Goal: Task Accomplishment & Management: Manage account settings

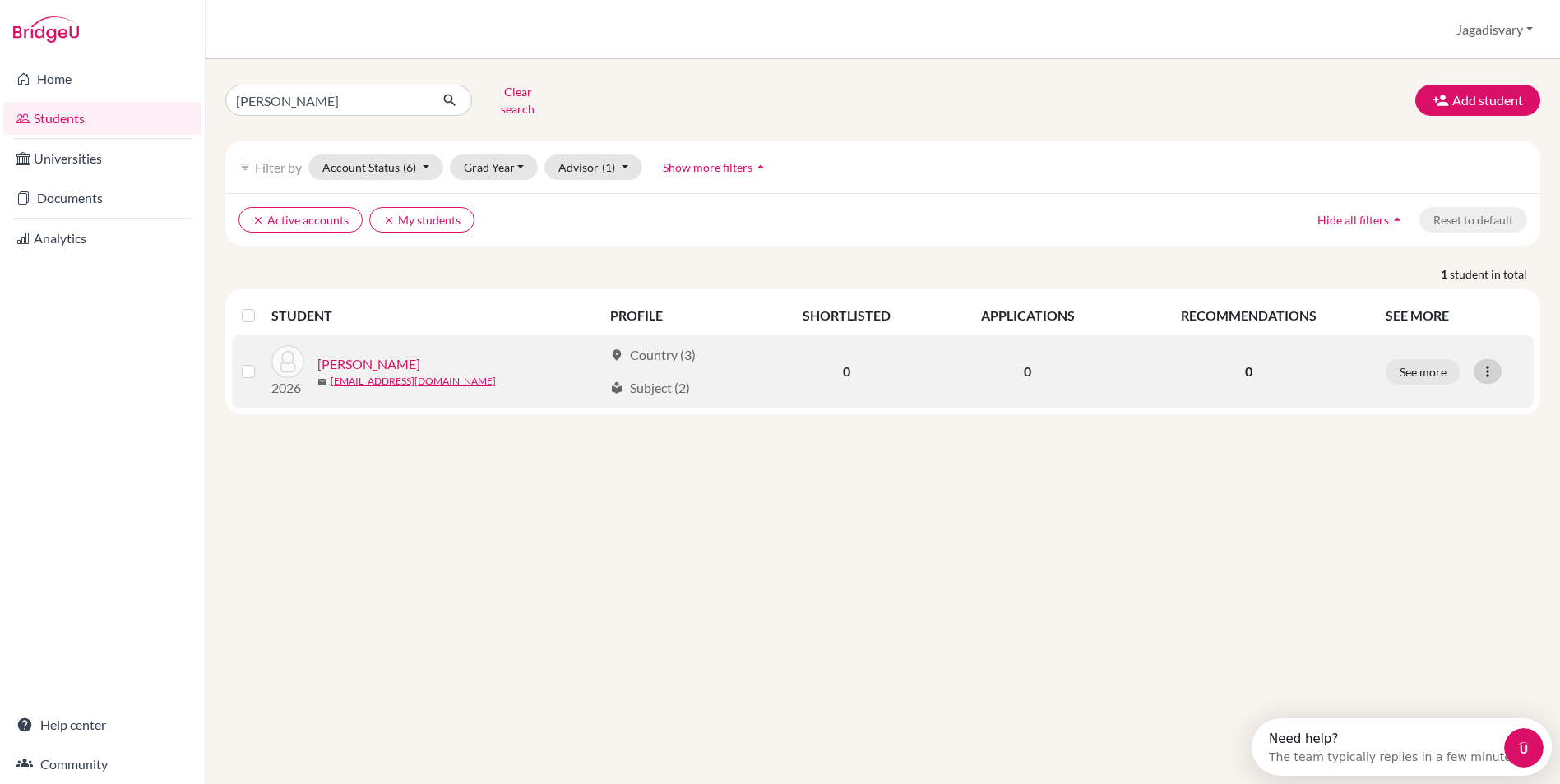
click at [1490, 364] on icon at bounding box center [1487, 371] width 16 height 16
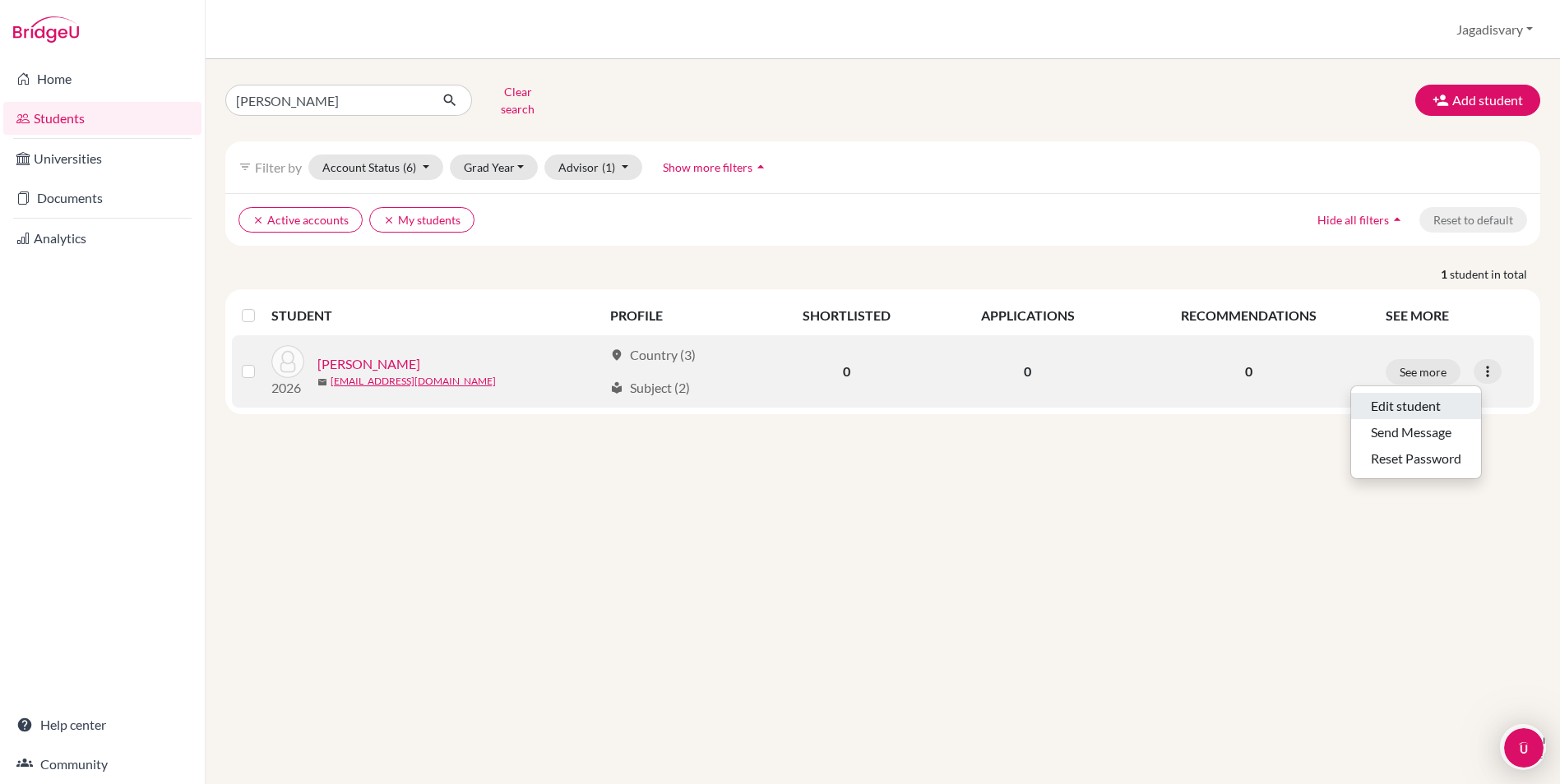
click at [1441, 394] on button "Edit student" at bounding box center [1416, 406] width 130 height 26
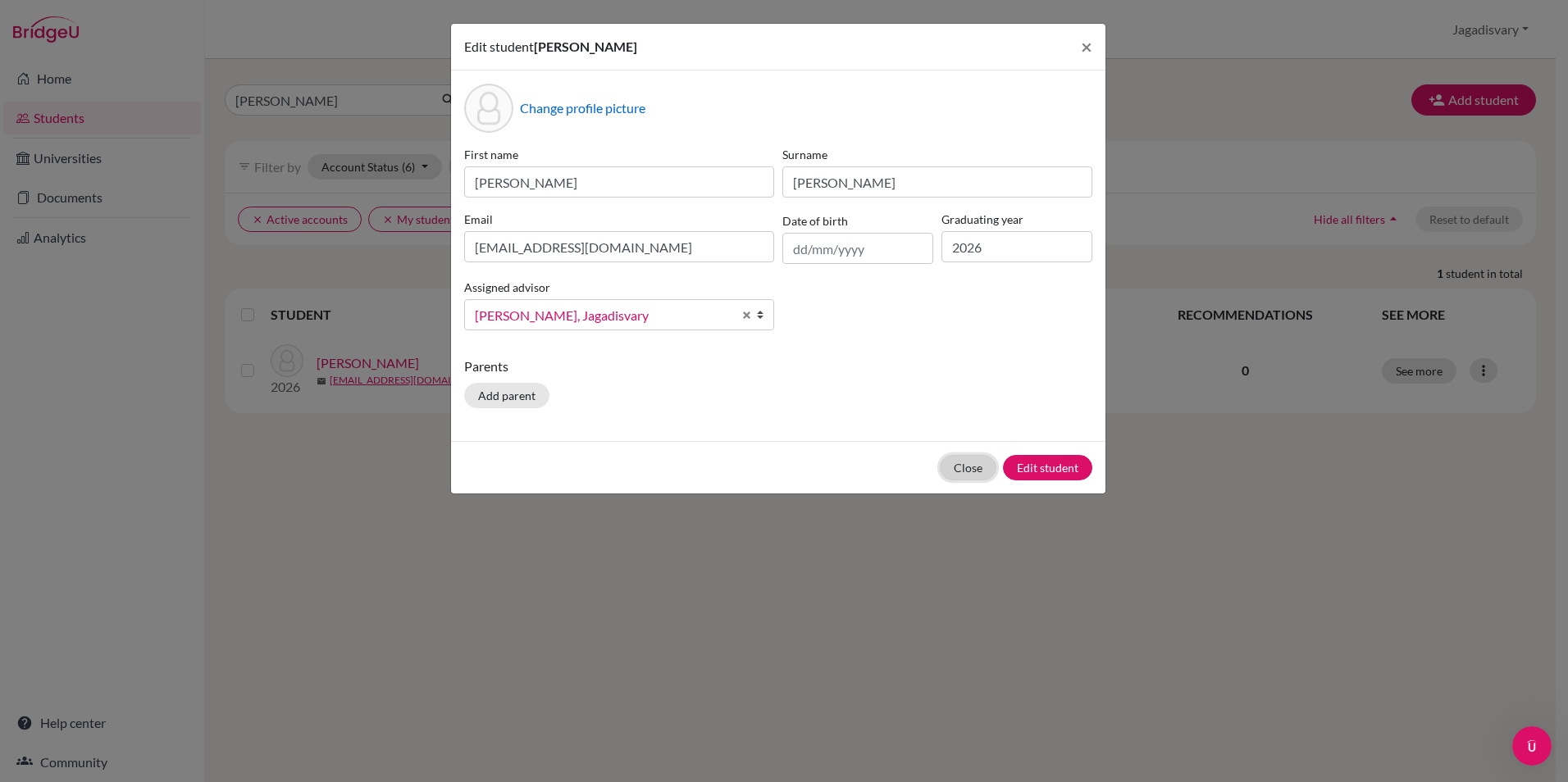
click at [966, 468] on button "Close" at bounding box center [967, 468] width 56 height 26
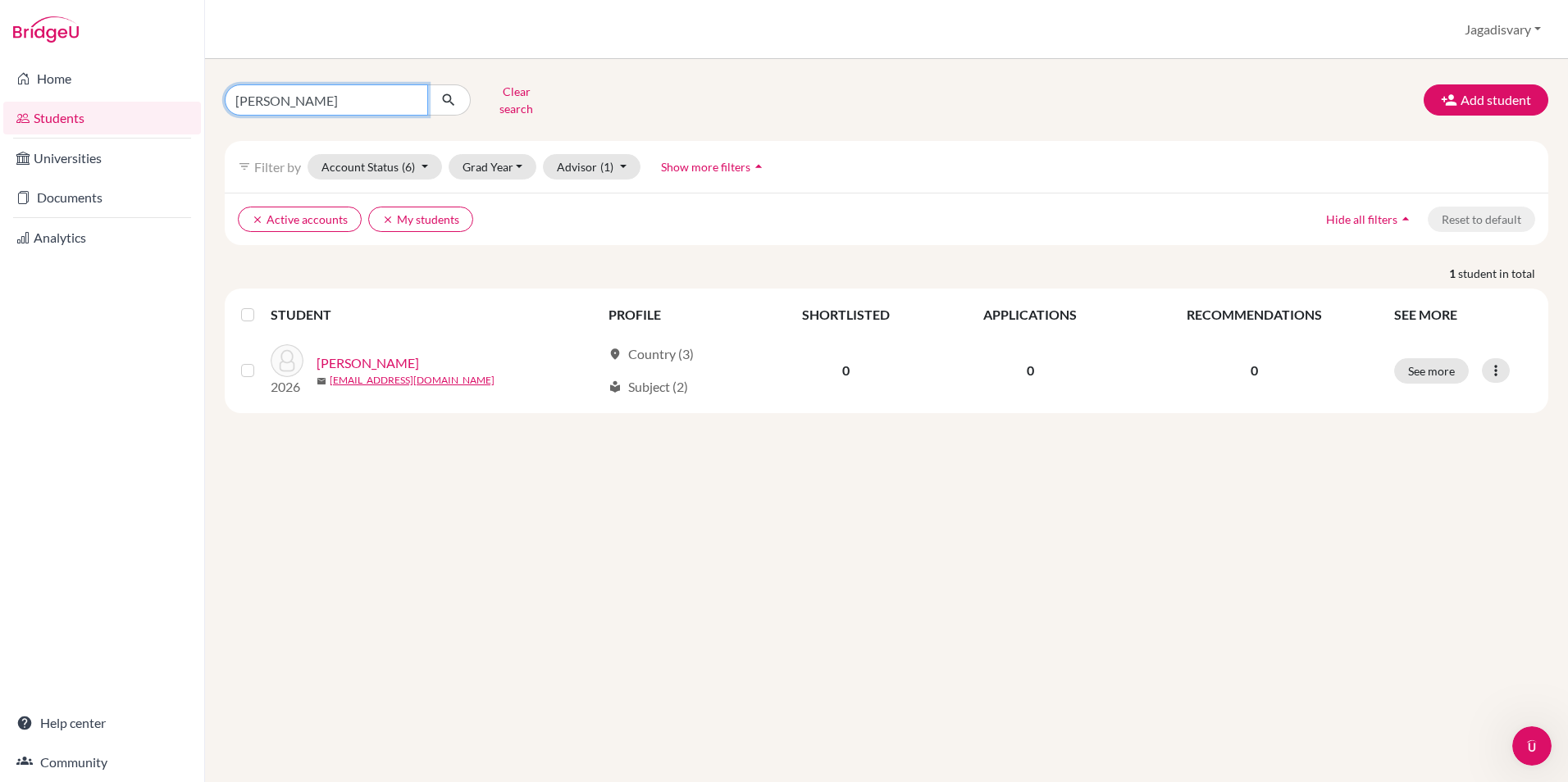
click at [358, 99] on input "ananya" at bounding box center [326, 99] width 203 height 32
drag, startPoint x: 358, startPoint y: 99, endPoint x: 72, endPoint y: 57, distance: 289.1
click at [72, 57] on div "Home Students Universities Documents Analytics Help center Community Students o…" at bounding box center [784, 391] width 1568 height 782
type input "bandi"
click at [860, 97] on div "bandi Clear search Add student" at bounding box center [886, 99] width 1348 height 43
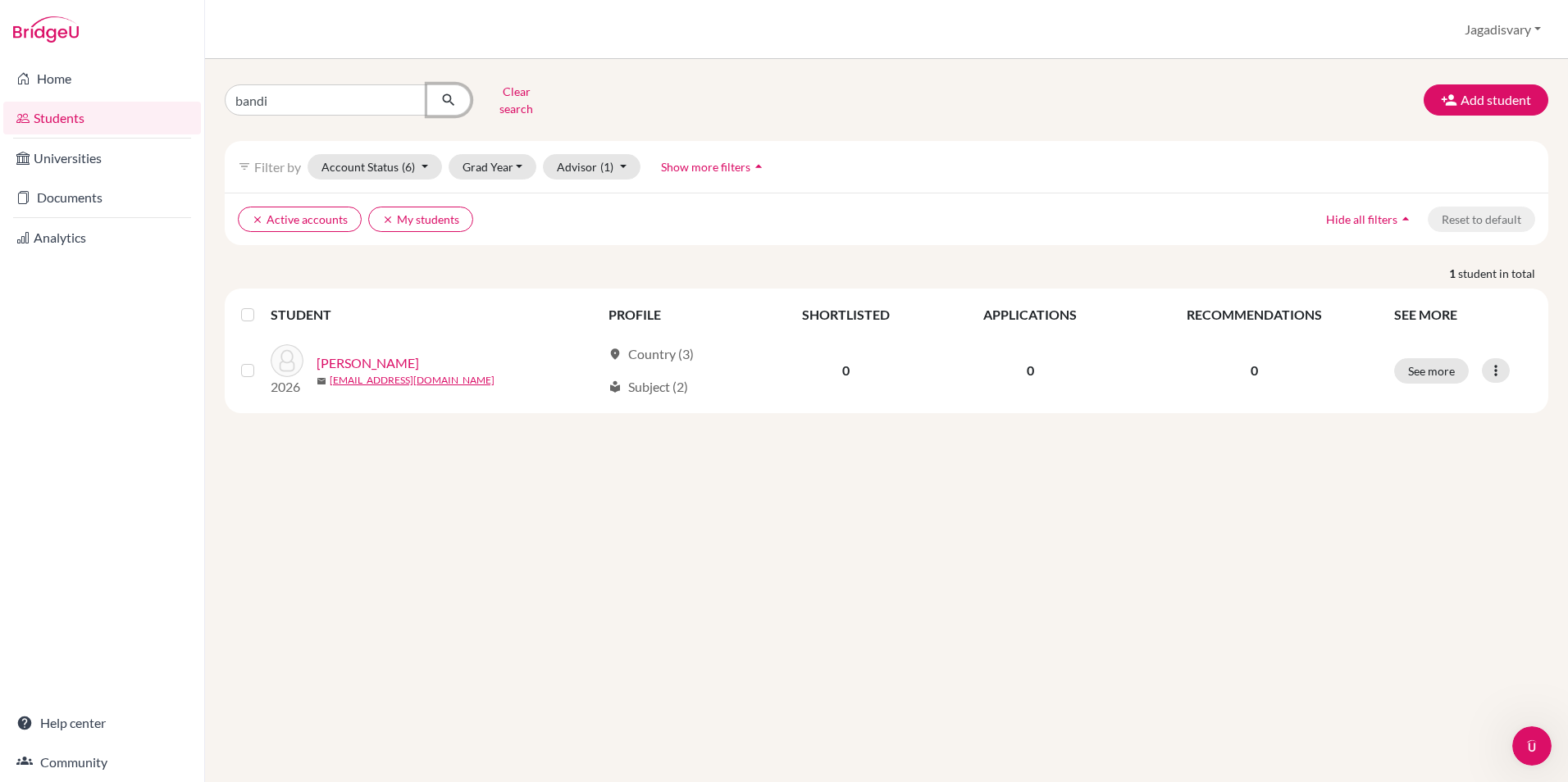
click at [440, 93] on icon "submit" at bounding box center [448, 99] width 16 height 16
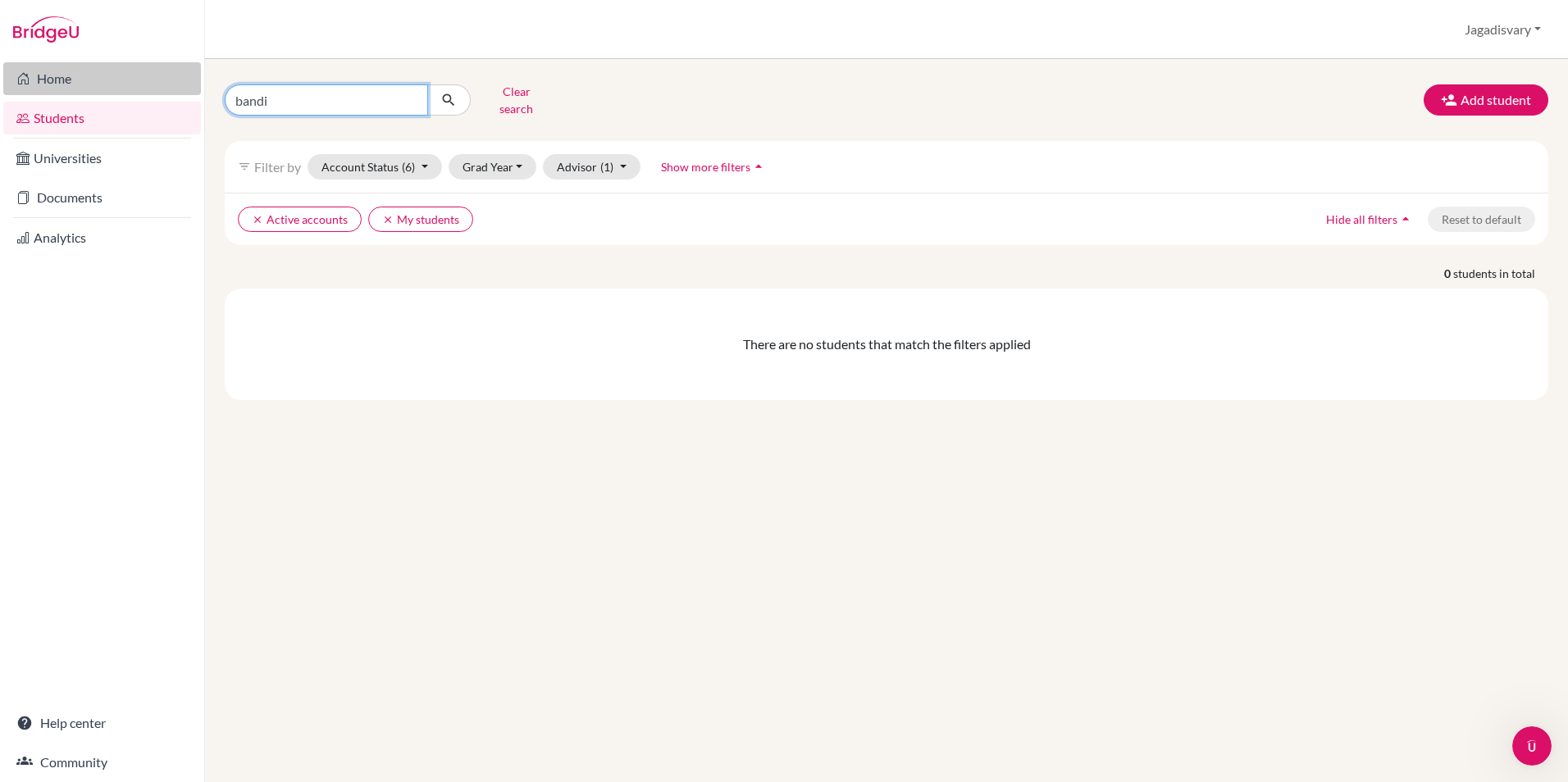
drag, startPoint x: 291, startPoint y: 101, endPoint x: 132, endPoint y: 85, distance: 159.8
click at [133, 85] on div "Home Students Universities Documents Analytics Help center Community Students o…" at bounding box center [784, 391] width 1568 height 782
type input "harshith"
click button "submit" at bounding box center [449, 99] width 44 height 32
drag, startPoint x: 346, startPoint y: 104, endPoint x: 201, endPoint y: 82, distance: 146.7
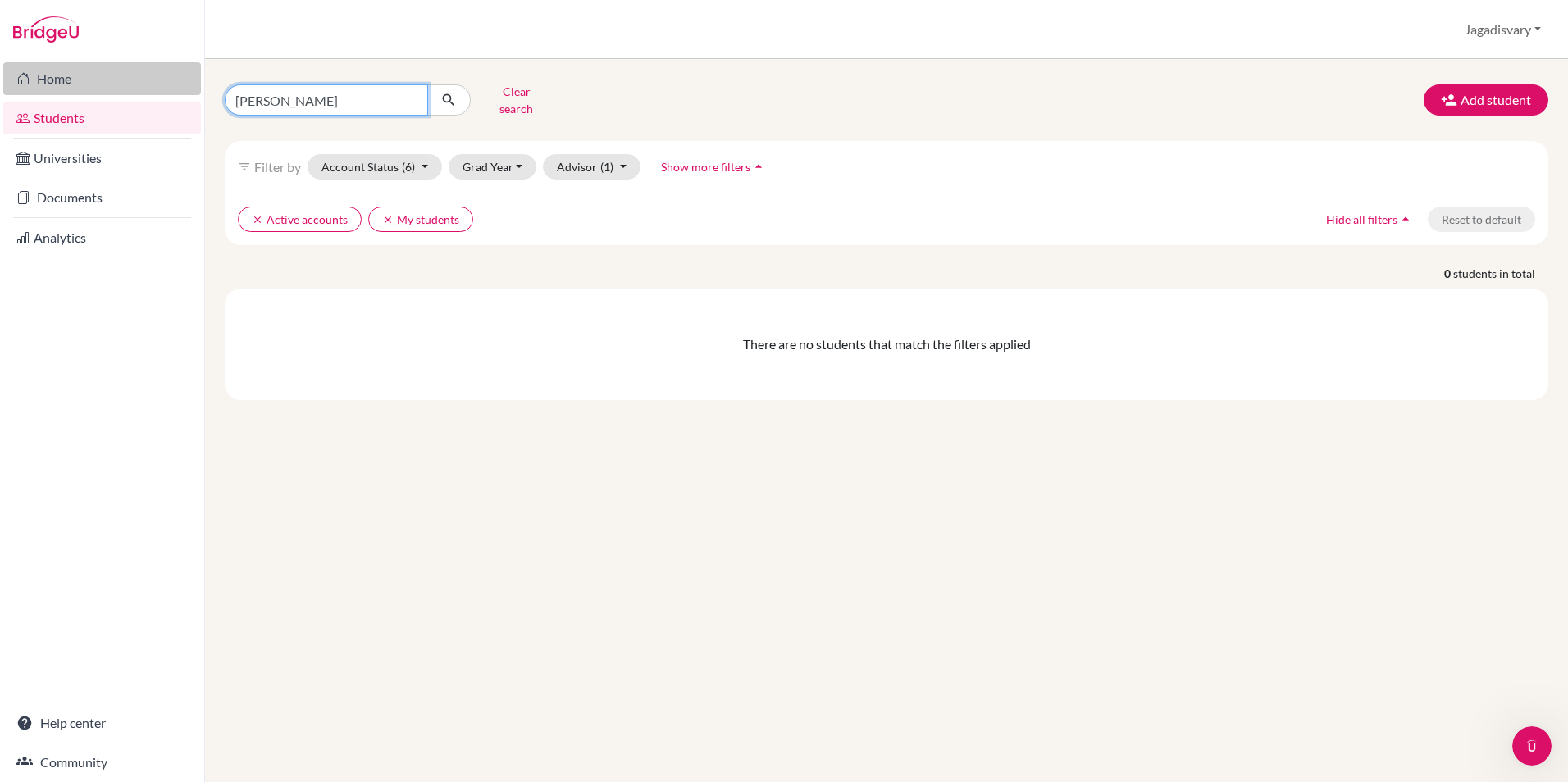
click at [201, 82] on div "Home Students Universities Documents Analytics Help center Community Students o…" at bounding box center [784, 391] width 1568 height 782
type input "nikita"
click button "submit" at bounding box center [449, 99] width 44 height 32
click at [1132, 639] on div "nikita Clear search Add student filter_list Filter by Account Status (6) Active…" at bounding box center [886, 420] width 1363 height 723
drag, startPoint x: 374, startPoint y: 90, endPoint x: 170, endPoint y: 90, distance: 204.0
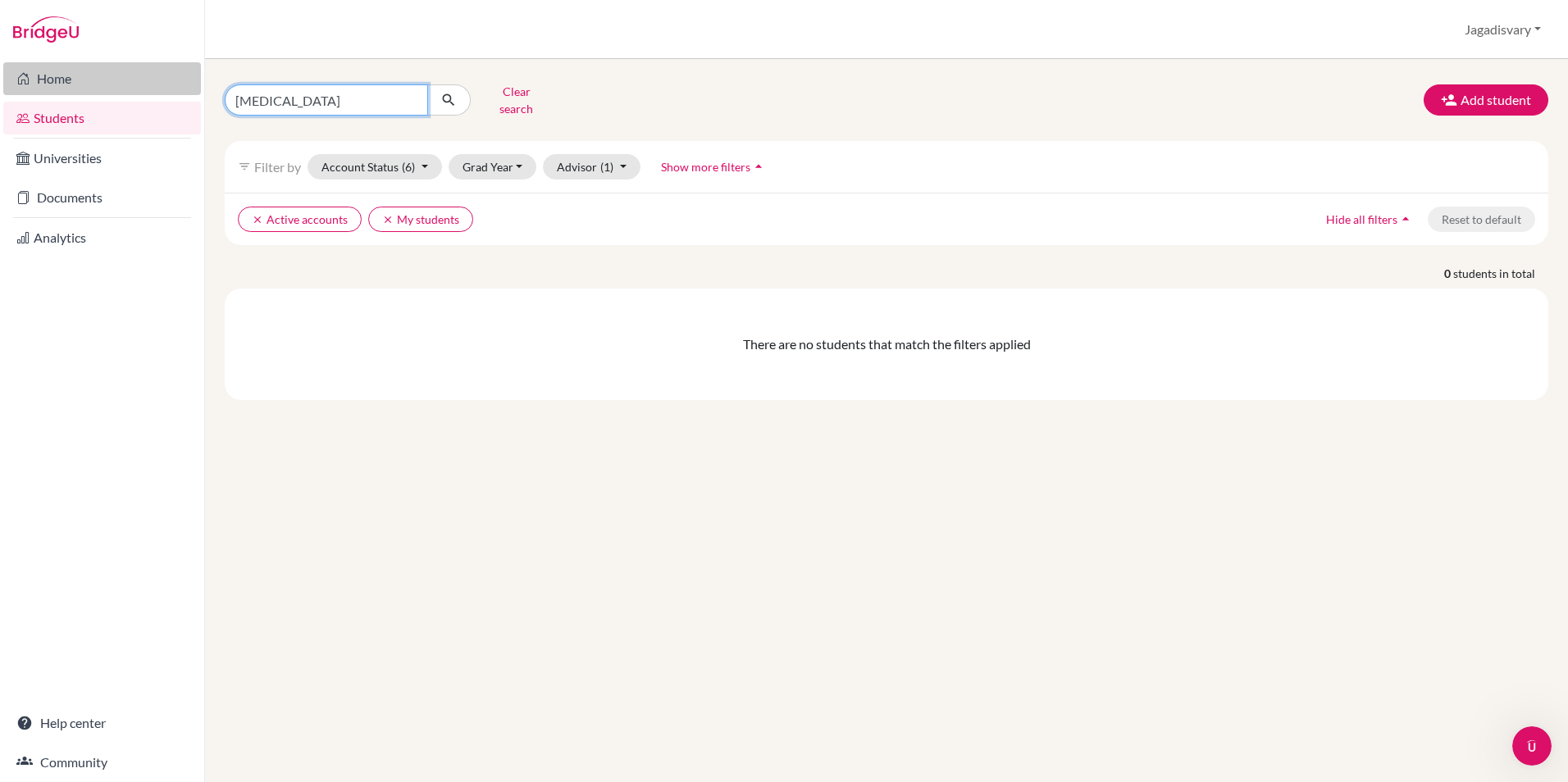
click at [170, 90] on div "Home Students Universities Documents Analytics Help center Community Students o…" at bounding box center [784, 391] width 1568 height 782
click at [580, 94] on div "Clear search" at bounding box center [436, 99] width 450 height 43
click at [76, 122] on link "Students" at bounding box center [101, 117] width 198 height 32
drag, startPoint x: 308, startPoint y: 91, endPoint x: 119, endPoint y: 91, distance: 189.0
click at [119, 91] on div "Home Students Universities Documents Analytics Help center Community Students o…" at bounding box center [784, 391] width 1568 height 782
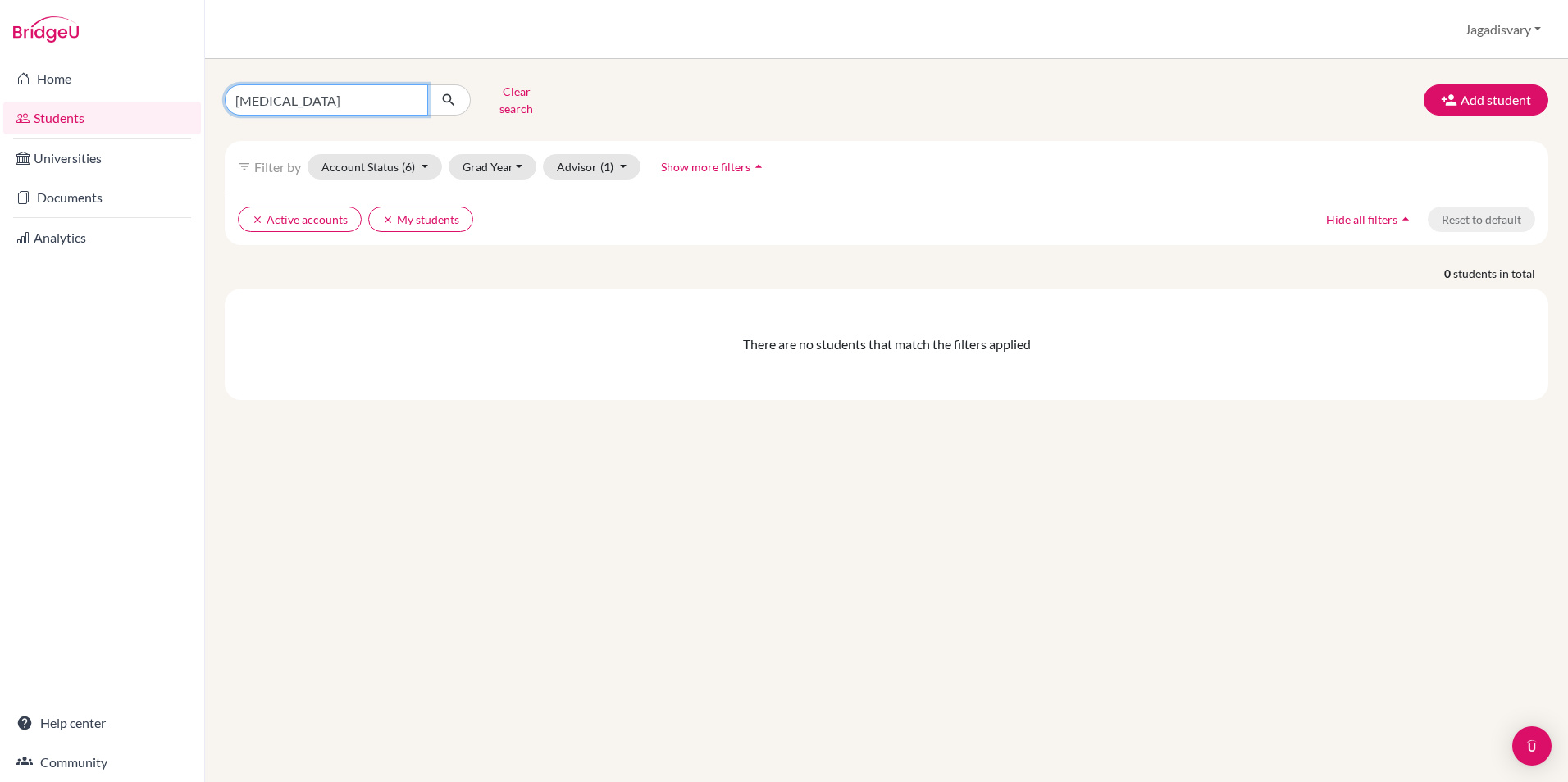
click at [411, 93] on input "nikita" at bounding box center [326, 99] width 203 height 32
click at [711, 85] on div "Clear search Add student" at bounding box center [886, 99] width 1348 height 43
click at [498, 155] on button "Grad Year" at bounding box center [493, 166] width 89 height 26
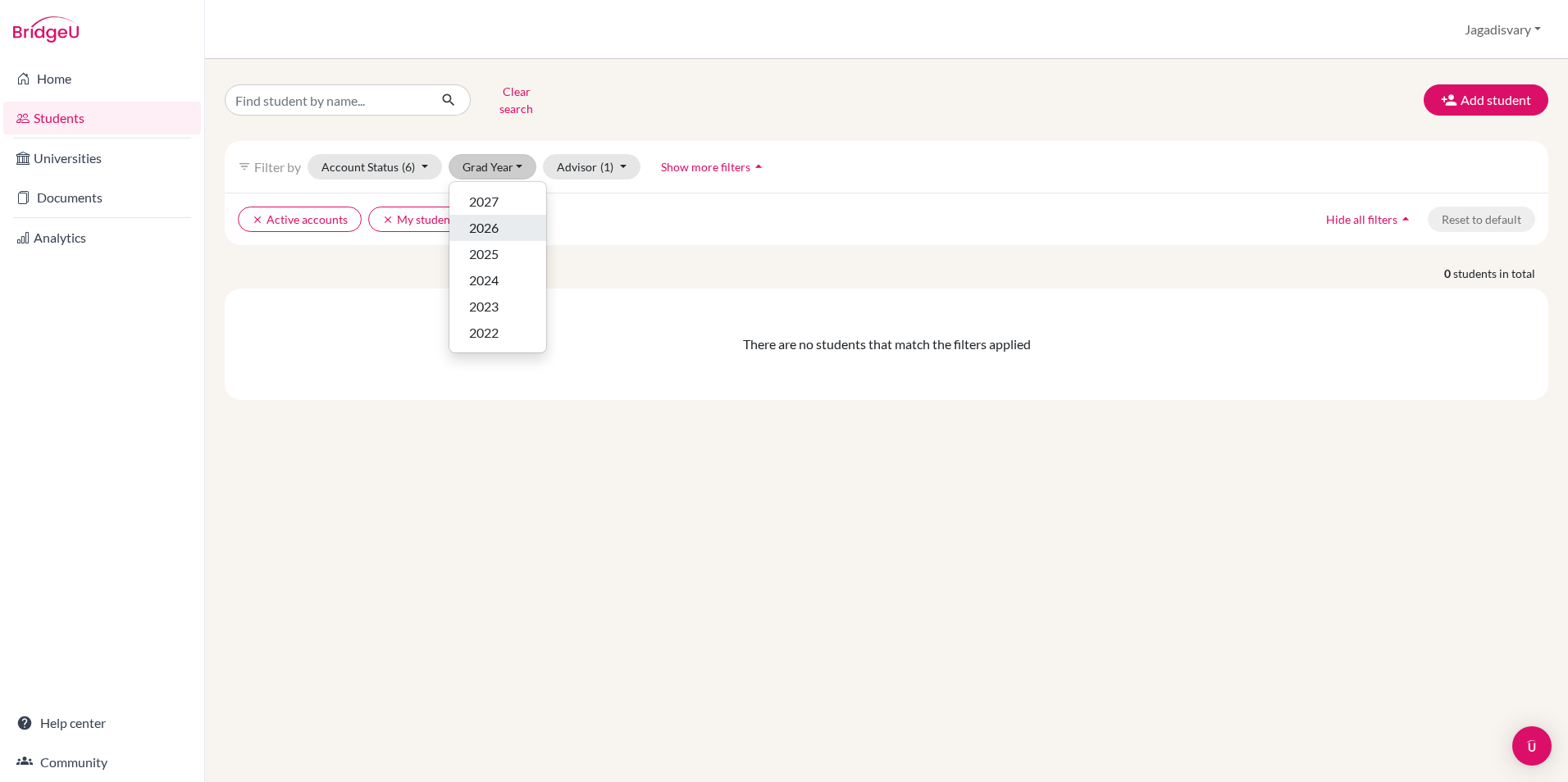
click at [478, 218] on span "2026" at bounding box center [483, 227] width 30 height 20
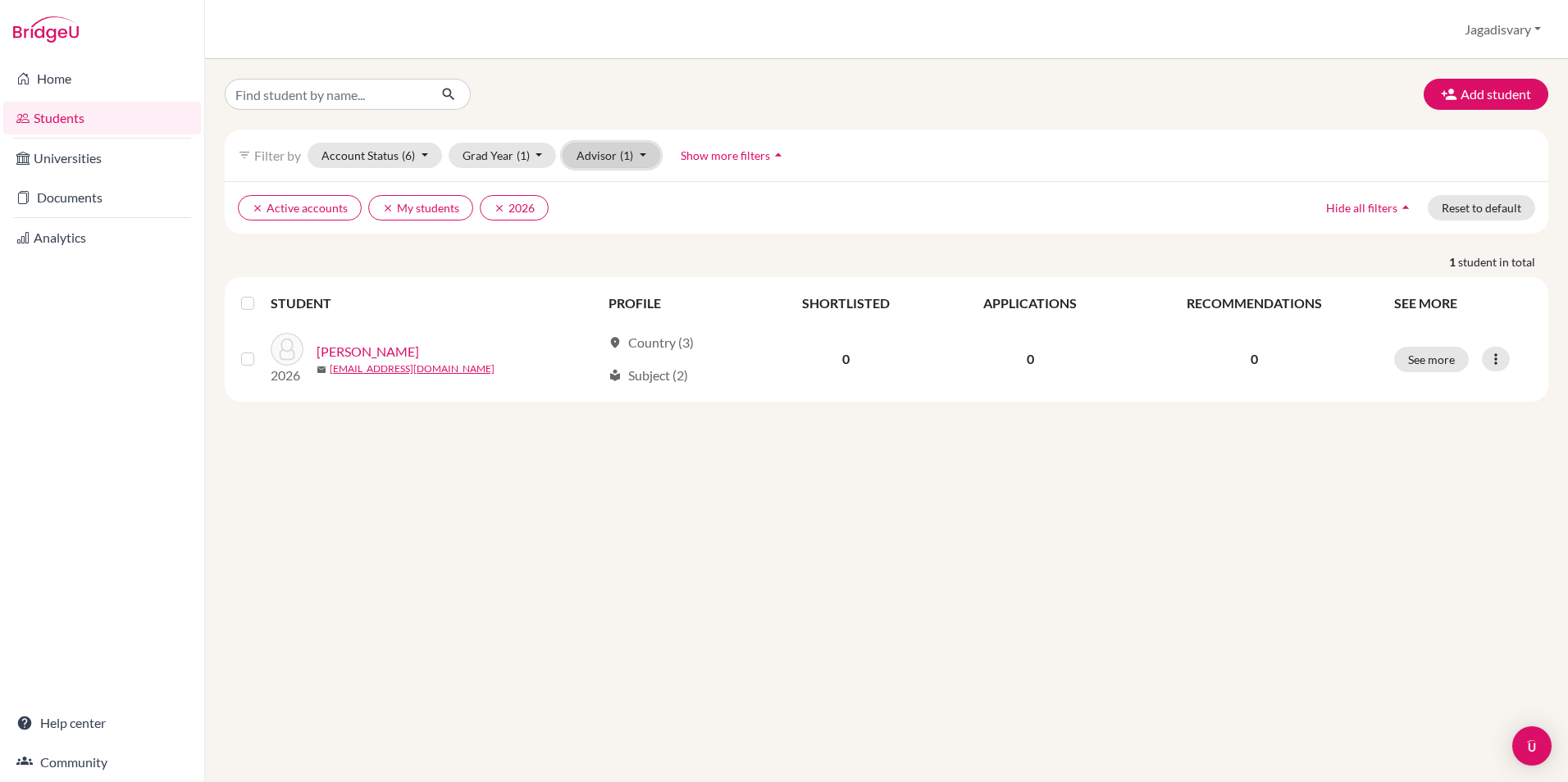
click at [627, 158] on span "(1)" at bounding box center [626, 155] width 13 height 14
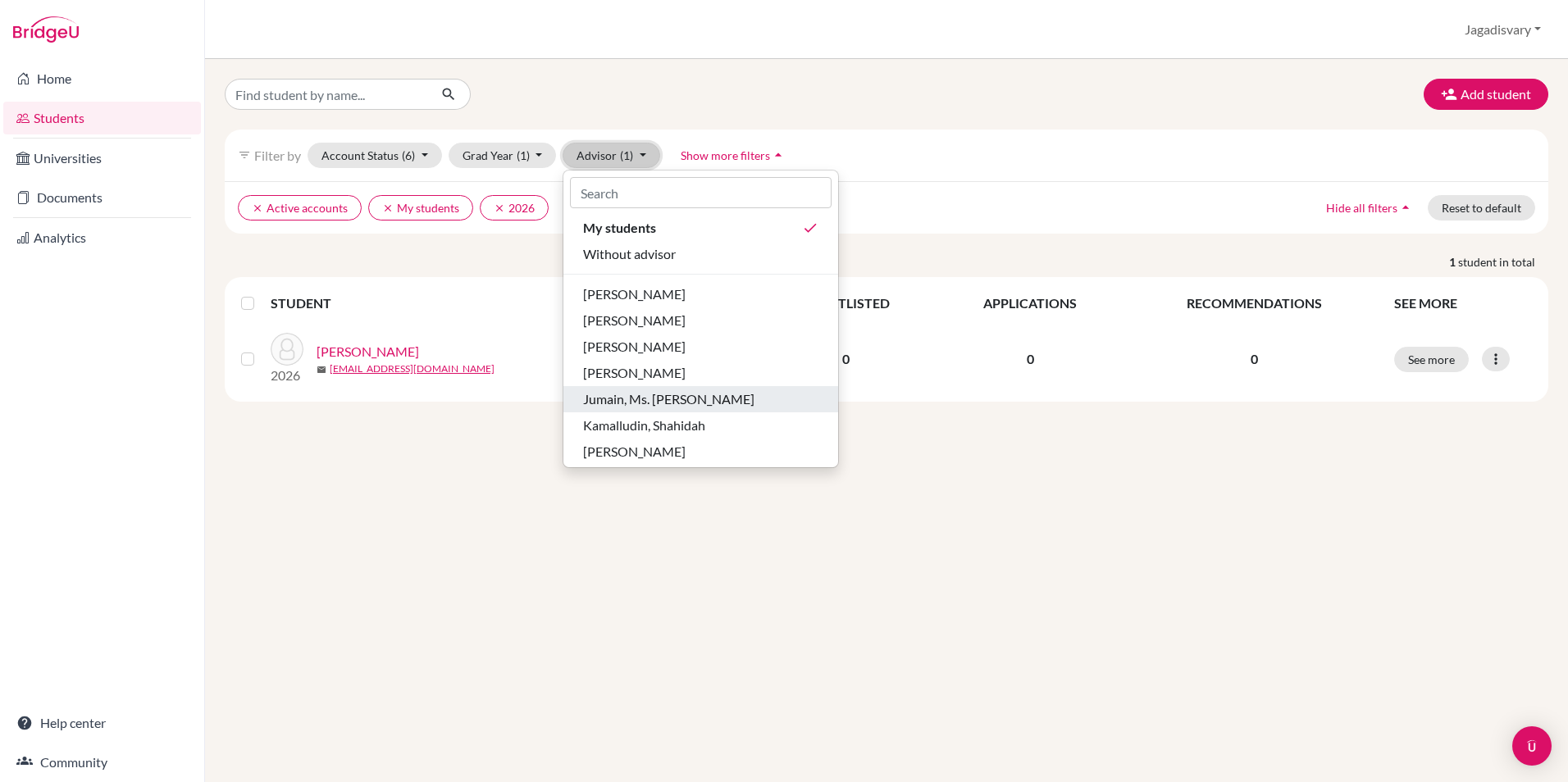
scroll to position [83, 0]
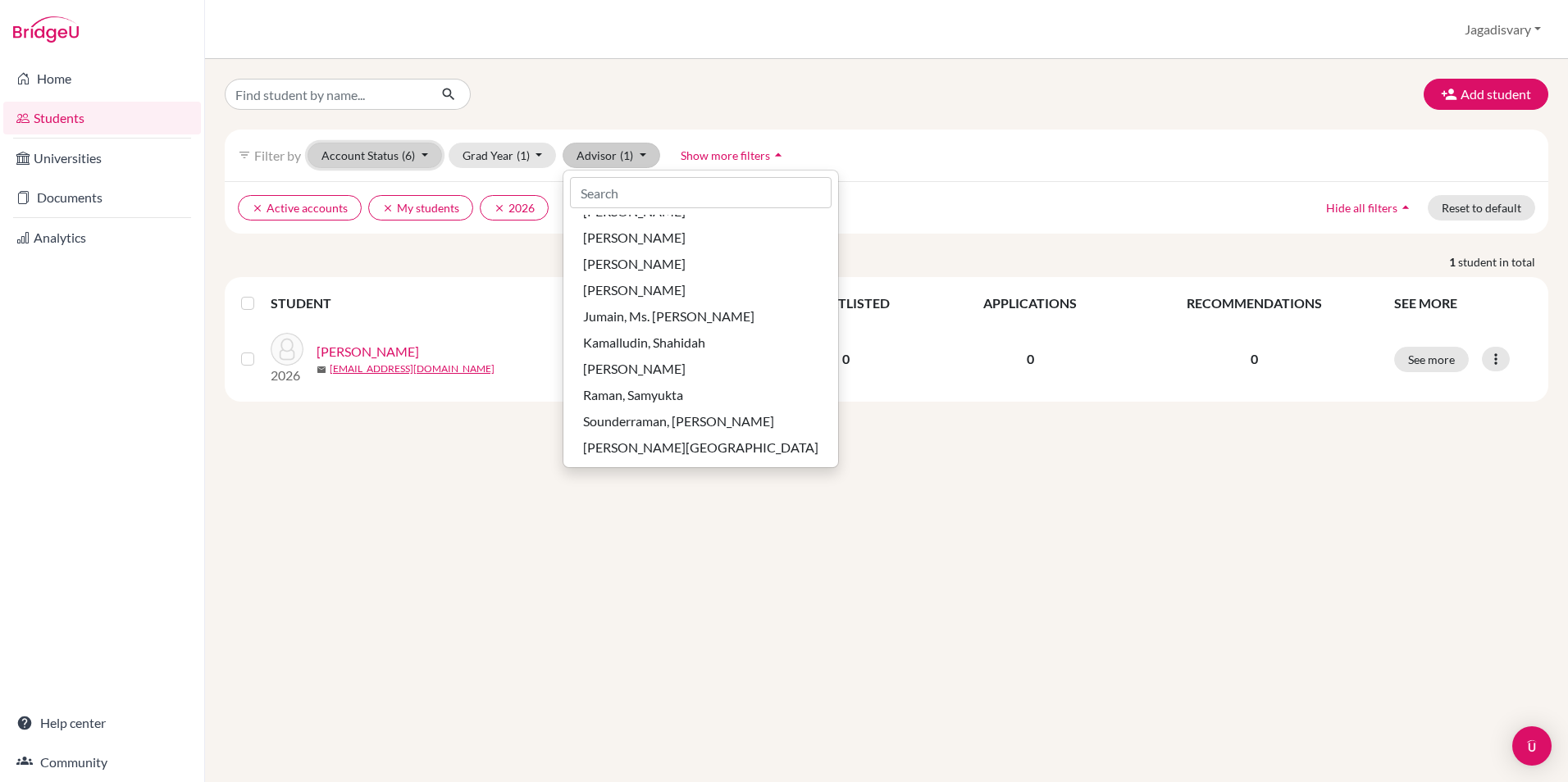
click at [421, 154] on button "Account Status (6)" at bounding box center [374, 155] width 135 height 26
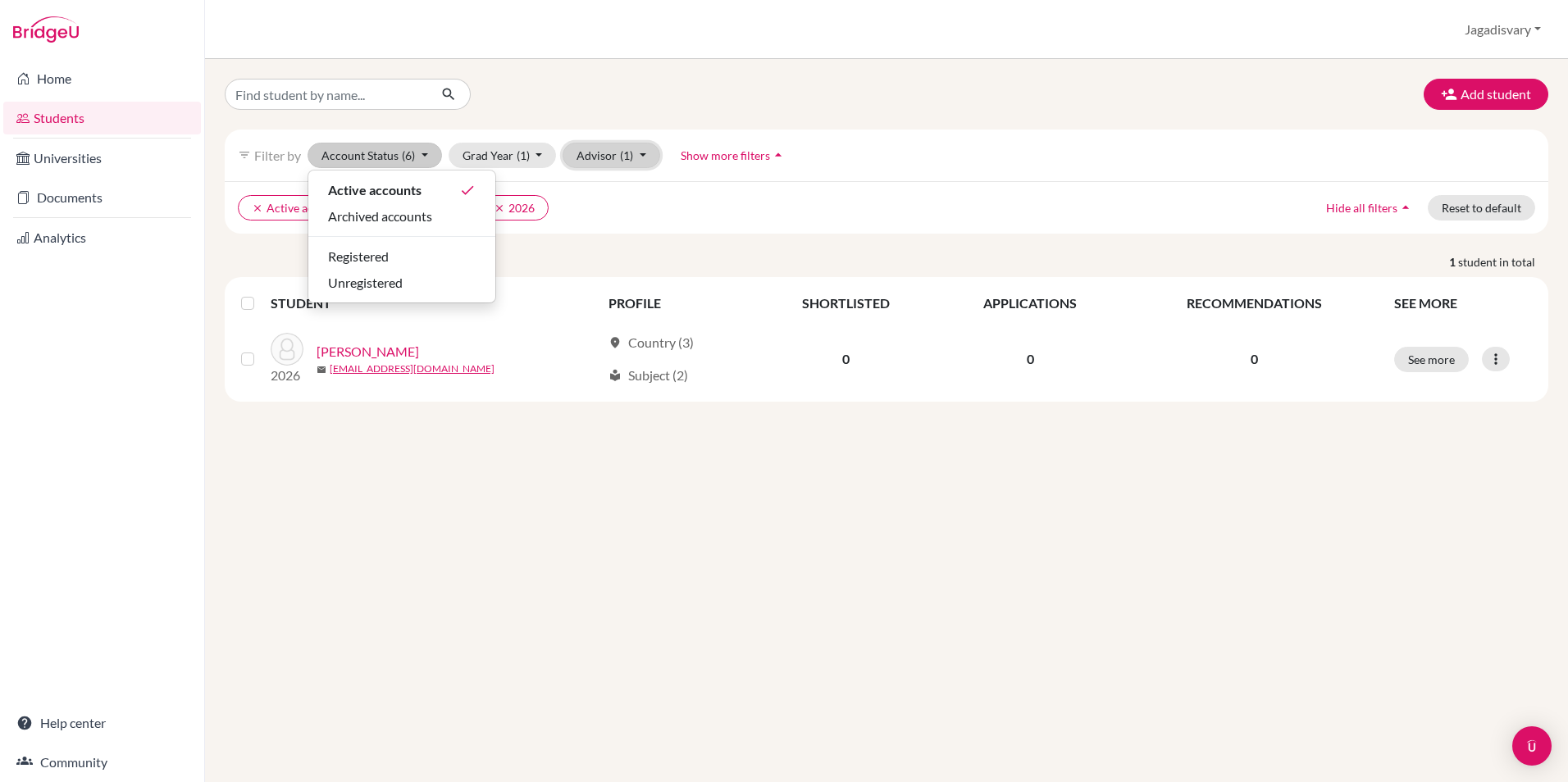
click at [639, 157] on button "Advisor (1)" at bounding box center [611, 155] width 97 height 26
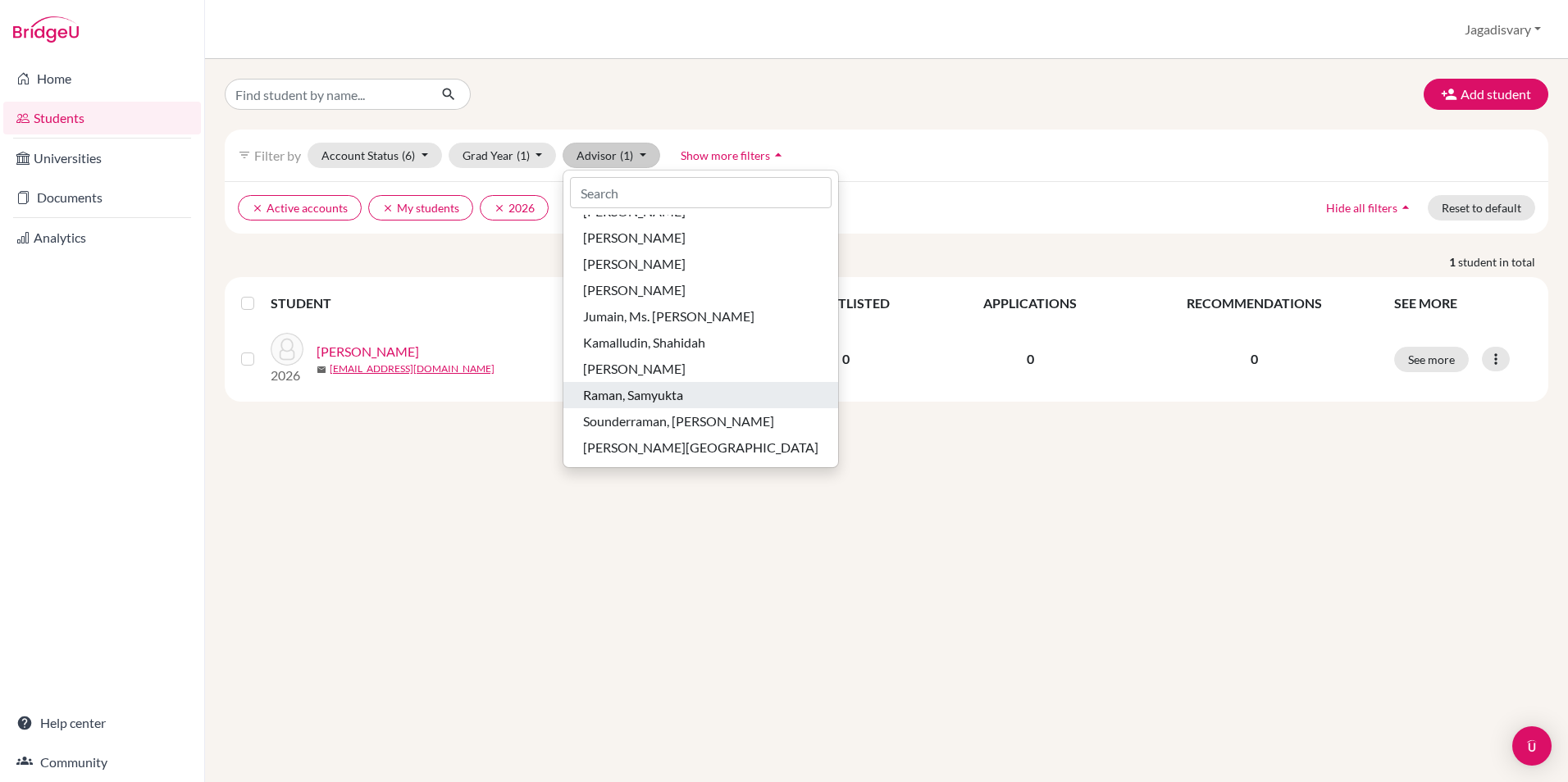
click at [681, 399] on span "Raman, Samyukta" at bounding box center [633, 395] width 100 height 20
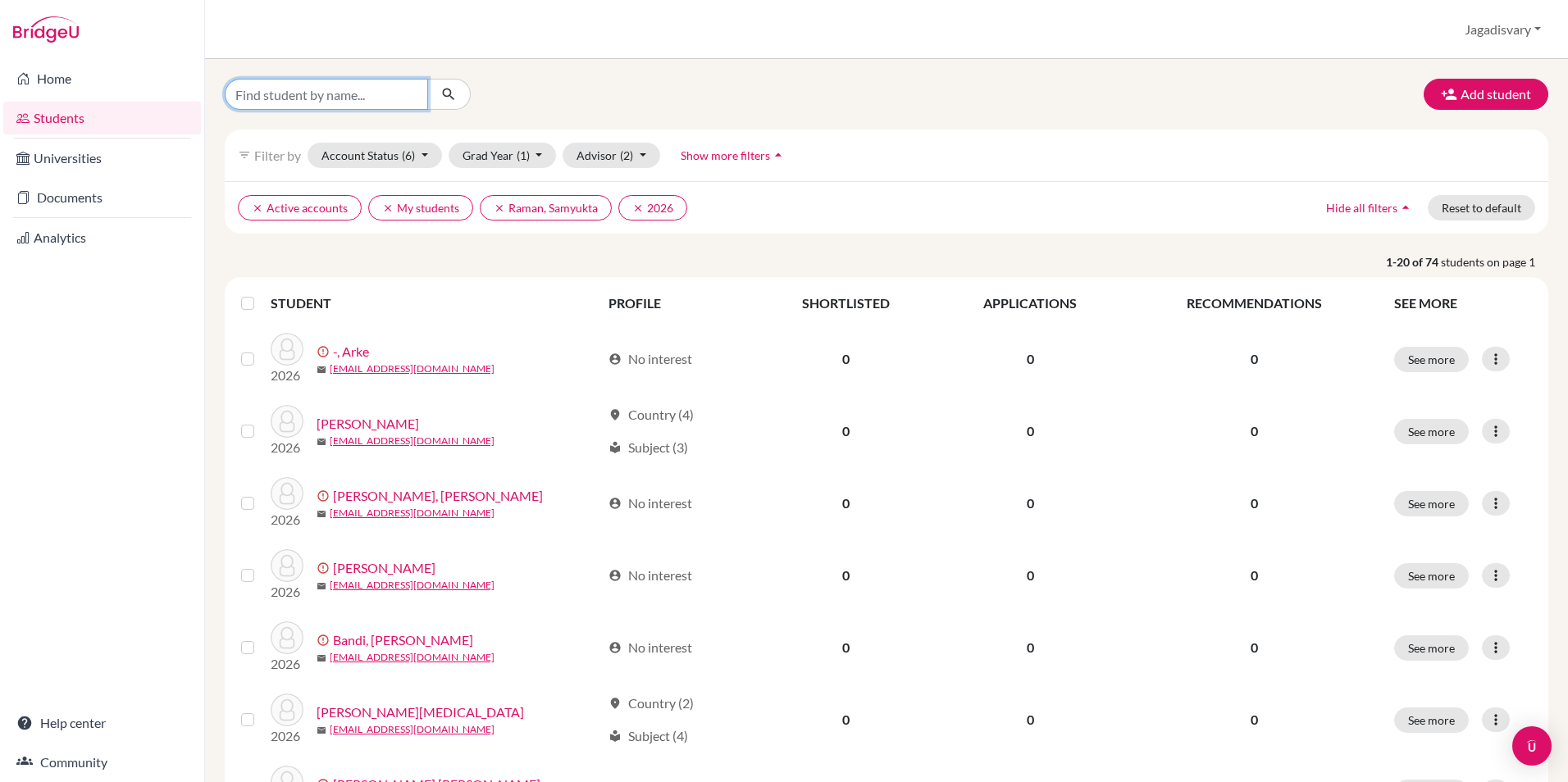
click at [370, 99] on input "Find student by name..." at bounding box center [326, 94] width 203 height 32
type input "gautam"
click at [438, 91] on button "submit" at bounding box center [449, 94] width 44 height 32
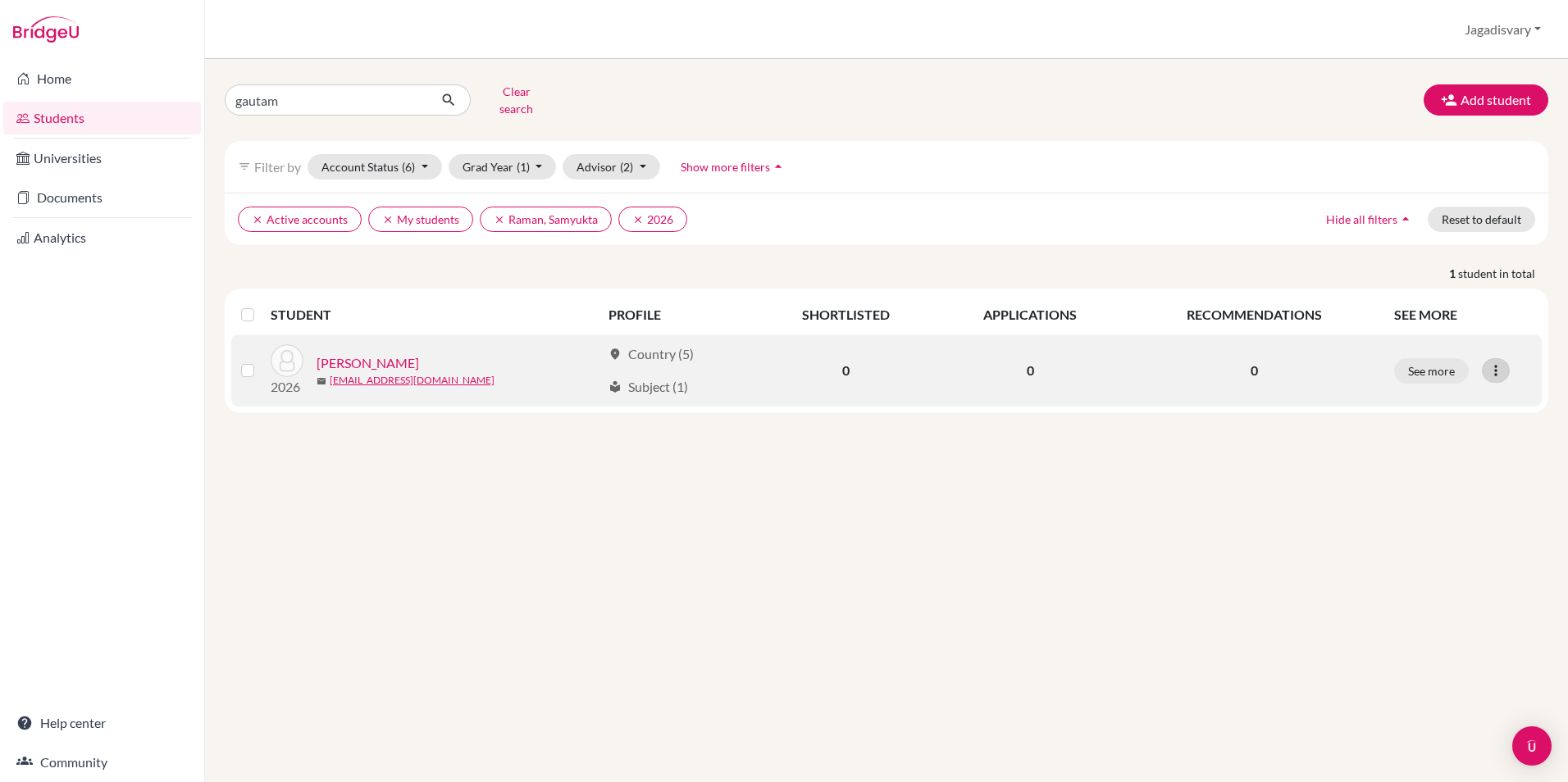
click at [1501, 363] on icon at bounding box center [1495, 370] width 16 height 16
click at [1450, 392] on button "Edit student" at bounding box center [1425, 405] width 130 height 26
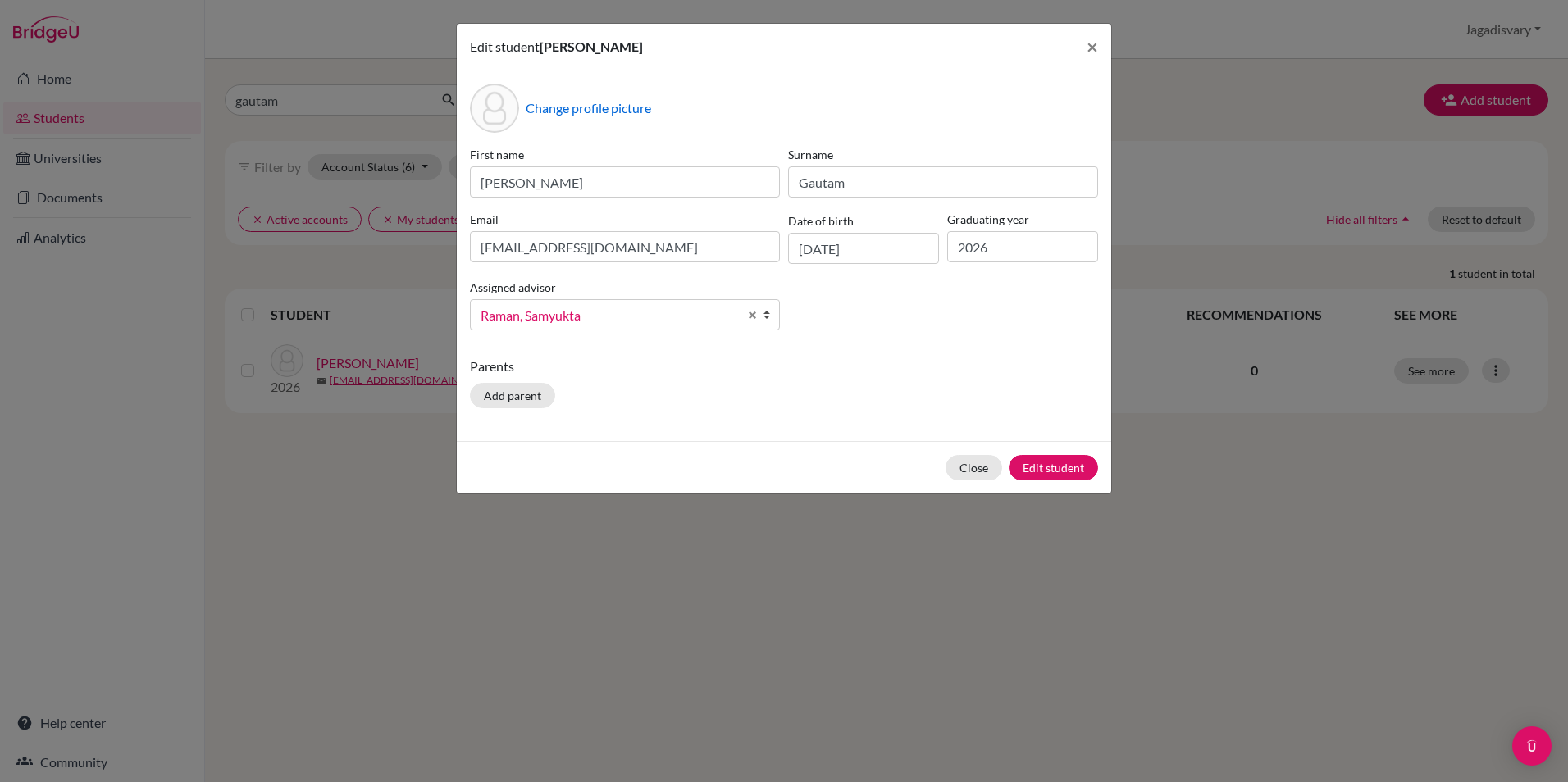
click at [765, 317] on b at bounding box center [771, 314] width 16 height 30
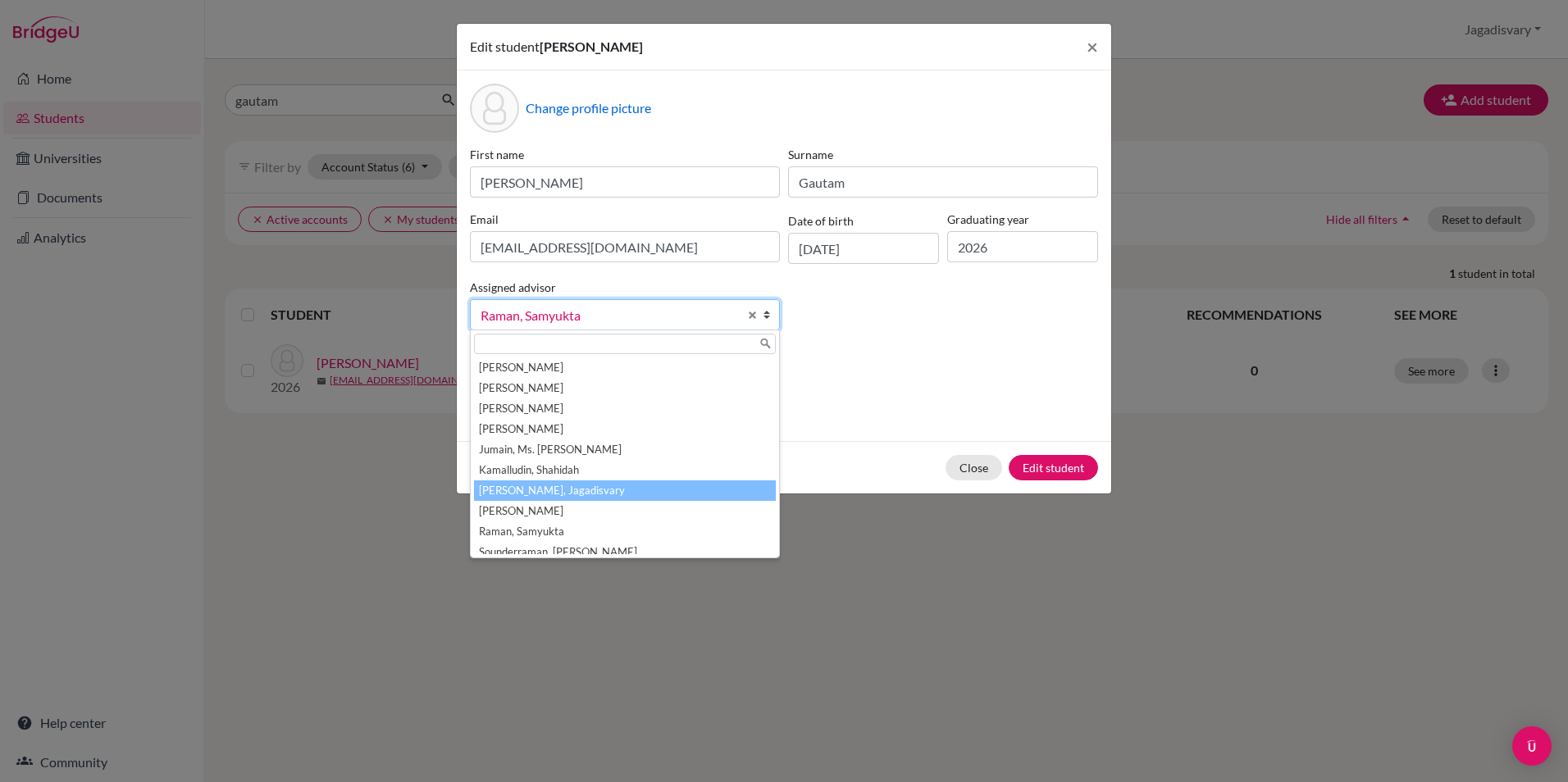
click at [626, 485] on li "[PERSON_NAME], Jagadisvary" at bounding box center [625, 490] width 302 height 20
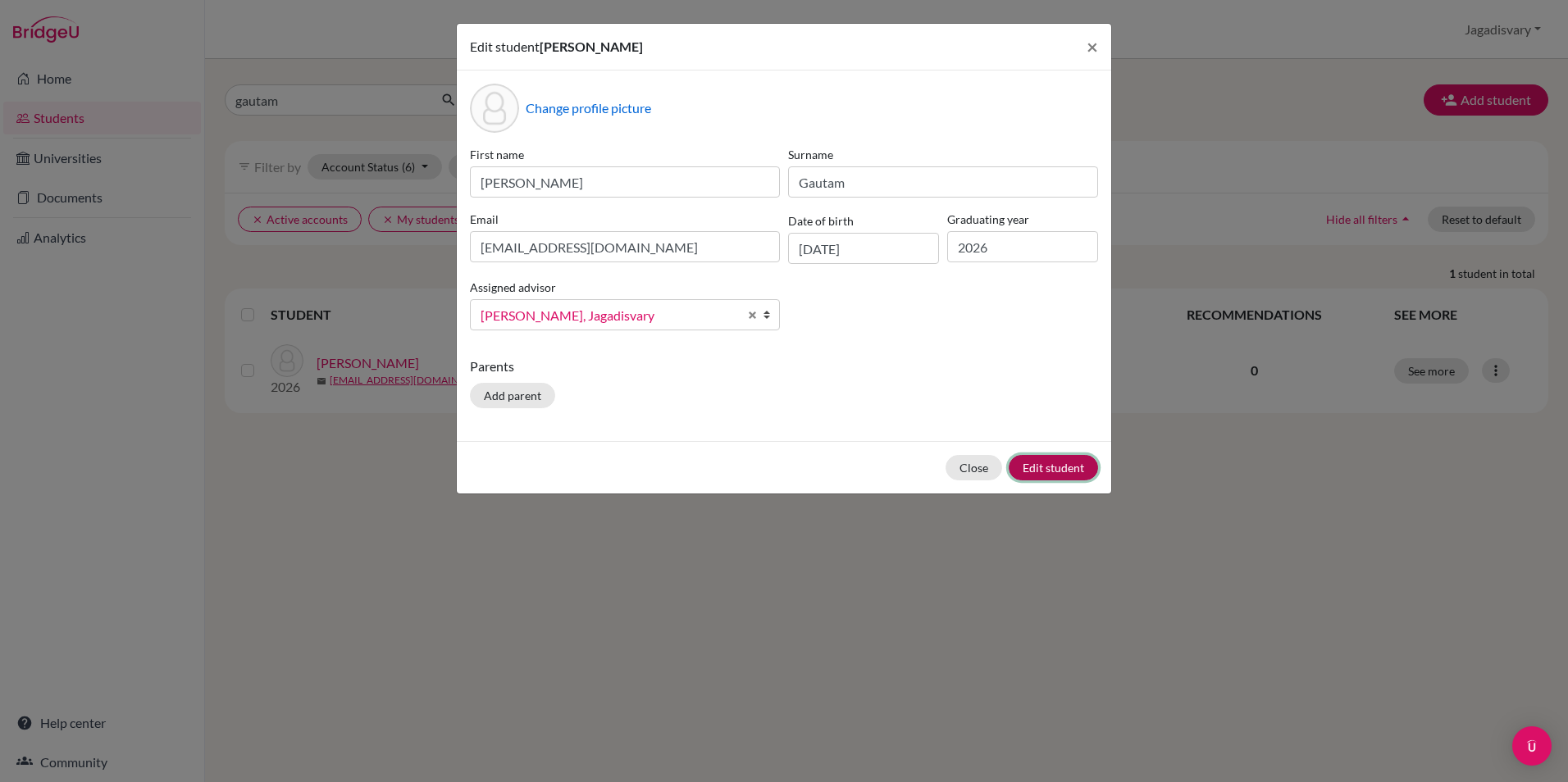
click at [1061, 468] on button "Edit student" at bounding box center [1053, 468] width 90 height 26
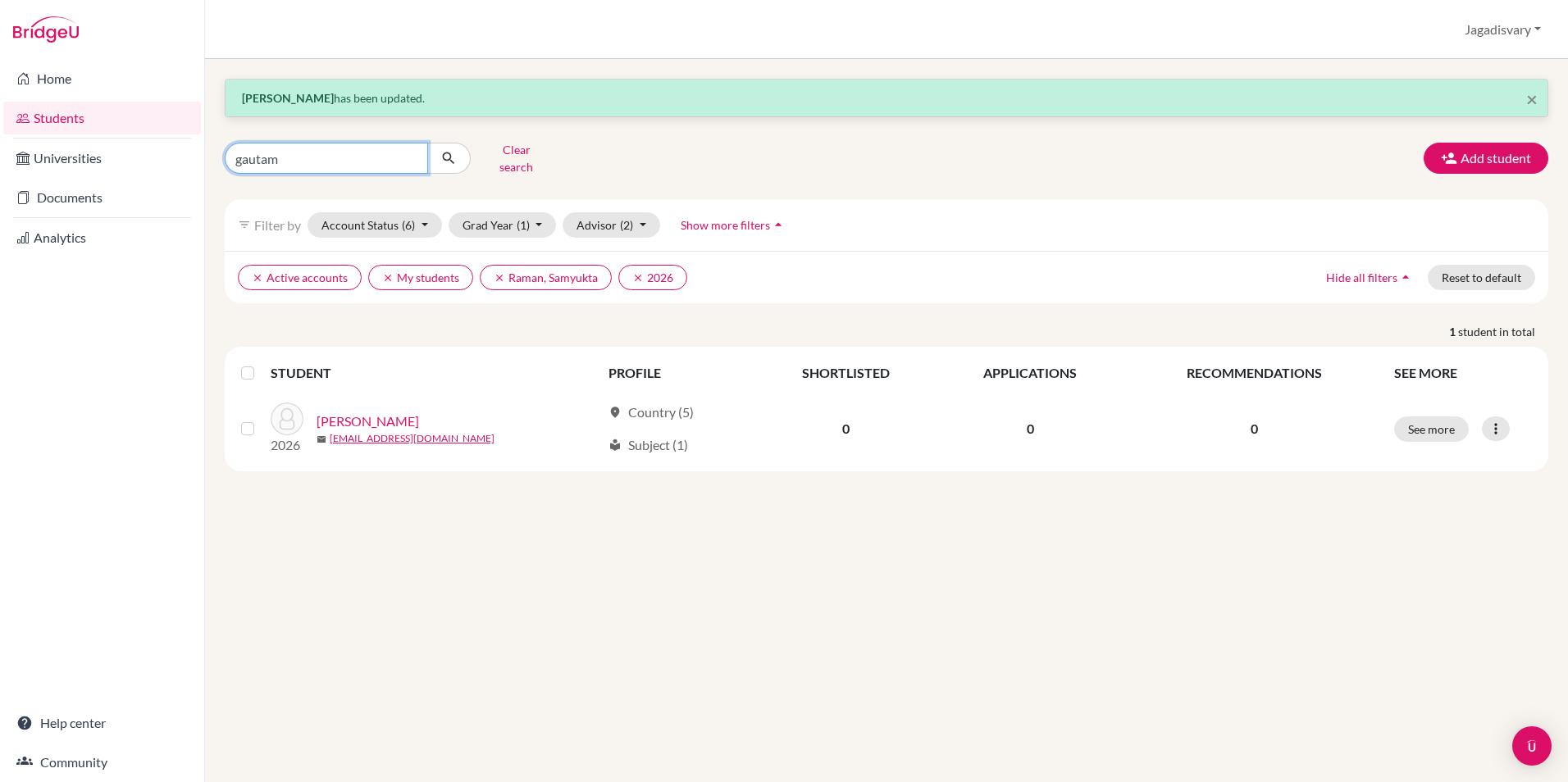
click at [410, 154] on input "gautam" at bounding box center [326, 158] width 203 height 32
type input "yuvana"
click at [450, 150] on icon "submit" at bounding box center [448, 158] width 16 height 16
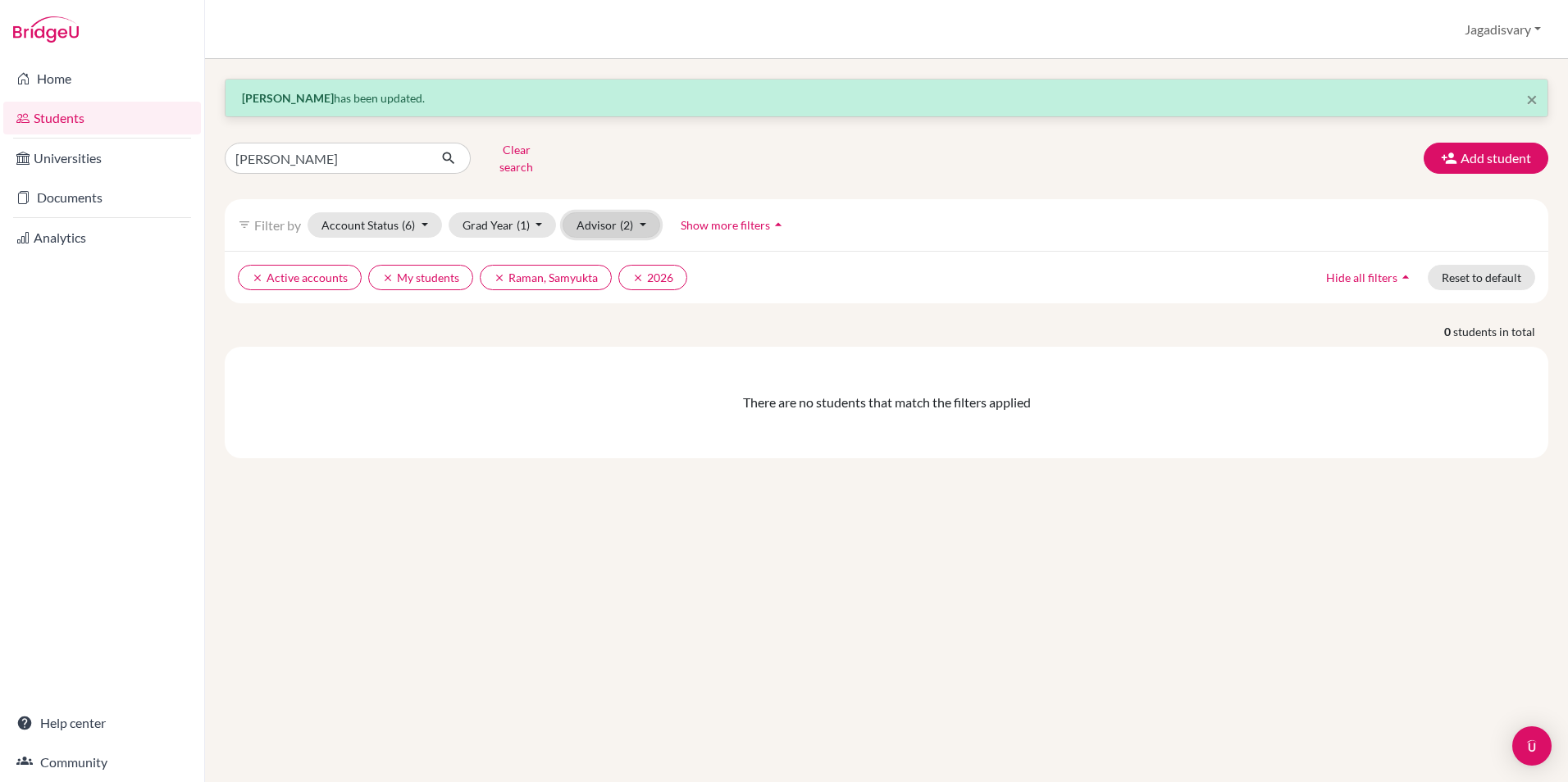
click at [625, 218] on span "(2)" at bounding box center [626, 224] width 13 height 14
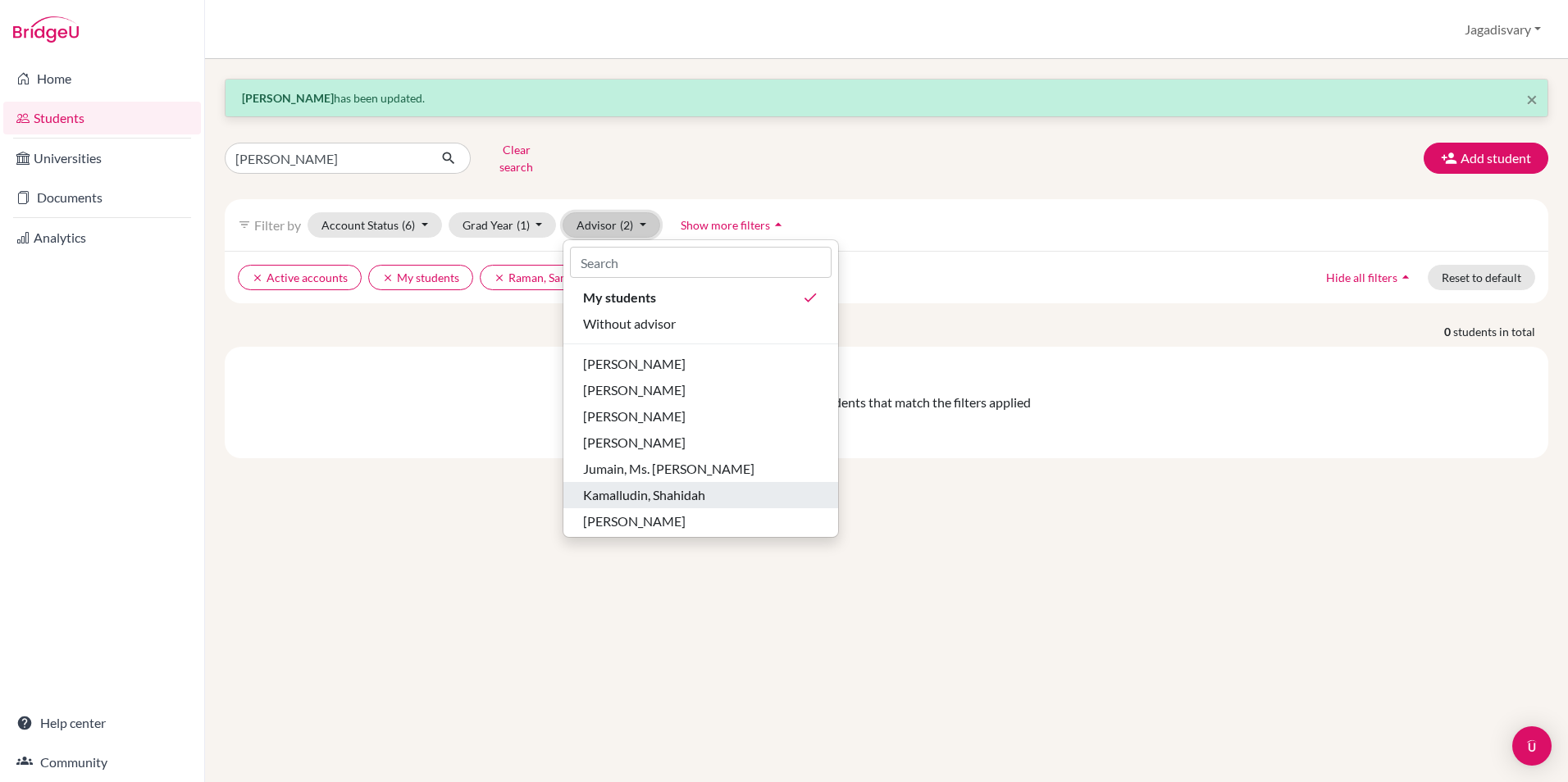
scroll to position [83, 0]
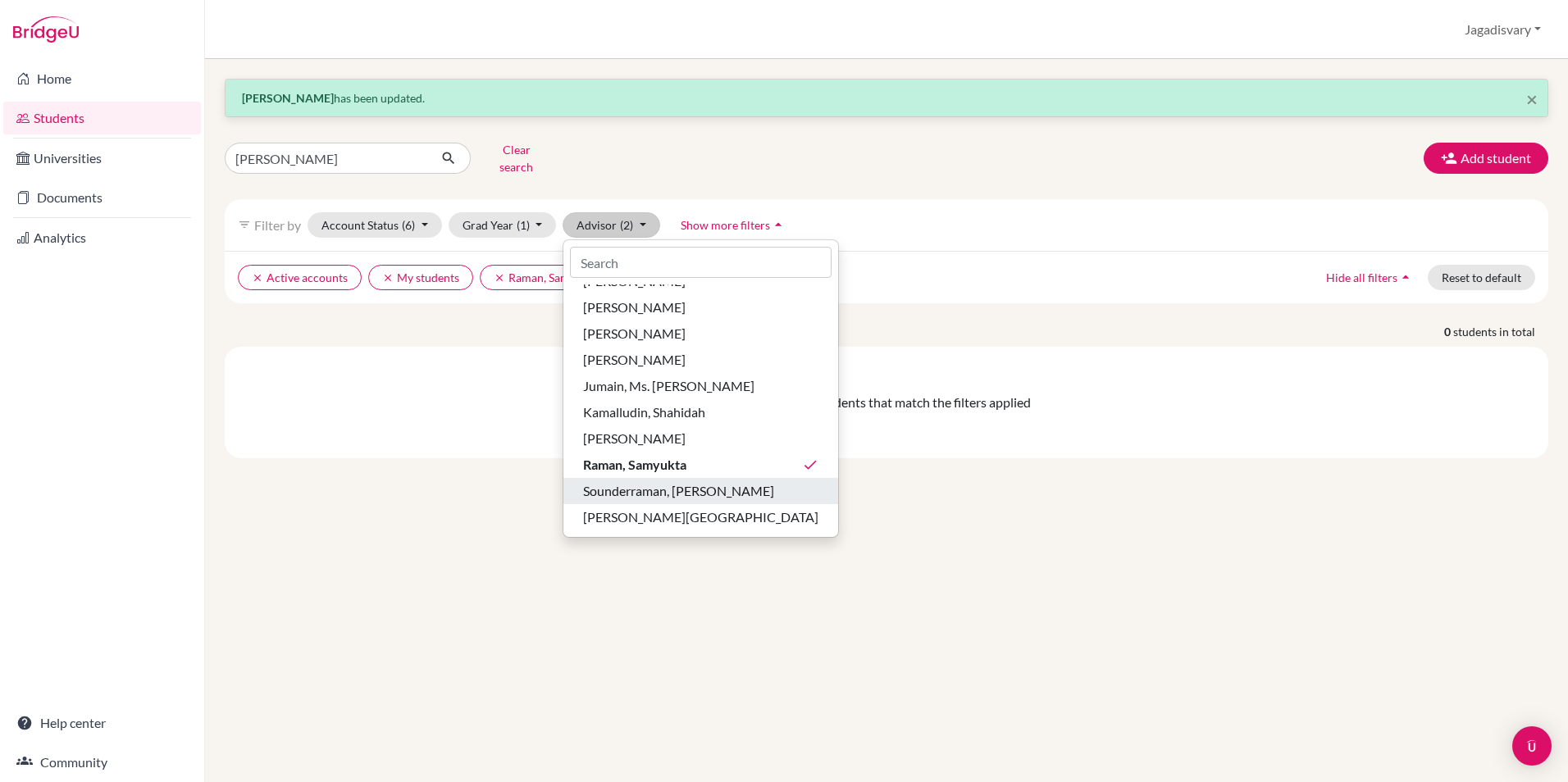
click at [724, 481] on div "Sounderraman, [PERSON_NAME]" at bounding box center [701, 491] width 235 height 20
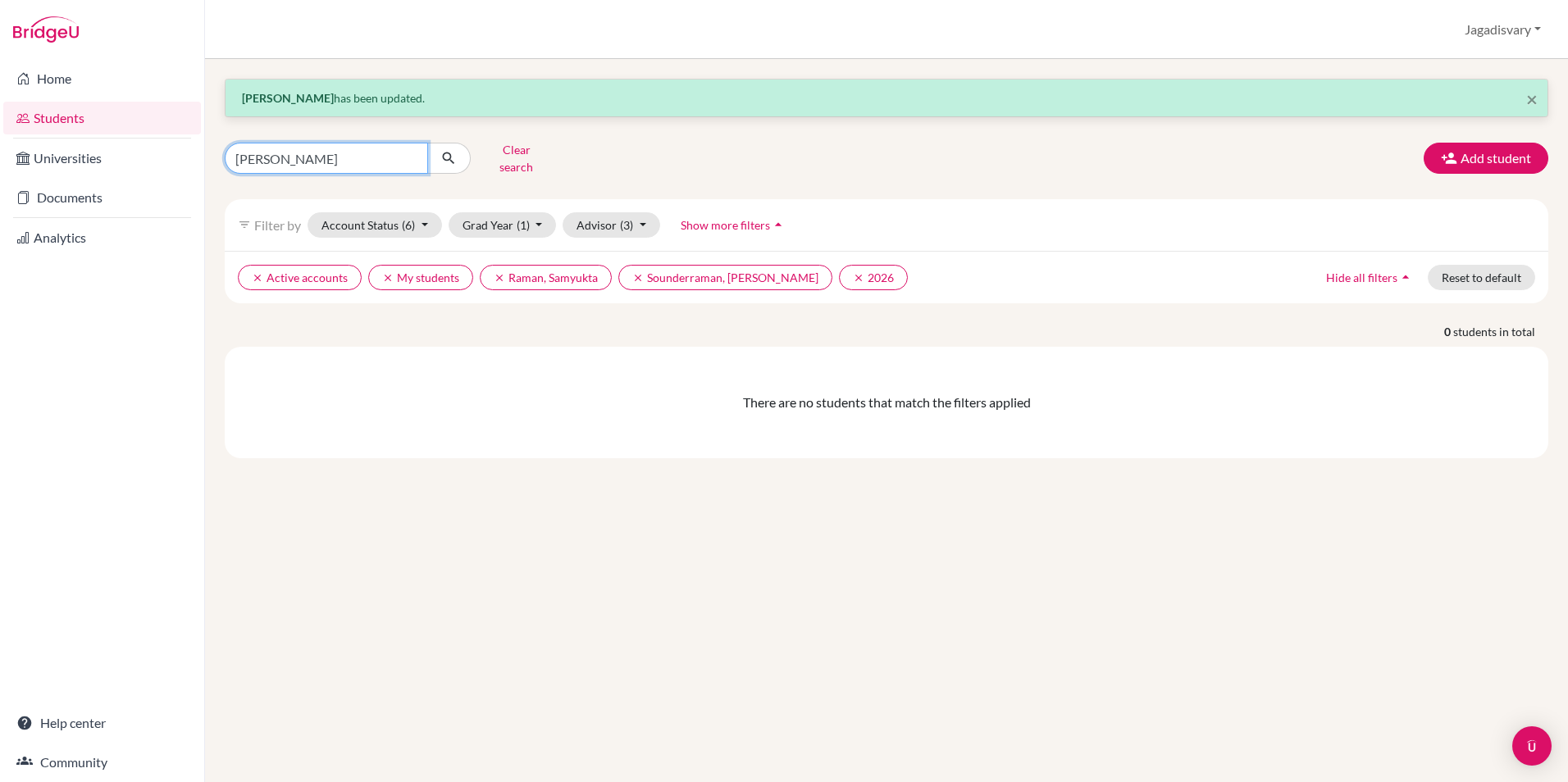
click at [408, 153] on input "yuvana" at bounding box center [326, 158] width 203 height 32
click at [639, 217] on button "Advisor (3)" at bounding box center [611, 224] width 97 height 26
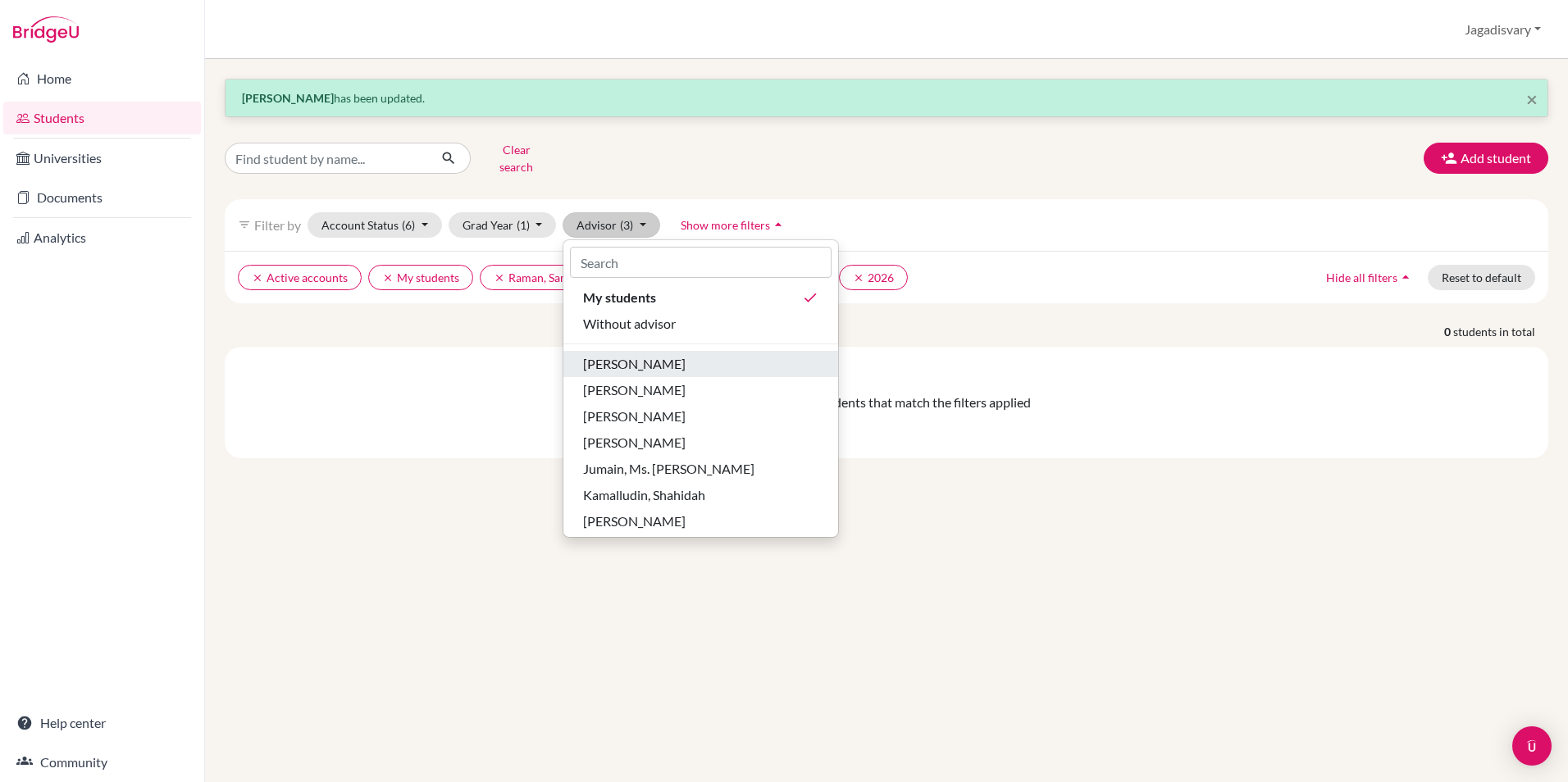
click at [664, 354] on div "[PERSON_NAME]" at bounding box center [701, 364] width 235 height 20
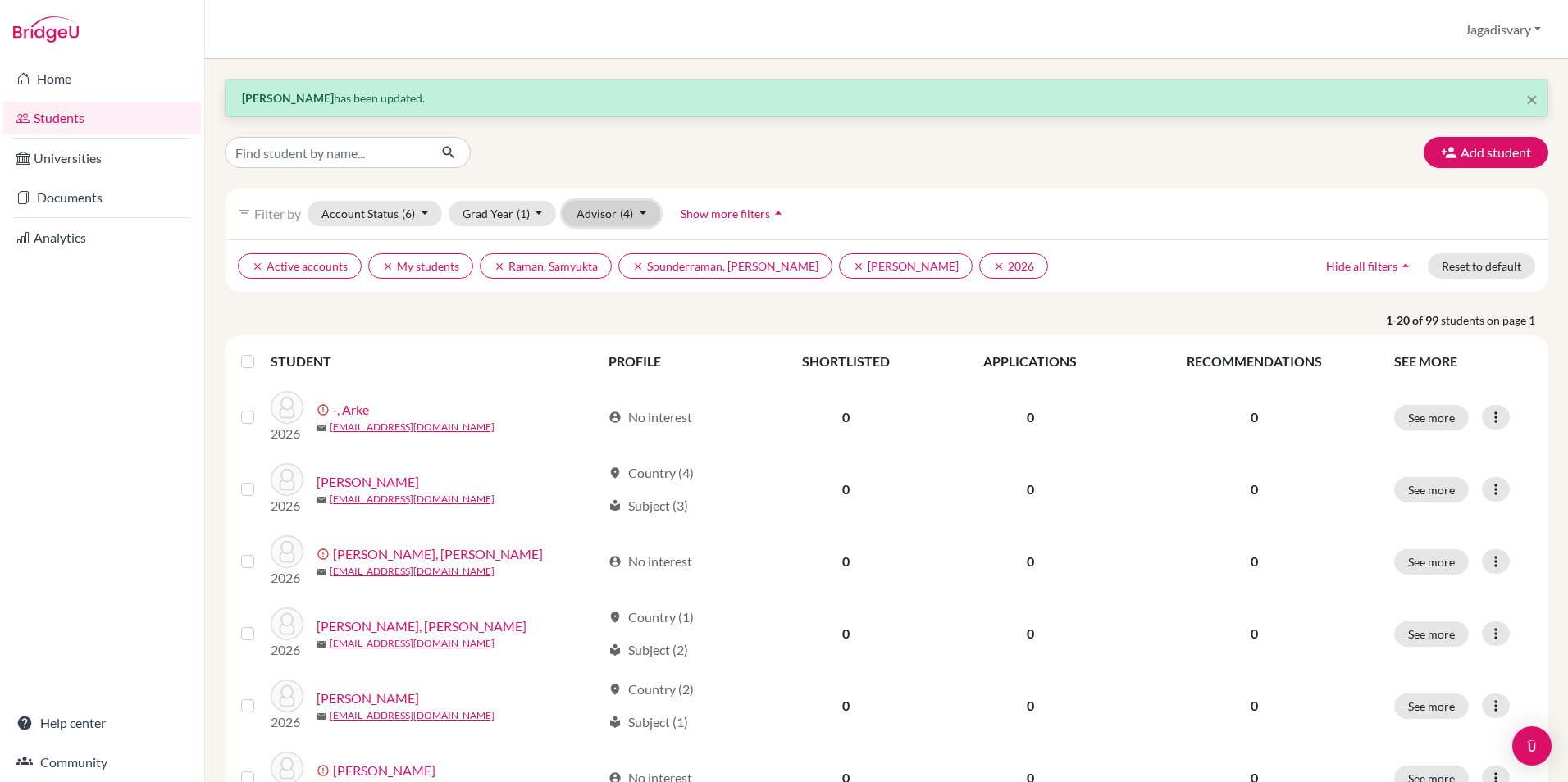
click at [645, 215] on button "Advisor (4)" at bounding box center [611, 213] width 97 height 26
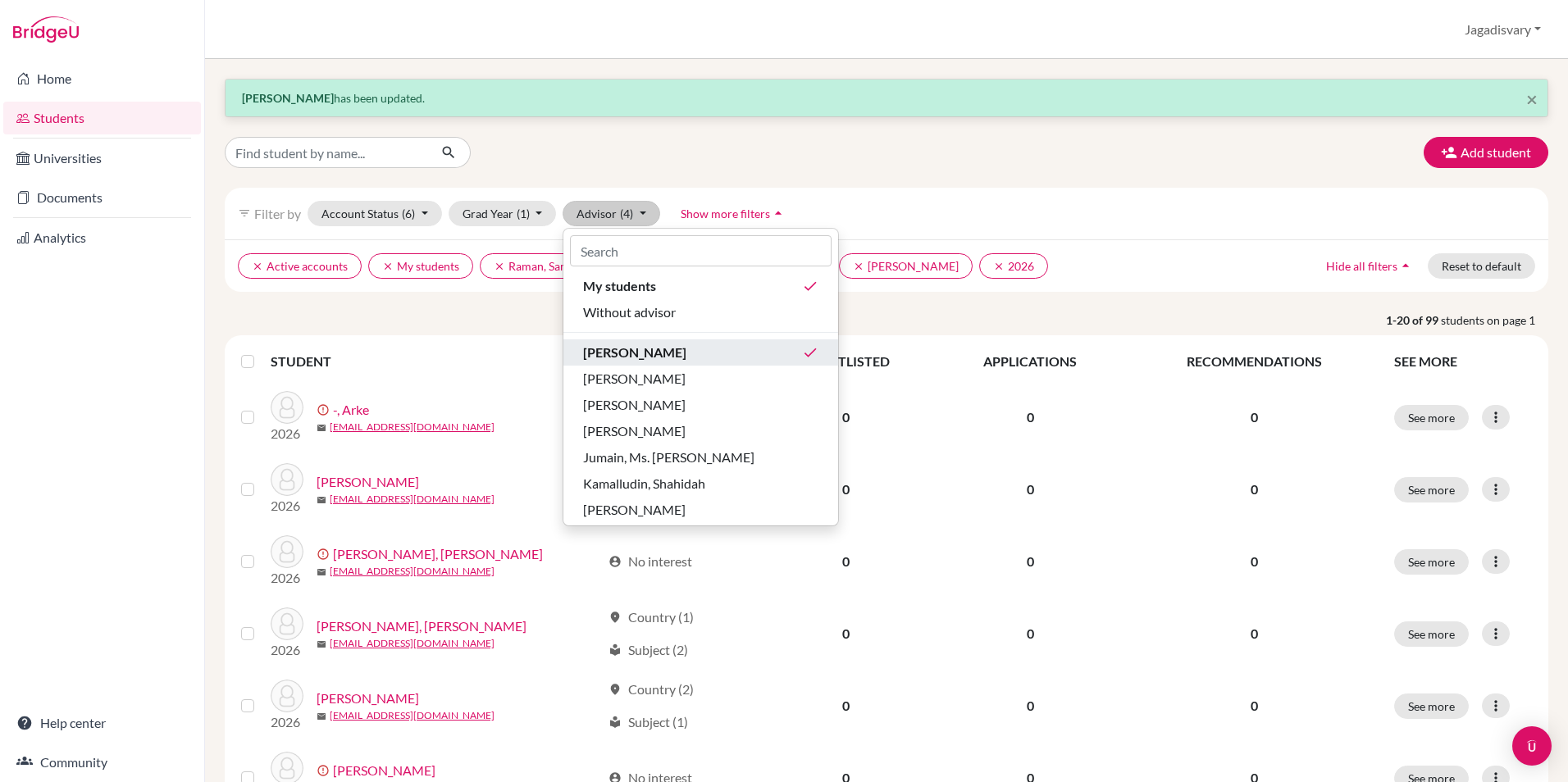
click at [708, 357] on div "Ahuja, Vinita done" at bounding box center [701, 352] width 235 height 20
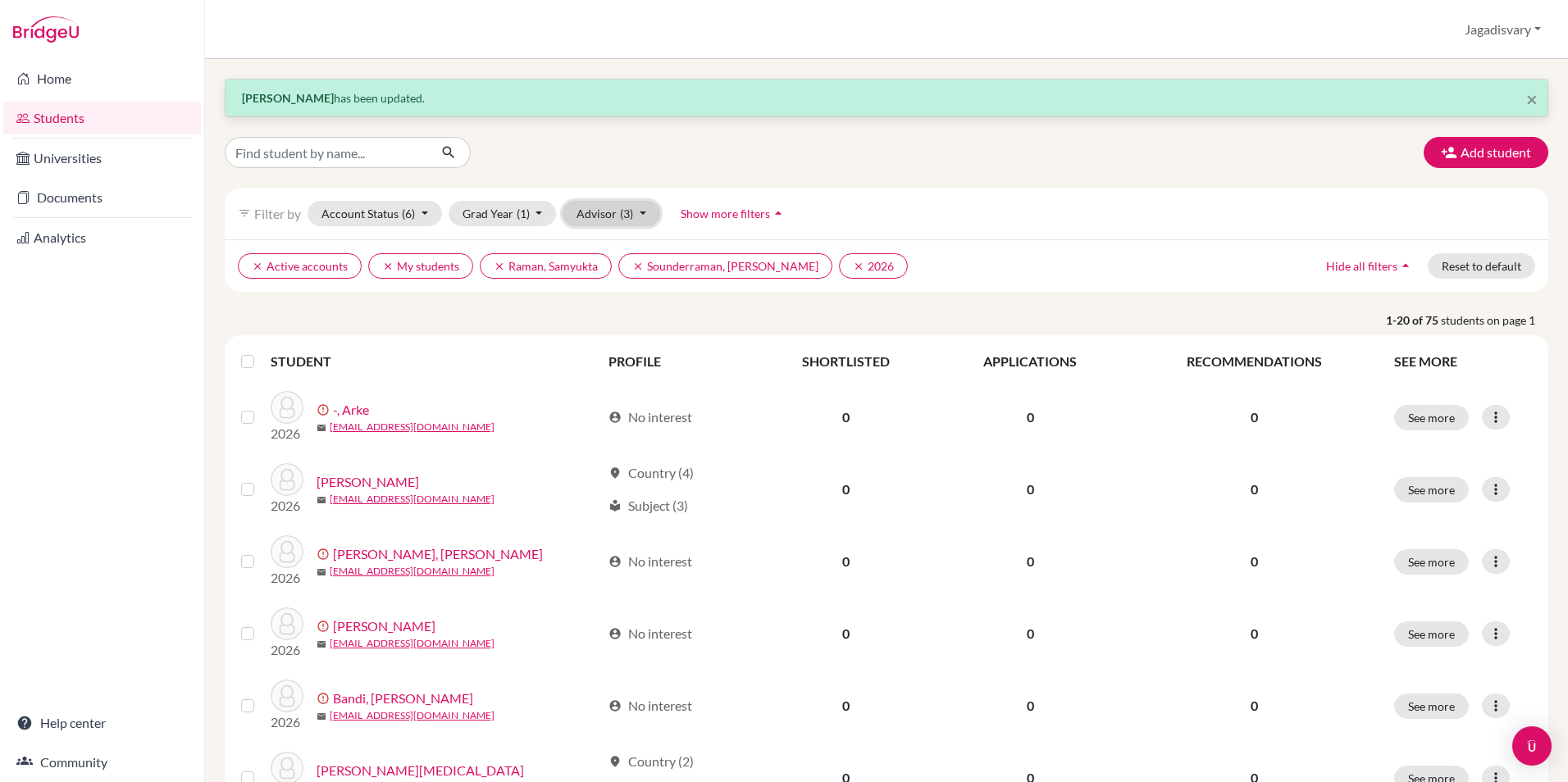
click at [641, 216] on button "Advisor (3)" at bounding box center [611, 213] width 97 height 26
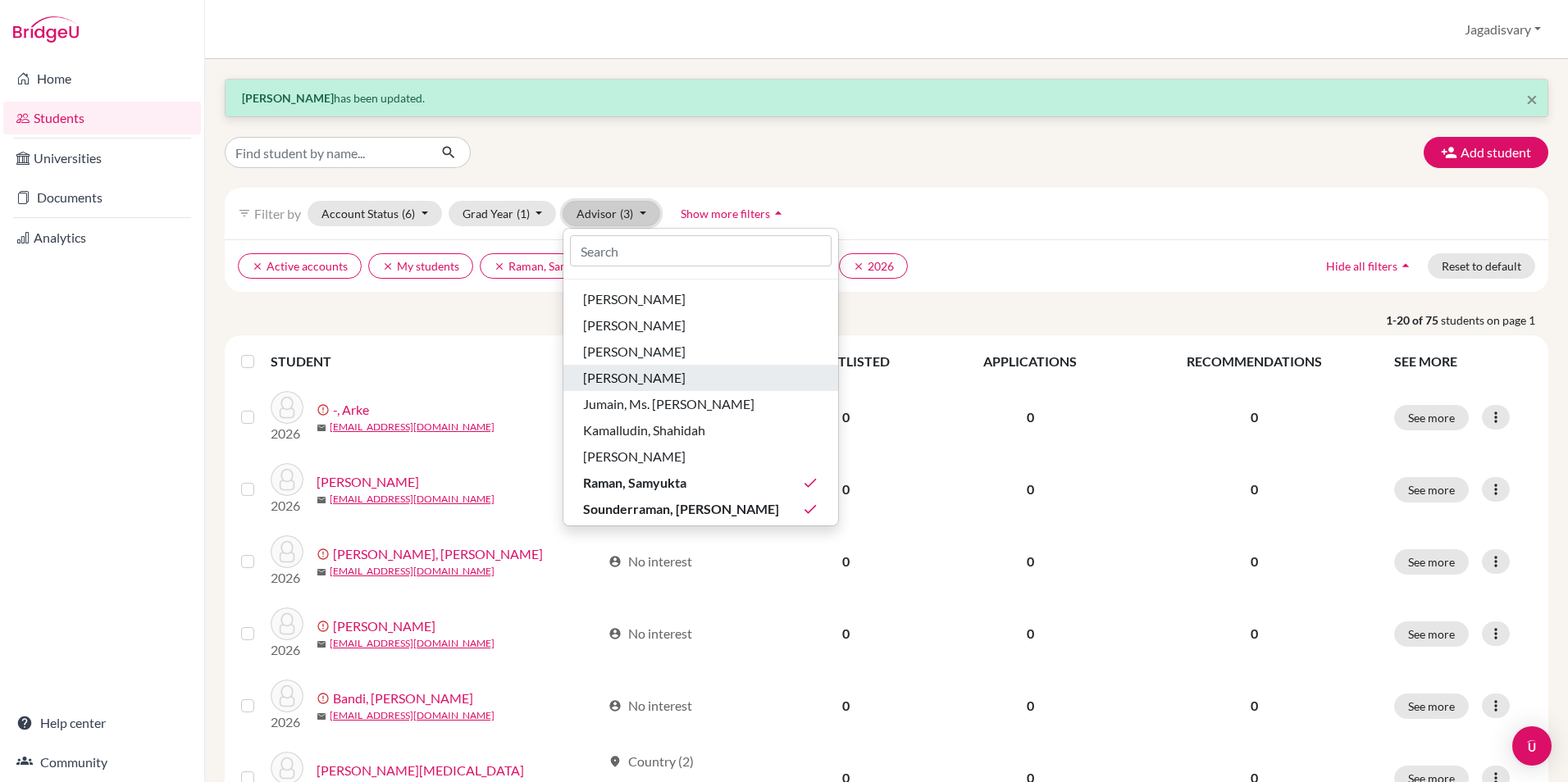
scroll to position [82, 0]
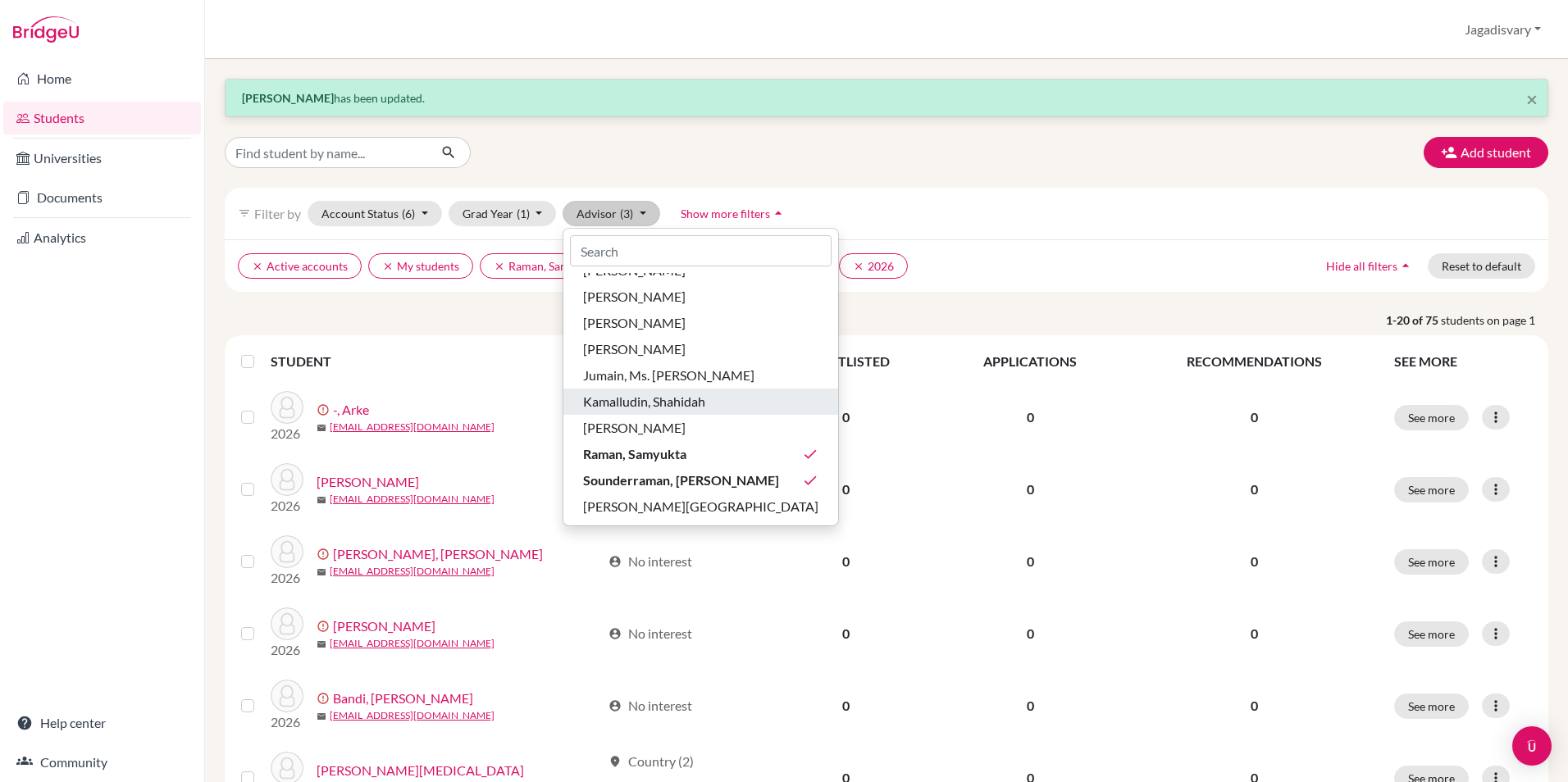
click at [711, 400] on div "Kamalludin, Shahidah" at bounding box center [701, 402] width 235 height 20
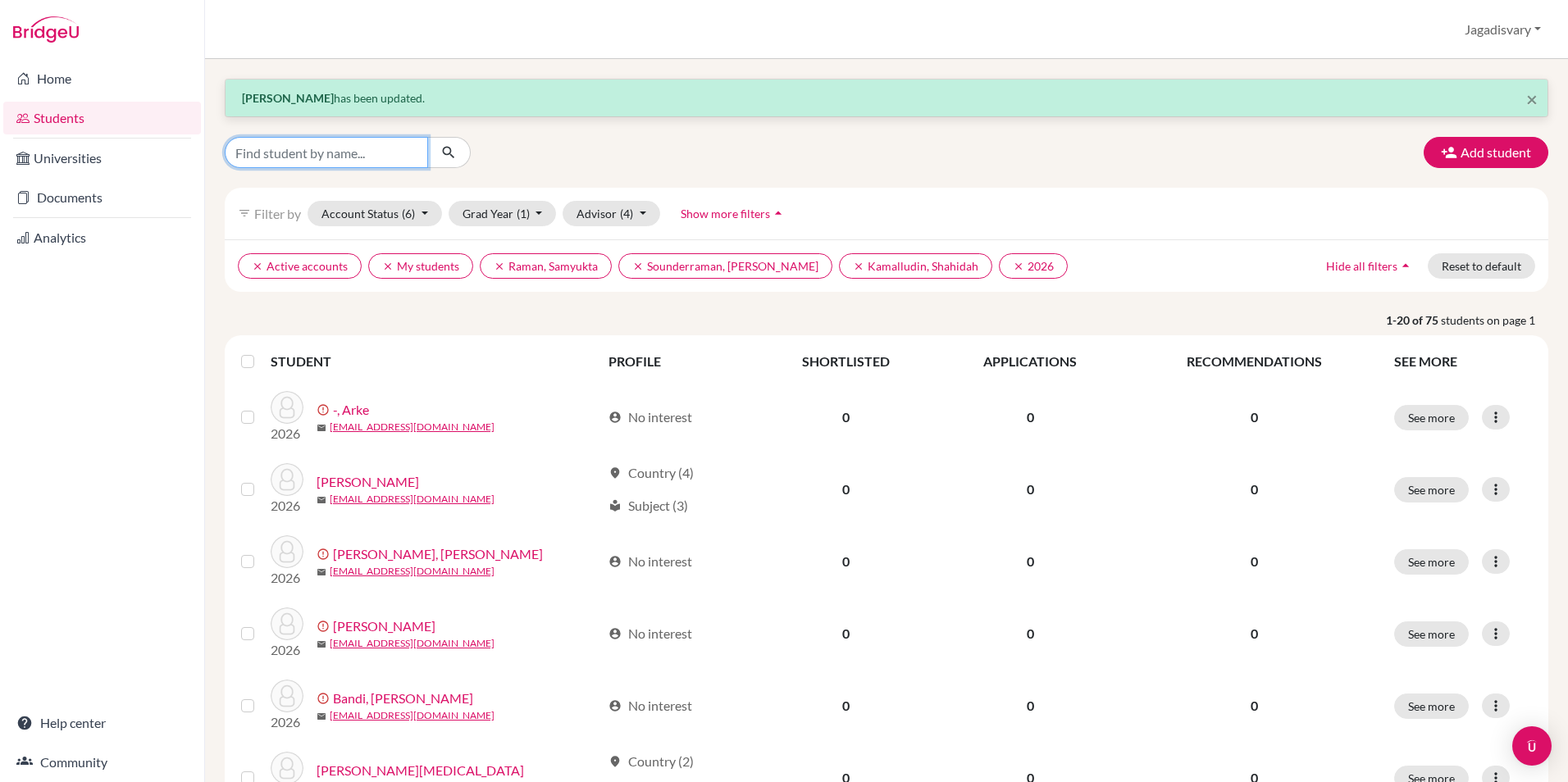
click at [351, 143] on input "Find student by name..." at bounding box center [326, 152] width 203 height 32
type input "h"
type input "bandi"
click button "submit" at bounding box center [449, 152] width 44 height 32
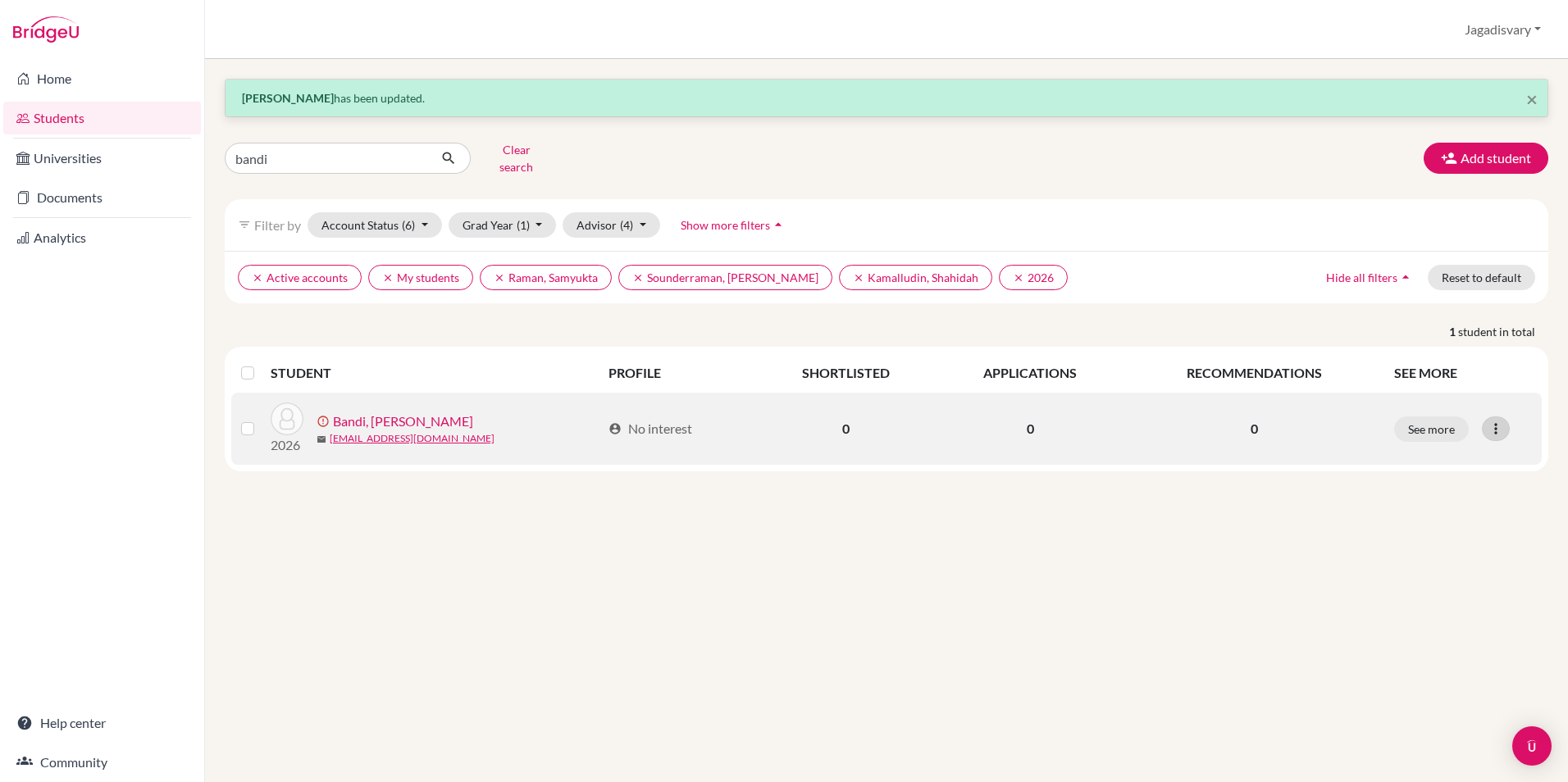
click at [1496, 422] on icon at bounding box center [1495, 429] width 16 height 16
click at [1473, 454] on button "Edit student" at bounding box center [1433, 462] width 148 height 26
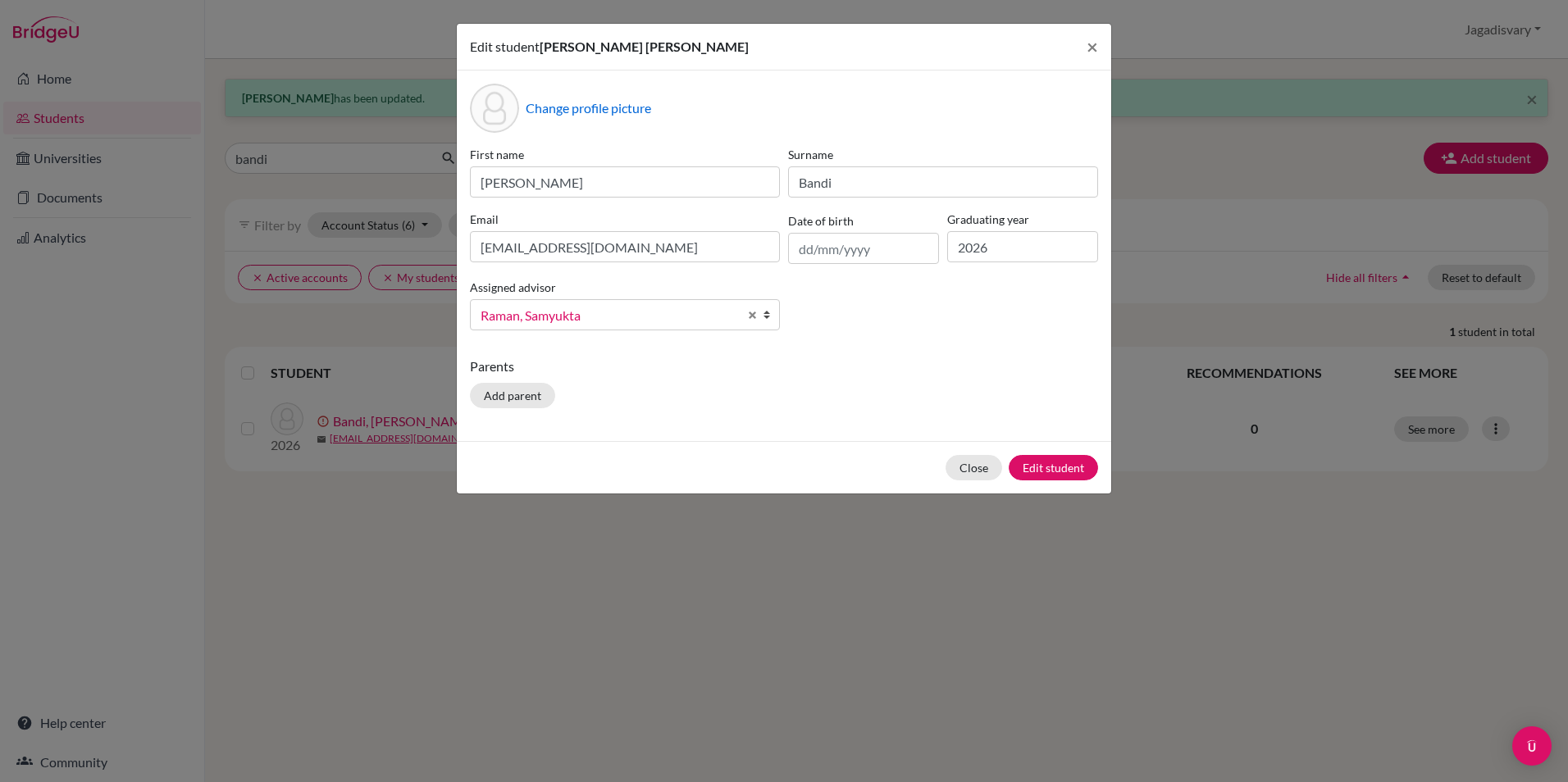
click at [667, 322] on span "Raman, Samyukta" at bounding box center [609, 315] width 258 height 21
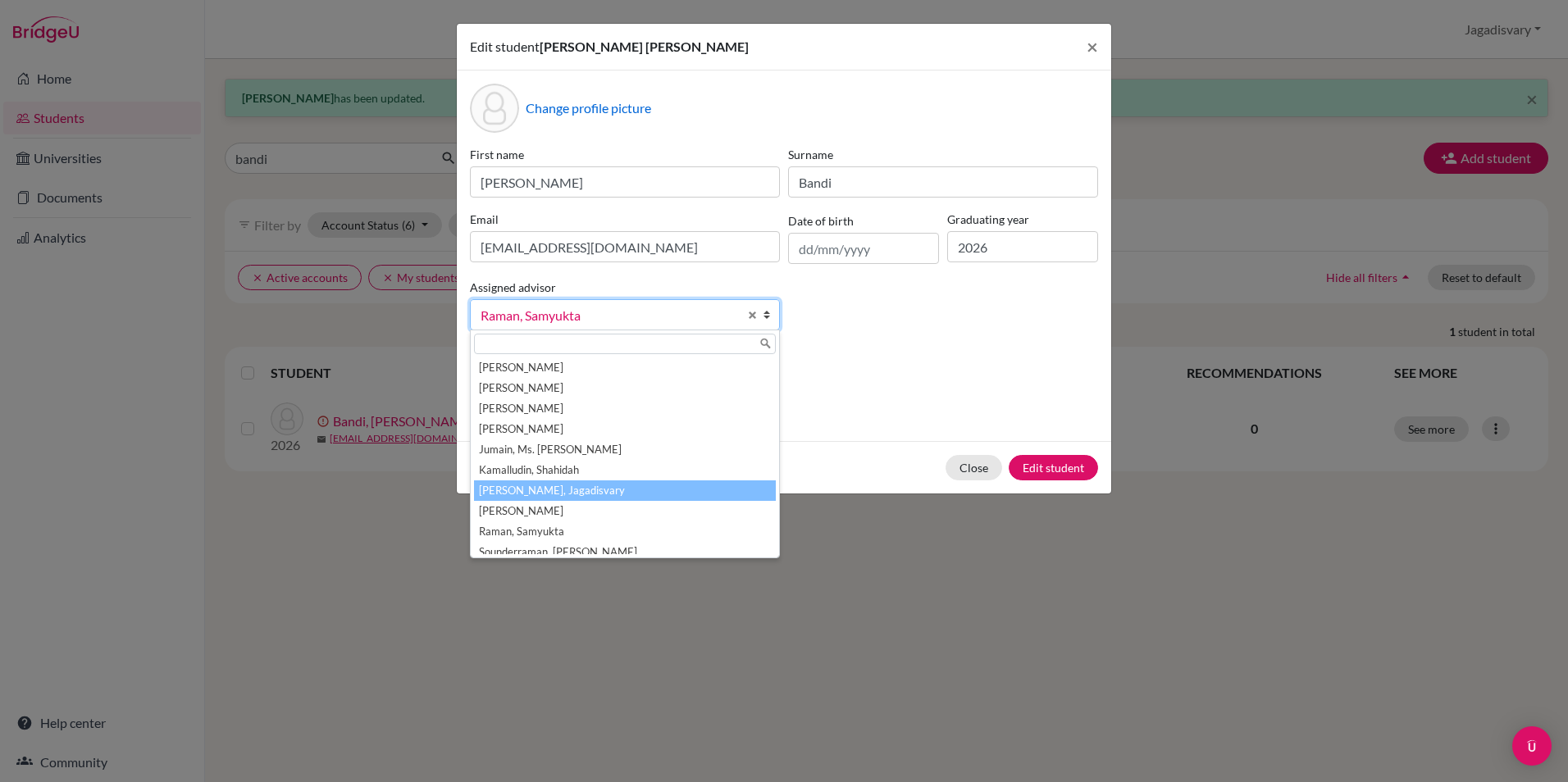
click at [586, 493] on li "[PERSON_NAME], Jagadisvary" at bounding box center [625, 490] width 302 height 20
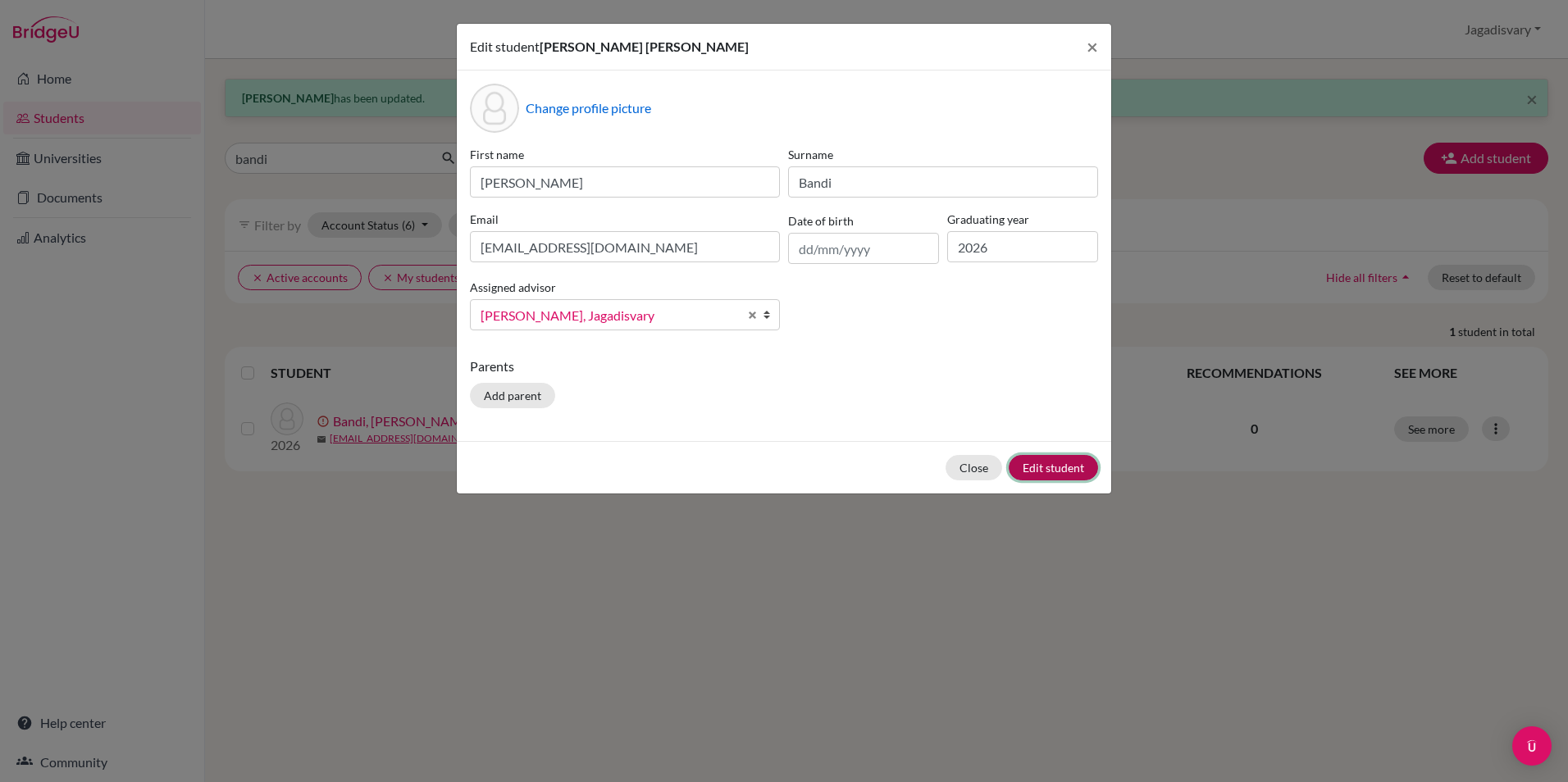
click at [1067, 468] on button "Edit student" at bounding box center [1053, 468] width 90 height 26
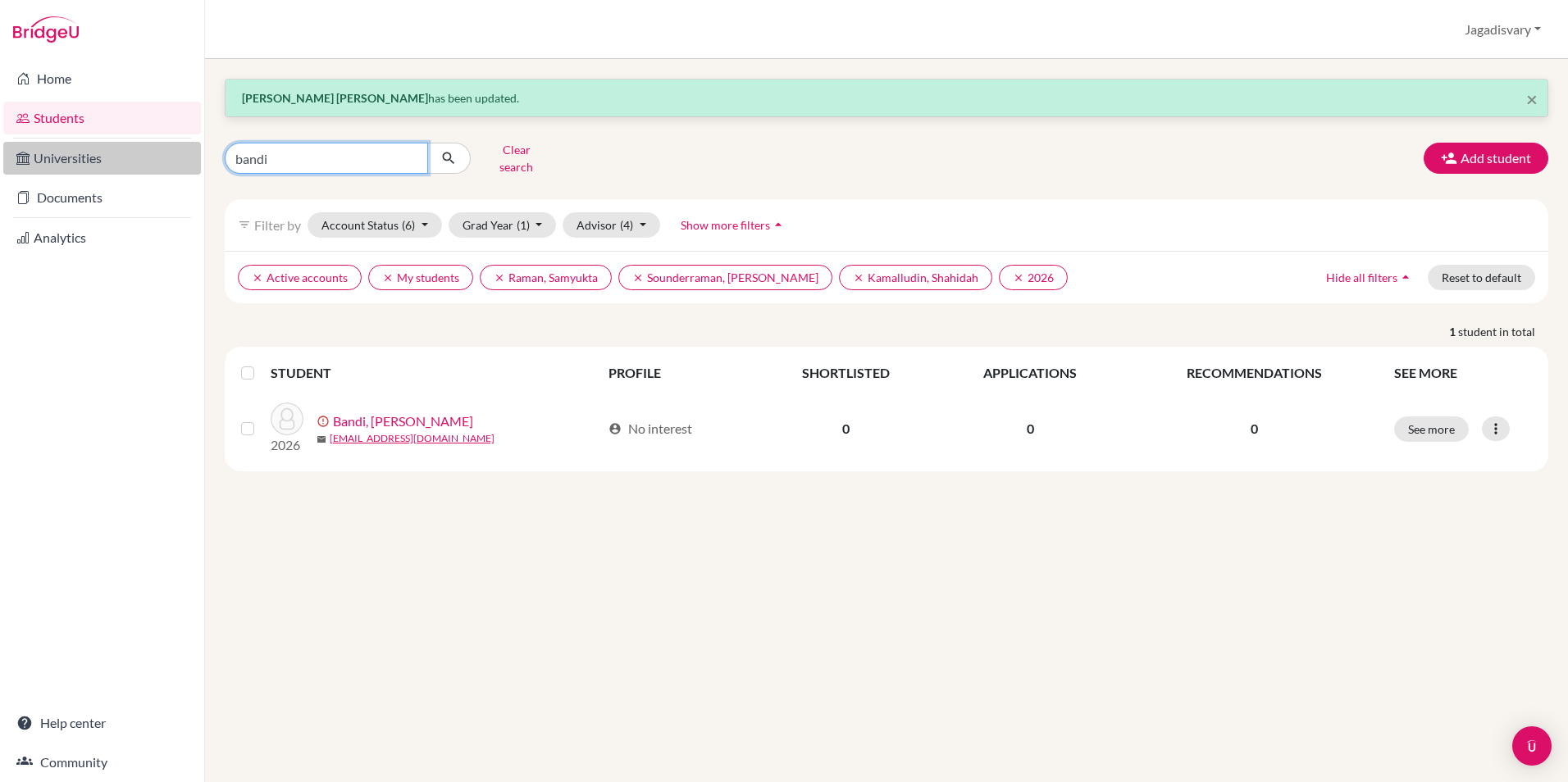
drag, startPoint x: 280, startPoint y: 157, endPoint x: 90, endPoint y: 159, distance: 190.0
click at [90, 159] on div "Home Students Universities Documents Analytics Help center Community Students o…" at bounding box center [784, 391] width 1568 height 782
type input "nikita"
click button "submit" at bounding box center [449, 158] width 44 height 32
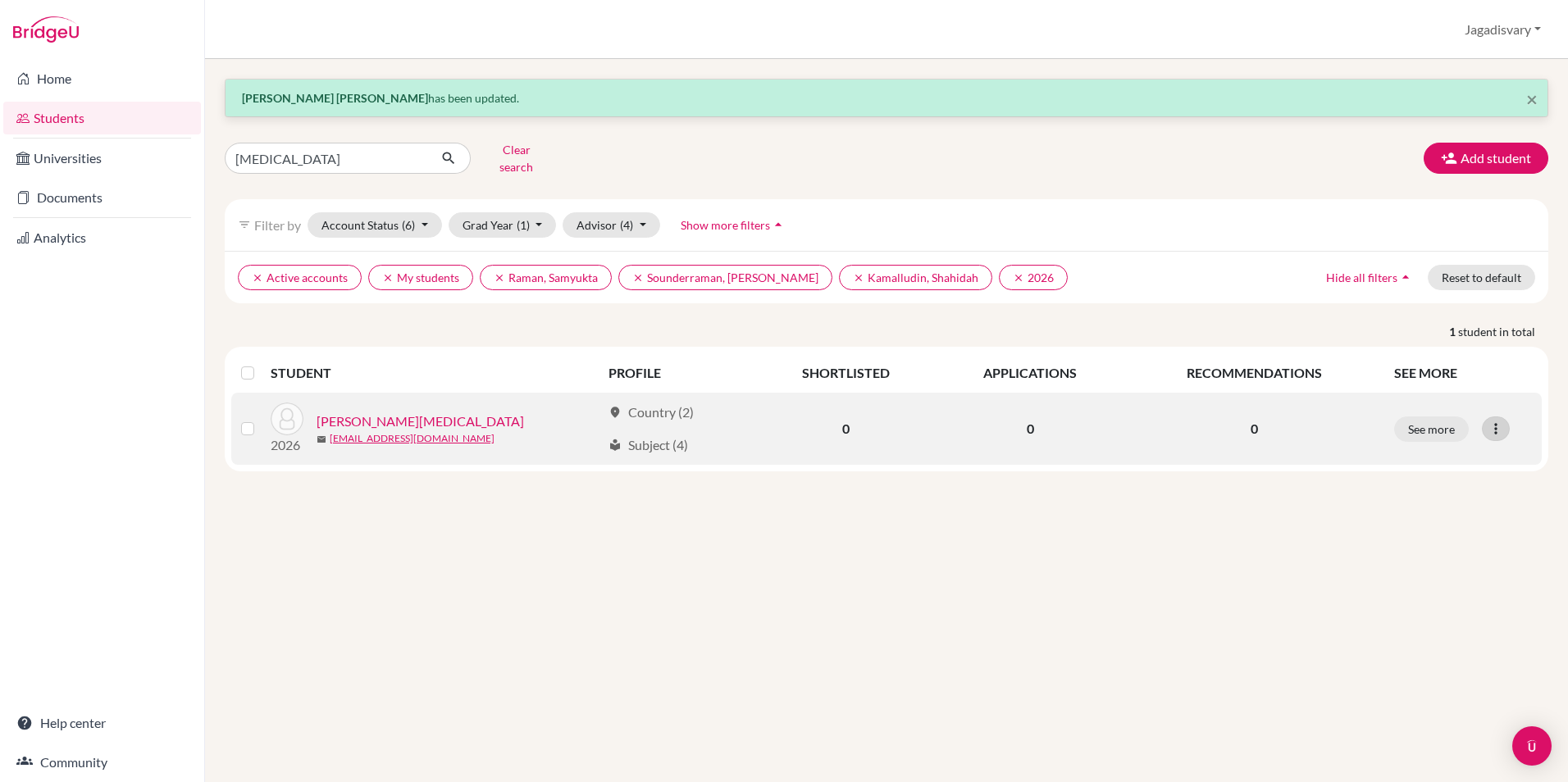
click at [1505, 418] on div at bounding box center [1495, 429] width 28 height 25
click at [1438, 461] on button "Edit student" at bounding box center [1425, 462] width 130 height 26
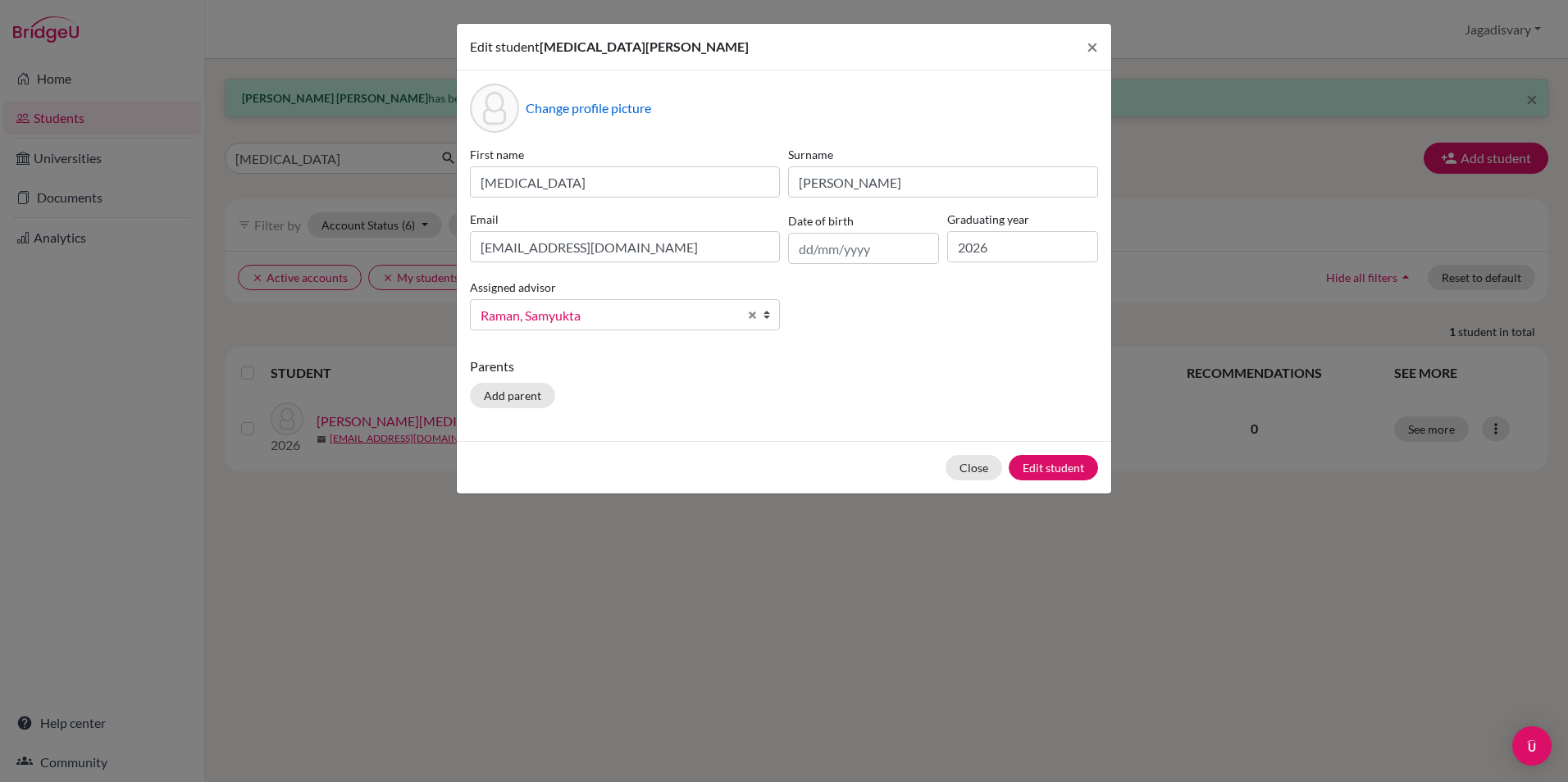
click at [592, 308] on span "Raman, Samyukta" at bounding box center [609, 315] width 258 height 21
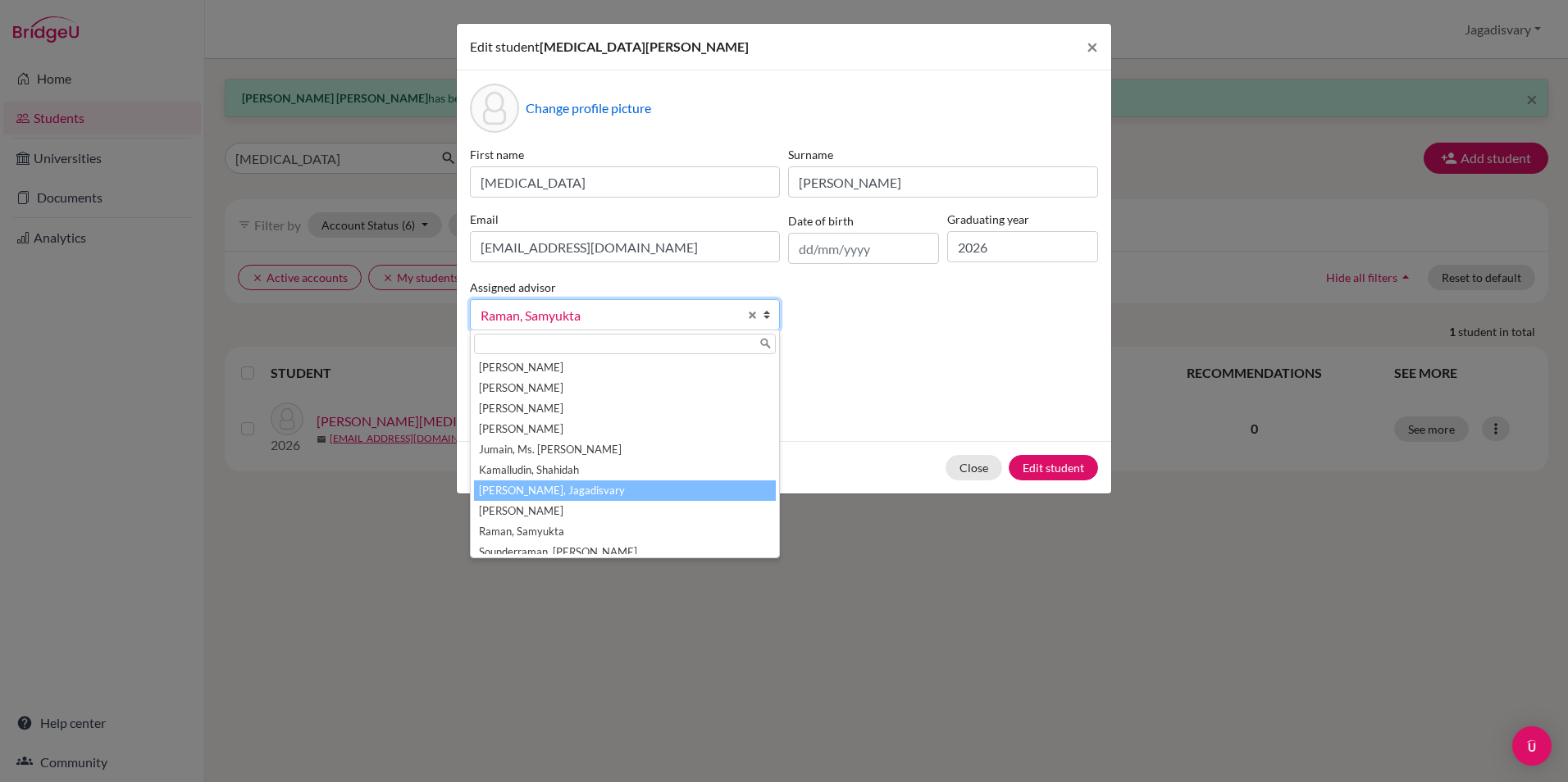
click at [566, 482] on li "[PERSON_NAME], Jagadisvary" at bounding box center [625, 490] width 302 height 20
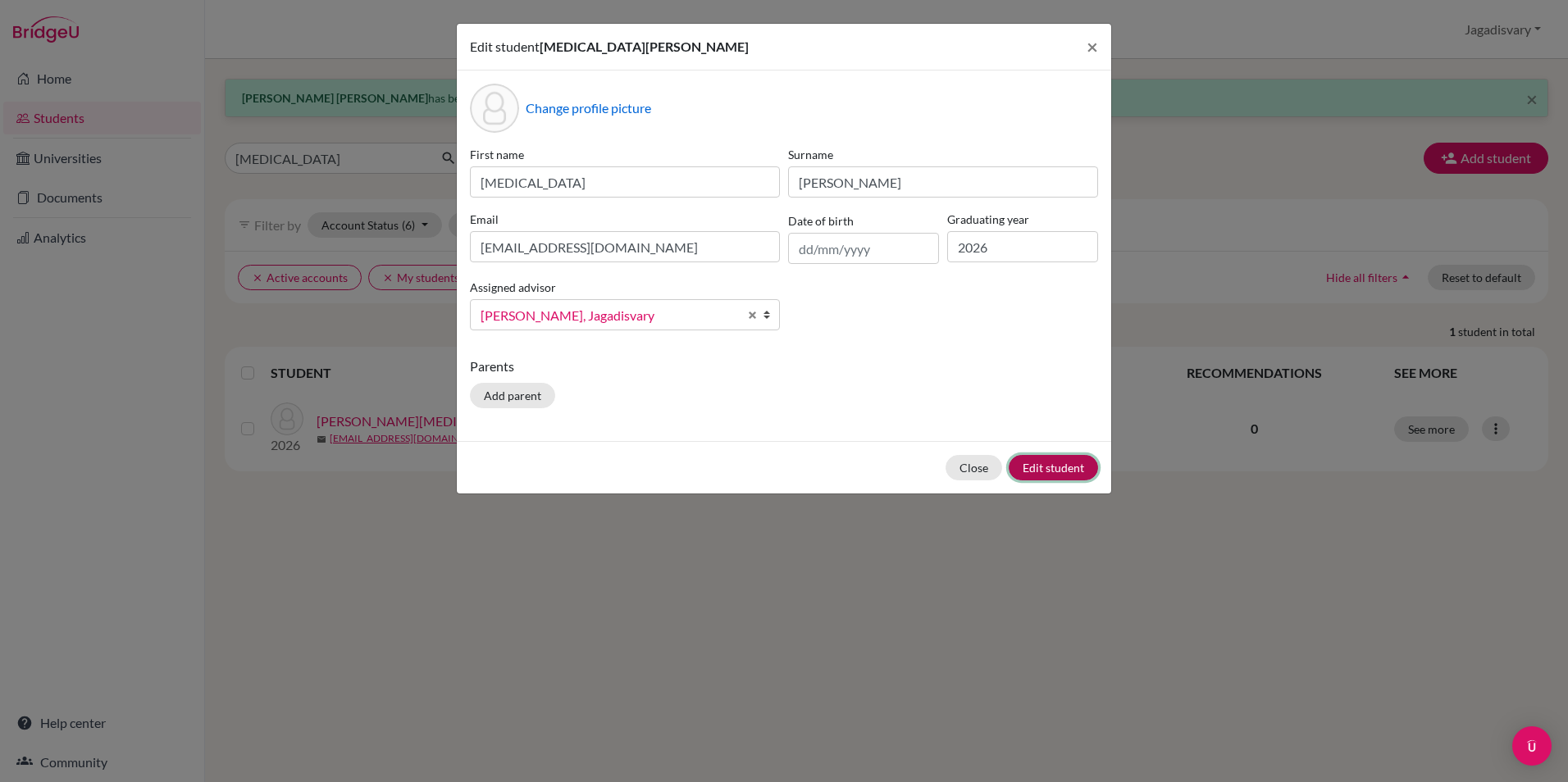
click at [1046, 474] on button "Edit student" at bounding box center [1053, 468] width 90 height 26
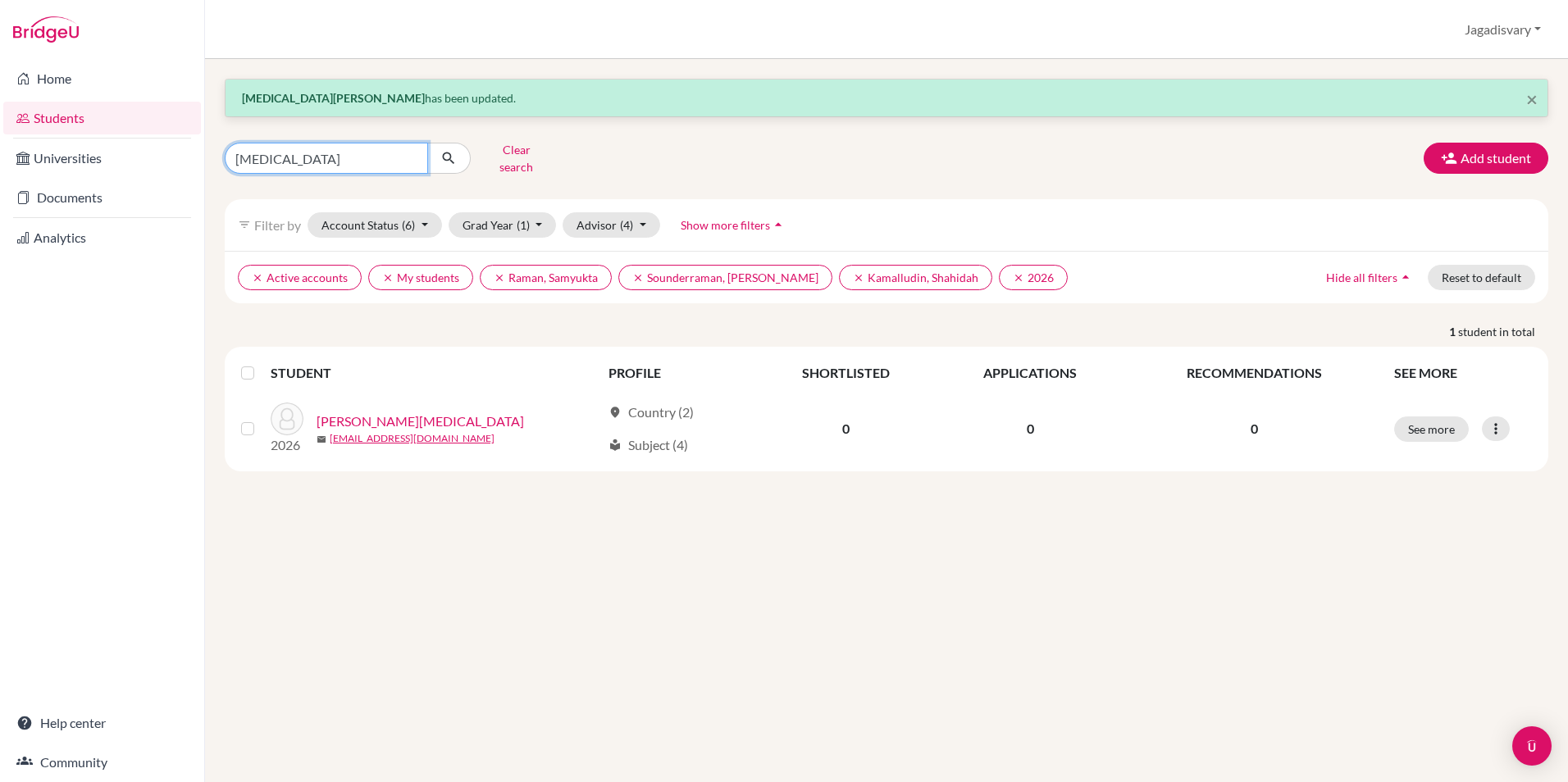
click at [406, 152] on input "nikita" at bounding box center [326, 158] width 203 height 32
type input "hanya"
click button "submit" at bounding box center [449, 158] width 44 height 32
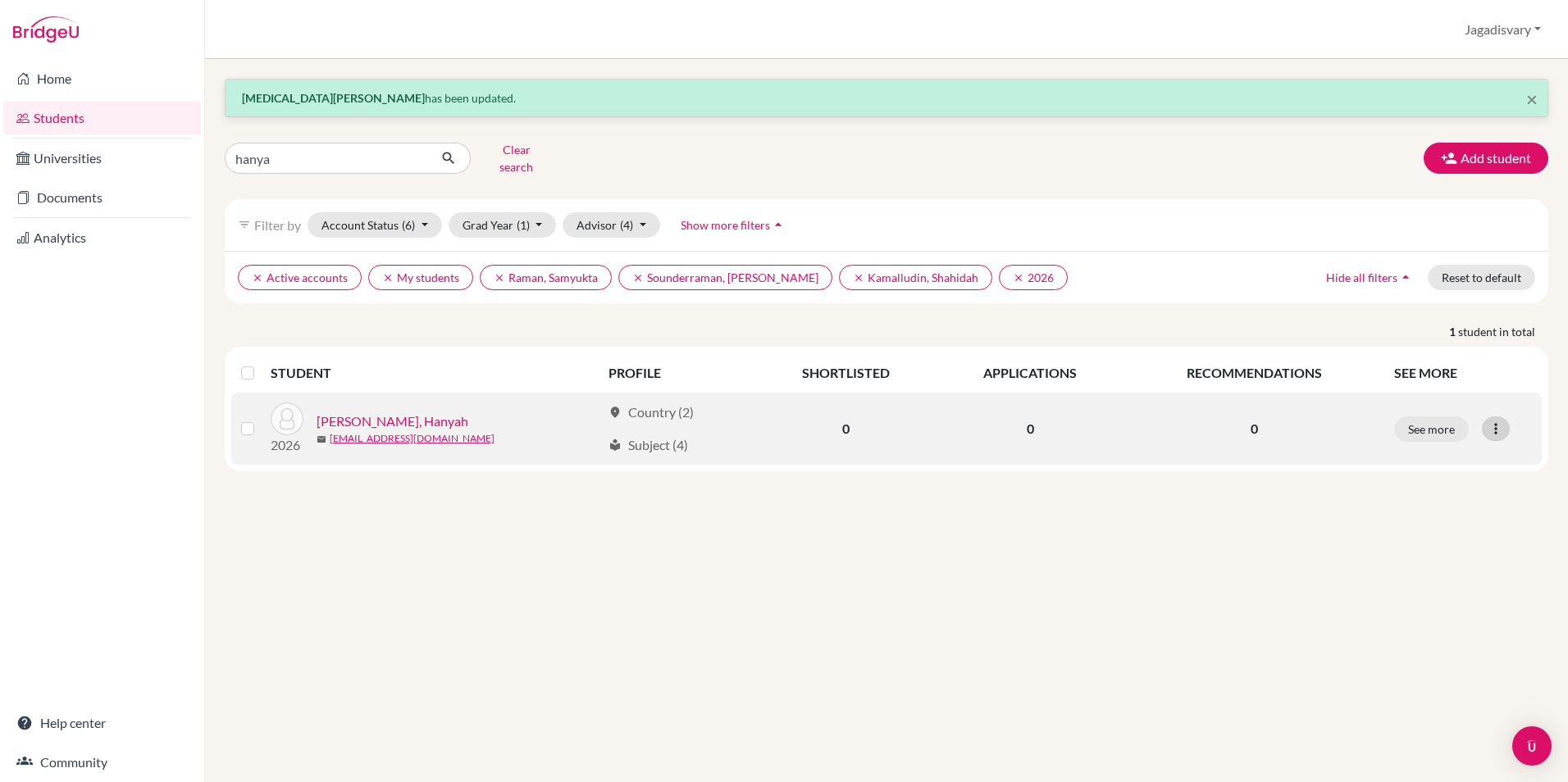
click at [1505, 427] on div at bounding box center [1495, 429] width 28 height 25
click at [1452, 454] on button "Edit student" at bounding box center [1425, 462] width 130 height 26
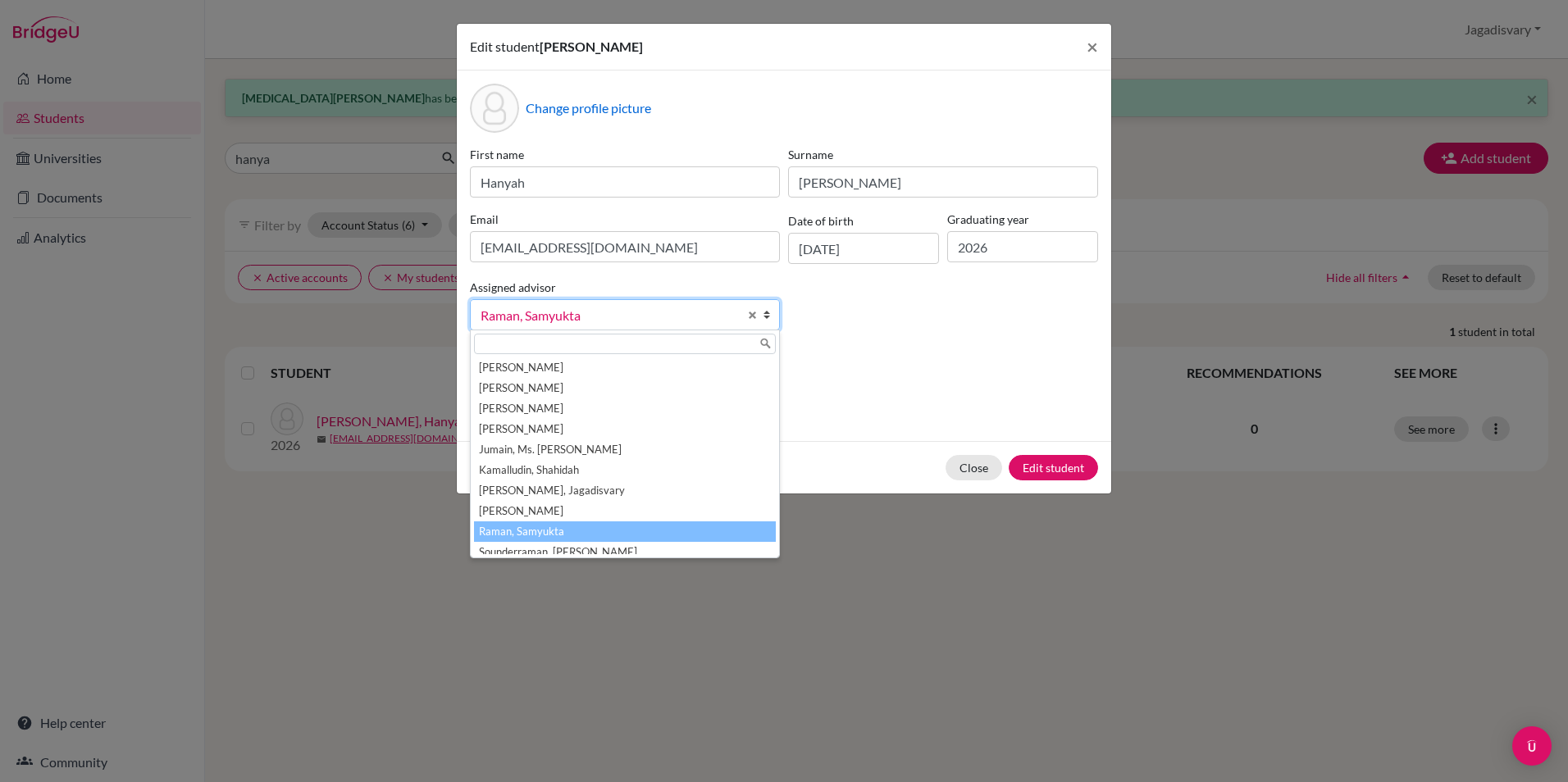
click at [591, 325] on span "Raman, Samyukta" at bounding box center [609, 315] width 258 height 21
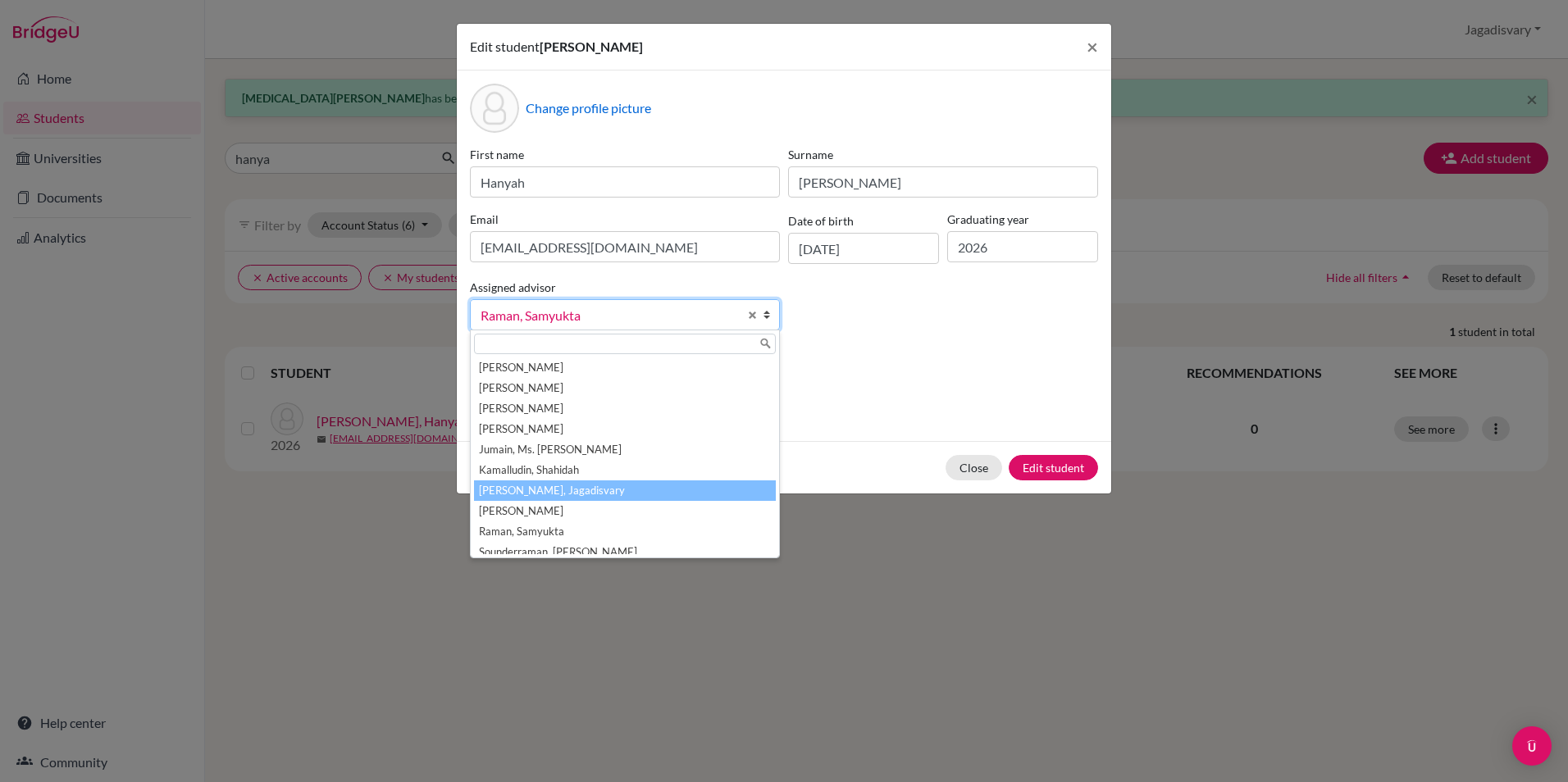
click at [566, 496] on li "[PERSON_NAME], Jagadisvary" at bounding box center [625, 490] width 302 height 20
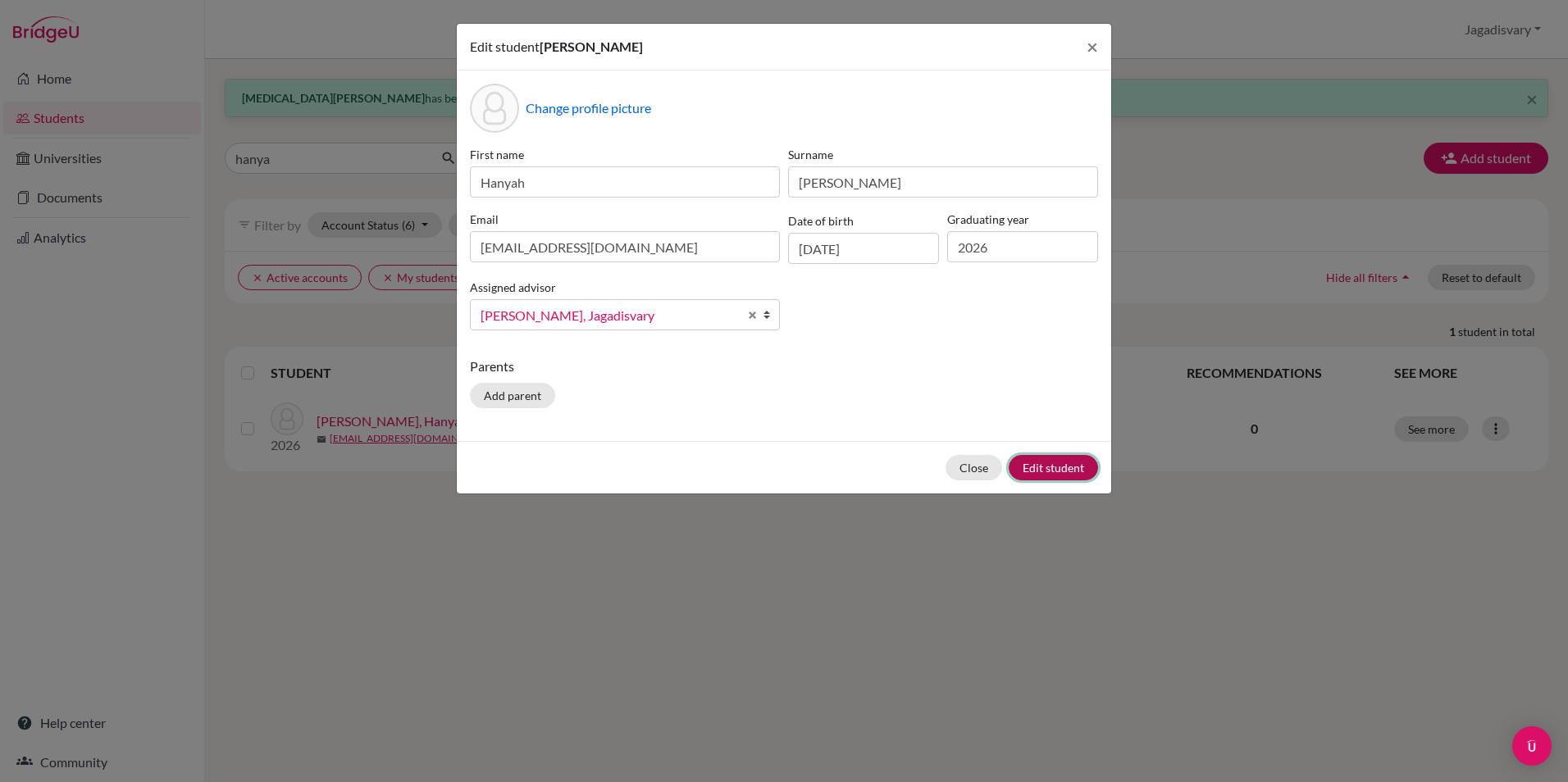
click at [1051, 467] on button "Edit student" at bounding box center [1053, 468] width 90 height 26
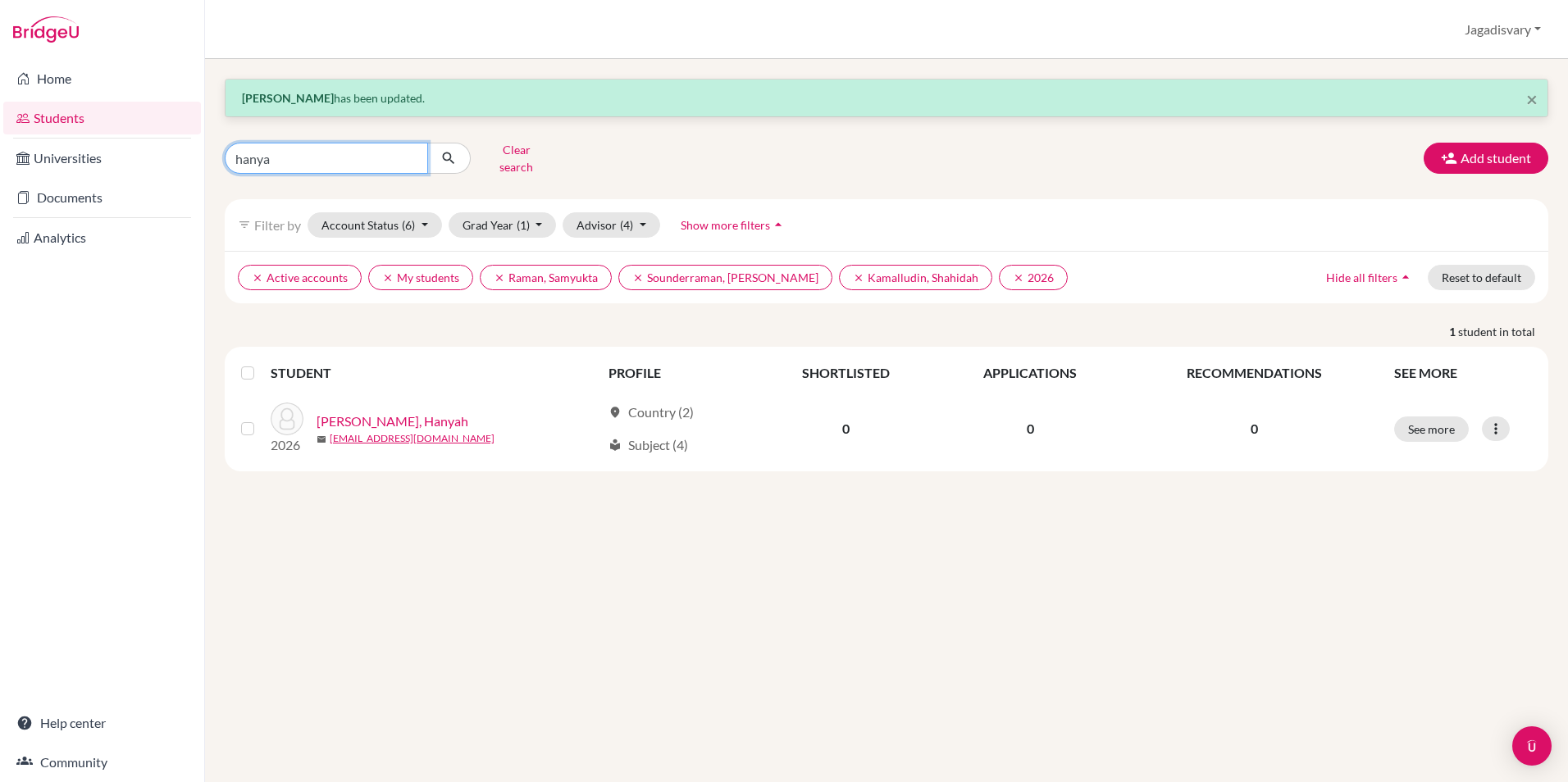
drag, startPoint x: 284, startPoint y: 157, endPoint x: 140, endPoint y: 137, distance: 145.4
click at [140, 137] on div "Home Students Universities Documents Analytics Help center Community Students o…" at bounding box center [784, 391] width 1568 height 782
type input "yuvana"
click button "submit" at bounding box center [449, 158] width 44 height 32
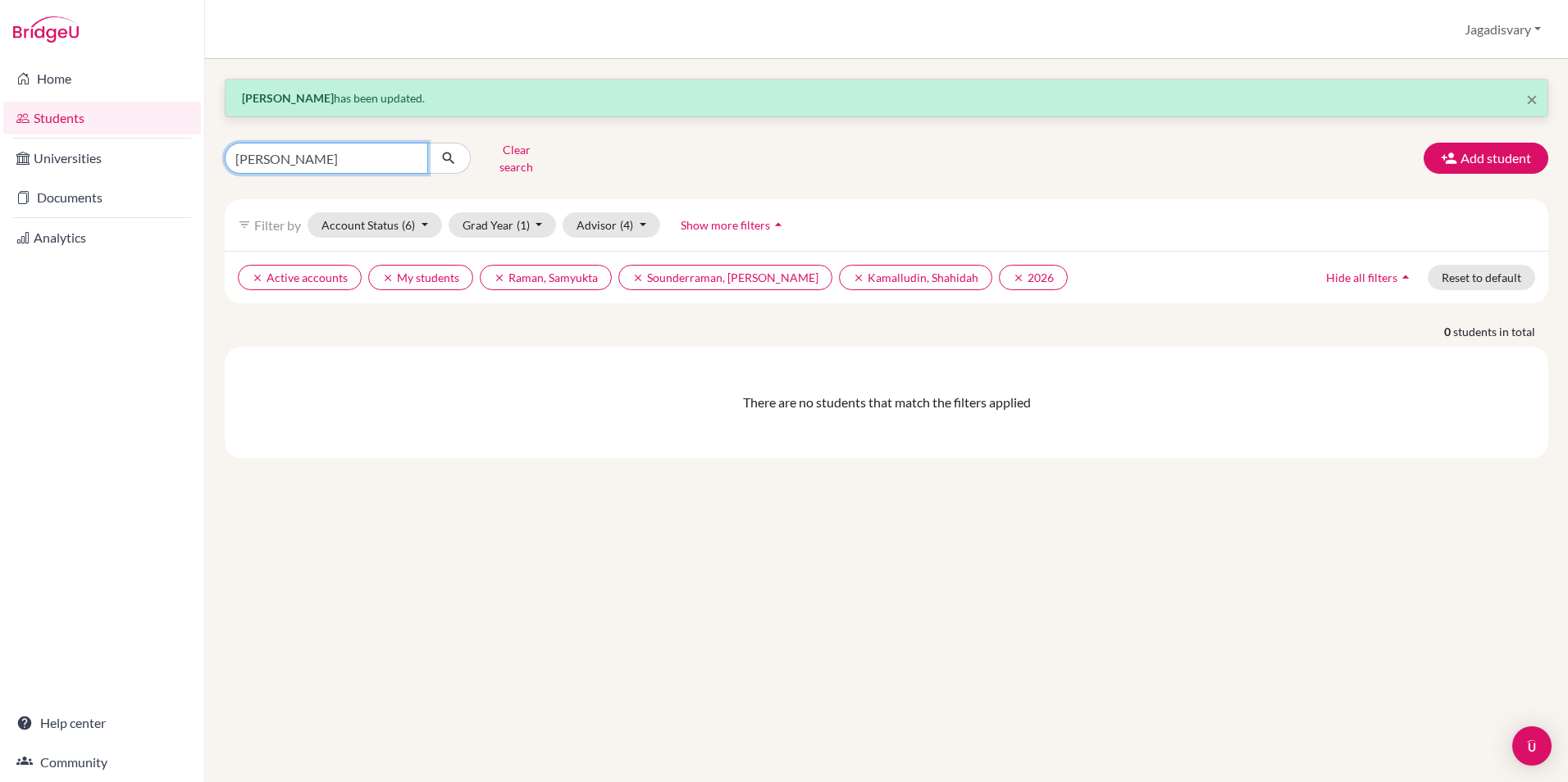
drag, startPoint x: 369, startPoint y: 154, endPoint x: 168, endPoint y: 134, distance: 202.0
click at [171, 134] on div "Home Students Universities Documents Analytics Help center Community Students o…" at bounding box center [784, 391] width 1568 height 782
type input "praKASH"
click button "submit" at bounding box center [449, 158] width 44 height 32
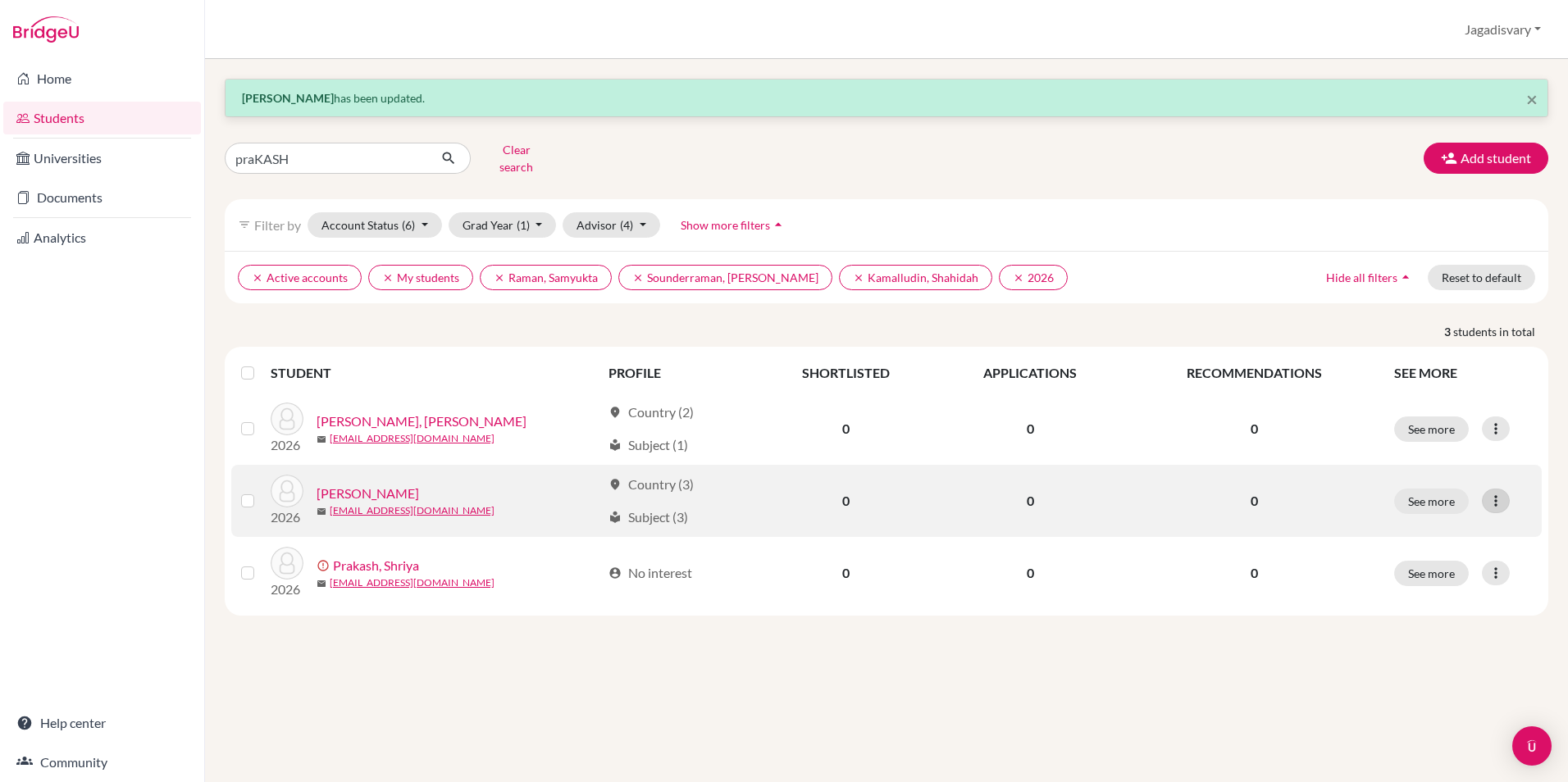
click at [1496, 493] on icon at bounding box center [1495, 500] width 16 height 16
click at [1401, 522] on button "Edit student" at bounding box center [1425, 535] width 130 height 26
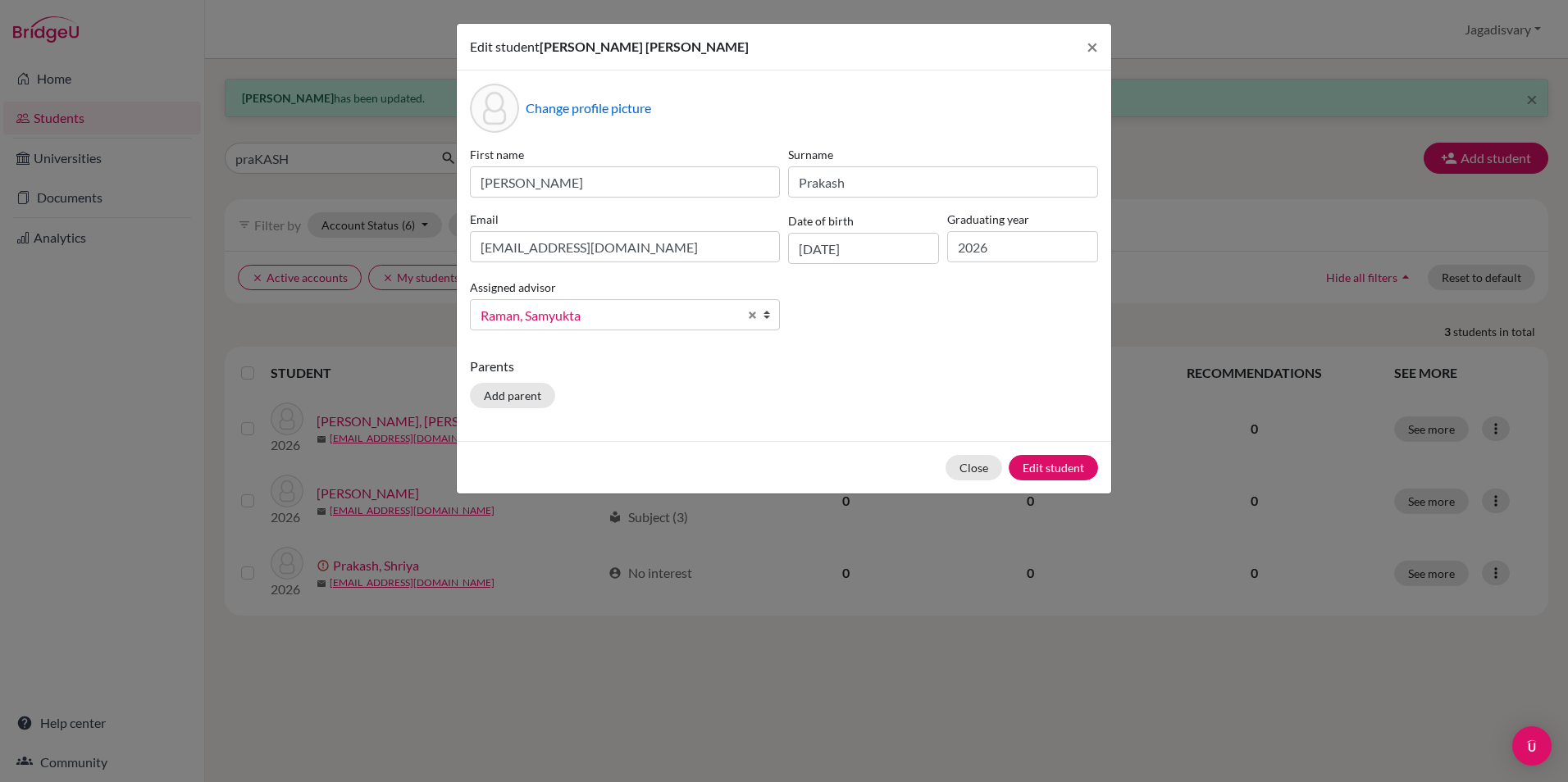
click at [749, 321] on link "Raman, Samyukta" at bounding box center [625, 314] width 310 height 32
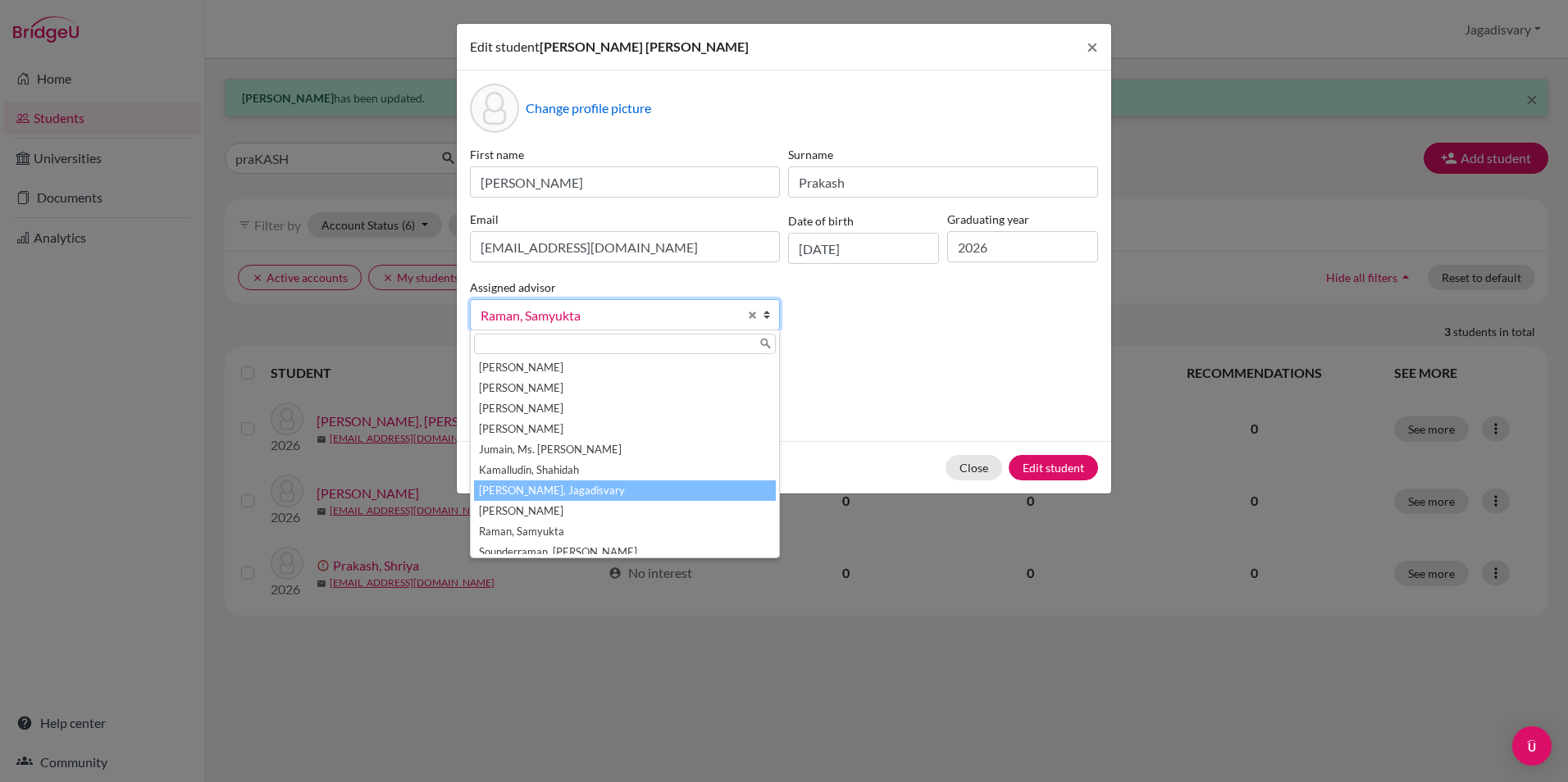
click at [637, 482] on li "[PERSON_NAME], Jagadisvary" at bounding box center [625, 490] width 302 height 20
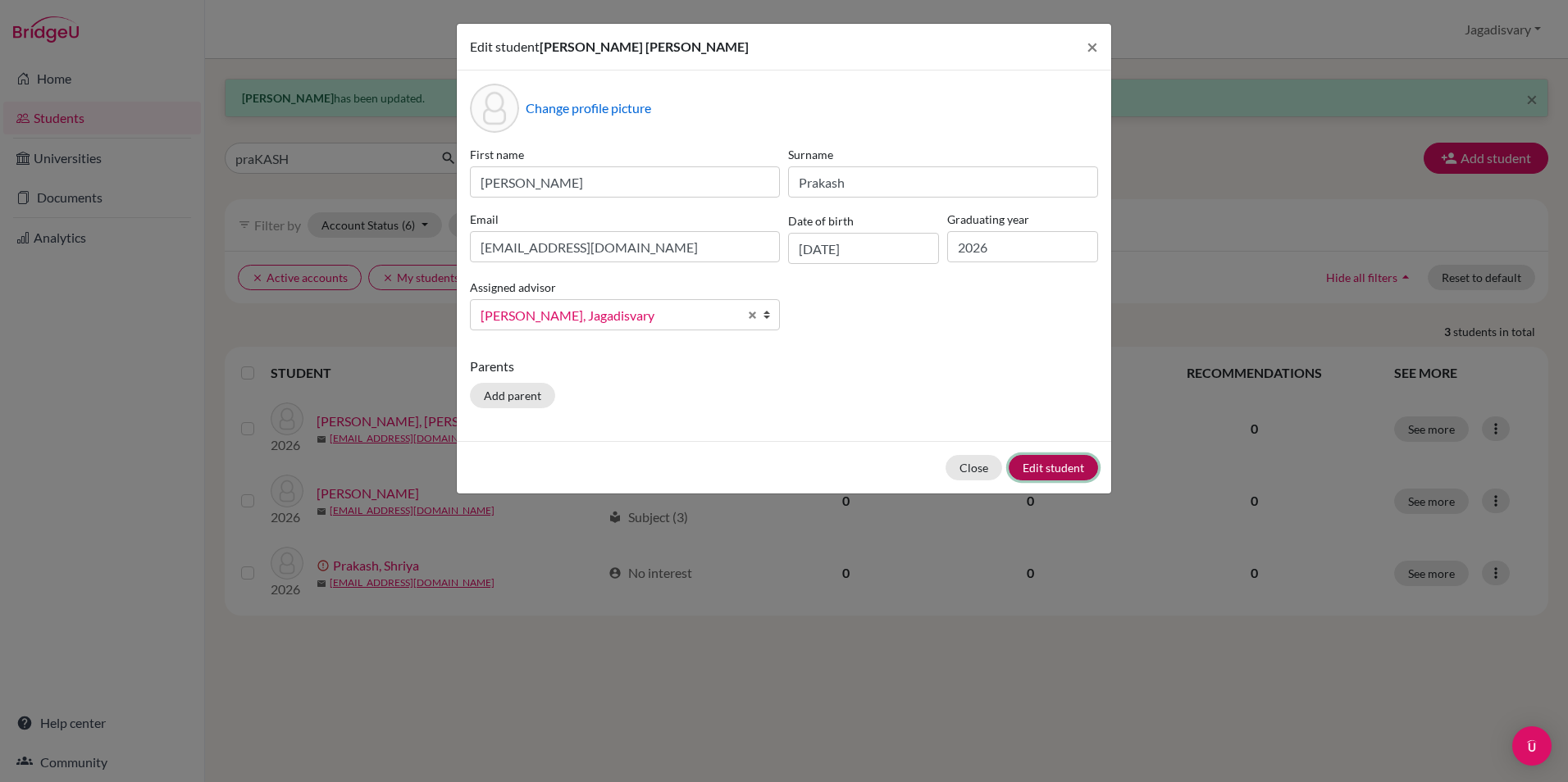
click at [1049, 468] on button "Edit student" at bounding box center [1053, 468] width 90 height 26
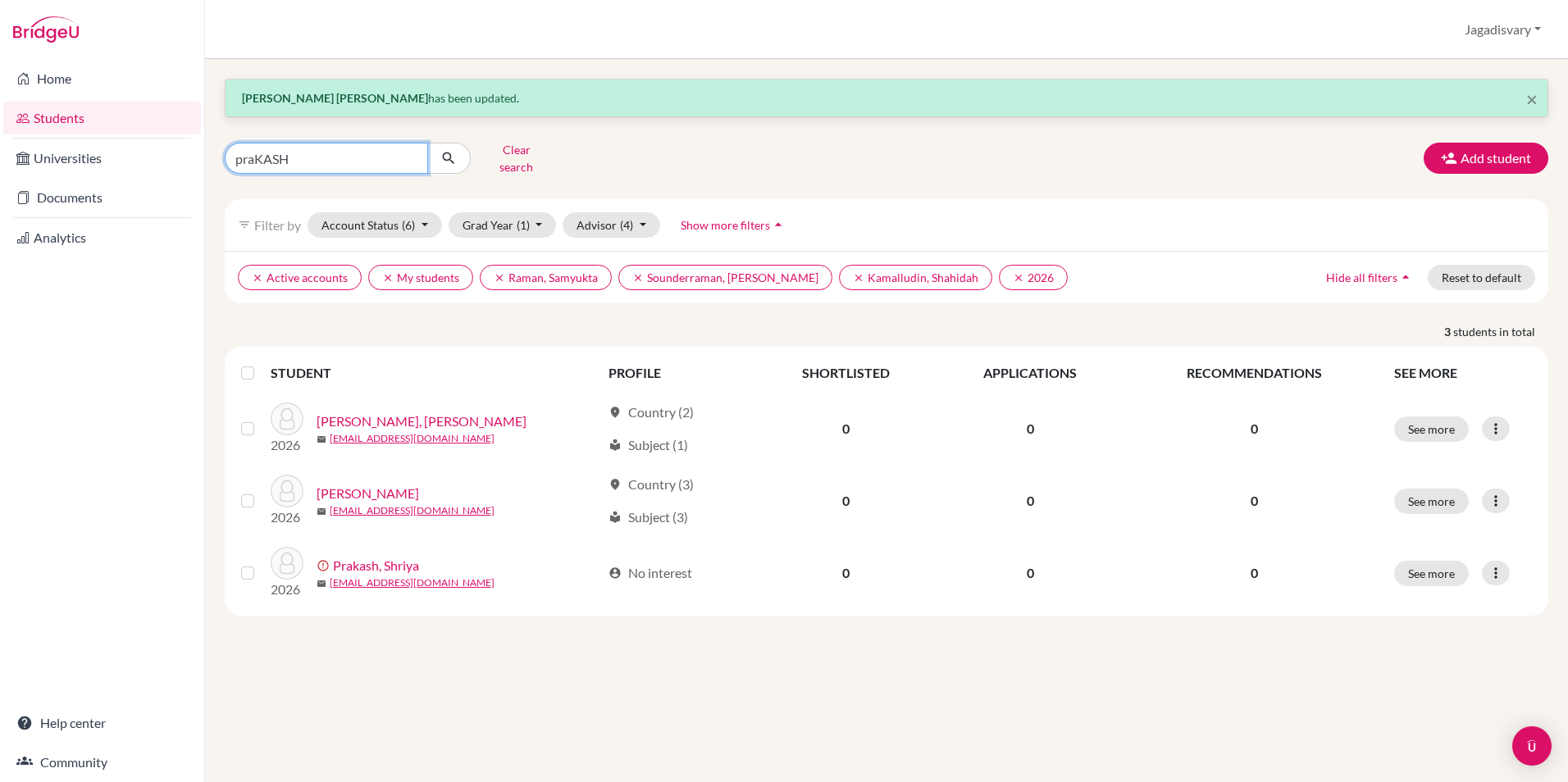
drag, startPoint x: 314, startPoint y: 150, endPoint x: 0, endPoint y: 125, distance: 315.0
click at [0, 123] on html "Home Students Universities Documents Analytics Help center Community Students o…" at bounding box center [784, 391] width 1568 height 782
type input "ZHUANG"
click button "submit" at bounding box center [449, 158] width 44 height 32
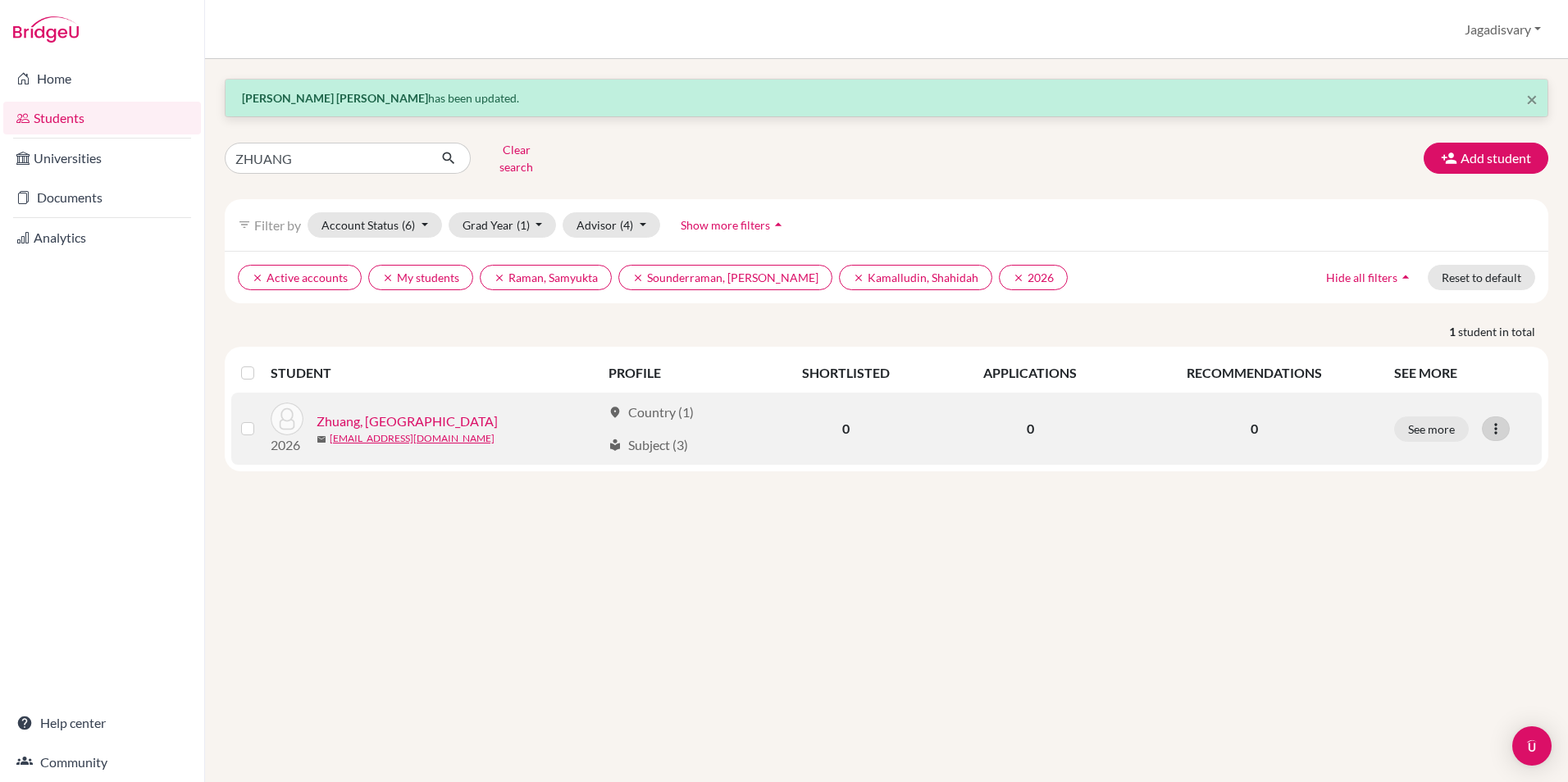
click at [1504, 421] on icon at bounding box center [1495, 429] width 16 height 16
click at [1456, 450] on button "Edit student" at bounding box center [1425, 462] width 130 height 26
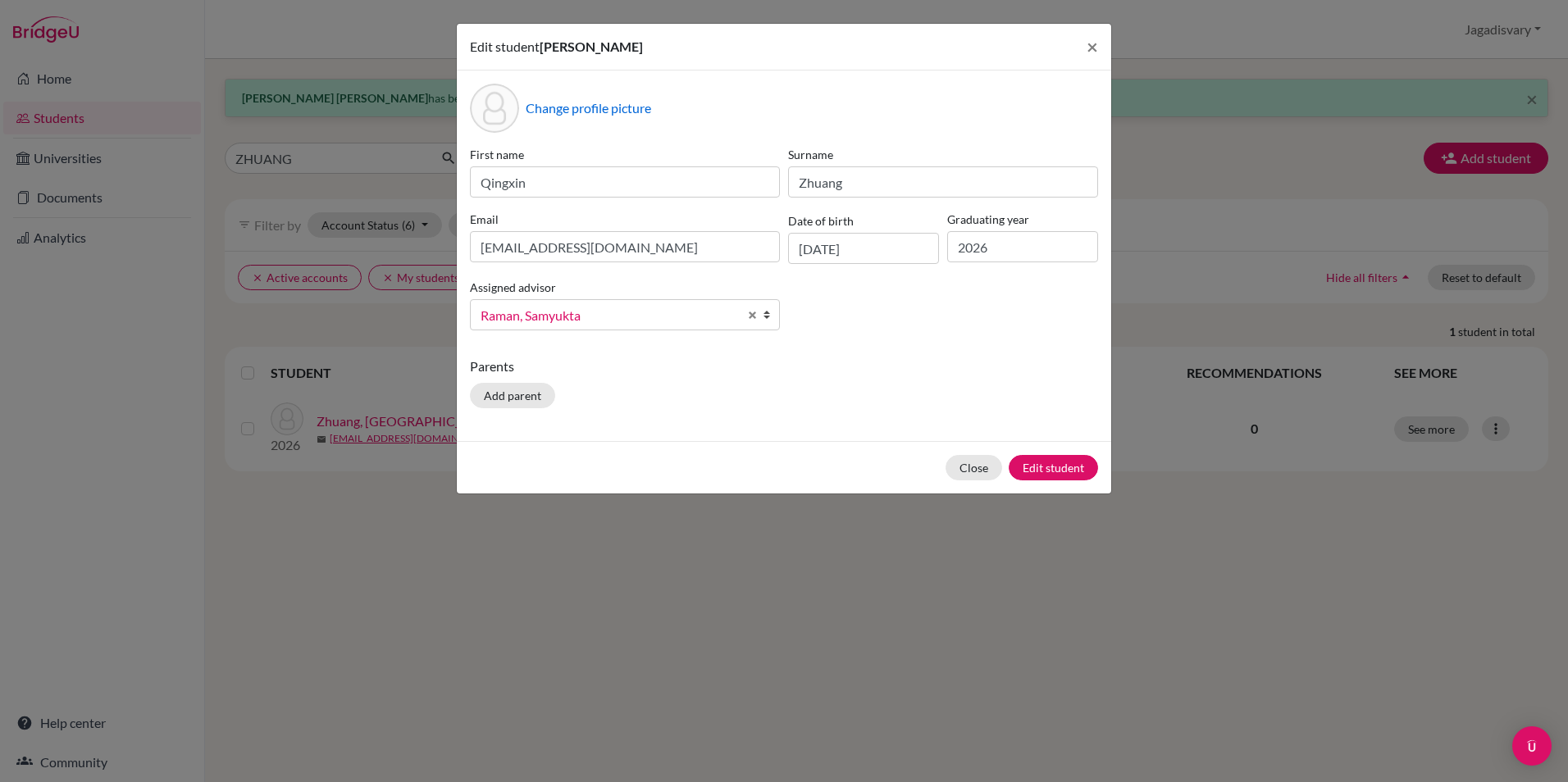
click at [583, 326] on span "Raman, Samyukta" at bounding box center [609, 315] width 258 height 21
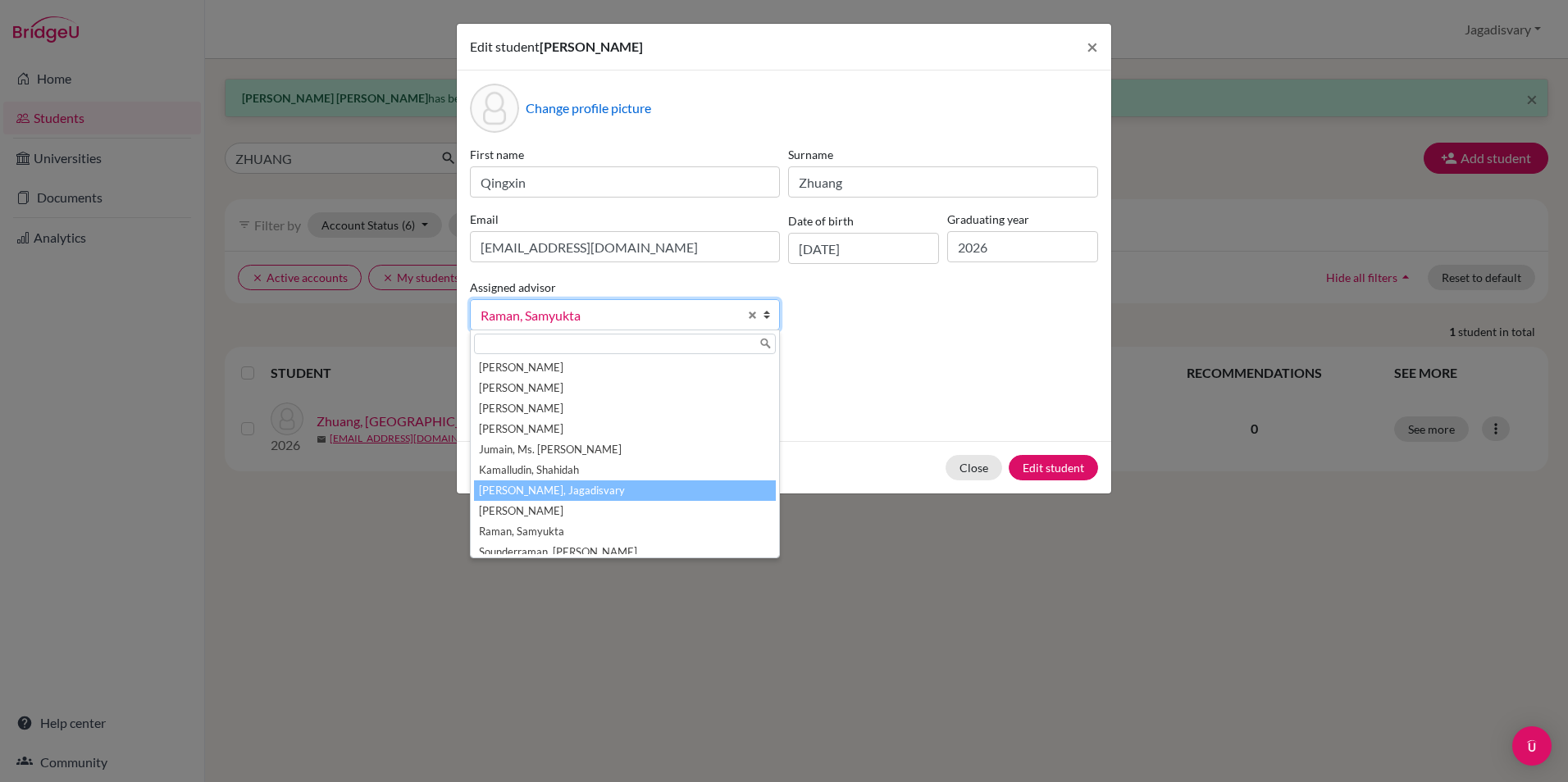
click at [553, 486] on li "[PERSON_NAME], Jagadisvary" at bounding box center [625, 490] width 302 height 20
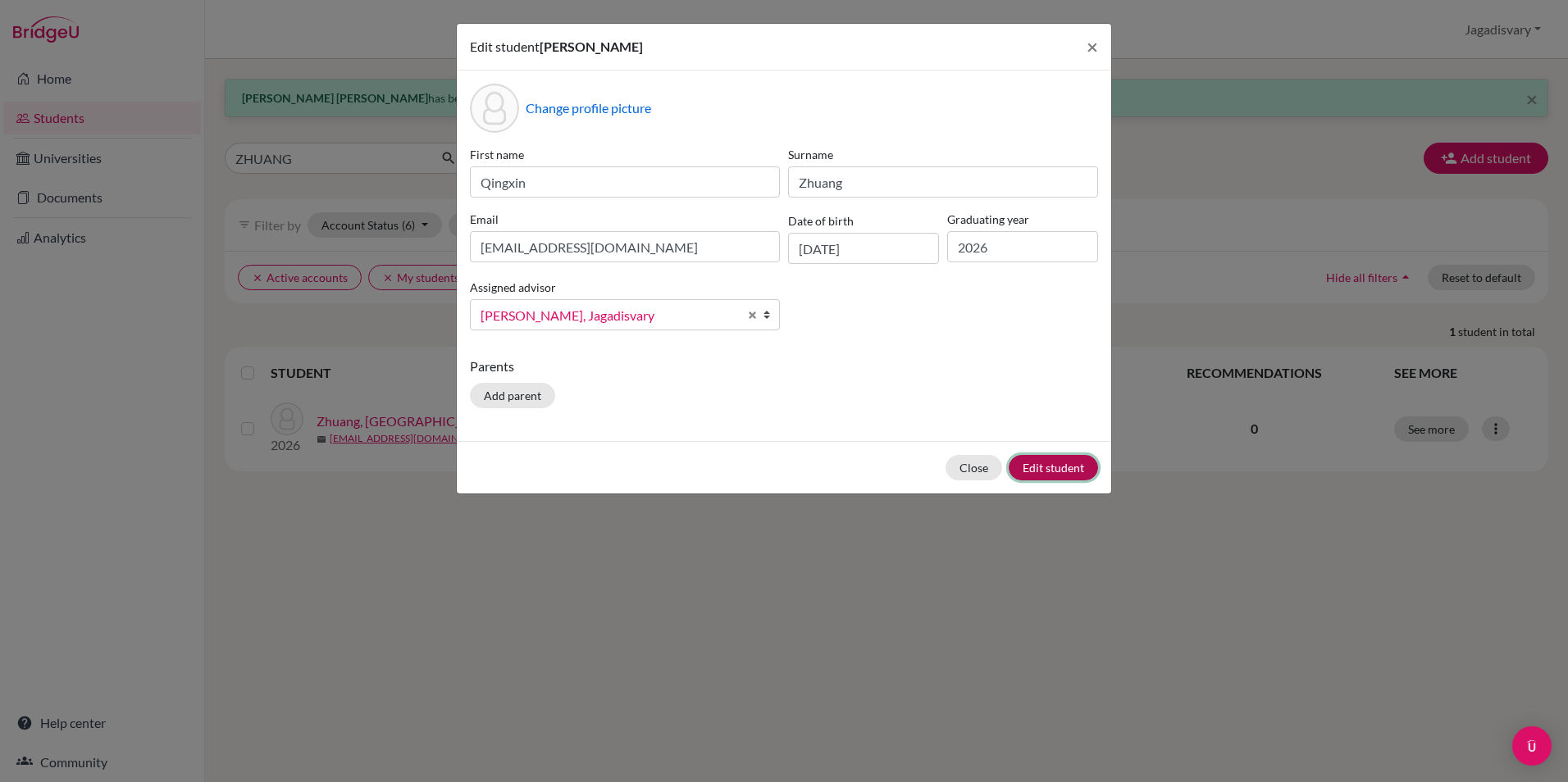
click at [1056, 472] on button "Edit student" at bounding box center [1053, 468] width 90 height 26
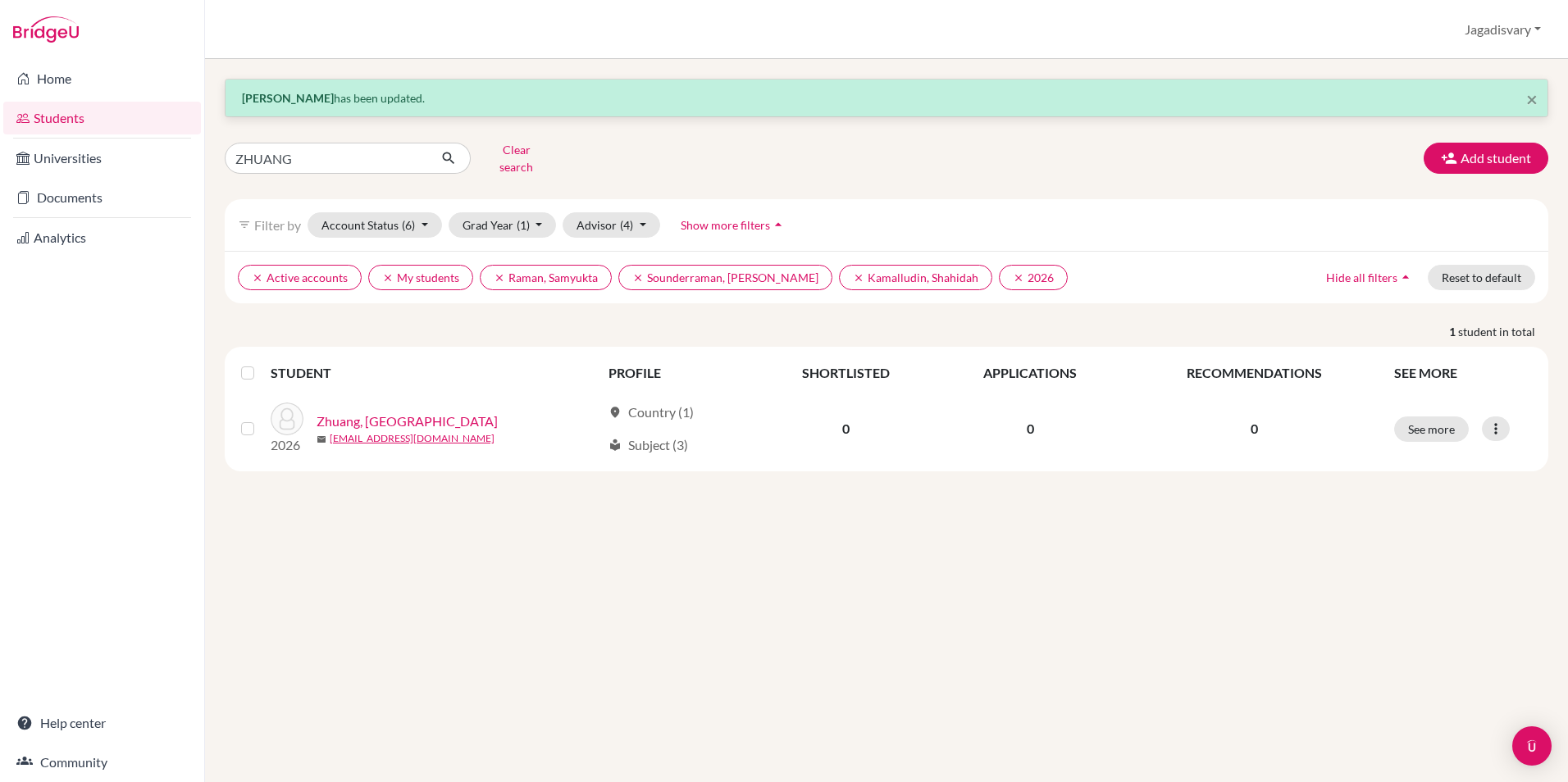
click at [526, 539] on div "× Qingxin Zhuang has been updated. ZHUANG Clear search Add student filter_list …" at bounding box center [886, 420] width 1363 height 723
click at [386, 153] on input "ZHUANG" at bounding box center [326, 158] width 203 height 32
drag, startPoint x: 158, startPoint y: 152, endPoint x: 143, endPoint y: 152, distance: 15.0
click at [155, 152] on div "Home Students Universities Documents Analytics Help center Community Students o…" at bounding box center [784, 391] width 1568 height 782
click at [343, 156] on input "Find student by name..." at bounding box center [326, 158] width 203 height 32
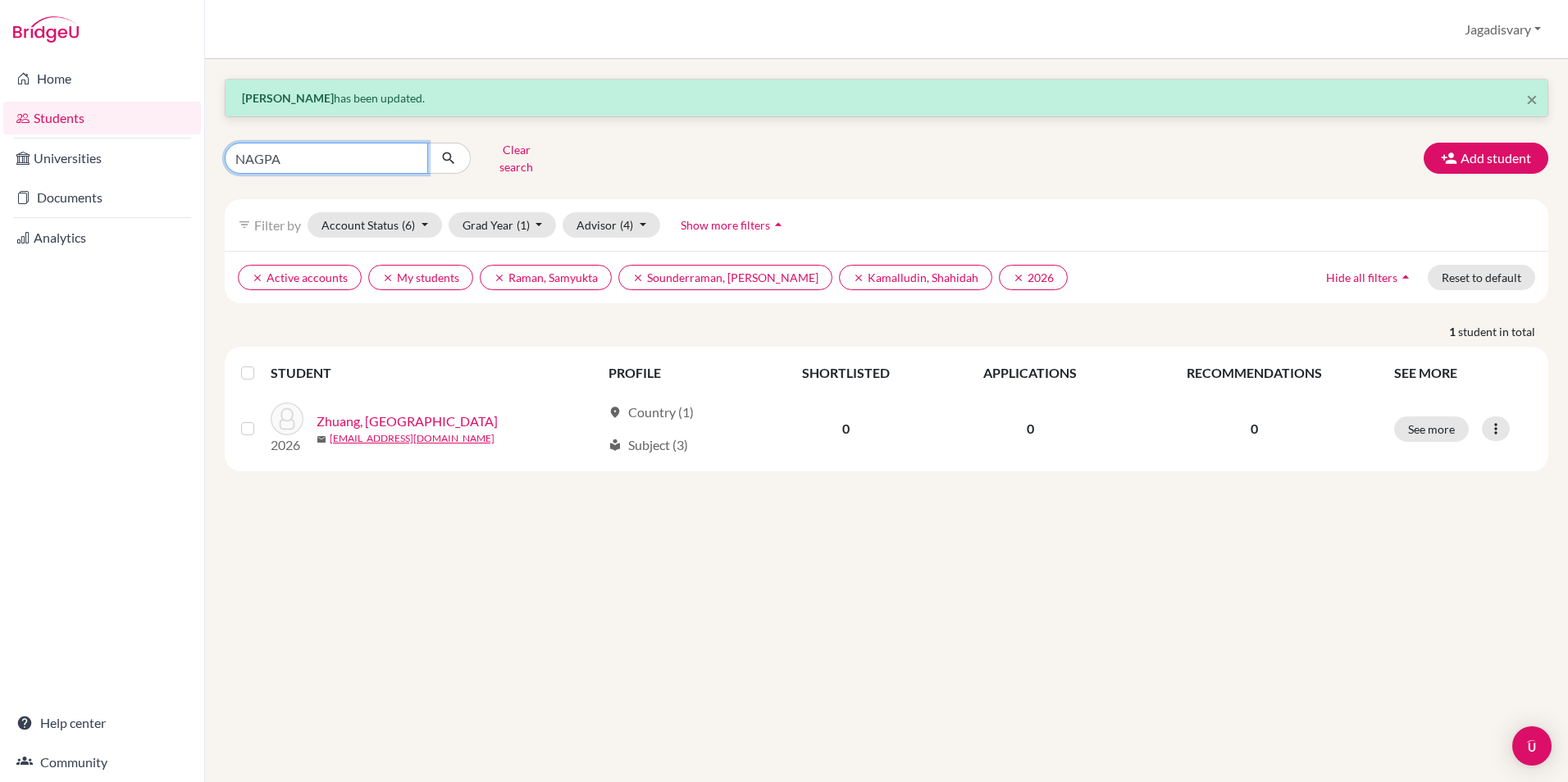
type input "NAGPAL"
click button "submit" at bounding box center [449, 158] width 44 height 32
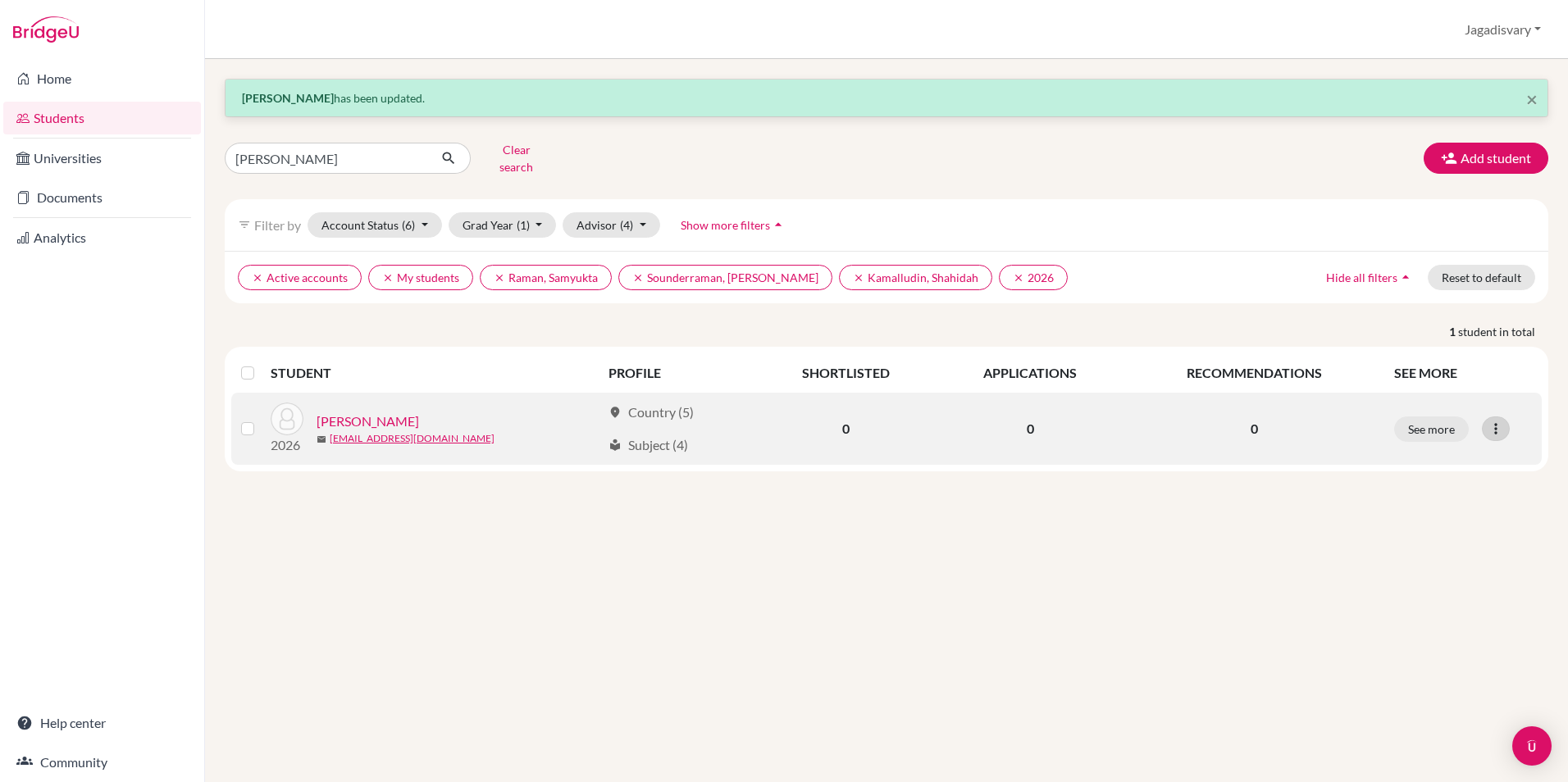
click at [1499, 421] on icon at bounding box center [1495, 429] width 16 height 16
click at [1458, 452] on button "Edit student" at bounding box center [1425, 462] width 130 height 26
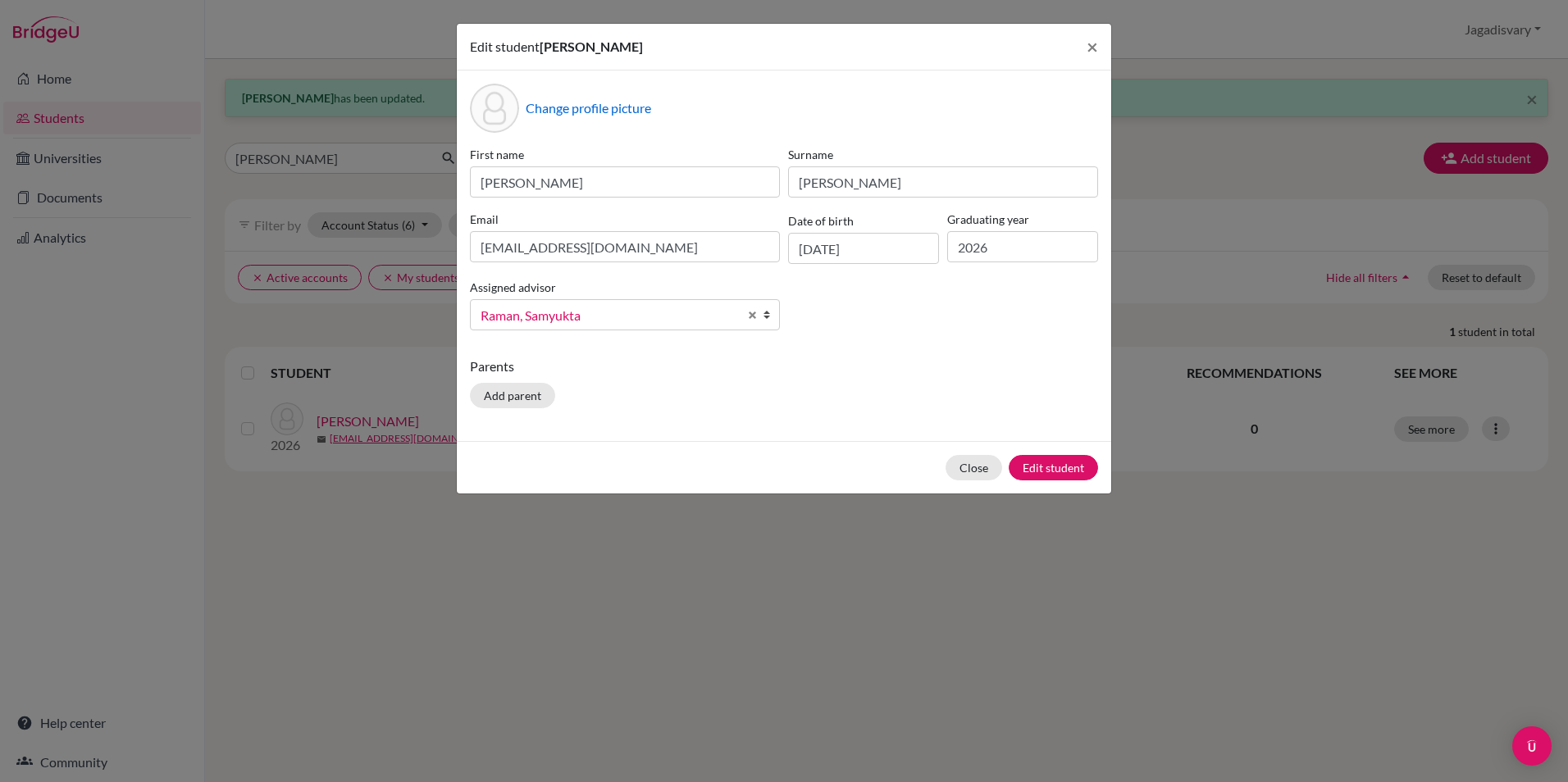
click at [687, 309] on span "Raman, Samyukta" at bounding box center [609, 315] width 258 height 21
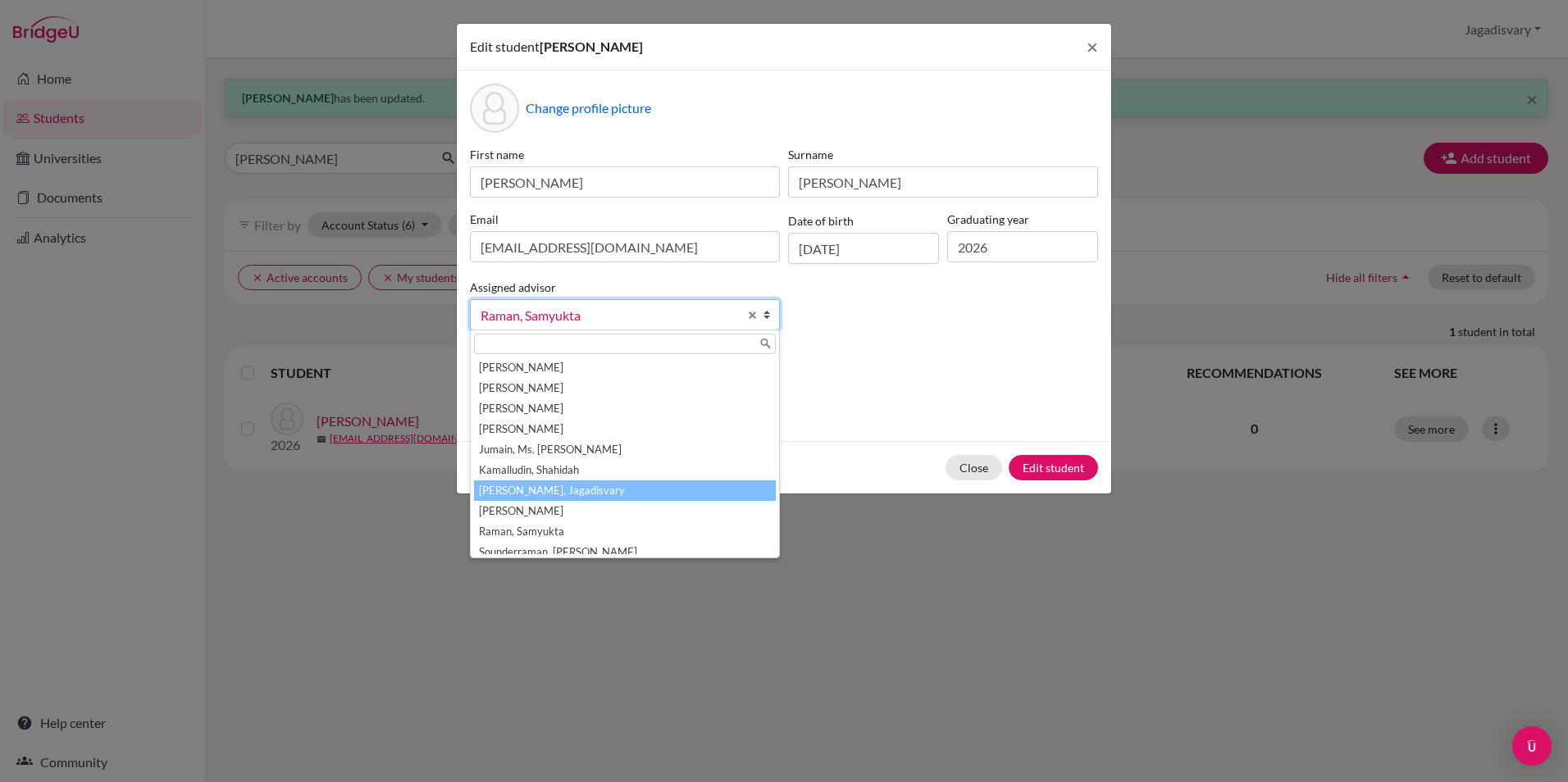
click at [596, 489] on li "[PERSON_NAME], Jagadisvary" at bounding box center [625, 490] width 302 height 20
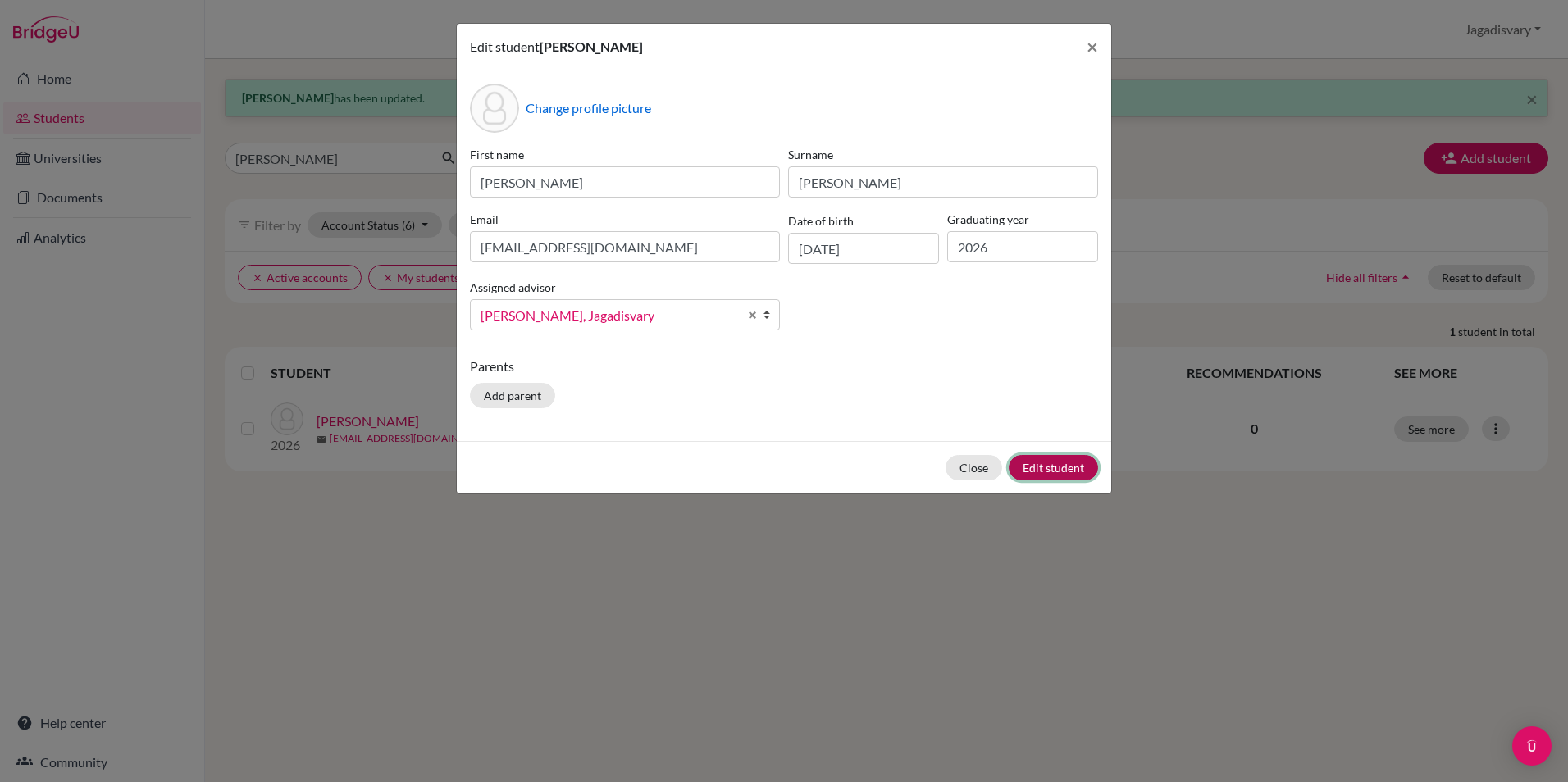
click at [1080, 468] on button "Edit student" at bounding box center [1053, 468] width 90 height 26
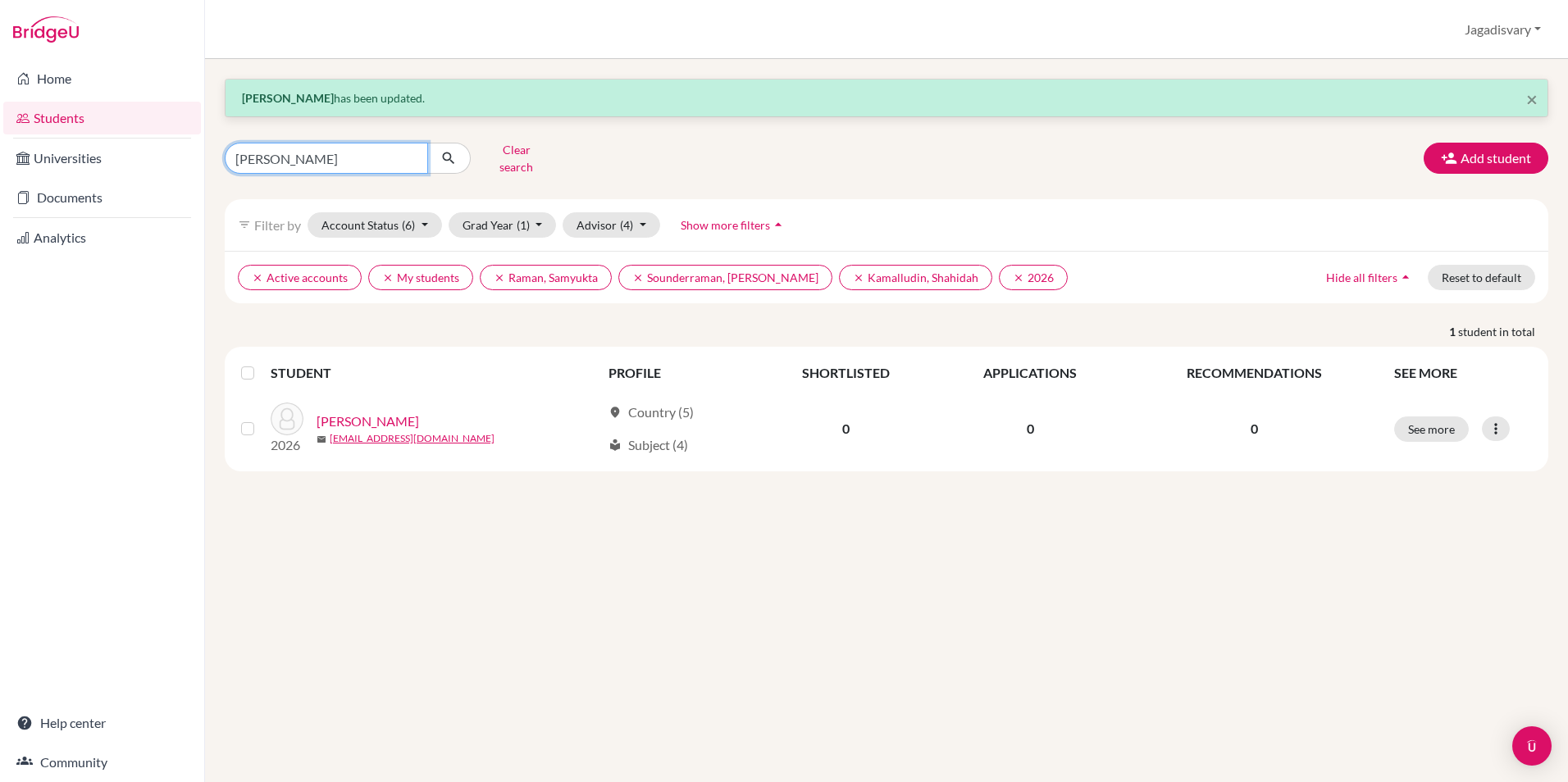
drag, startPoint x: 309, startPoint y: 157, endPoint x: 212, endPoint y: 159, distance: 97.0
click at [212, 159] on div "× Saksham Nagpal has been updated. NAGPAL Clear search Add student filter_list …" at bounding box center [886, 420] width 1363 height 723
type input "GANGAL"
click button "submit" at bounding box center [449, 158] width 44 height 32
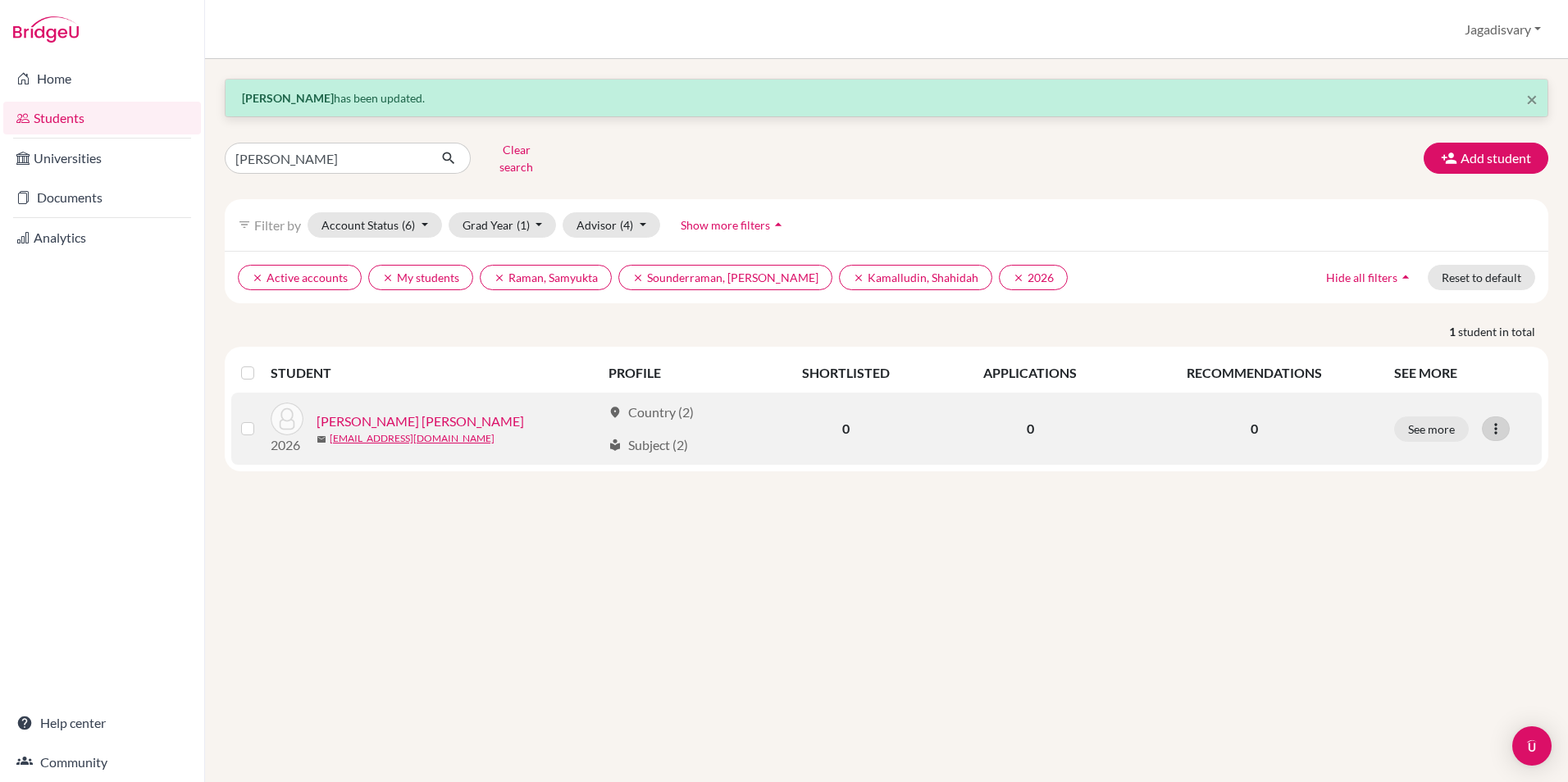
click at [1497, 421] on icon at bounding box center [1495, 429] width 16 height 16
click at [1428, 450] on button "Edit student" at bounding box center [1425, 462] width 130 height 26
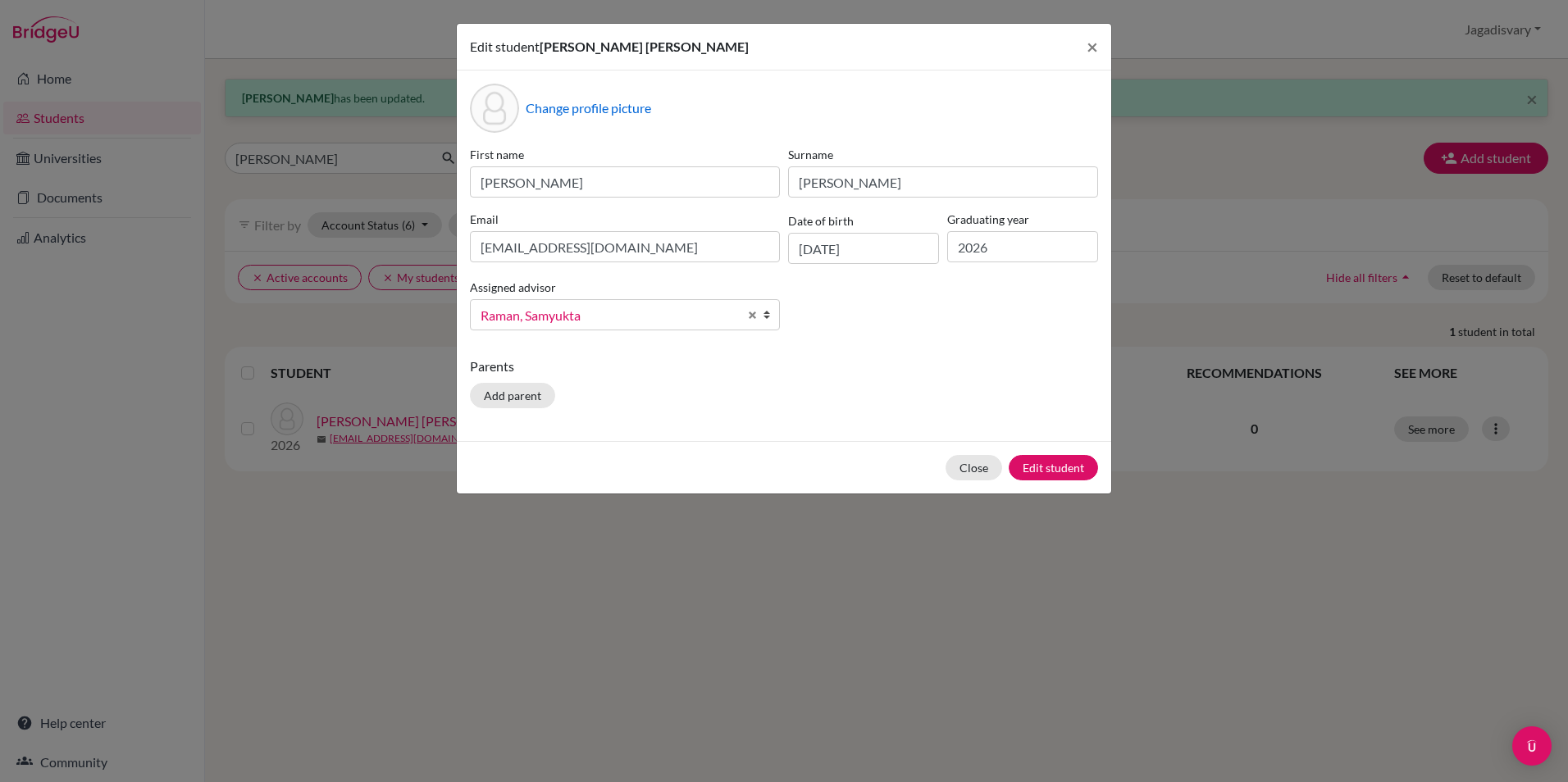
click at [588, 305] on span "Raman, Samyukta" at bounding box center [609, 315] width 258 height 21
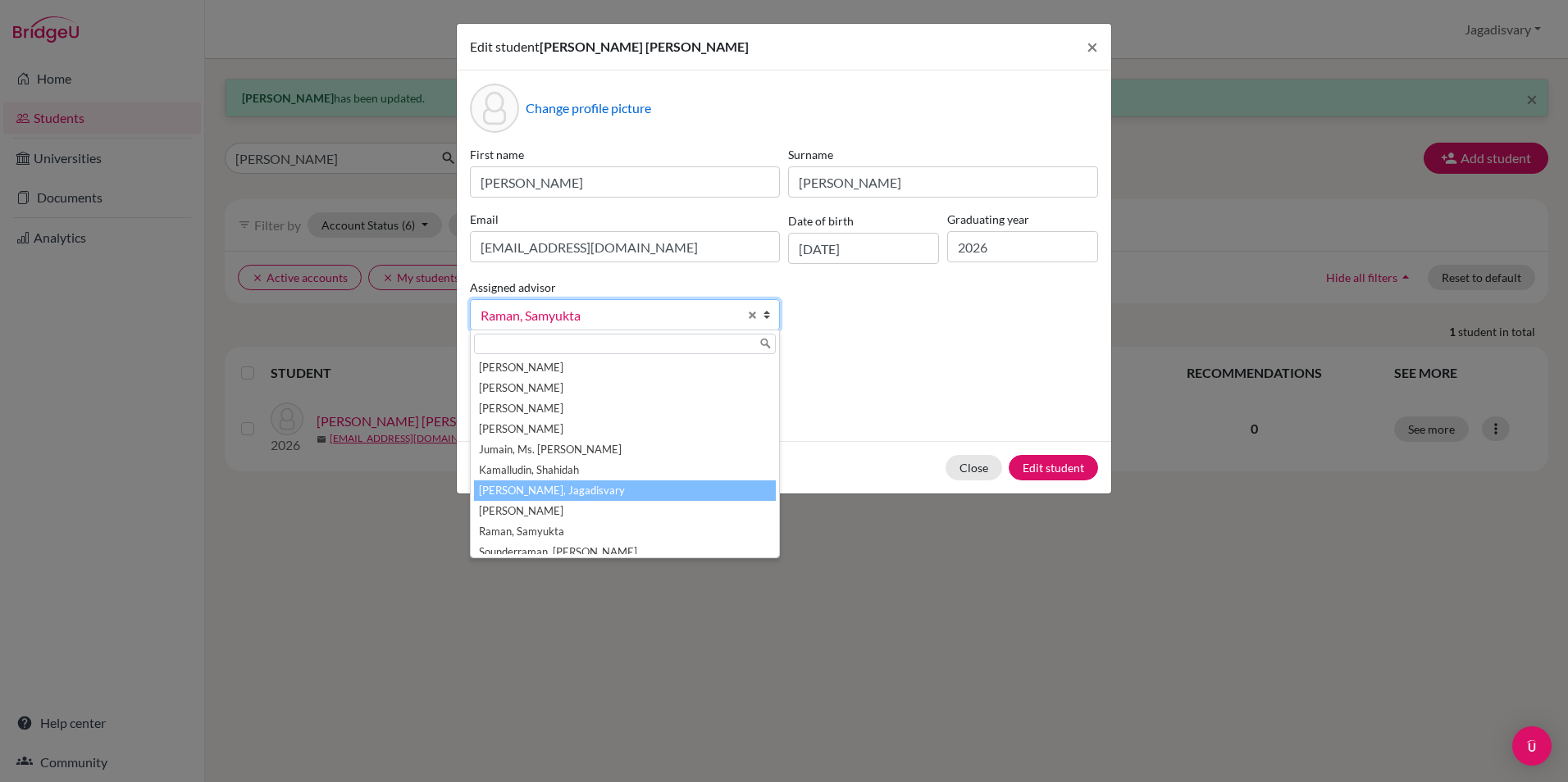
click at [573, 490] on li "[PERSON_NAME], Jagadisvary" at bounding box center [625, 490] width 302 height 20
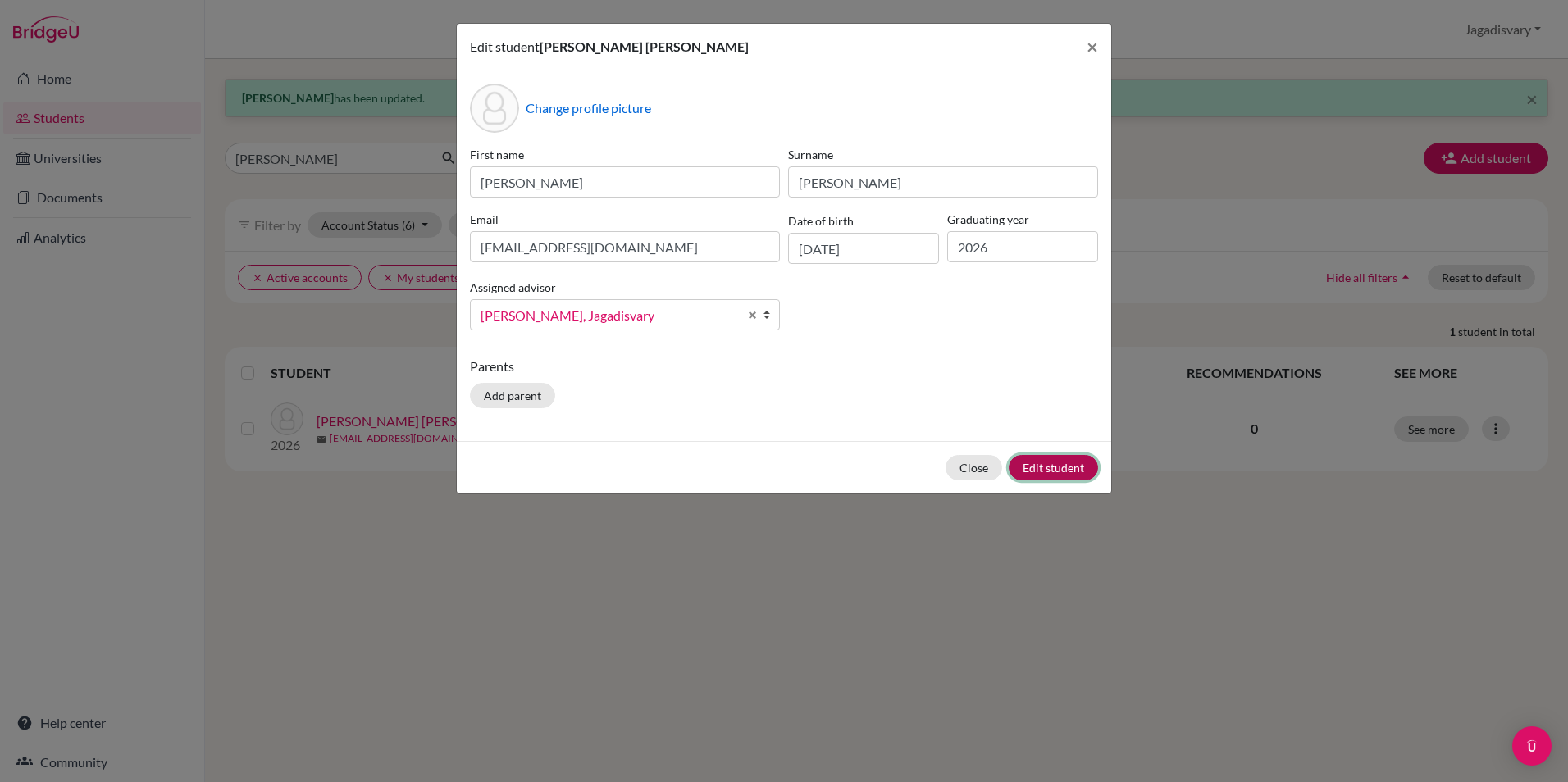
click at [1089, 472] on button "Edit student" at bounding box center [1053, 468] width 90 height 26
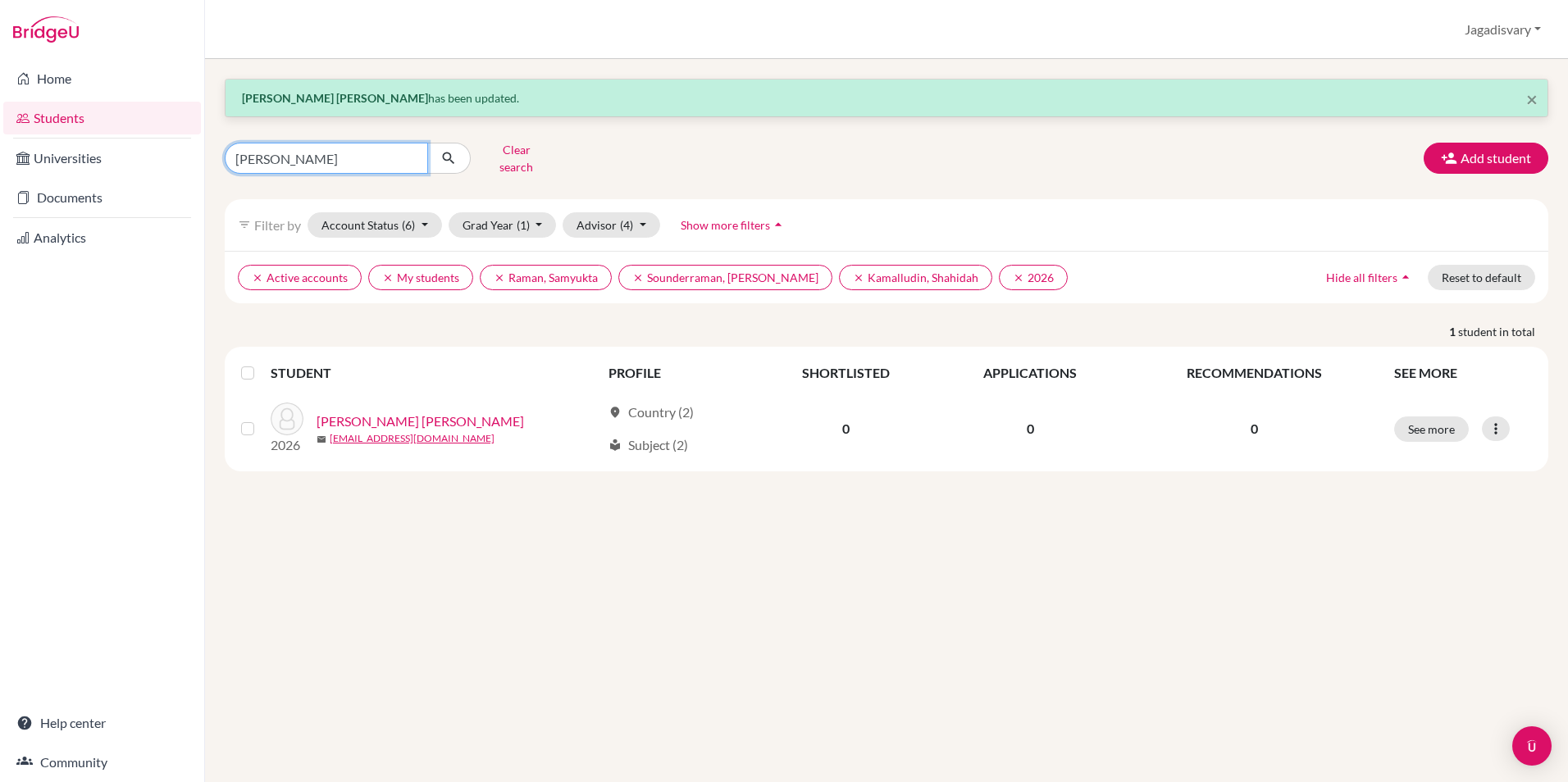
click at [380, 149] on input "GANGAL" at bounding box center [326, 158] width 203 height 32
click at [408, 150] on input "GANGAL" at bounding box center [326, 158] width 203 height 32
type input "ANWESHA"
click at [447, 150] on icon "submit" at bounding box center [448, 158] width 16 height 16
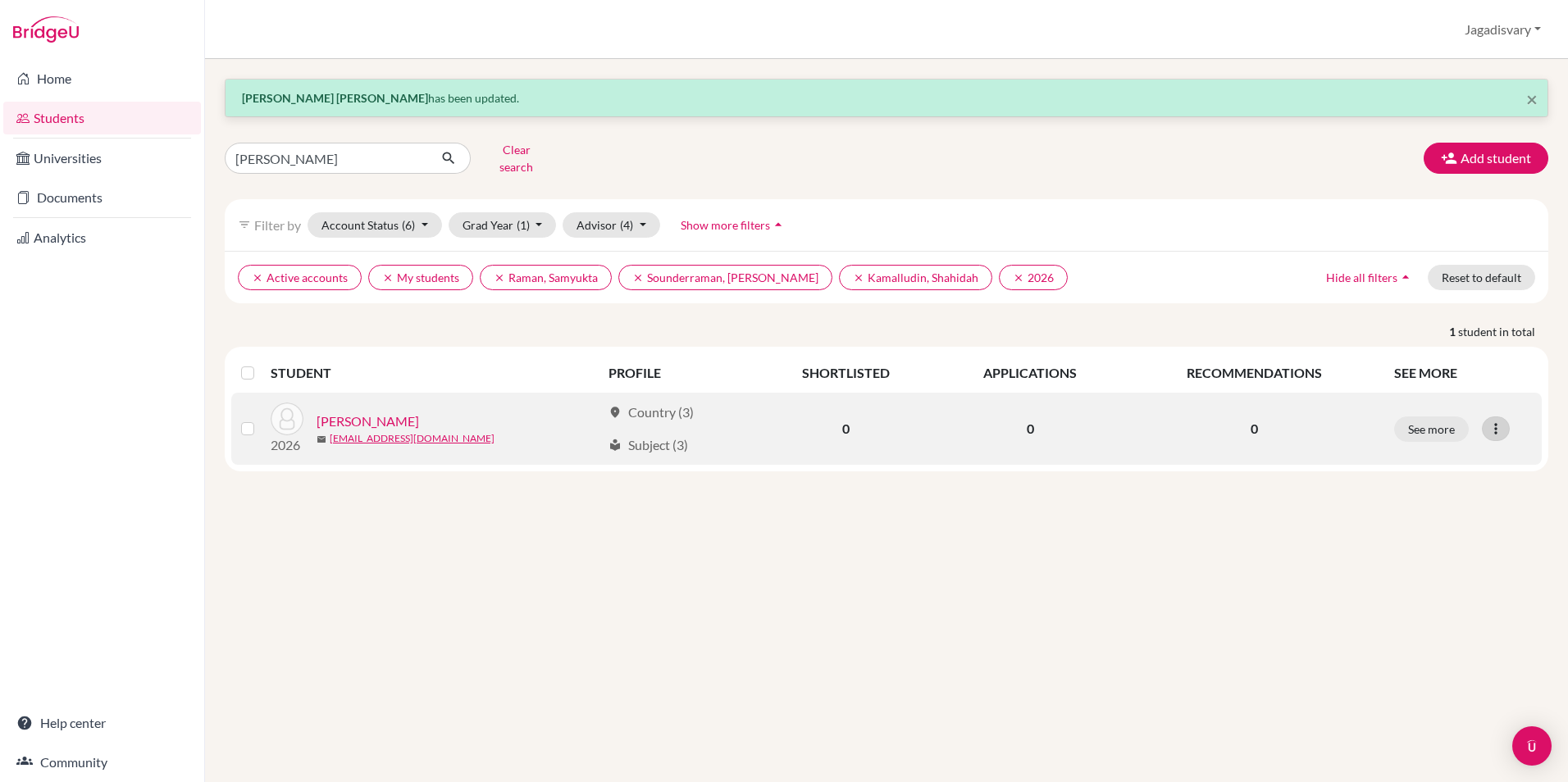
click at [1502, 421] on icon at bounding box center [1495, 429] width 16 height 16
click at [1391, 450] on button "Edit student" at bounding box center [1425, 462] width 130 height 26
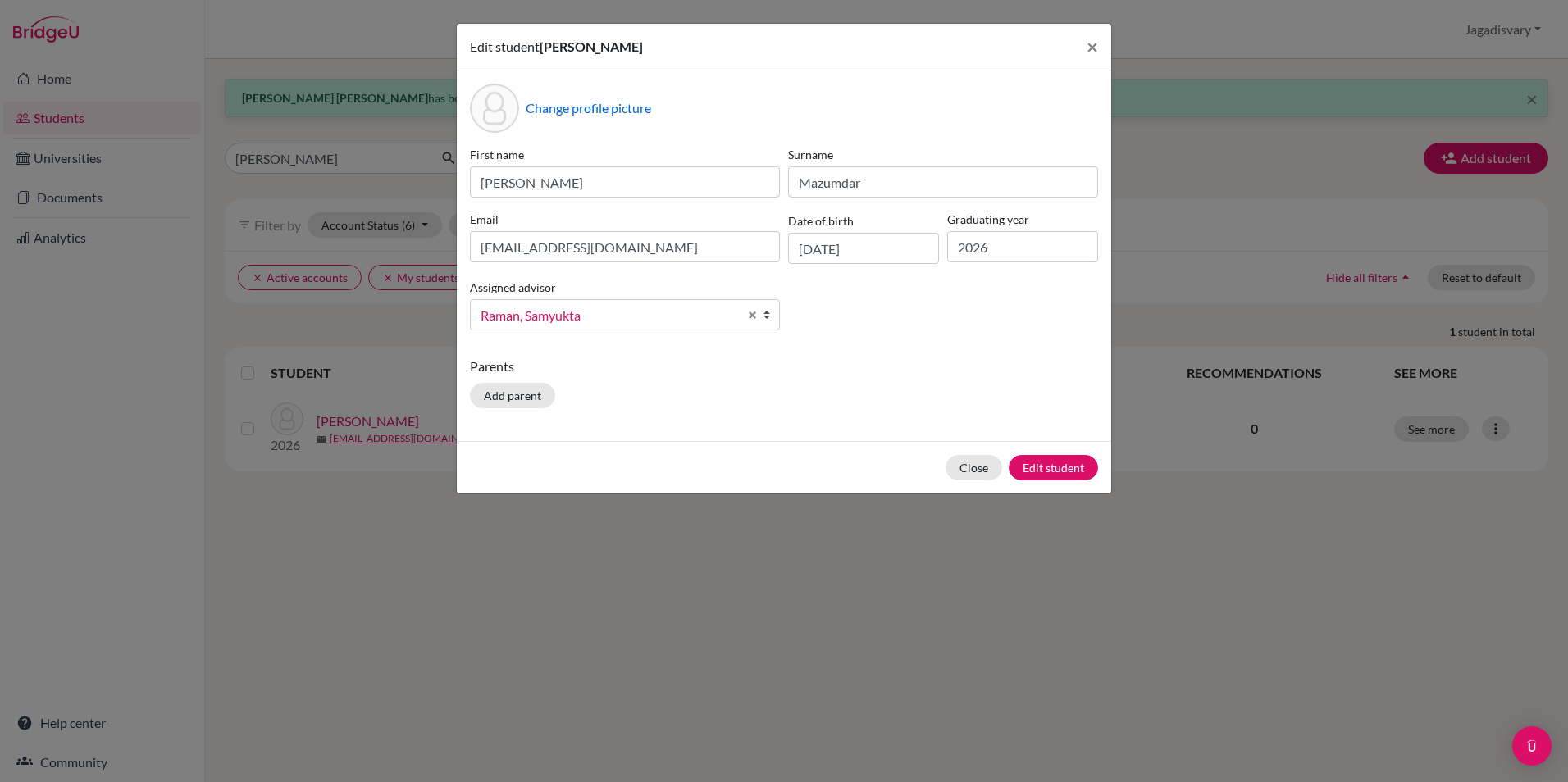
click at [627, 308] on span "Raman, Samyukta" at bounding box center [609, 315] width 258 height 21
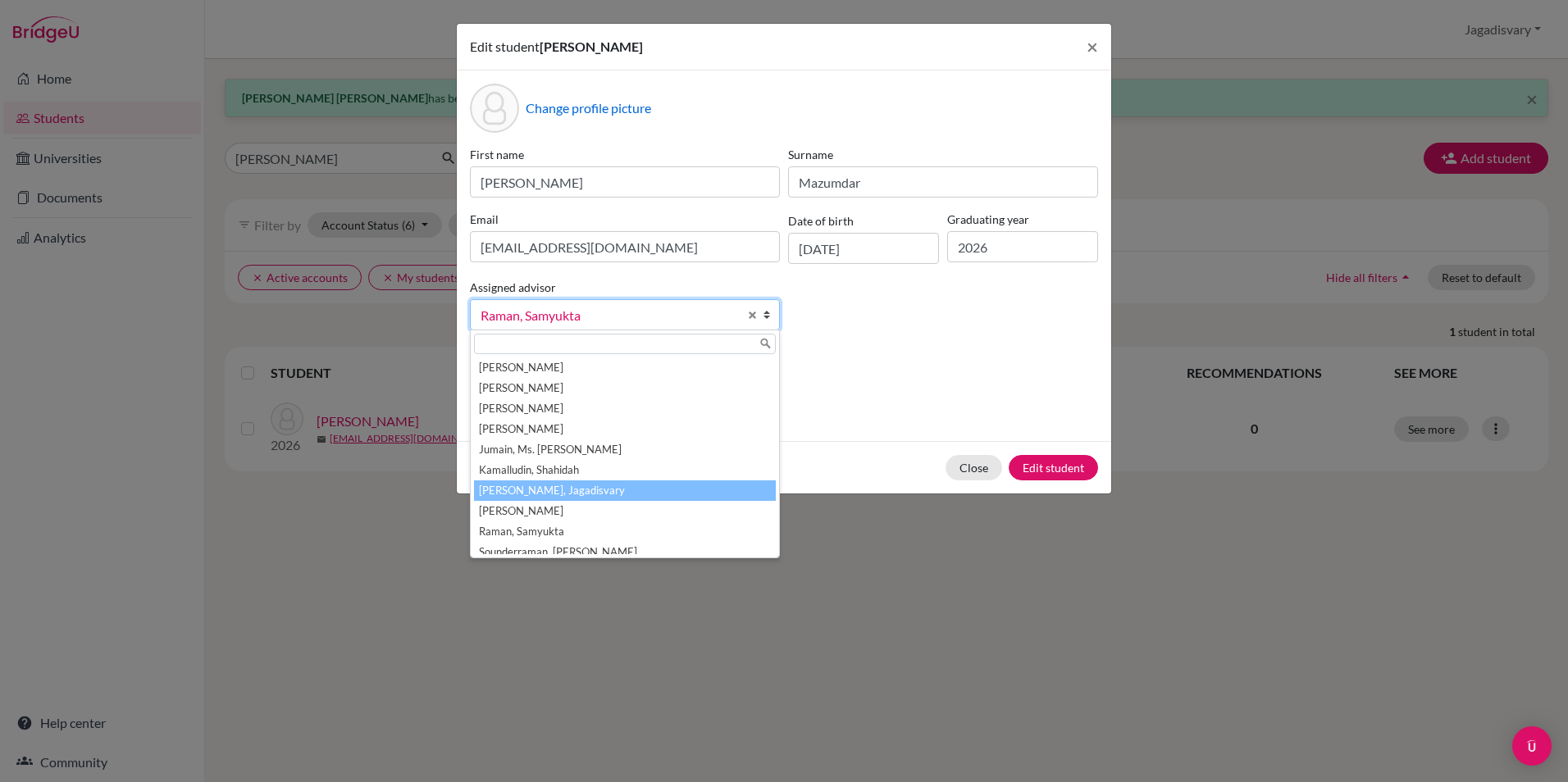
click at [573, 490] on li "[PERSON_NAME], Jagadisvary" at bounding box center [625, 490] width 302 height 20
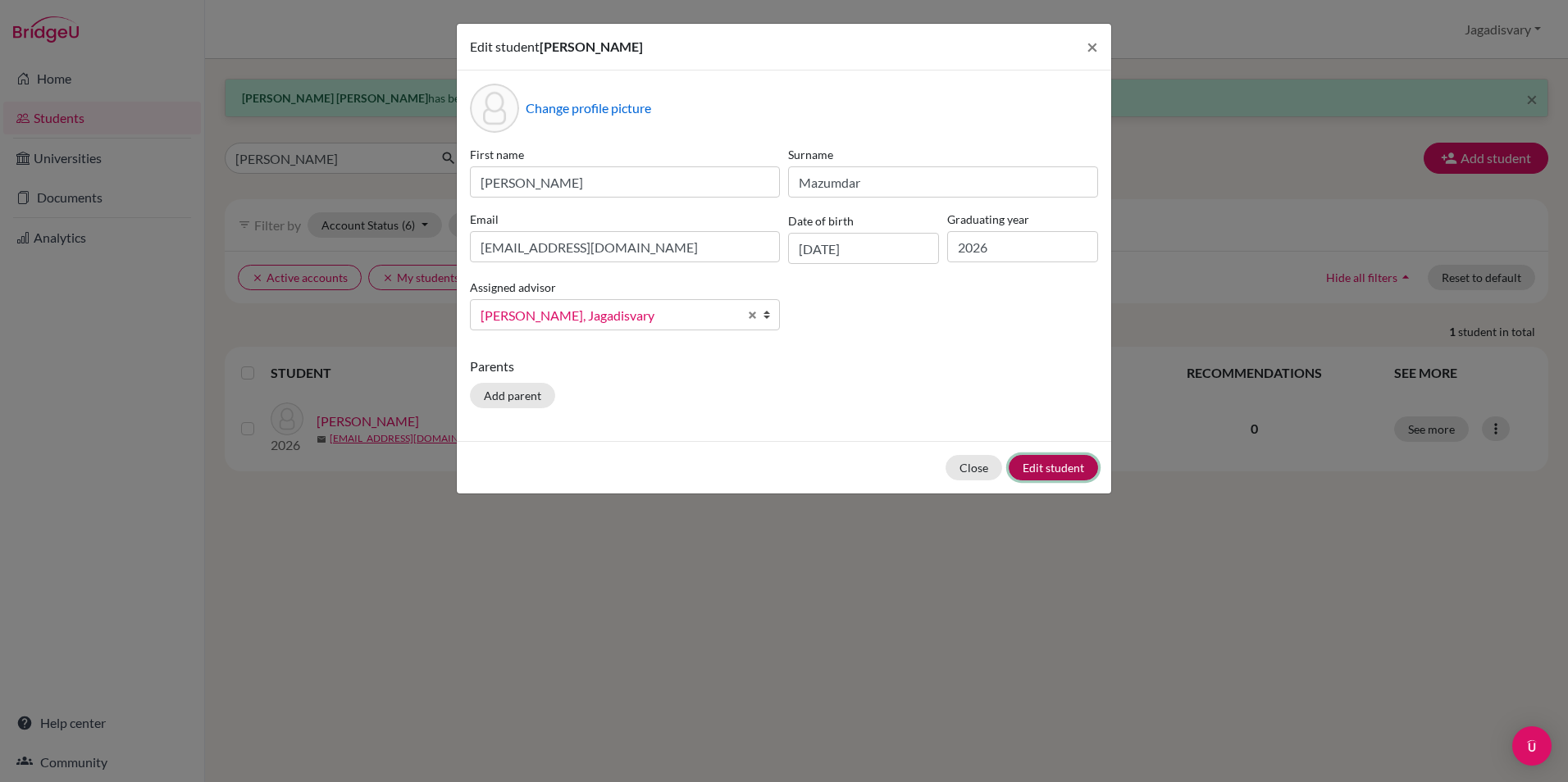
click at [1034, 468] on button "Edit student" at bounding box center [1053, 468] width 90 height 26
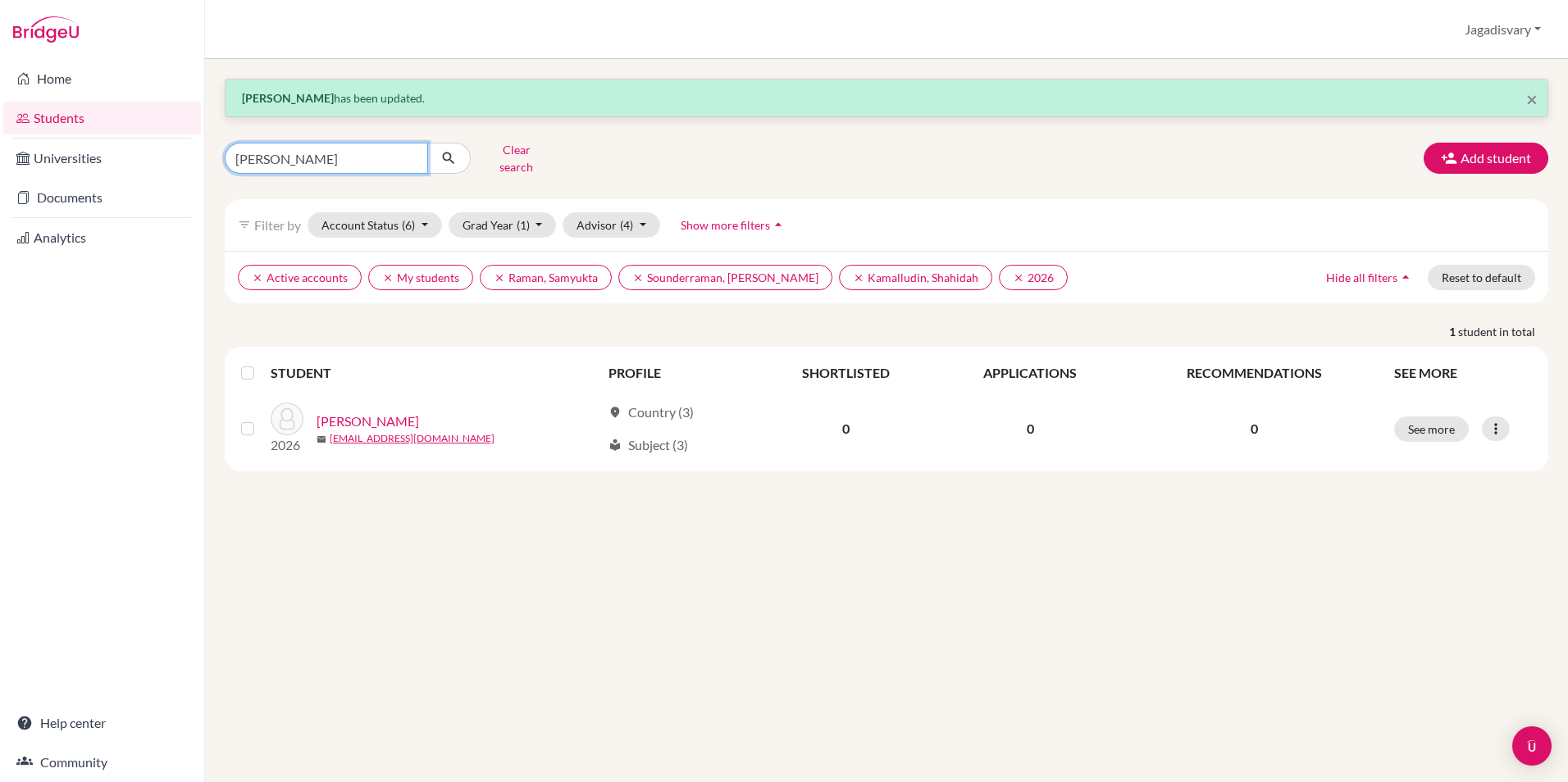
click at [407, 145] on input "ANWESHA" at bounding box center [326, 158] width 203 height 32
drag, startPoint x: 411, startPoint y: 152, endPoint x: 396, endPoint y: 154, distance: 15.1
click at [412, 153] on input "ANWESHA" at bounding box center [326, 158] width 203 height 32
click at [370, 154] on input "Find student by name..." at bounding box center [326, 158] width 203 height 32
type input "MIHIKA"
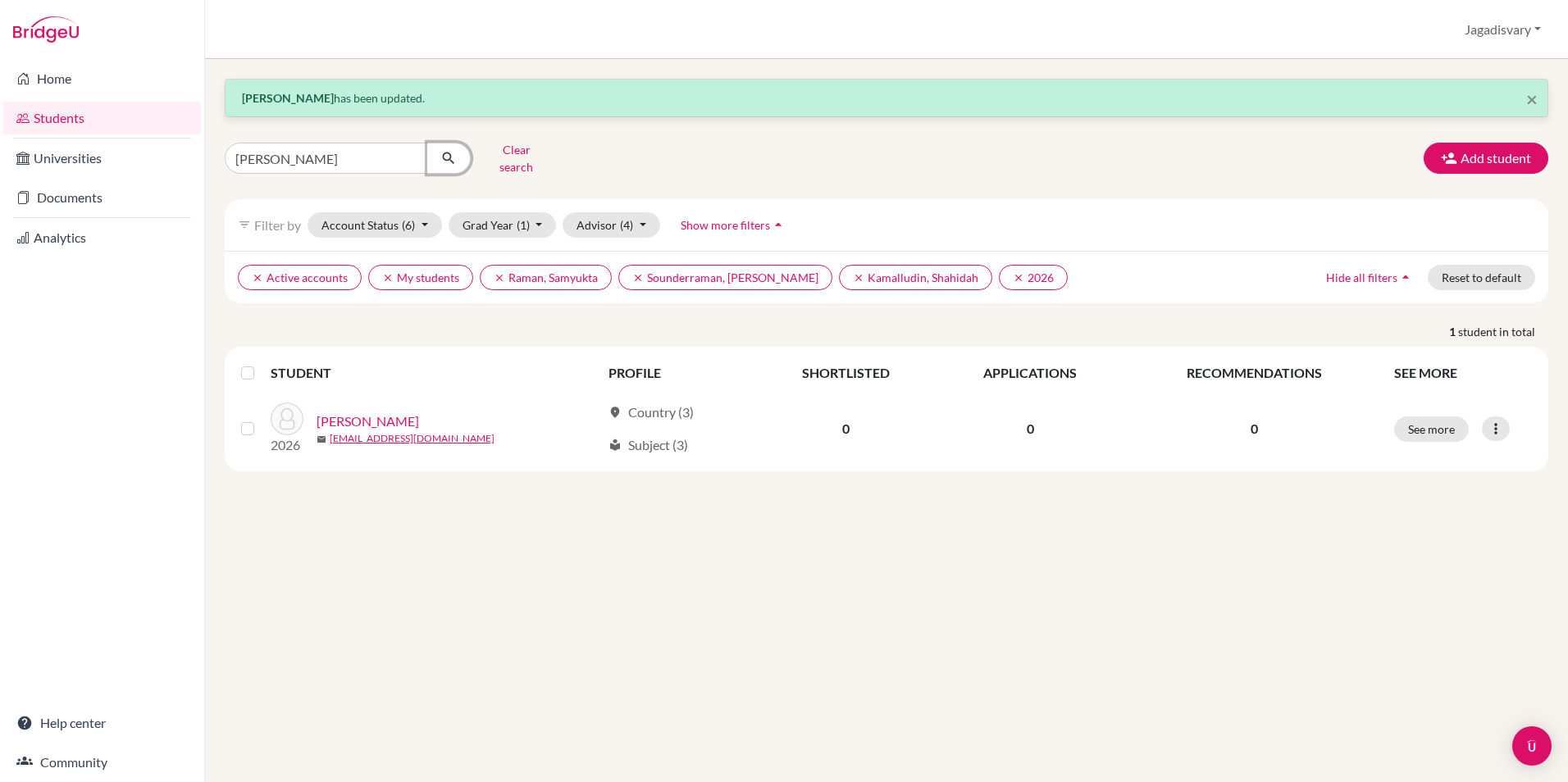
click at [441, 153] on icon "submit" at bounding box center [448, 158] width 16 height 16
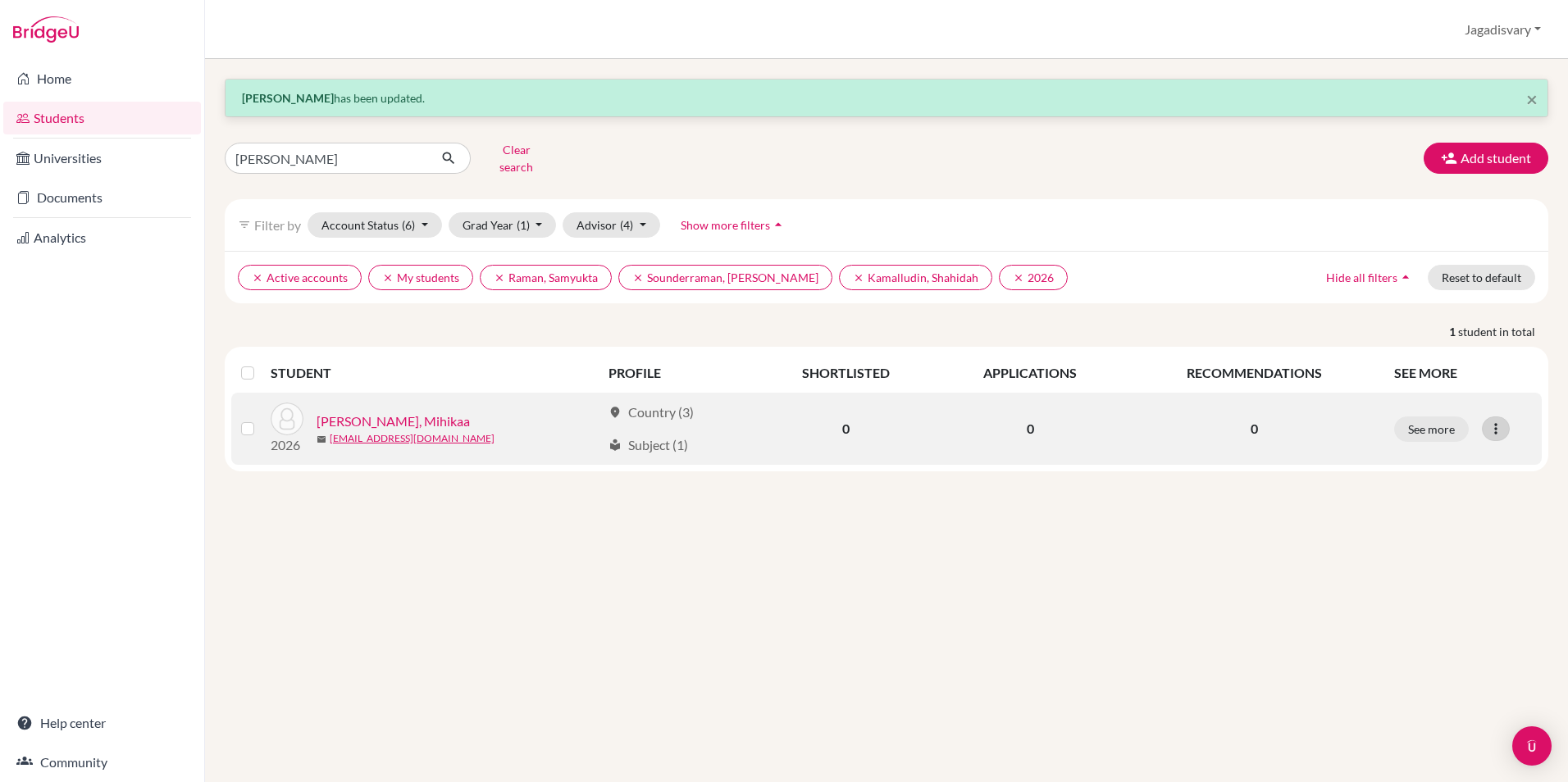
click at [1495, 416] on div at bounding box center [1495, 429] width 28 height 25
click at [1441, 453] on button "Edit student" at bounding box center [1425, 462] width 130 height 26
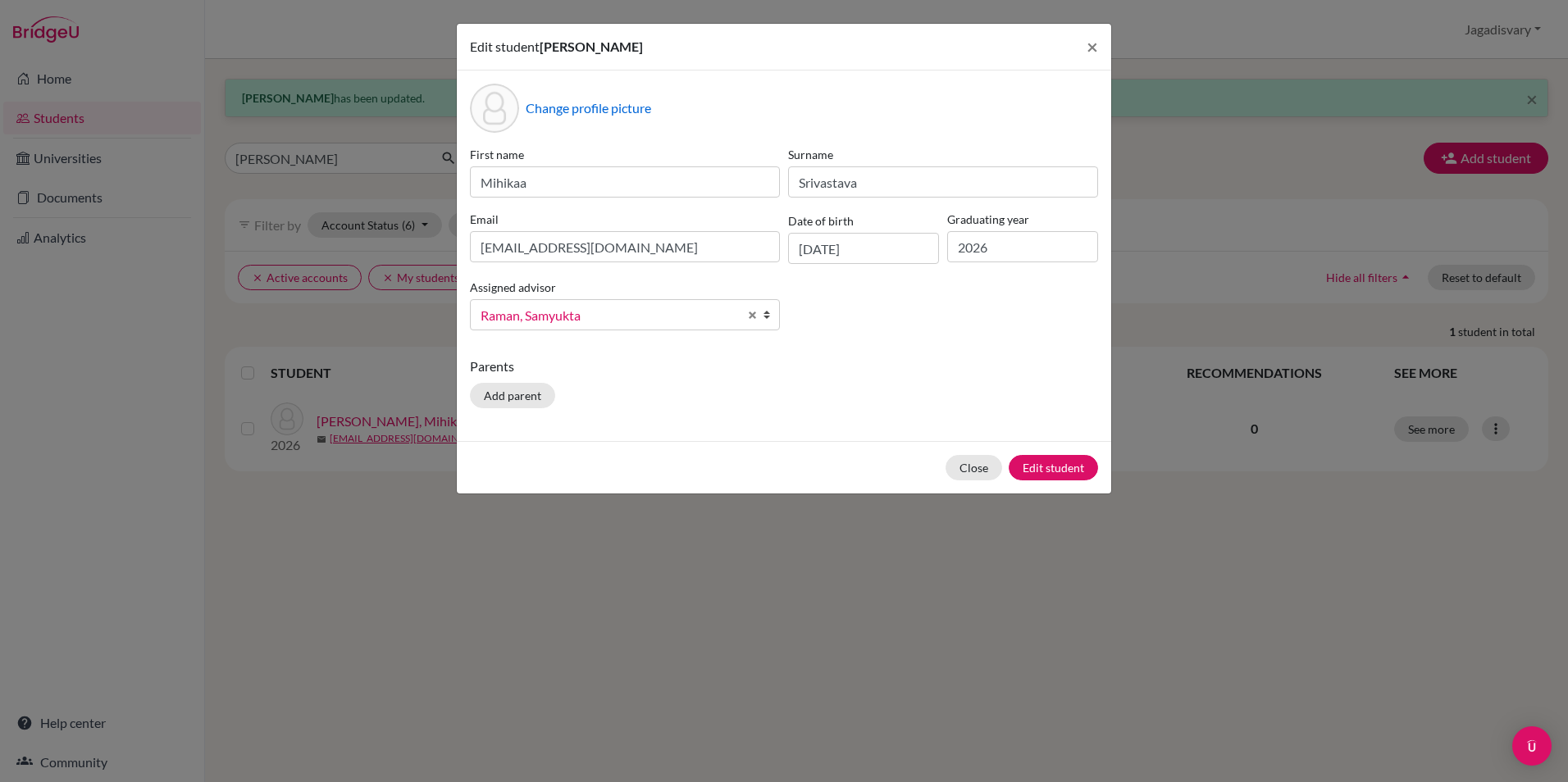
click at [572, 315] on span "Raman, Samyukta" at bounding box center [609, 315] width 258 height 21
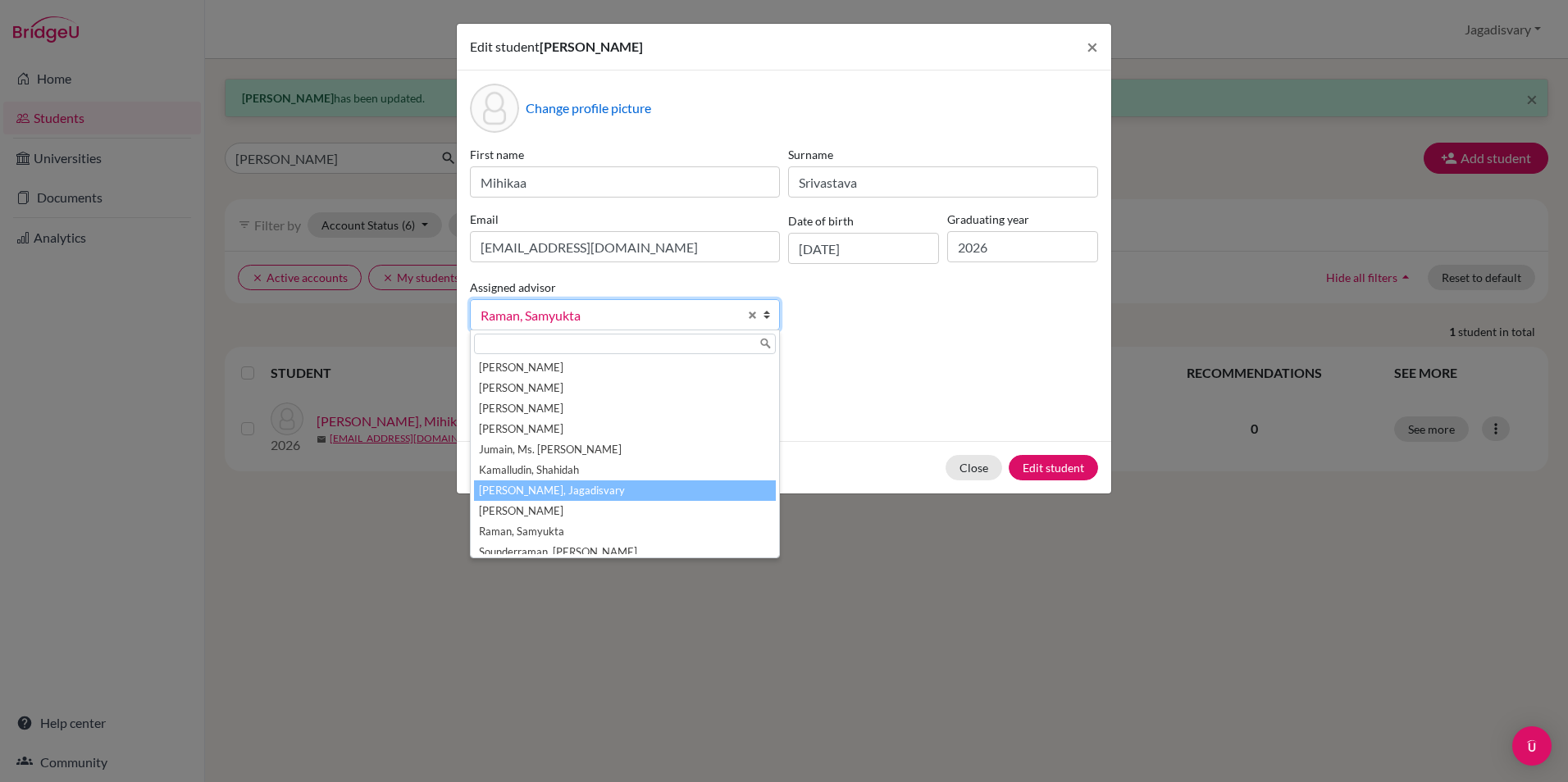
click at [546, 484] on li "[PERSON_NAME], Jagadisvary" at bounding box center [625, 490] width 302 height 20
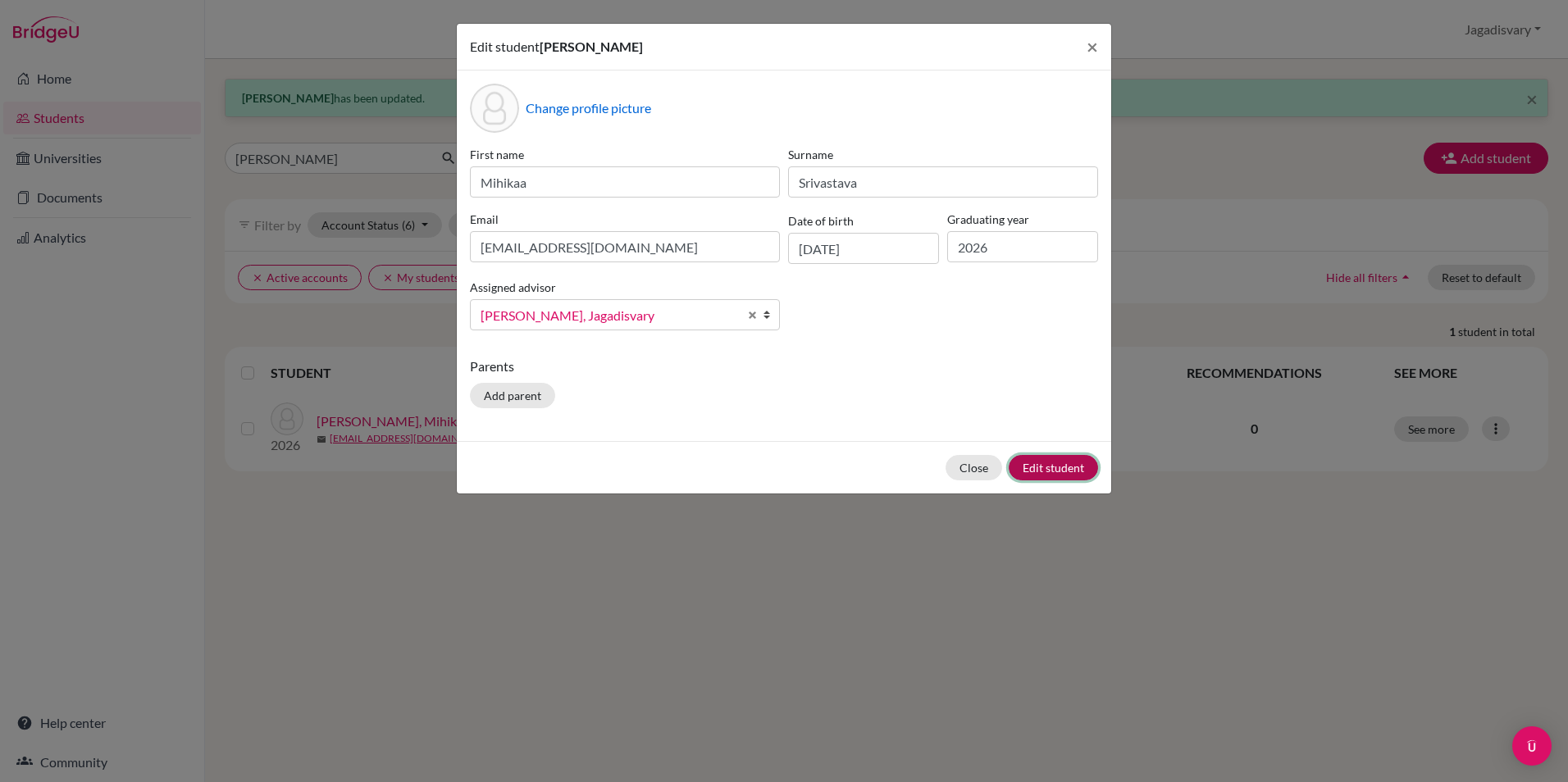
click at [1083, 466] on button "Edit student" at bounding box center [1053, 468] width 90 height 26
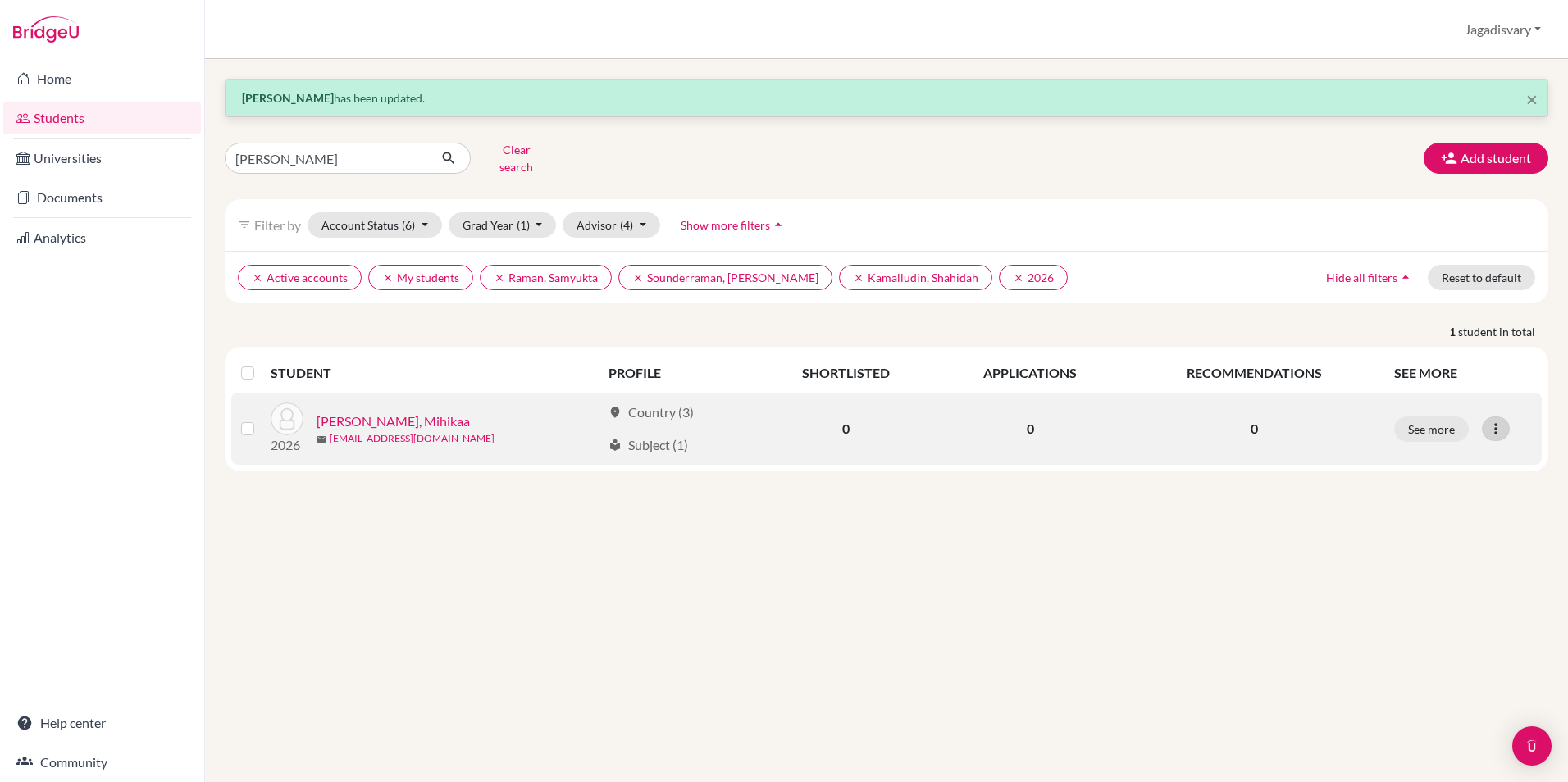
click at [1496, 421] on icon at bounding box center [1495, 429] width 16 height 16
click at [1450, 450] on button "Edit student" at bounding box center [1425, 462] width 130 height 26
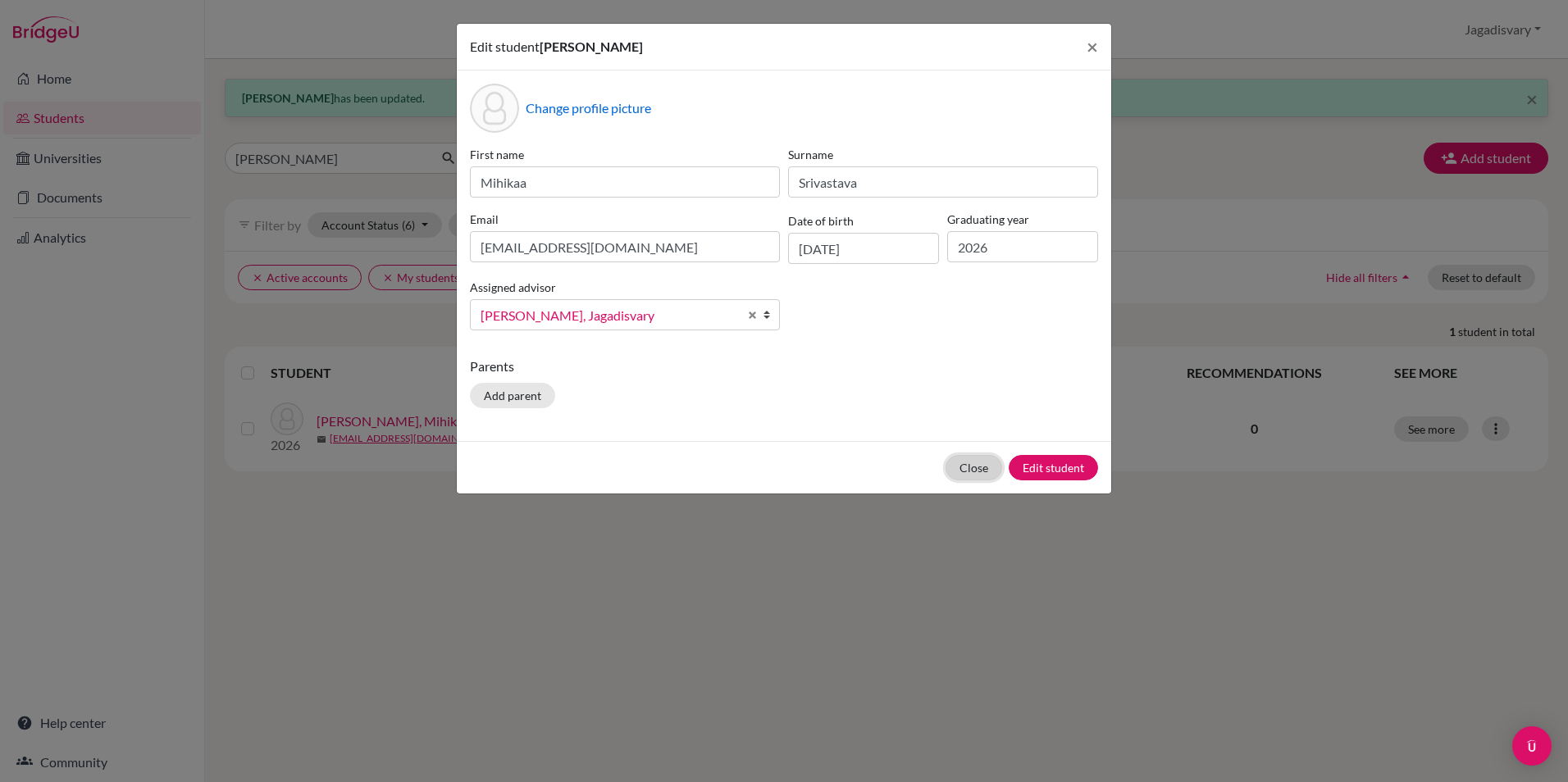
click at [990, 468] on button "Close" at bounding box center [973, 468] width 56 height 26
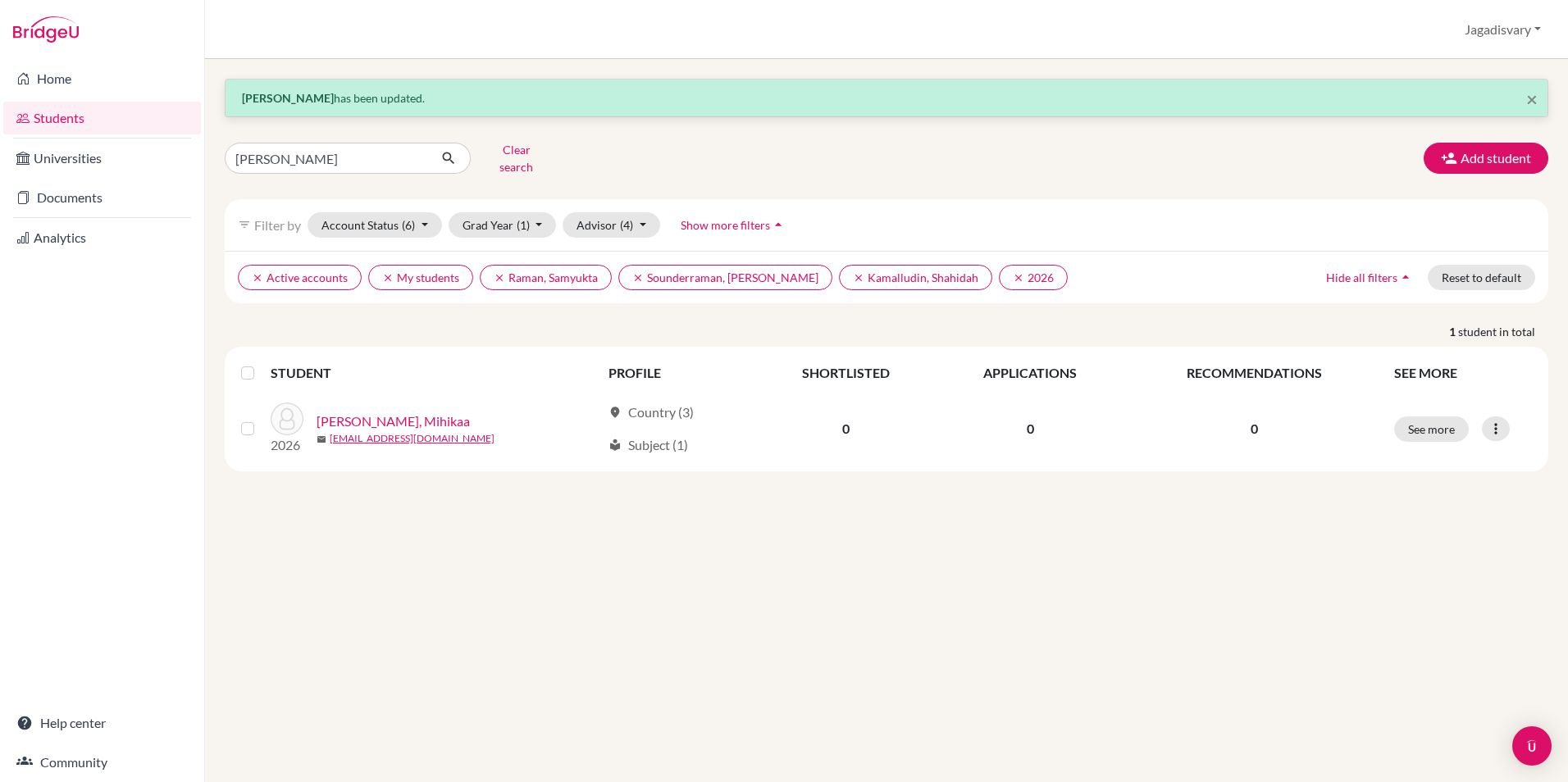
click at [403, 136] on div "× Mihikaa Srivastava has been updated. MIHIKA Clear search Add student filter_l…" at bounding box center [886, 274] width 1324 height 392
click at [405, 159] on input "MIHIKA" at bounding box center [326, 158] width 203 height 32
click at [412, 154] on input "MIHIKA" at bounding box center [326, 158] width 203 height 32
type input "SAHANA"
click button "submit" at bounding box center [449, 158] width 44 height 32
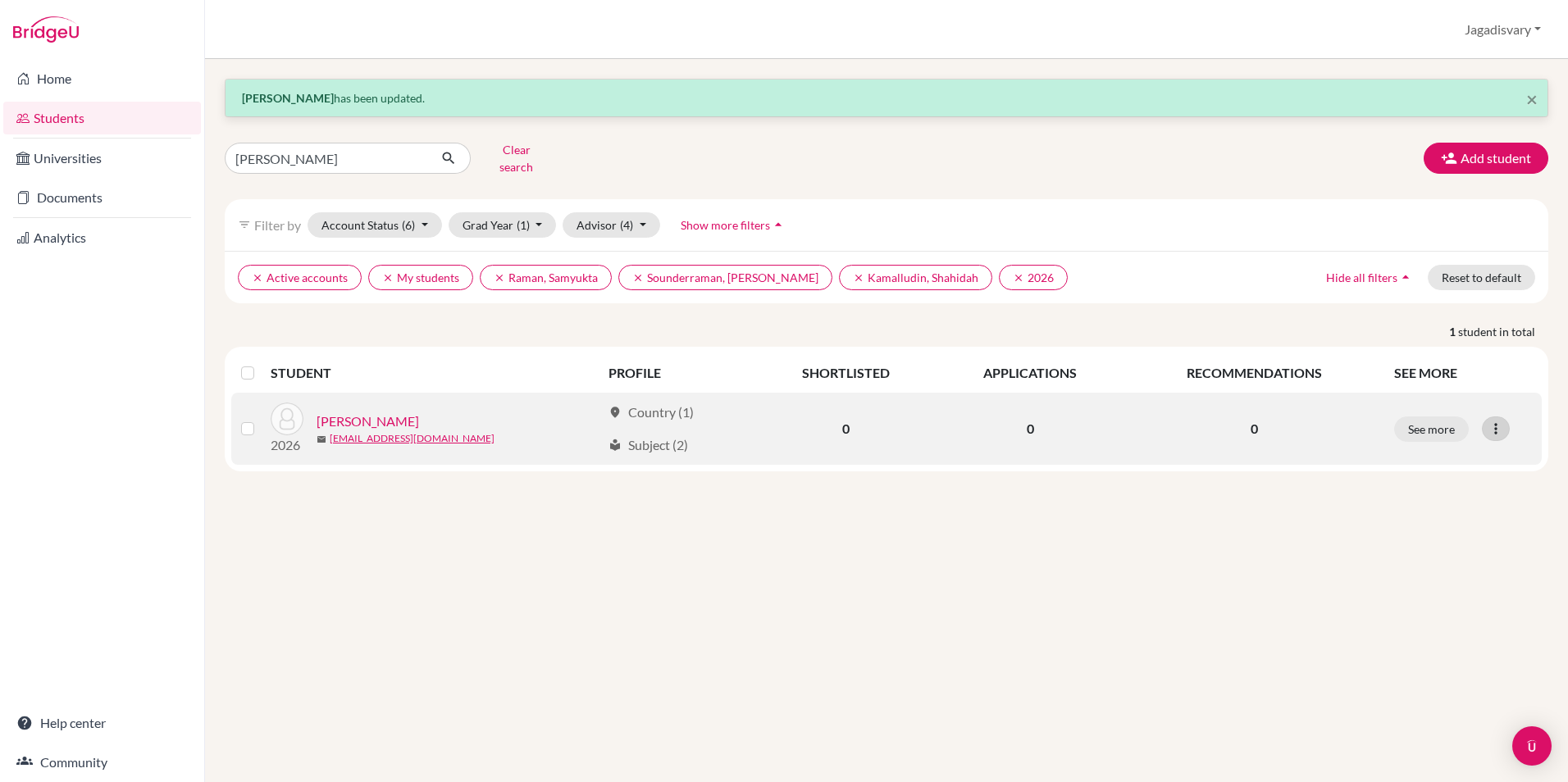
click at [1494, 425] on icon at bounding box center [1495, 429] width 16 height 16
click at [1425, 453] on button "Edit student" at bounding box center [1425, 462] width 130 height 26
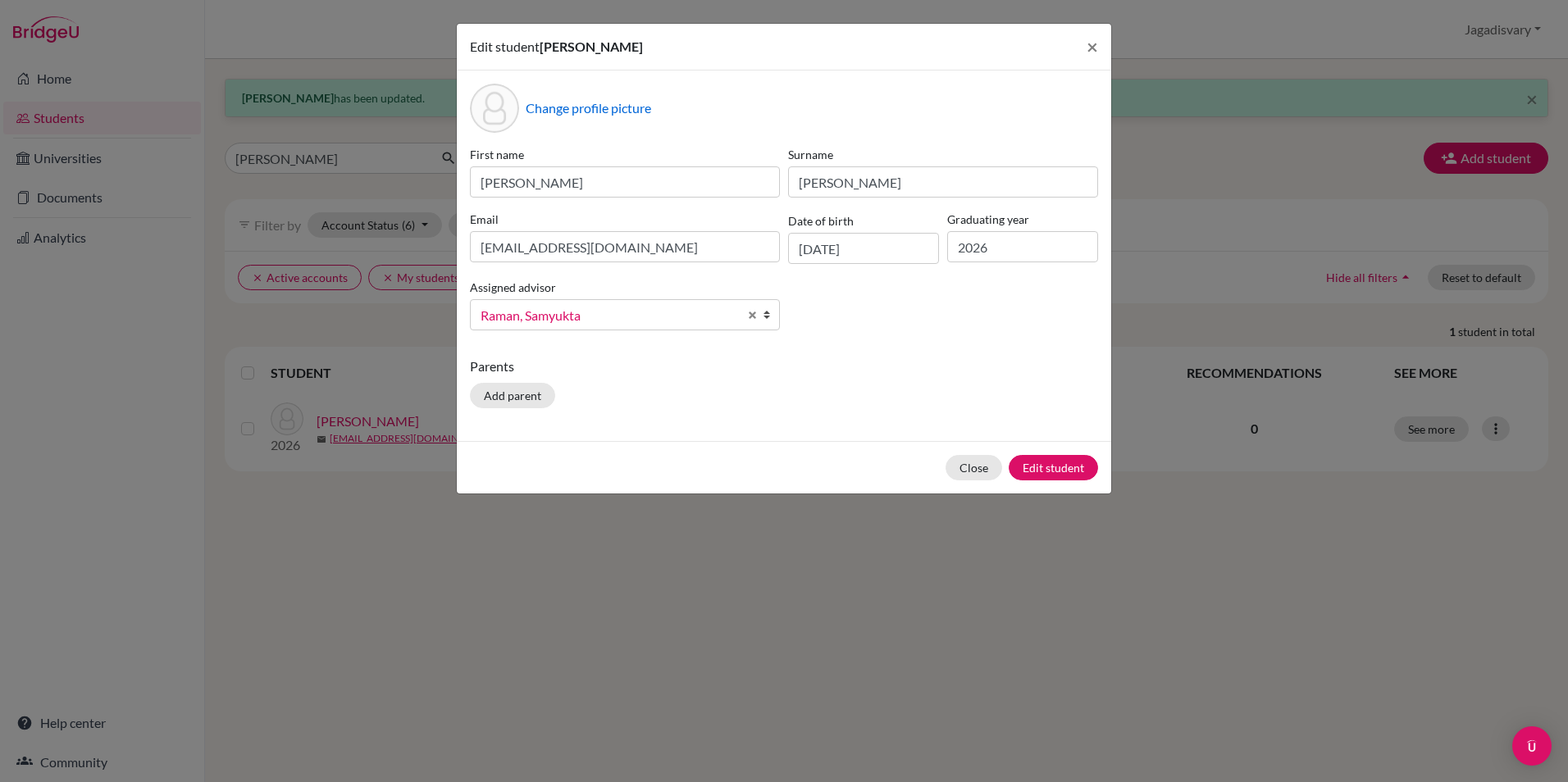
click at [607, 306] on span "Raman, Samyukta" at bounding box center [609, 315] width 258 height 21
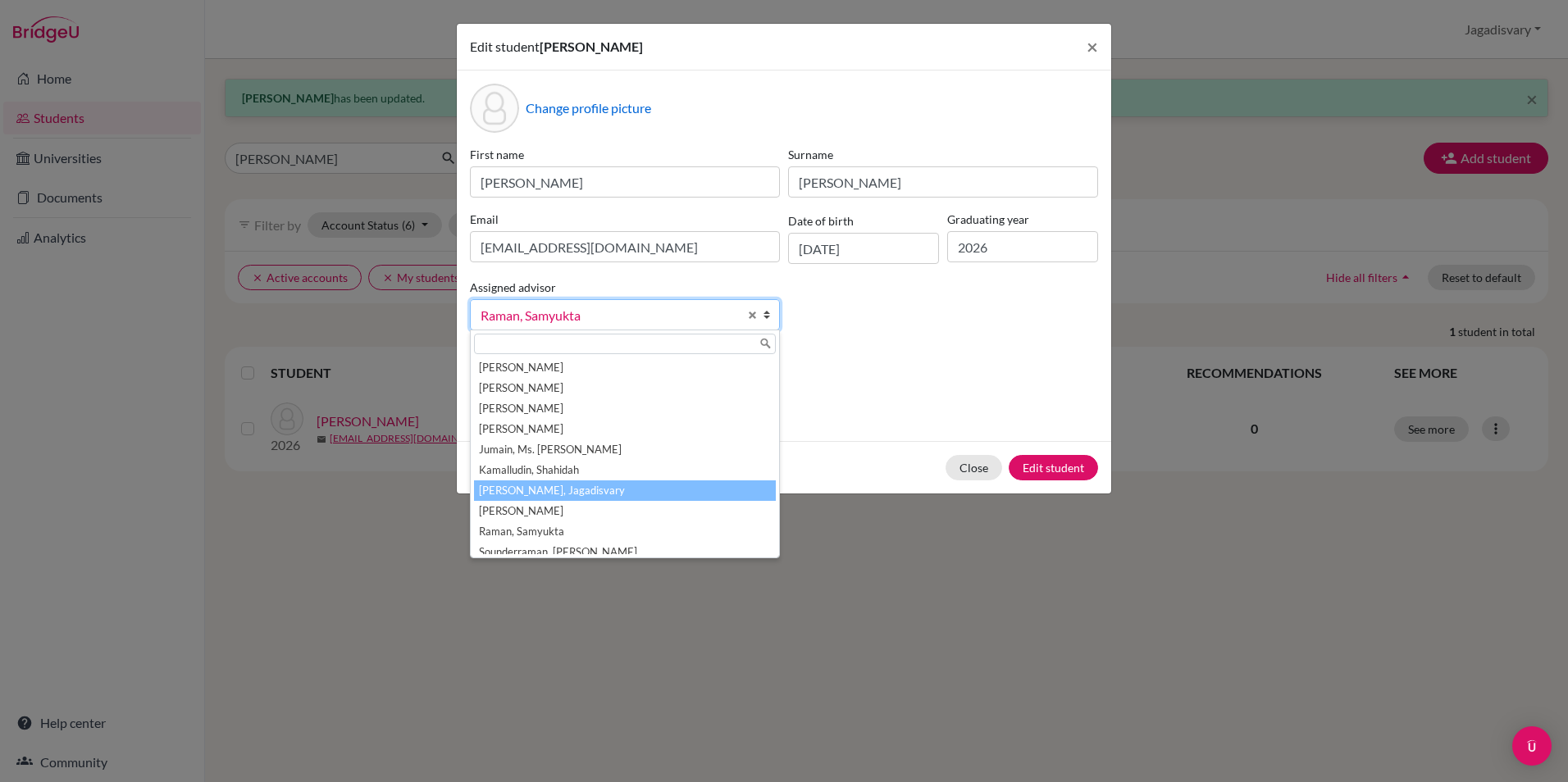
click at [567, 486] on li "[PERSON_NAME], Jagadisvary" at bounding box center [625, 490] width 302 height 20
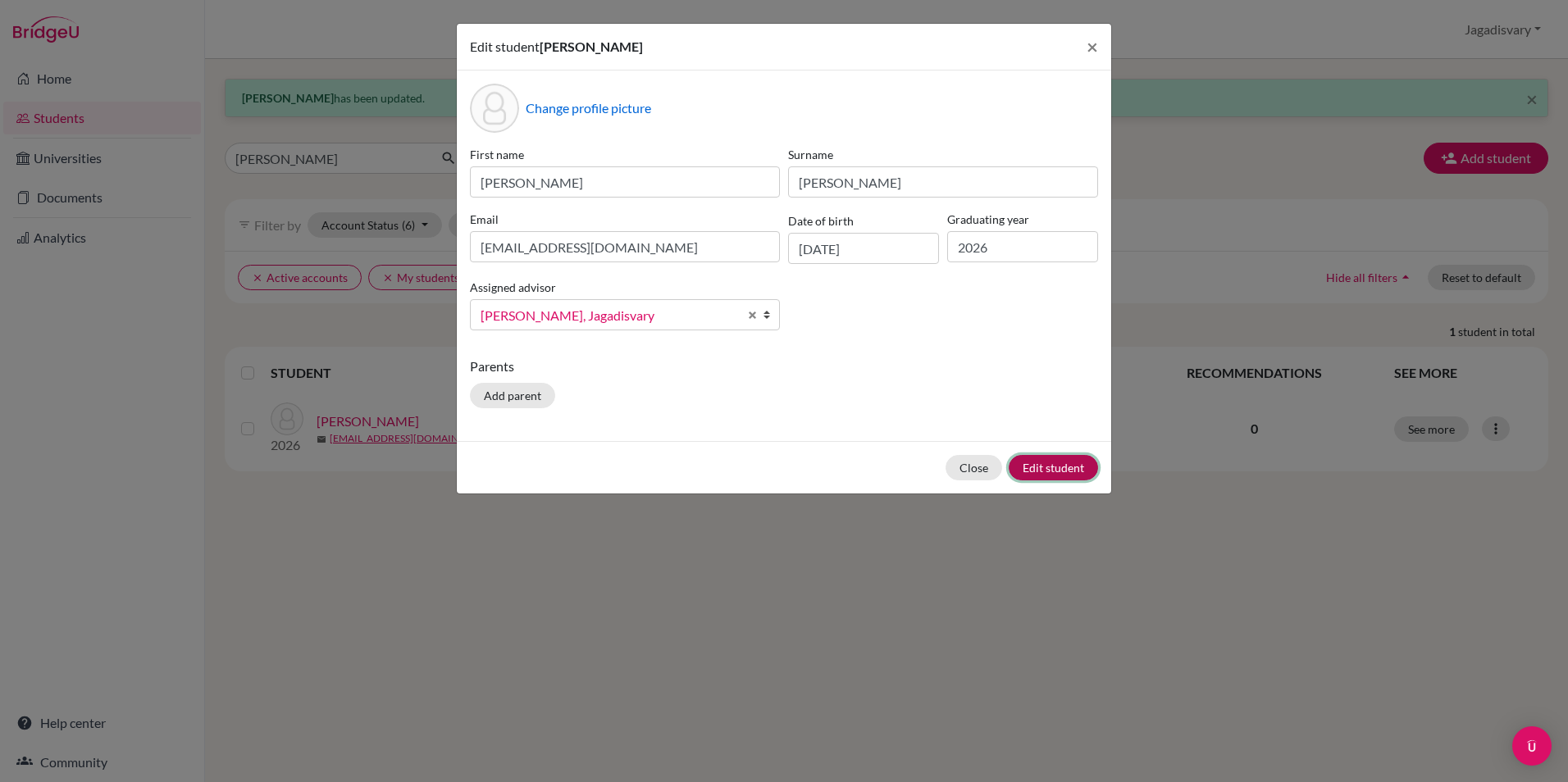
click at [1077, 472] on button "Edit student" at bounding box center [1053, 468] width 90 height 26
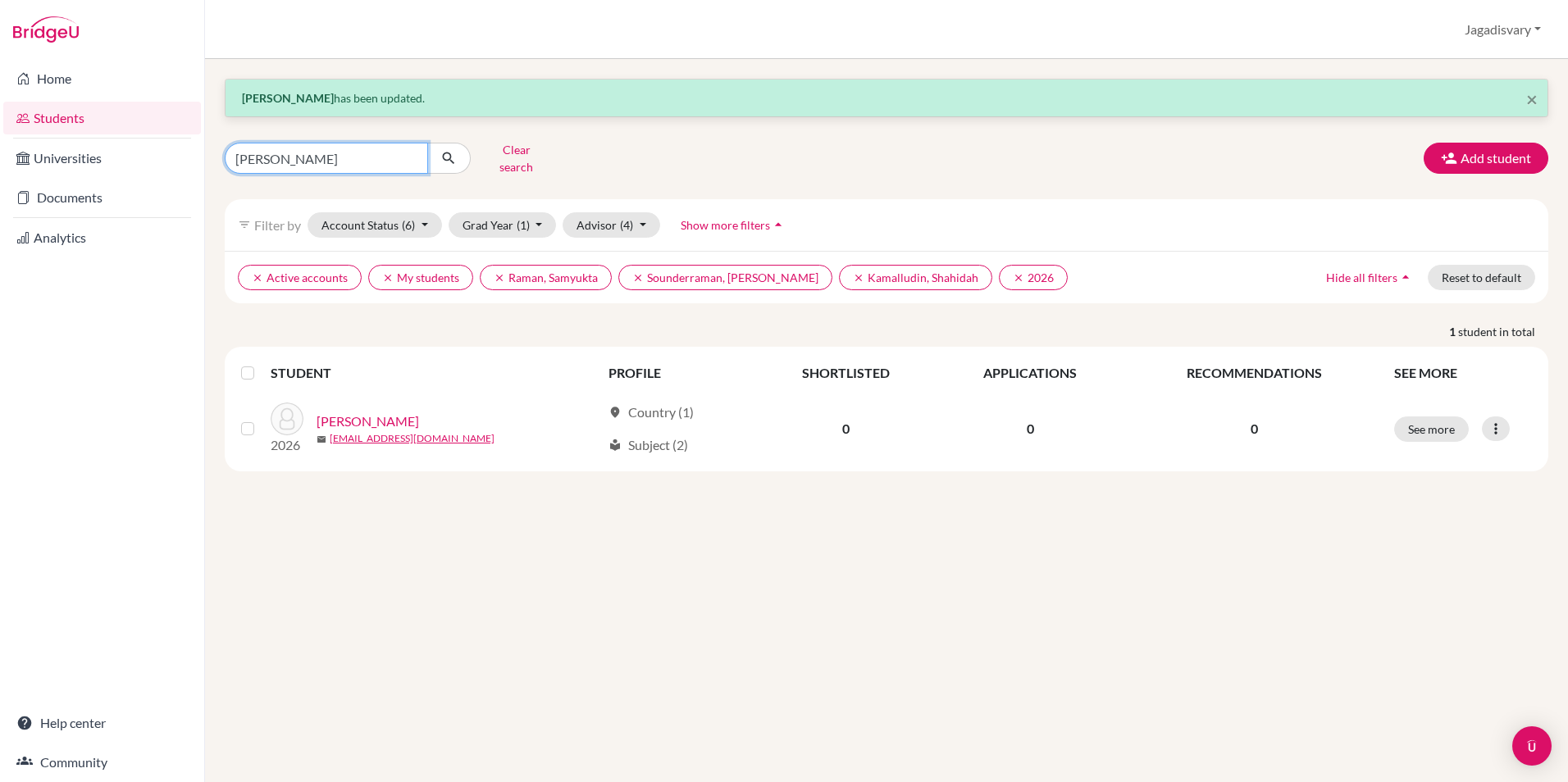
click at [413, 155] on input "SAHANA" at bounding box center [326, 158] width 203 height 32
type input "KUKREJA"
click at [456, 156] on button "submit" at bounding box center [449, 158] width 44 height 32
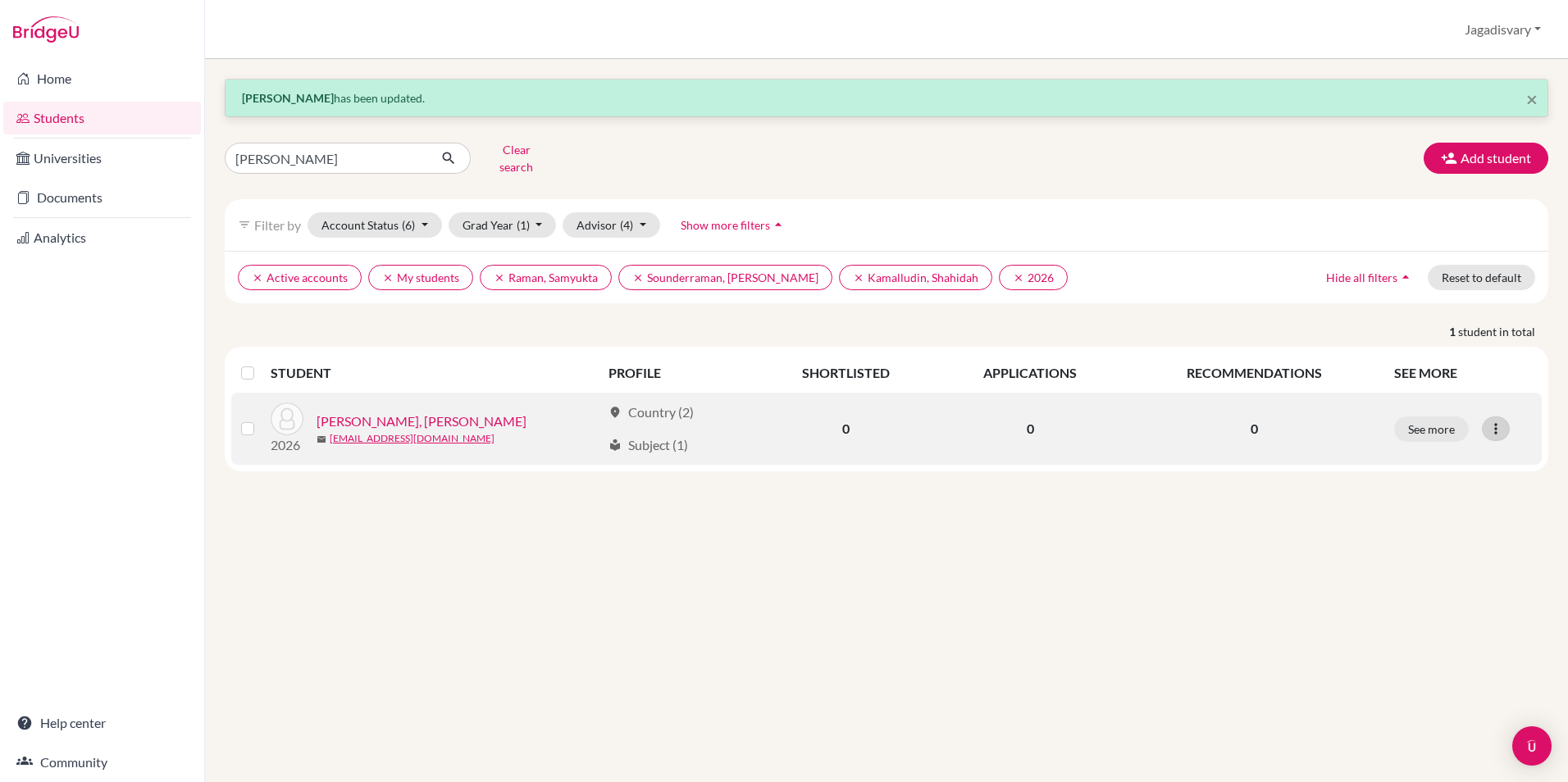
click at [1484, 416] on div at bounding box center [1495, 429] width 28 height 25
click at [1401, 459] on button "Edit student" at bounding box center [1425, 462] width 130 height 26
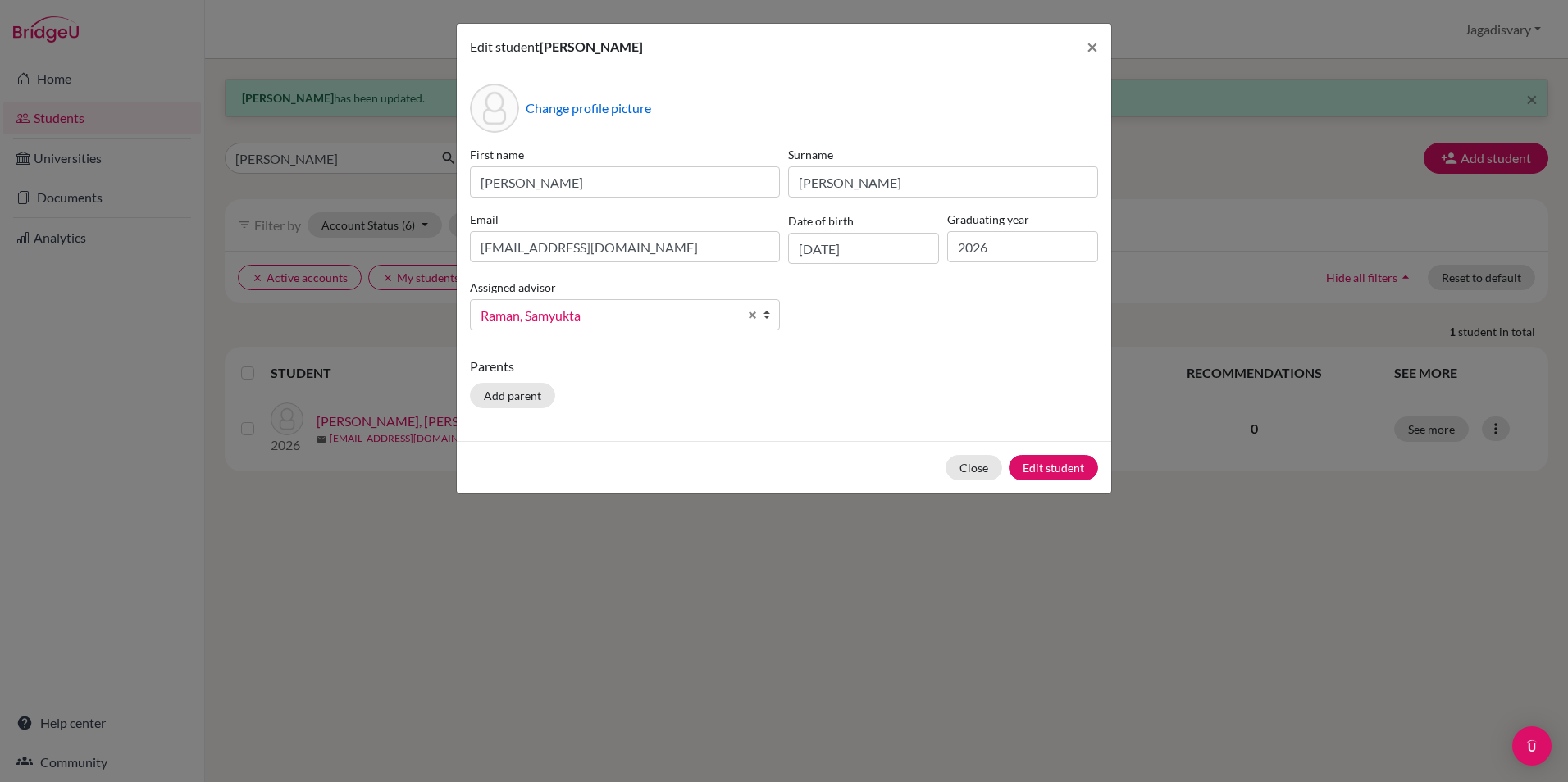
click at [534, 319] on span "Raman, Samyukta" at bounding box center [609, 315] width 258 height 21
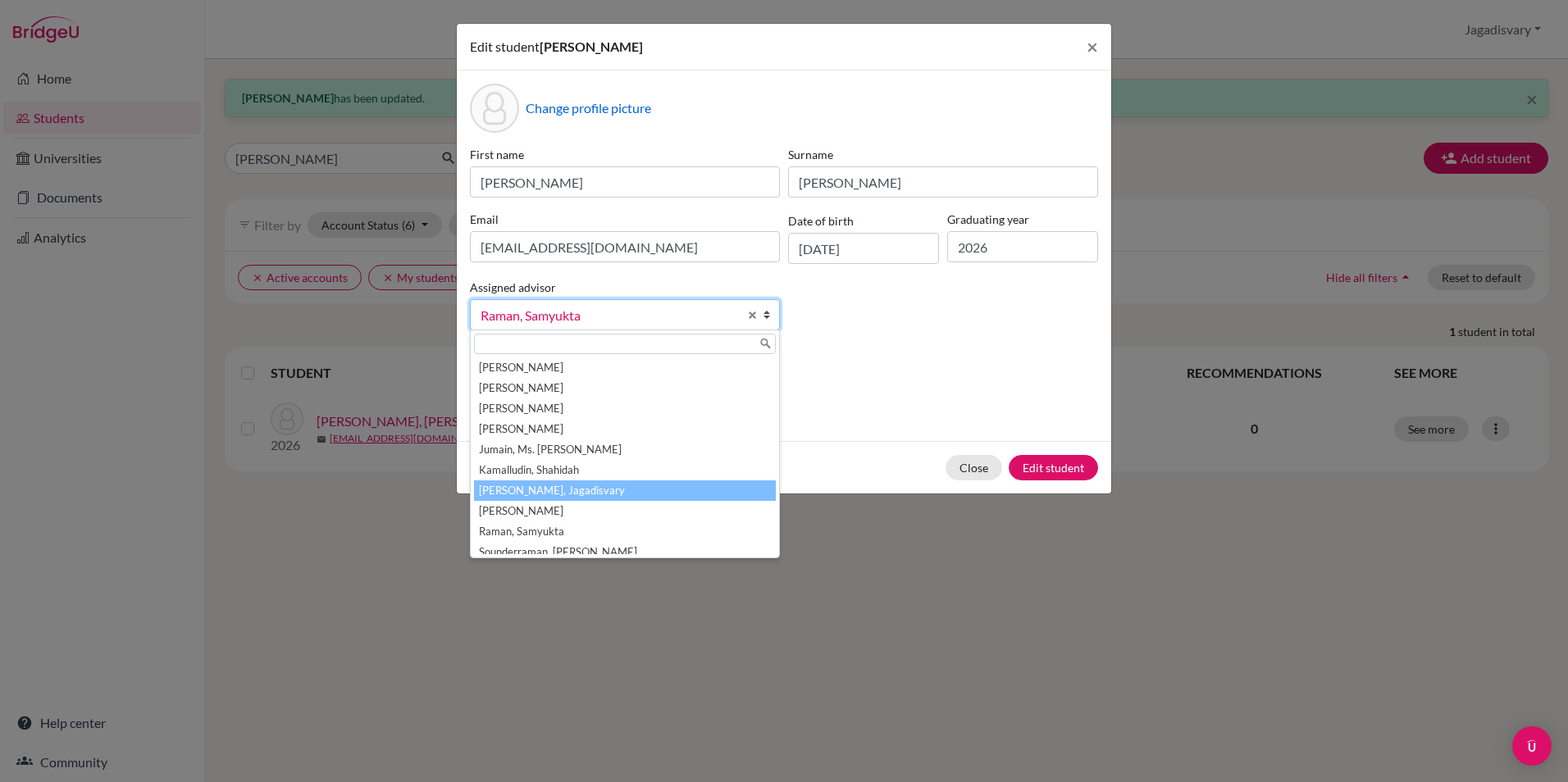
click at [543, 492] on li "[PERSON_NAME], Jagadisvary" at bounding box center [625, 490] width 302 height 20
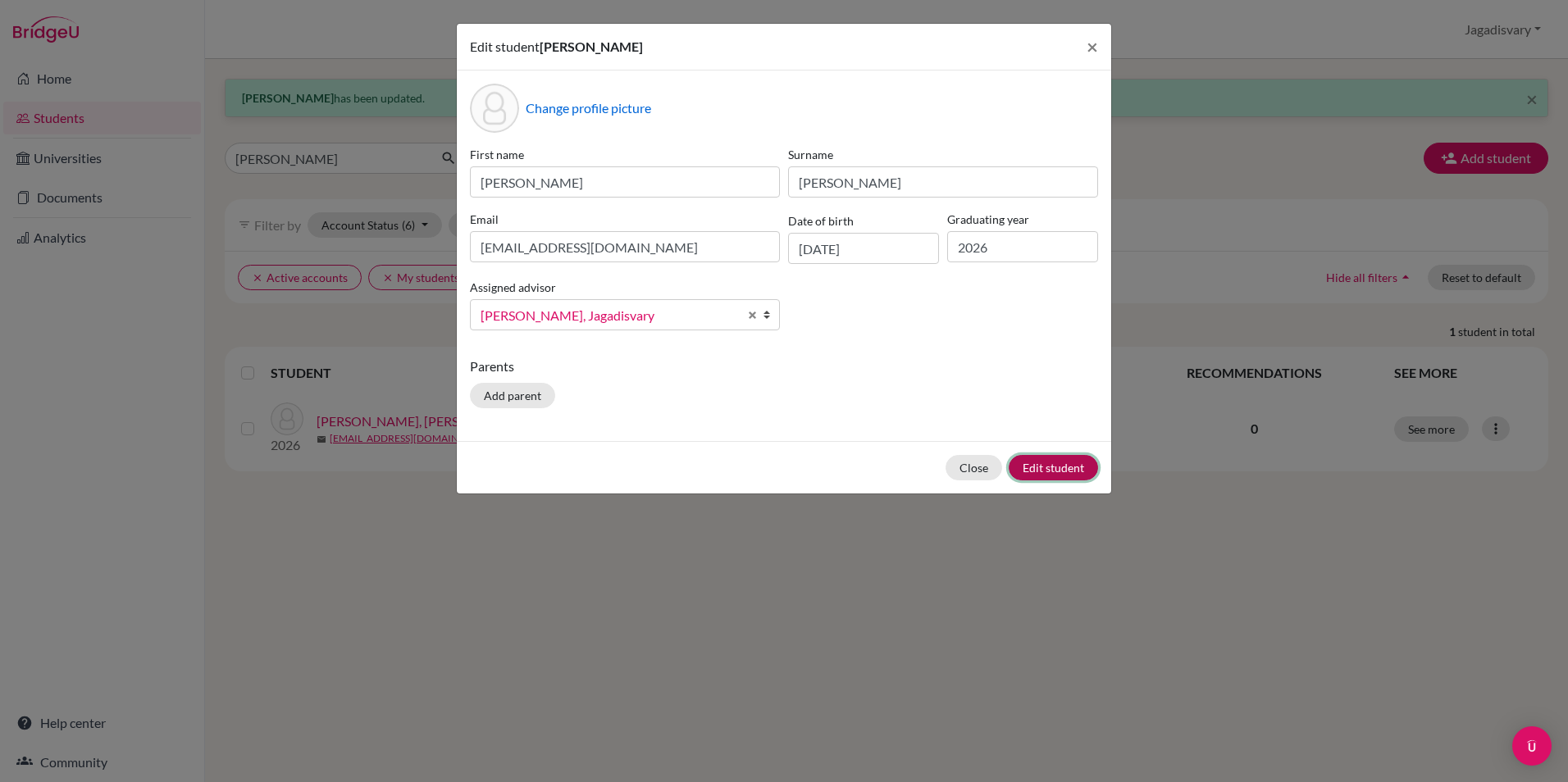
click at [1042, 466] on button "Edit student" at bounding box center [1053, 468] width 90 height 26
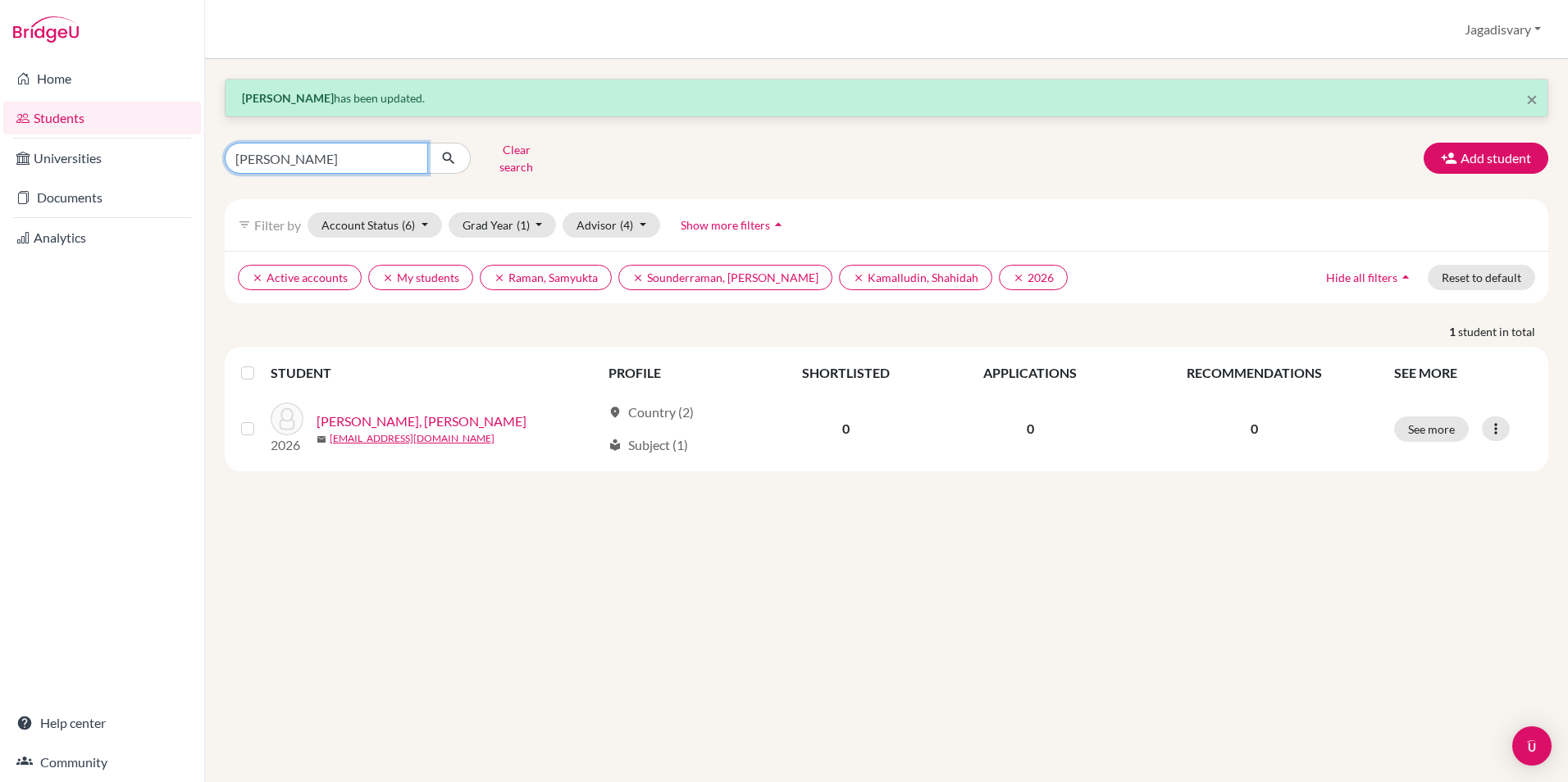
click at [352, 142] on input "KUKREJA" at bounding box center [326, 158] width 203 height 32
click at [408, 155] on input "KUKREJA" at bounding box center [326, 158] width 203 height 32
type input "SATHISH"
click at [447, 150] on icon "submit" at bounding box center [448, 158] width 16 height 16
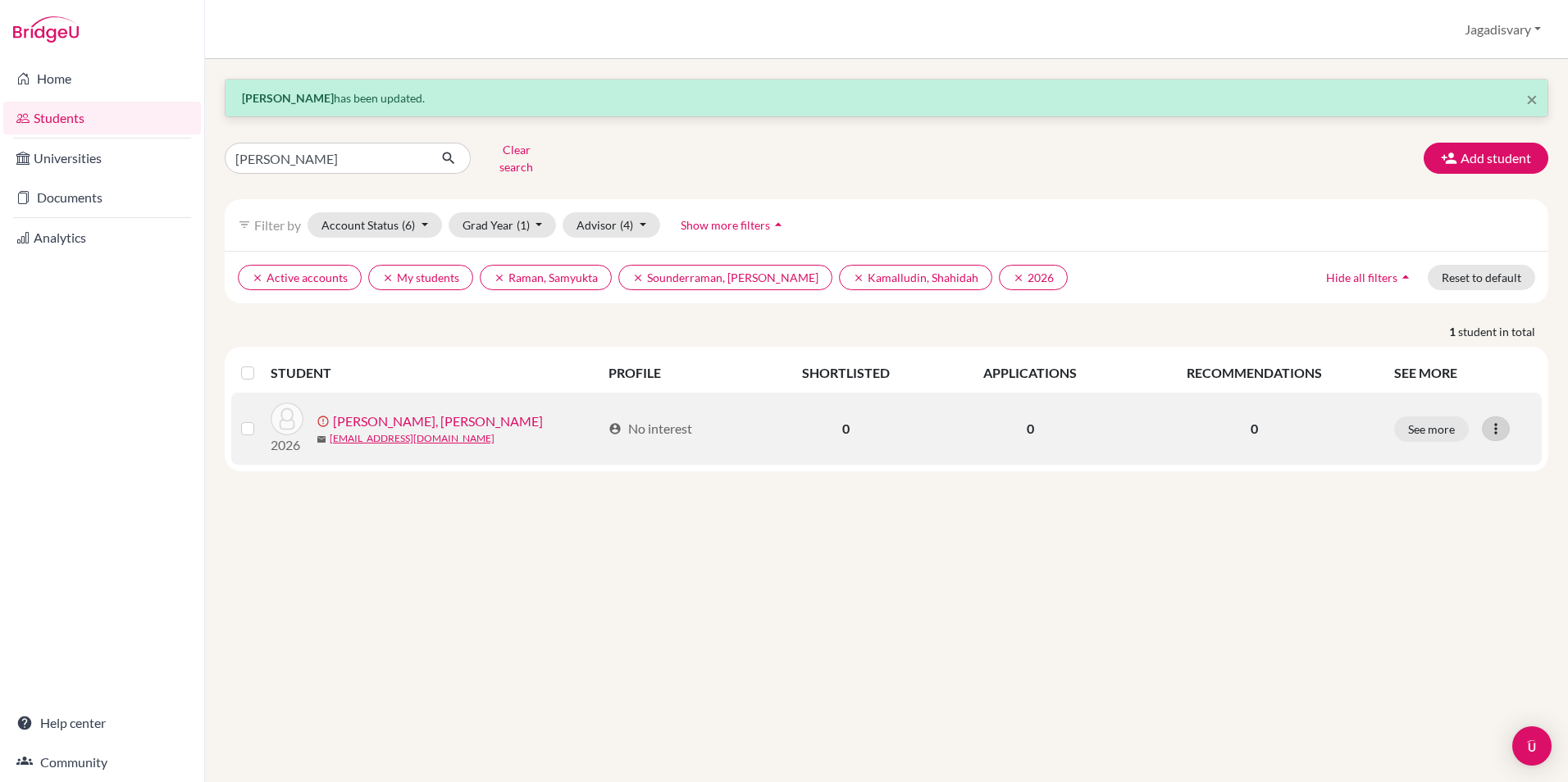
click at [1490, 421] on icon at bounding box center [1495, 429] width 16 height 16
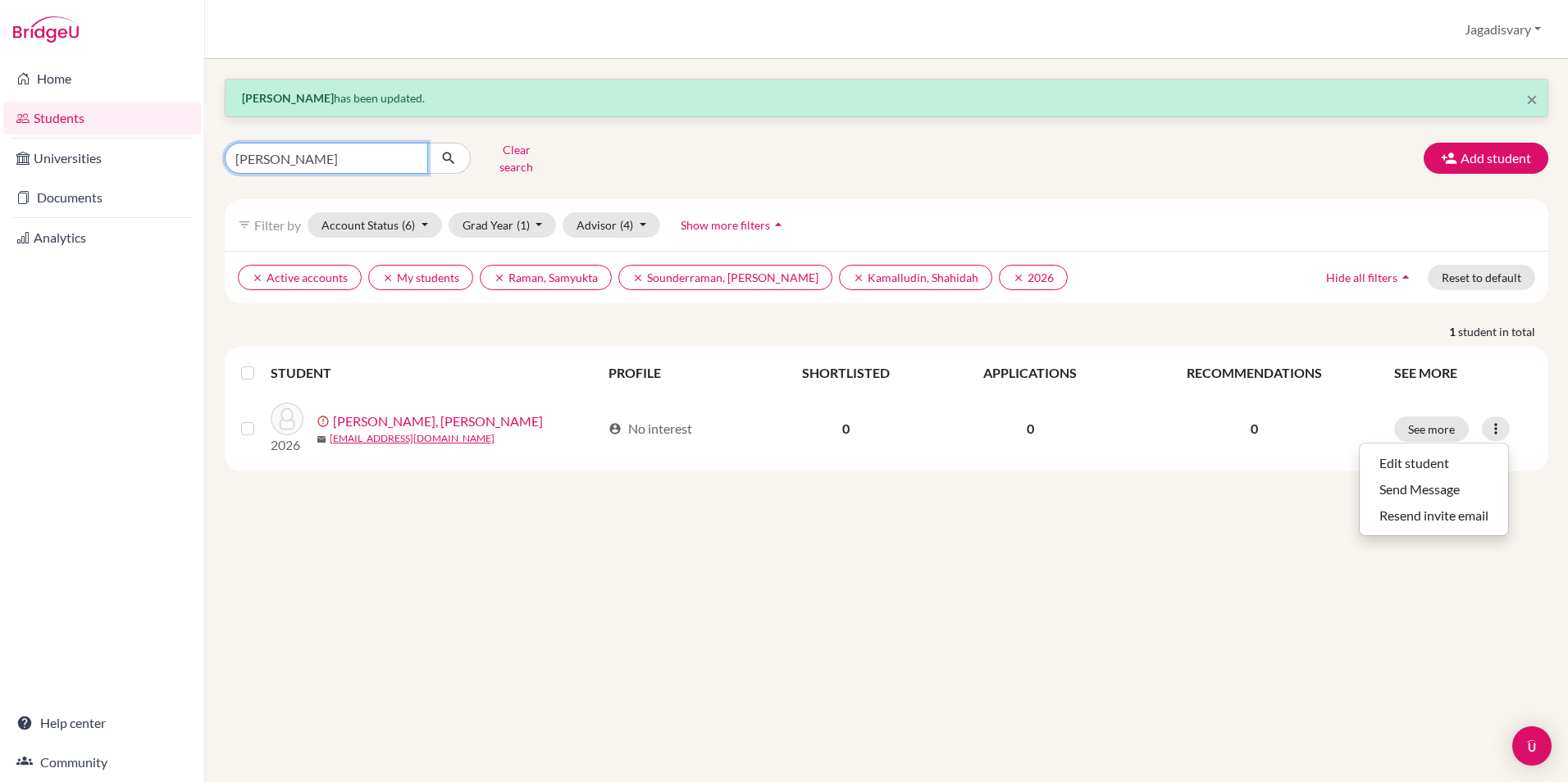
click at [345, 159] on input "SATHISH" at bounding box center [326, 158] width 203 height 32
drag, startPoint x: 342, startPoint y: 154, endPoint x: 169, endPoint y: 139, distance: 173.6
click at [169, 139] on div "Home Students Universities Documents Analytics Help center Community Students o…" at bounding box center [784, 391] width 1568 height 782
type input "SHLOKA"
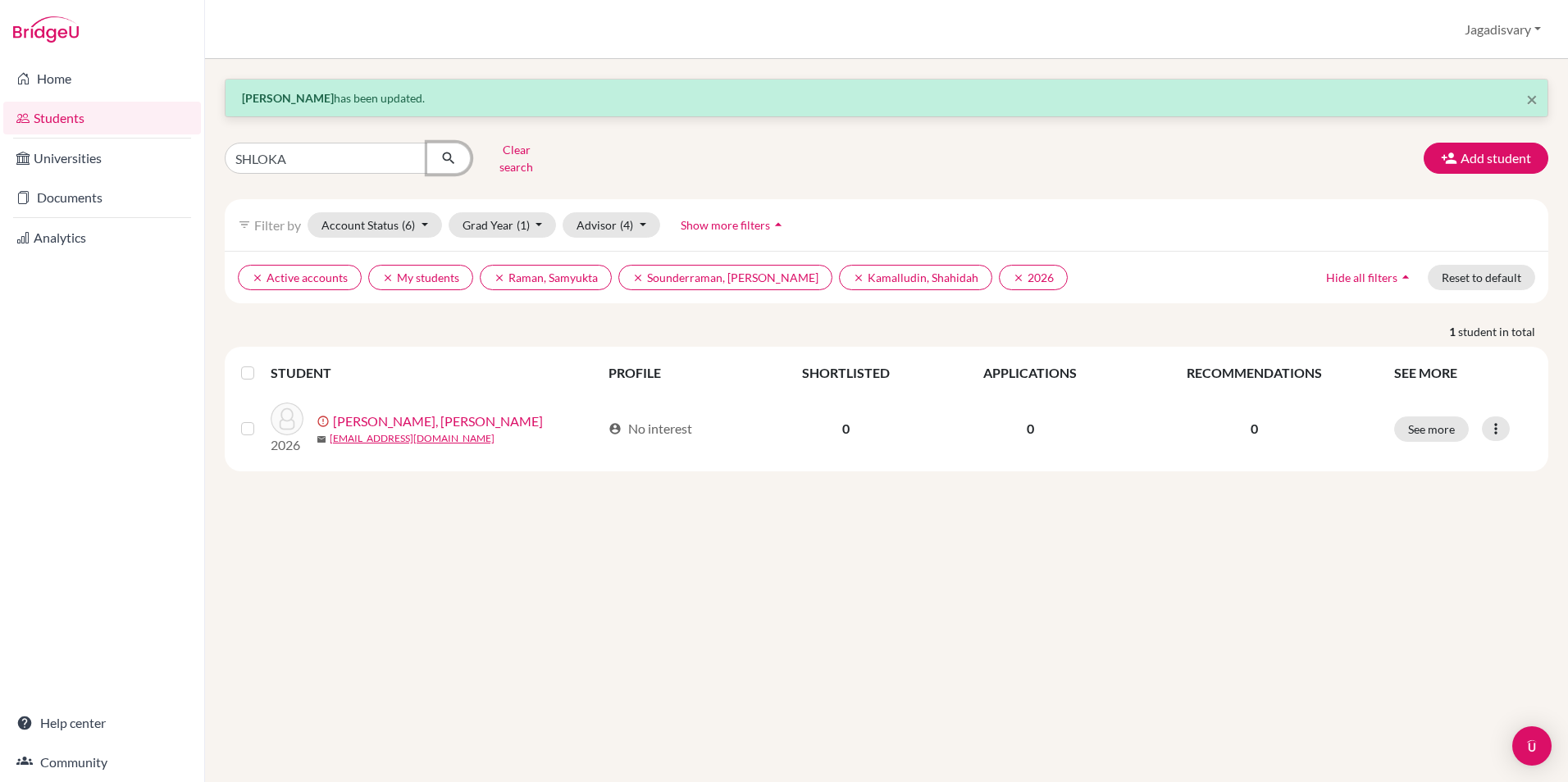
click at [455, 153] on icon "submit" at bounding box center [448, 158] width 16 height 16
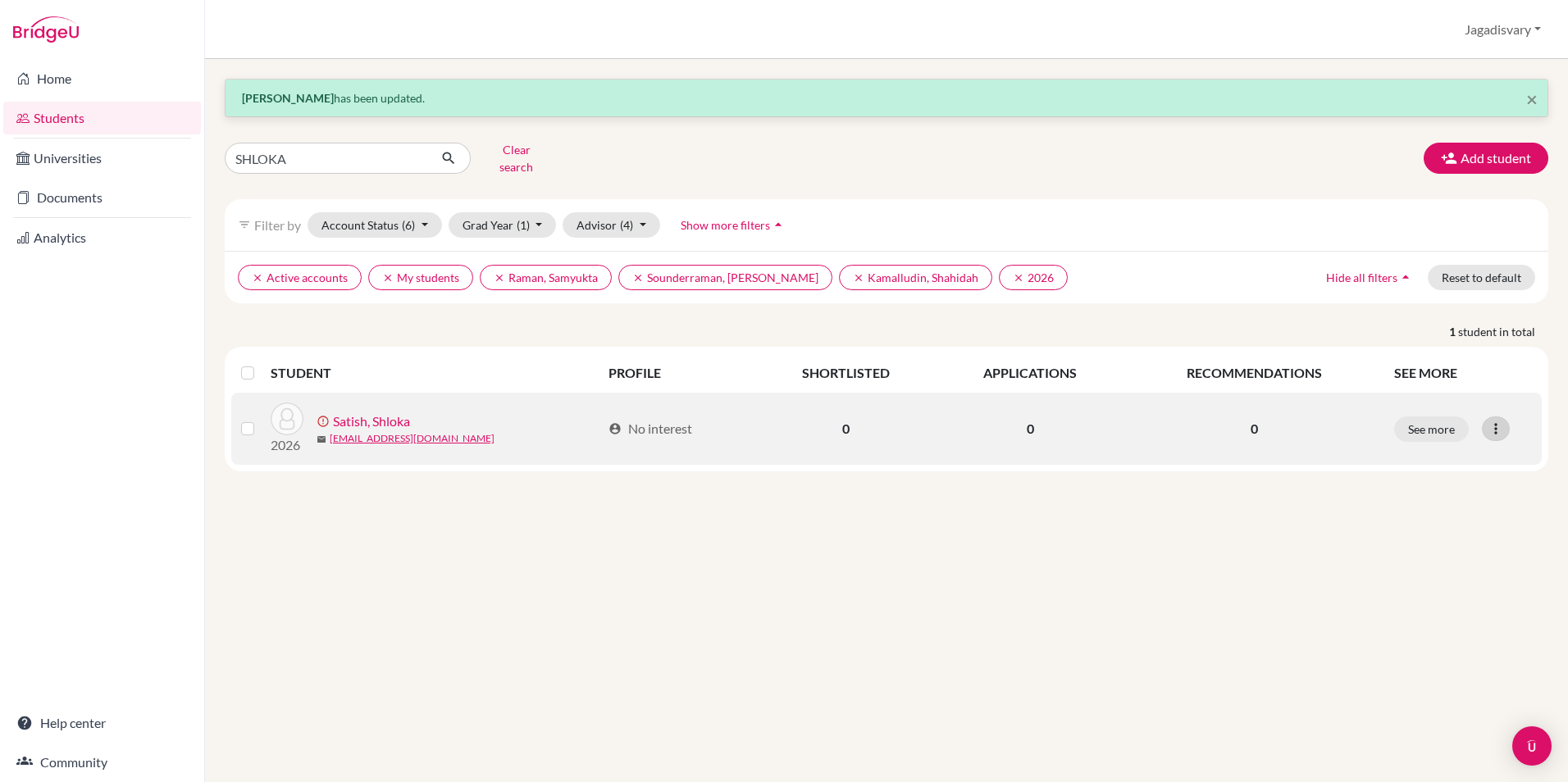
click at [1484, 416] on div at bounding box center [1495, 429] width 28 height 25
drag, startPoint x: 1431, startPoint y: 435, endPoint x: 1422, endPoint y: 449, distance: 16.6
click at [1430, 443] on div "Edit student Send Message Resend invite email" at bounding box center [1433, 490] width 150 height 94
click at [1486, 416] on div at bounding box center [1495, 429] width 28 height 25
click at [1451, 450] on button "Edit student" at bounding box center [1433, 462] width 148 height 26
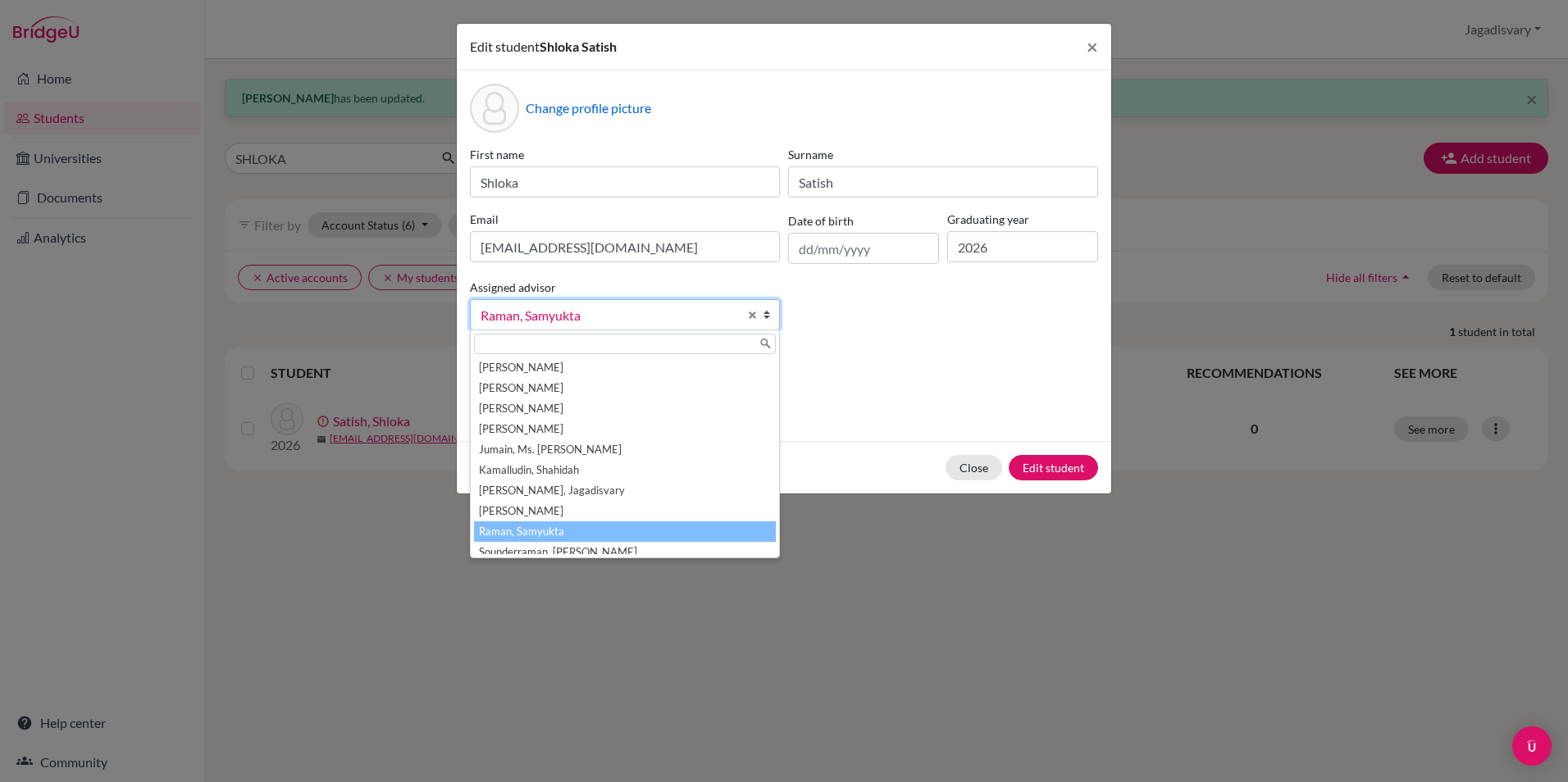
click at [585, 320] on span "Raman, Samyukta" at bounding box center [609, 315] width 258 height 21
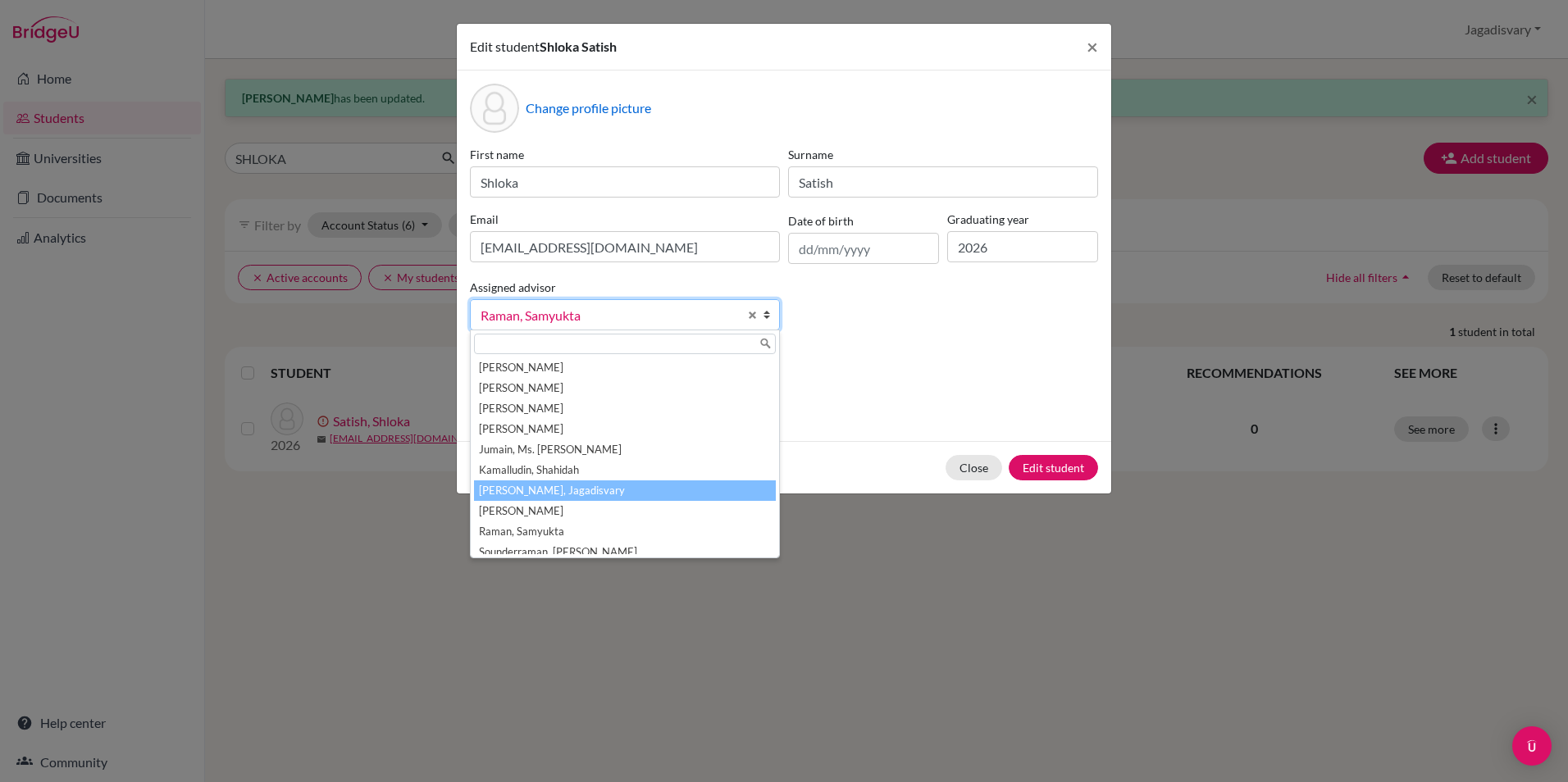
click at [576, 483] on li "[PERSON_NAME], Jagadisvary" at bounding box center [625, 490] width 302 height 20
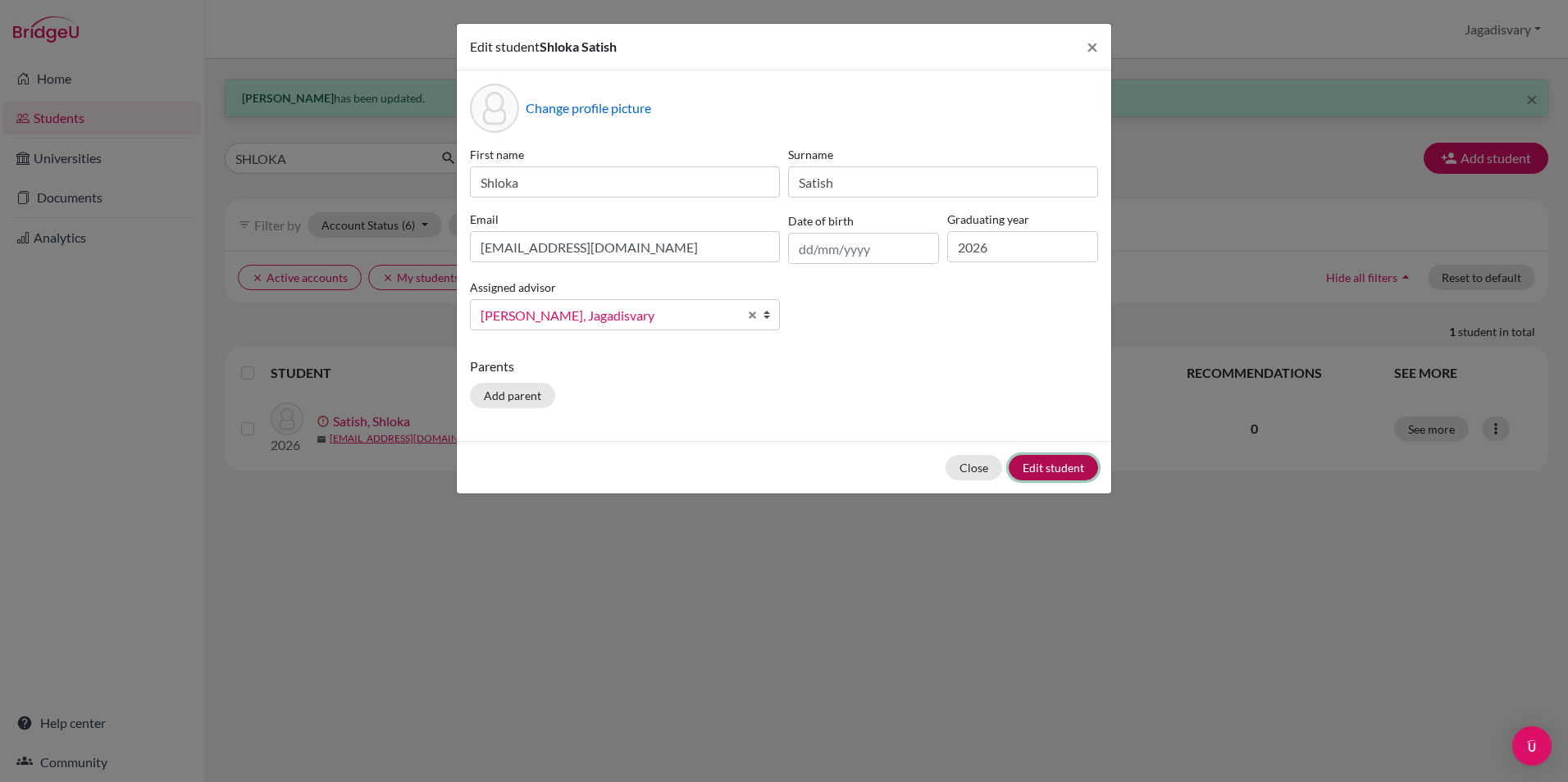
click at [1034, 460] on button "Edit student" at bounding box center [1053, 468] width 90 height 26
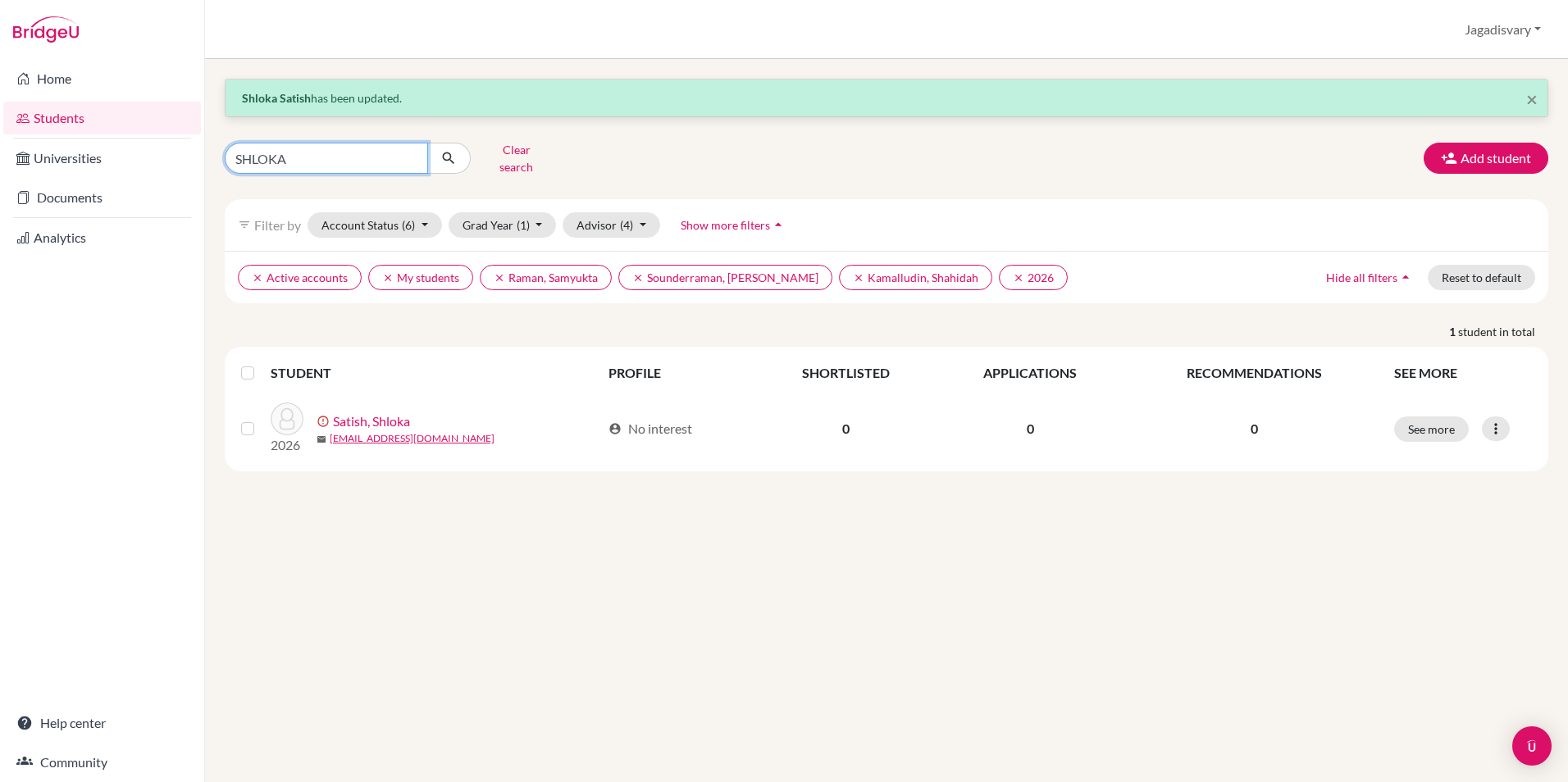
click at [364, 158] on input "SHLOKA" at bounding box center [326, 158] width 203 height 32
click at [411, 154] on input "SHLOKA" at bounding box center [326, 158] width 203 height 32
type input "AJMERA"
click at [453, 150] on icon "submit" at bounding box center [448, 158] width 16 height 16
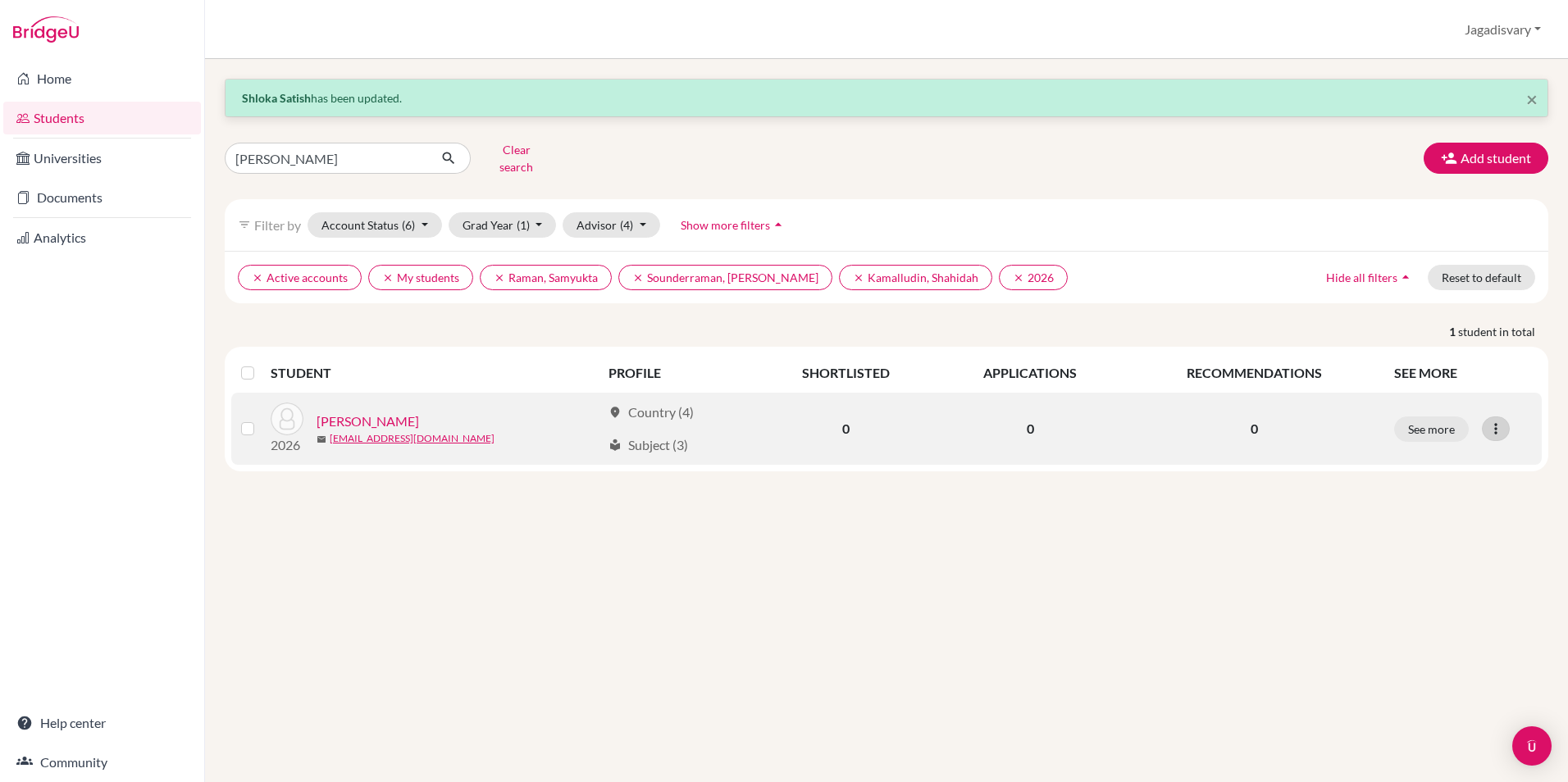
click at [1496, 421] on icon at bounding box center [1495, 429] width 16 height 16
click at [1398, 453] on button "Edit student" at bounding box center [1425, 462] width 130 height 26
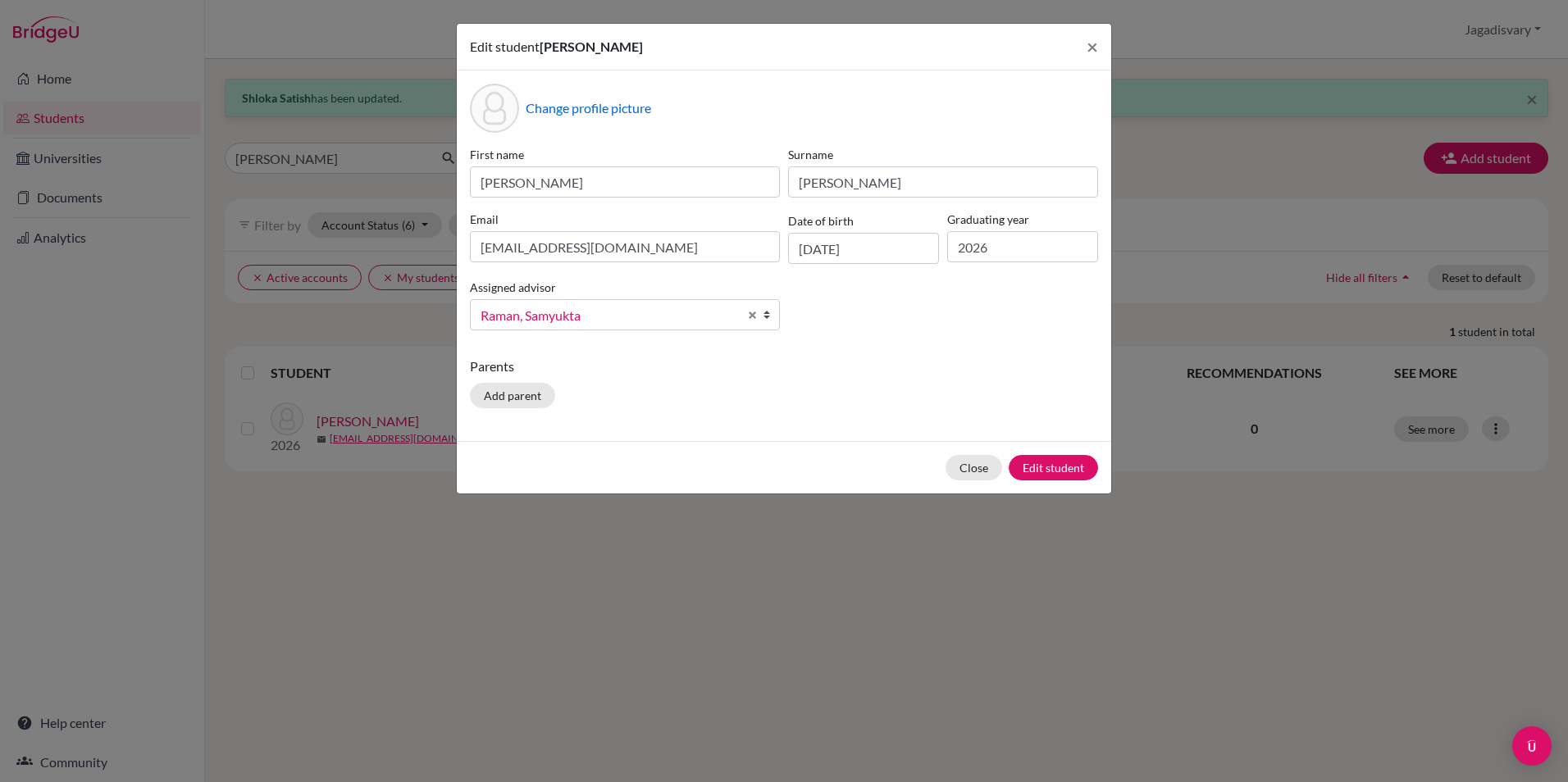
click at [605, 317] on span "Raman, Samyukta" at bounding box center [609, 315] width 258 height 21
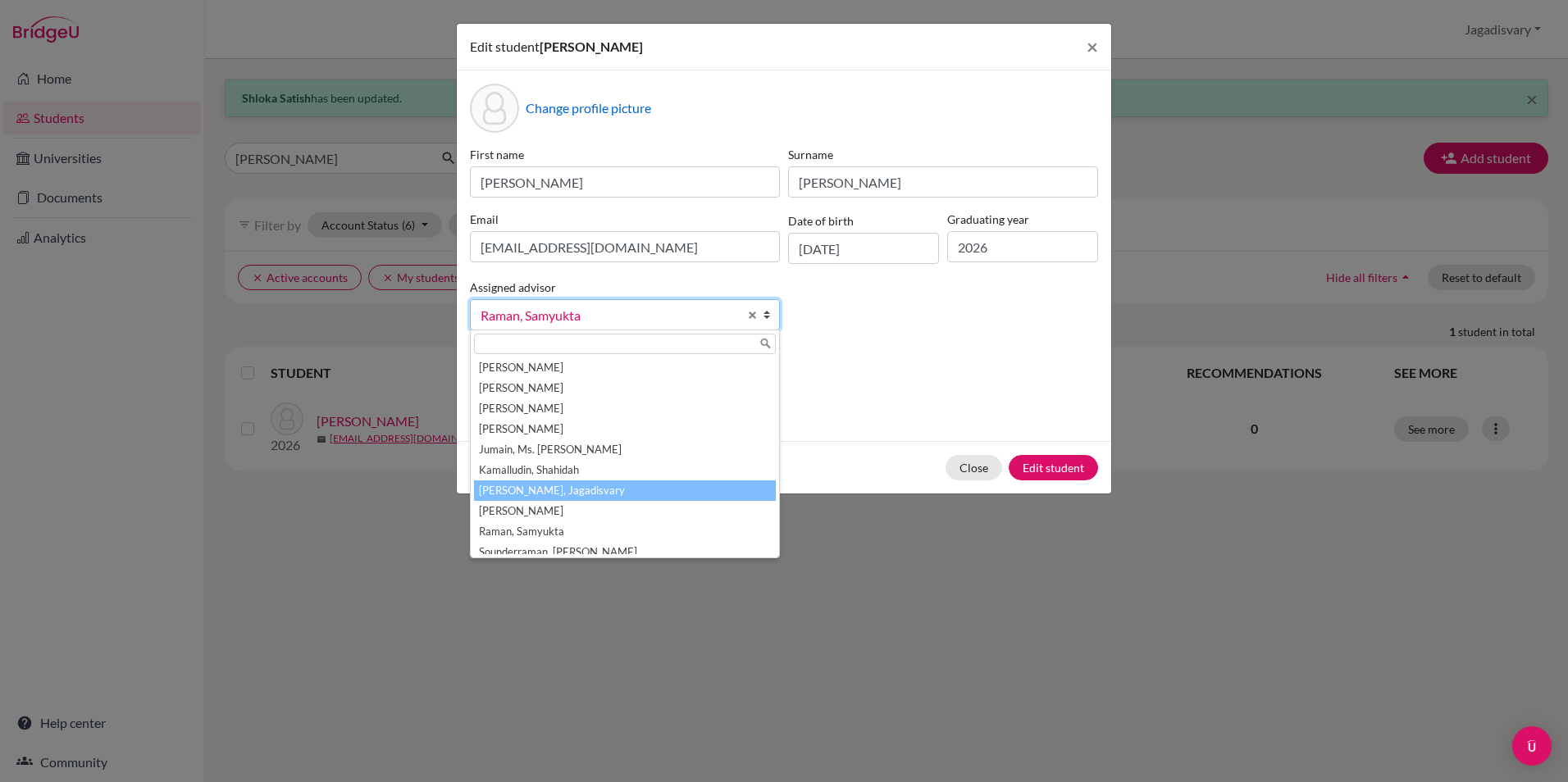
click at [587, 485] on li "[PERSON_NAME], Jagadisvary" at bounding box center [625, 490] width 302 height 20
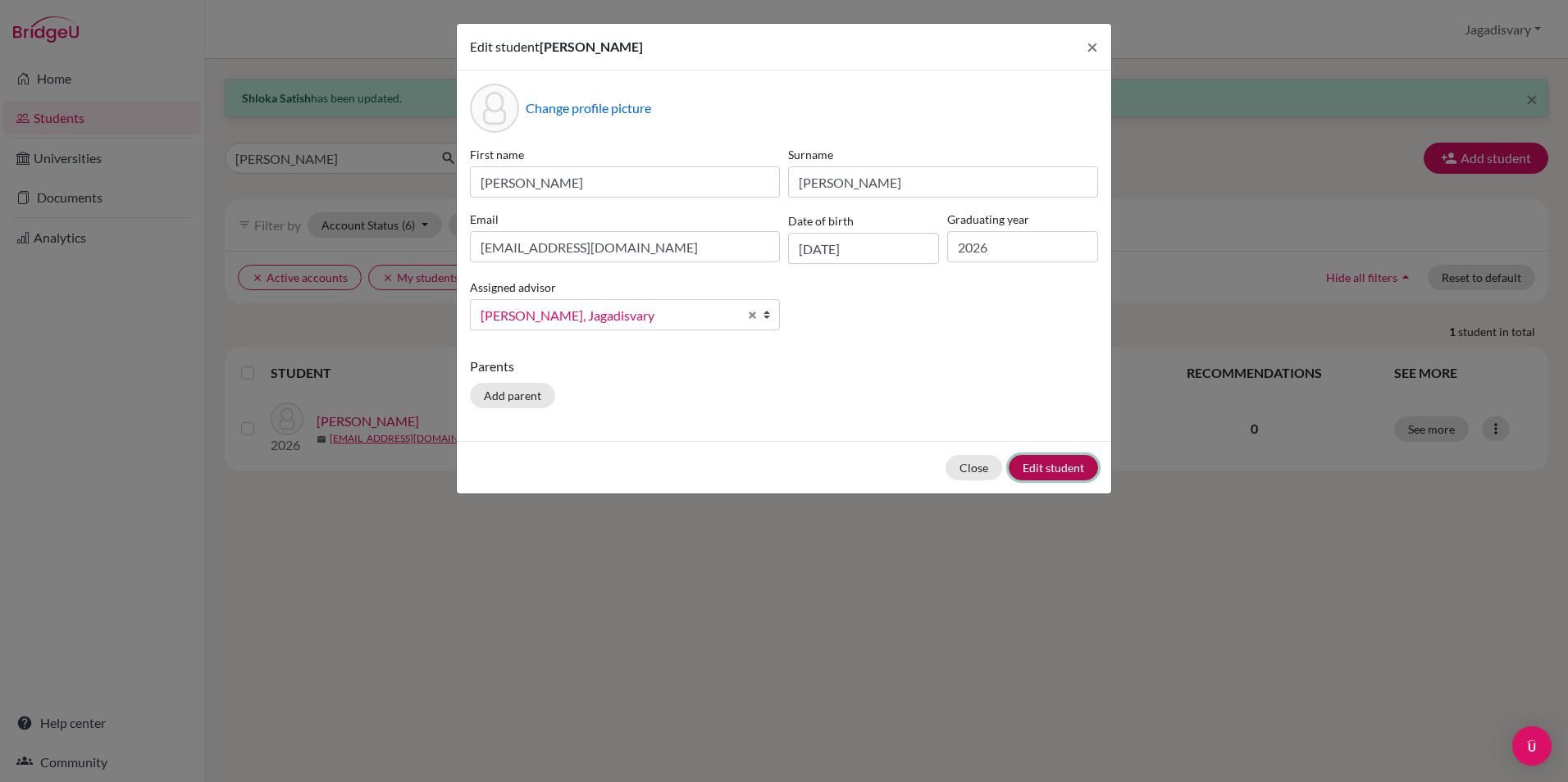
click at [1082, 467] on button "Edit student" at bounding box center [1053, 468] width 90 height 26
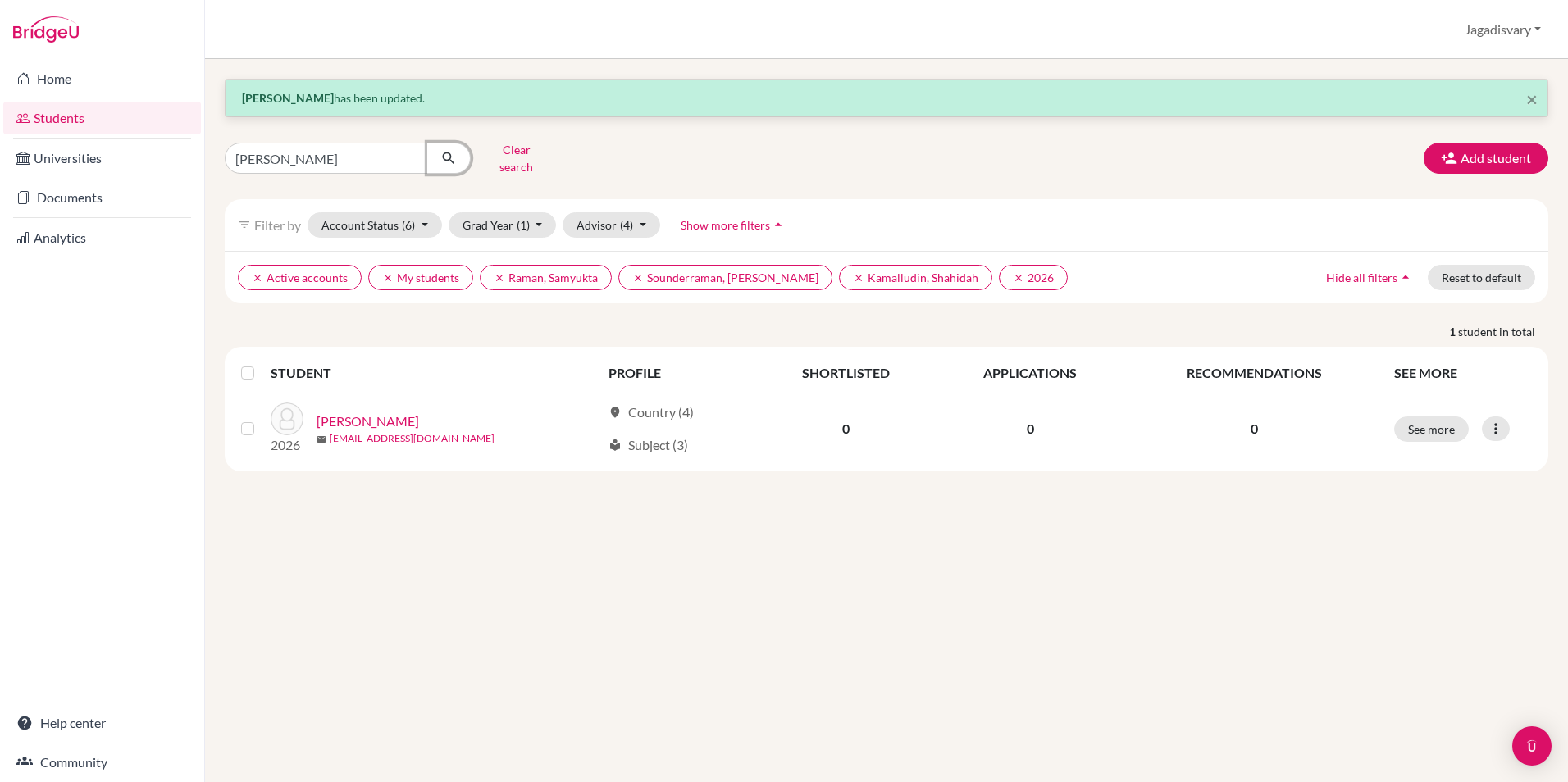
click at [429, 155] on button "submit" at bounding box center [449, 158] width 44 height 32
click at [402, 158] on input "AJMERA" at bounding box center [326, 158] width 203 height 32
click at [407, 155] on input "AJMERA" at bounding box center [326, 158] width 203 height 32
type input "PANDYA"
click at [451, 150] on icon "submit" at bounding box center [448, 158] width 16 height 16
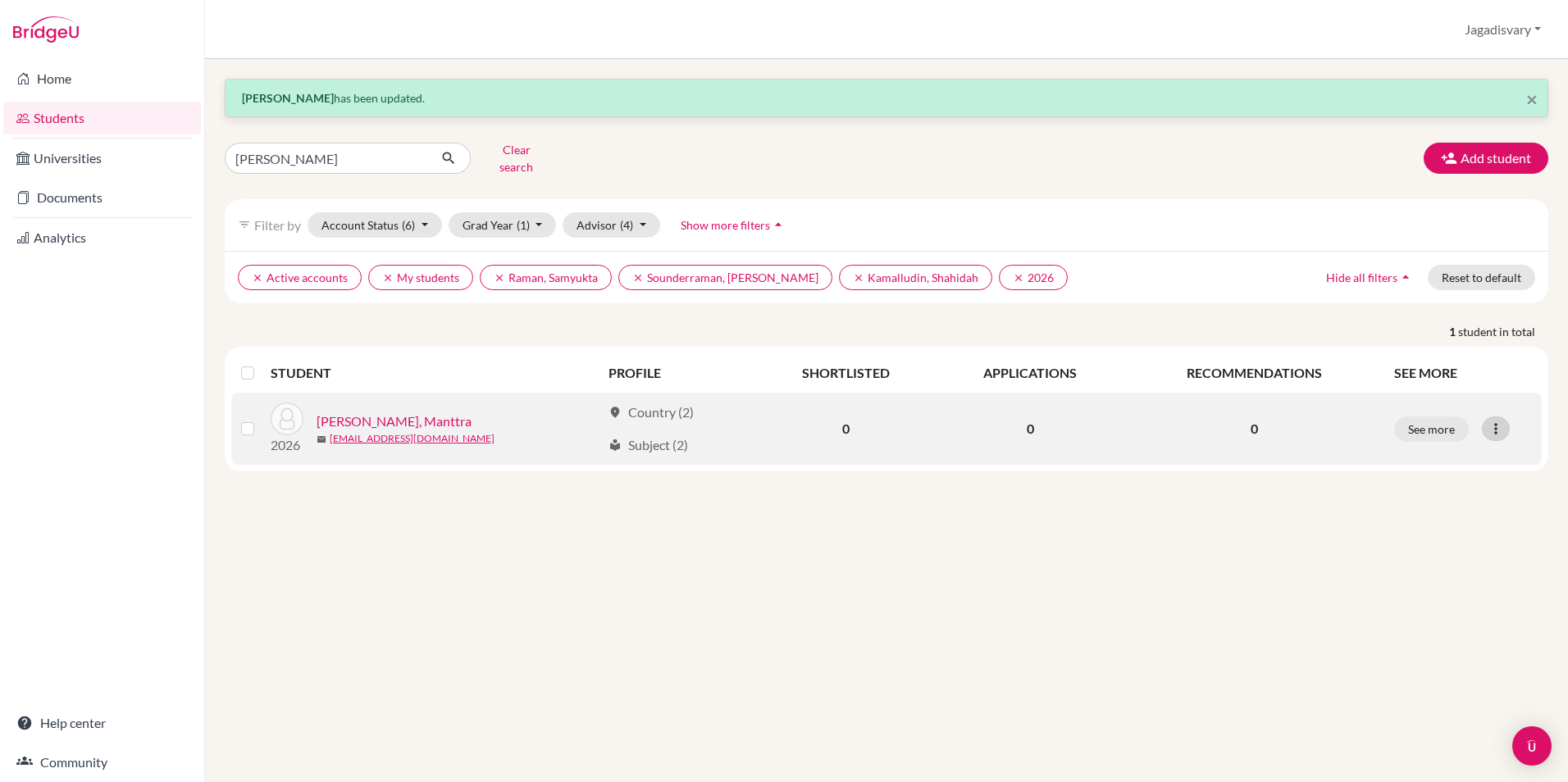
click at [1495, 422] on icon at bounding box center [1495, 429] width 16 height 16
click at [1431, 450] on button "Edit student" at bounding box center [1425, 462] width 130 height 26
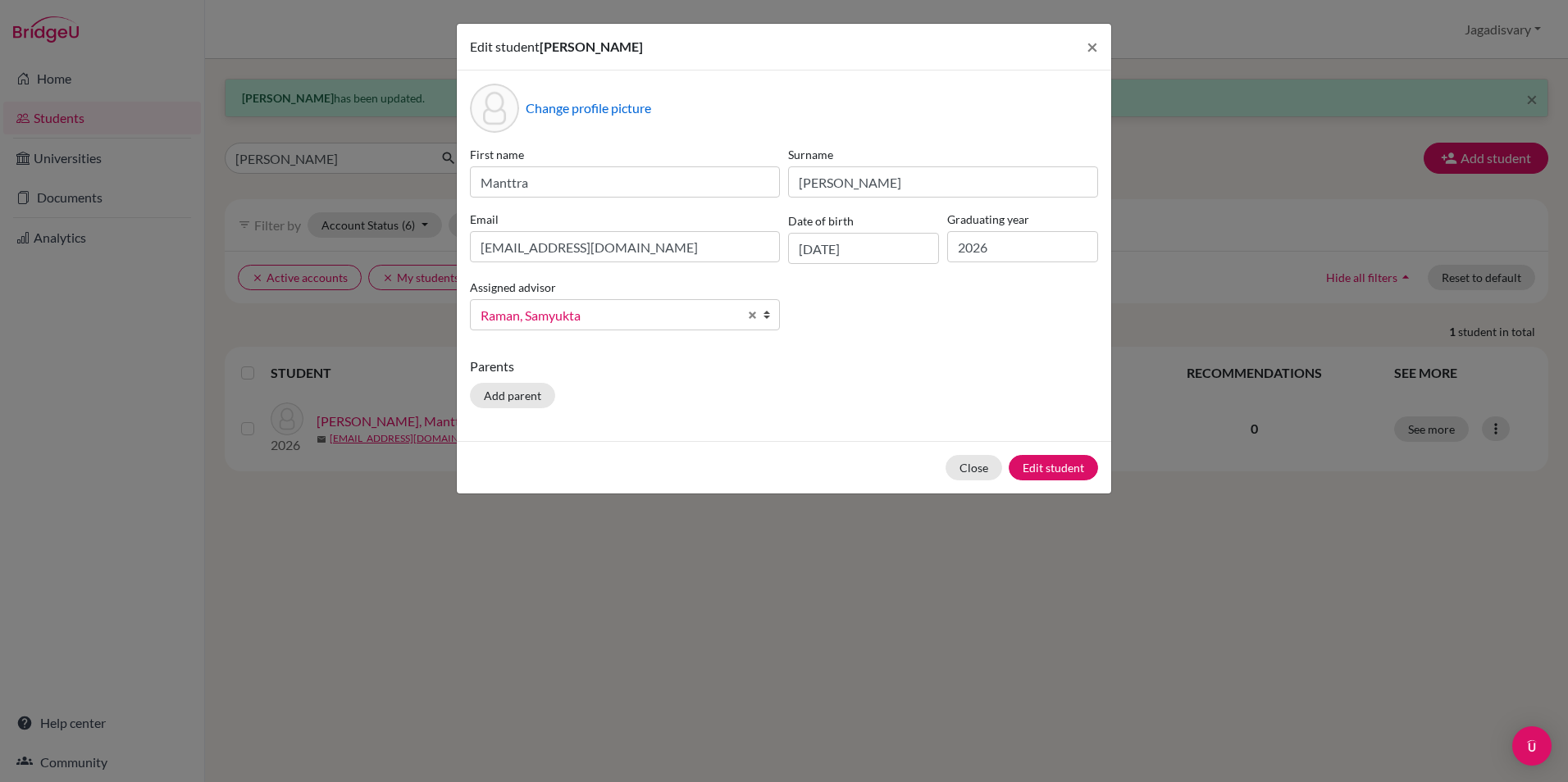
click at [517, 315] on span "Raman, Samyukta" at bounding box center [609, 315] width 258 height 21
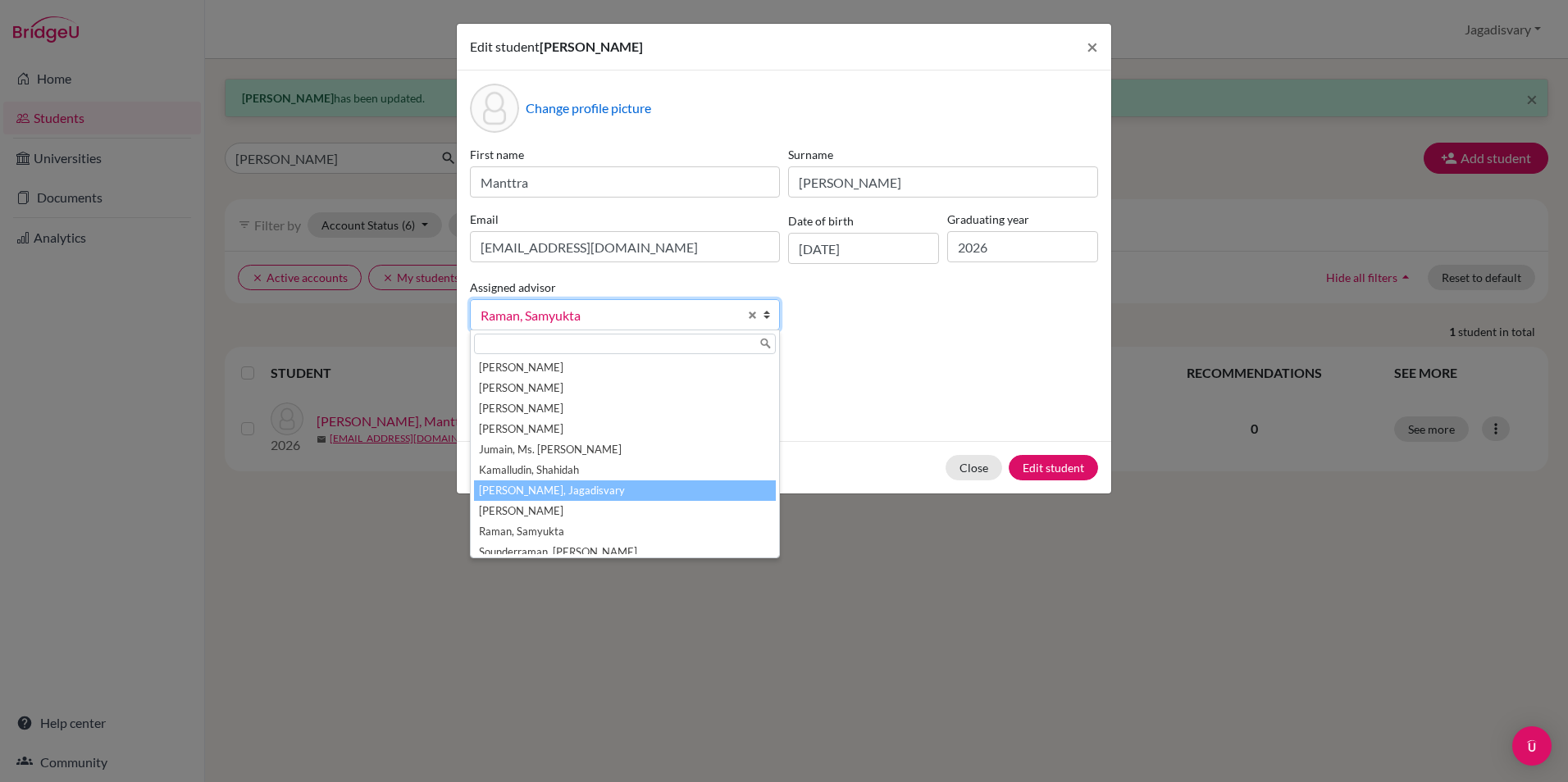
click at [519, 500] on li "[PERSON_NAME], Jagadisvary" at bounding box center [625, 490] width 302 height 20
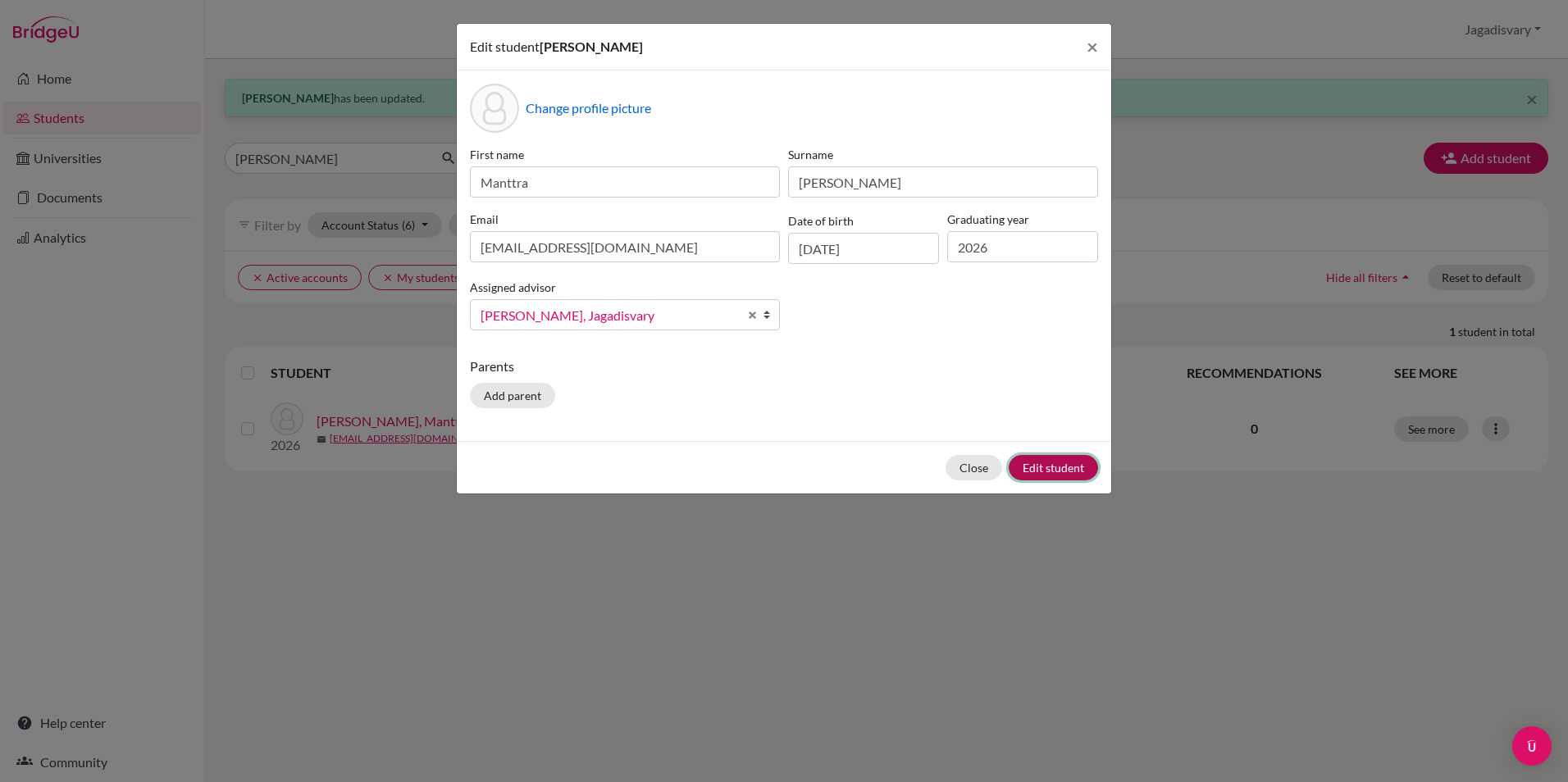
click at [1053, 469] on button "Edit student" at bounding box center [1053, 468] width 90 height 26
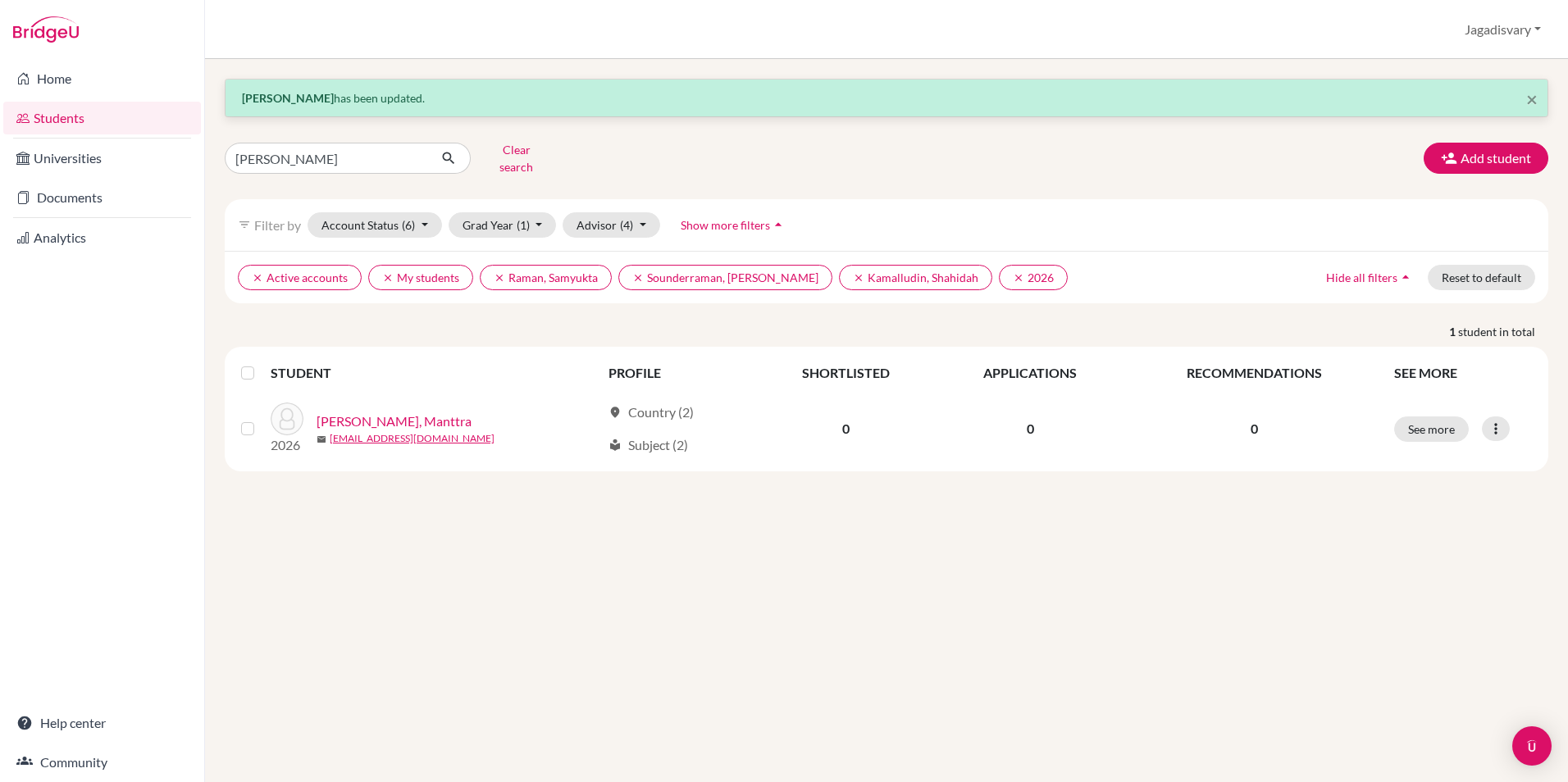
click at [449, 487] on div "× Manttra Pandya has been updated. PANDYA Clear search Add student filter_list …" at bounding box center [886, 420] width 1363 height 723
click at [422, 153] on input "PANDYA" at bounding box center [326, 158] width 203 height 32
click at [402, 152] on input "PANDYA" at bounding box center [326, 158] width 203 height 32
click at [406, 152] on input "PANDYA" at bounding box center [326, 158] width 203 height 32
click at [409, 152] on input "PANDYA" at bounding box center [326, 158] width 203 height 32
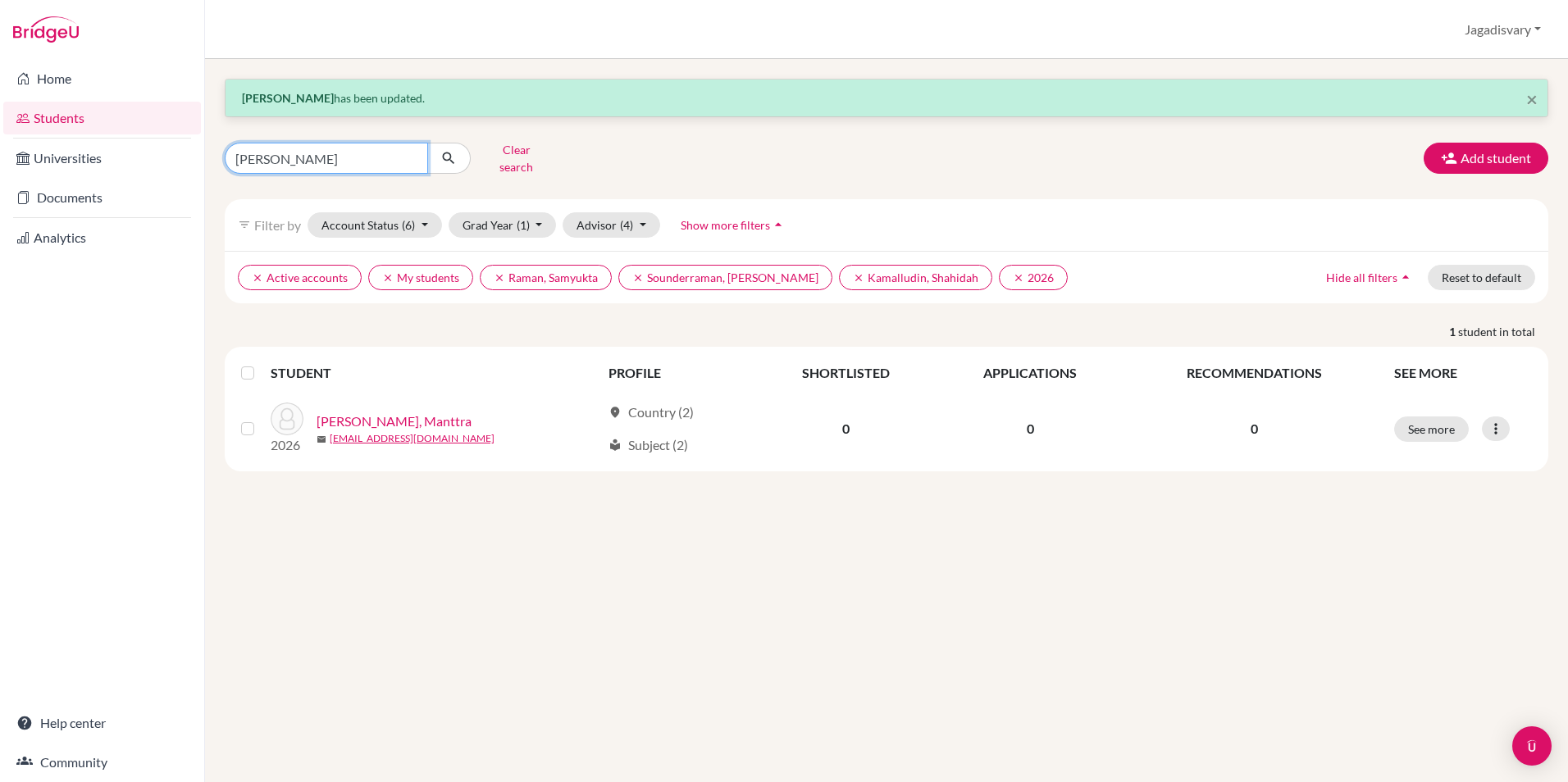
type input "PAUL"
click at [450, 154] on icon "submit" at bounding box center [448, 158] width 16 height 16
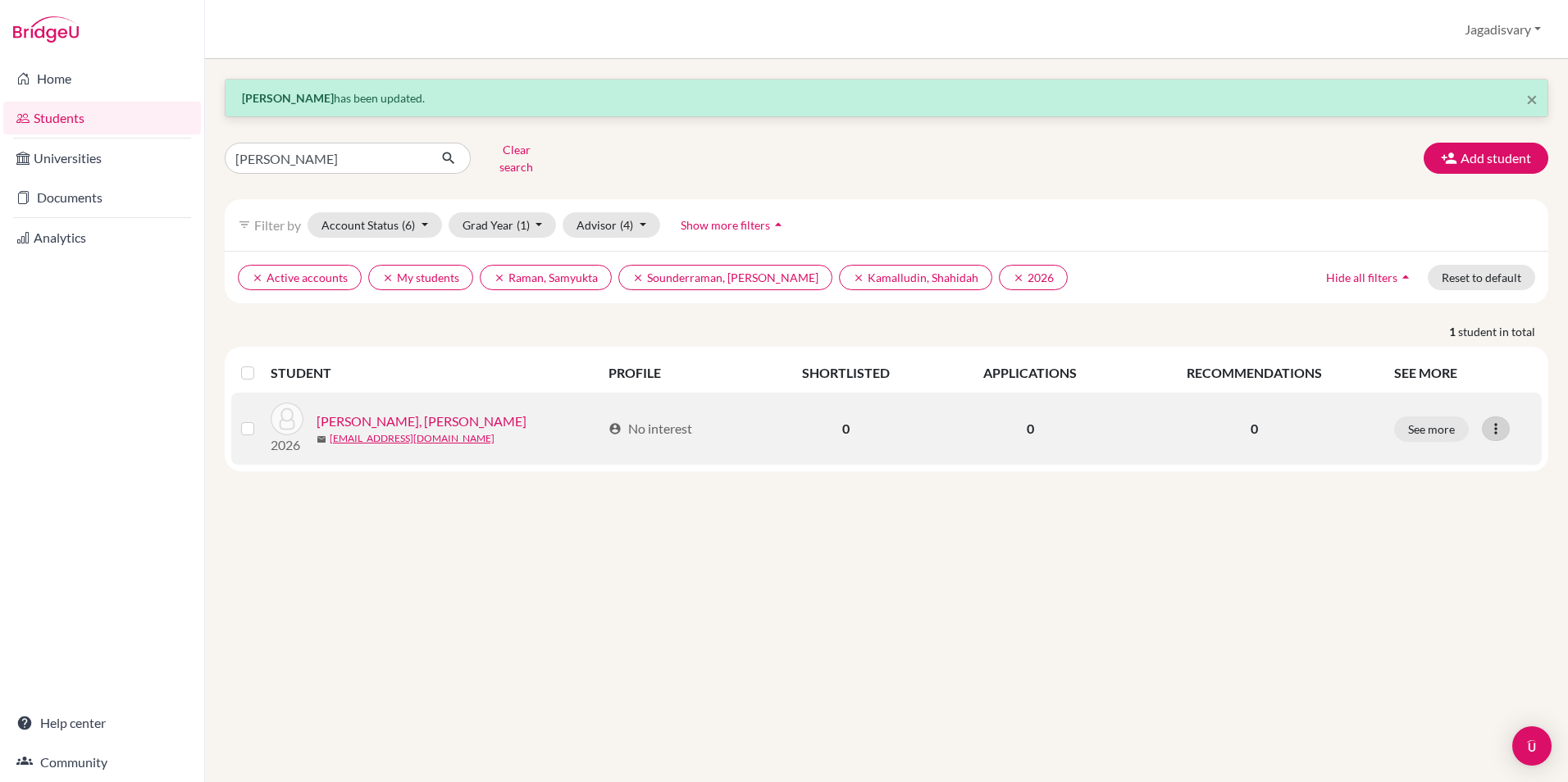
click at [1507, 418] on div at bounding box center [1495, 429] width 28 height 25
click at [1424, 455] on button "Edit student" at bounding box center [1425, 462] width 130 height 26
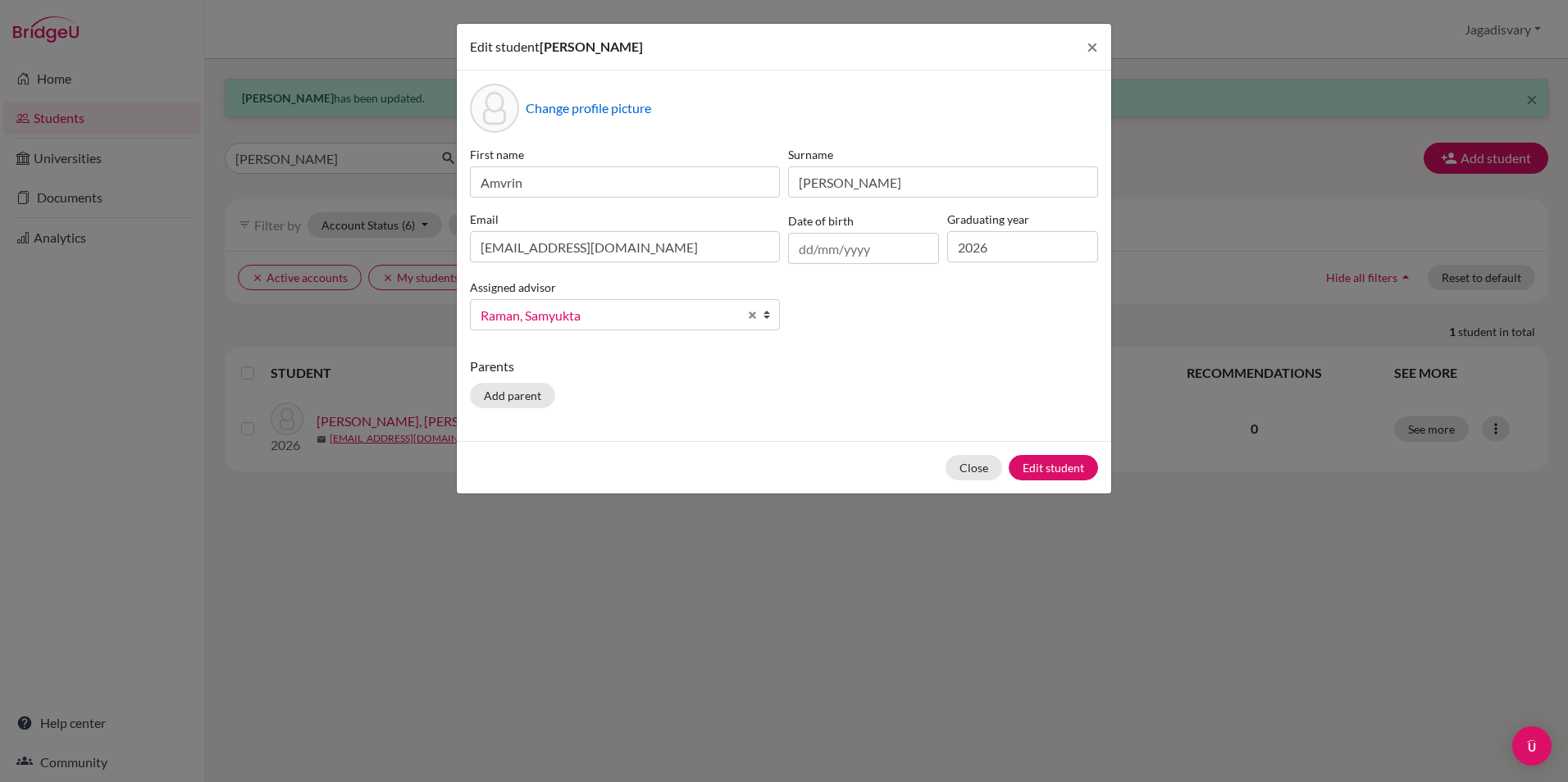
click at [579, 308] on span "Raman, Samyukta" at bounding box center [609, 315] width 258 height 21
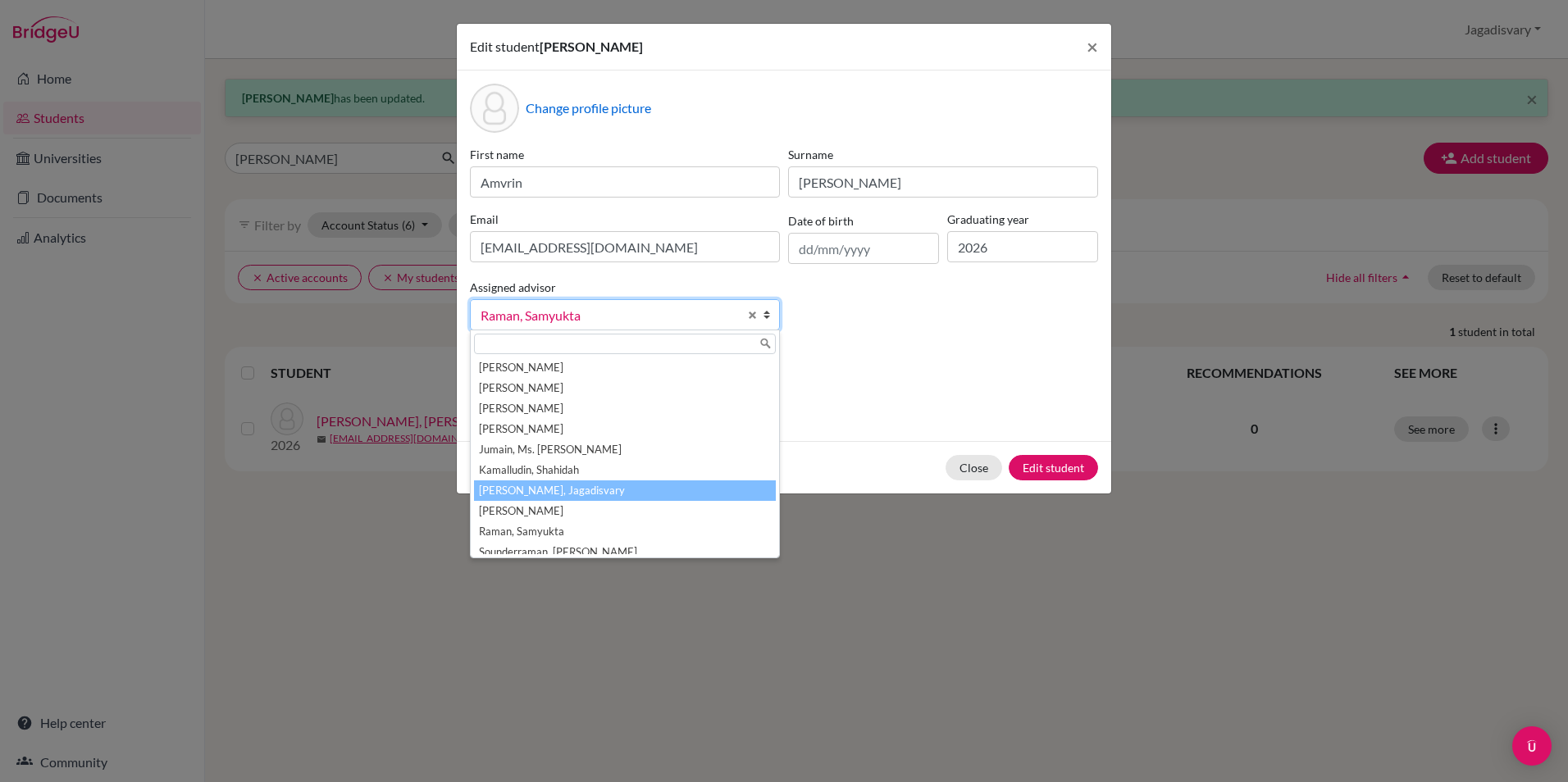
click at [543, 497] on li "[PERSON_NAME], Jagadisvary" at bounding box center [625, 490] width 302 height 20
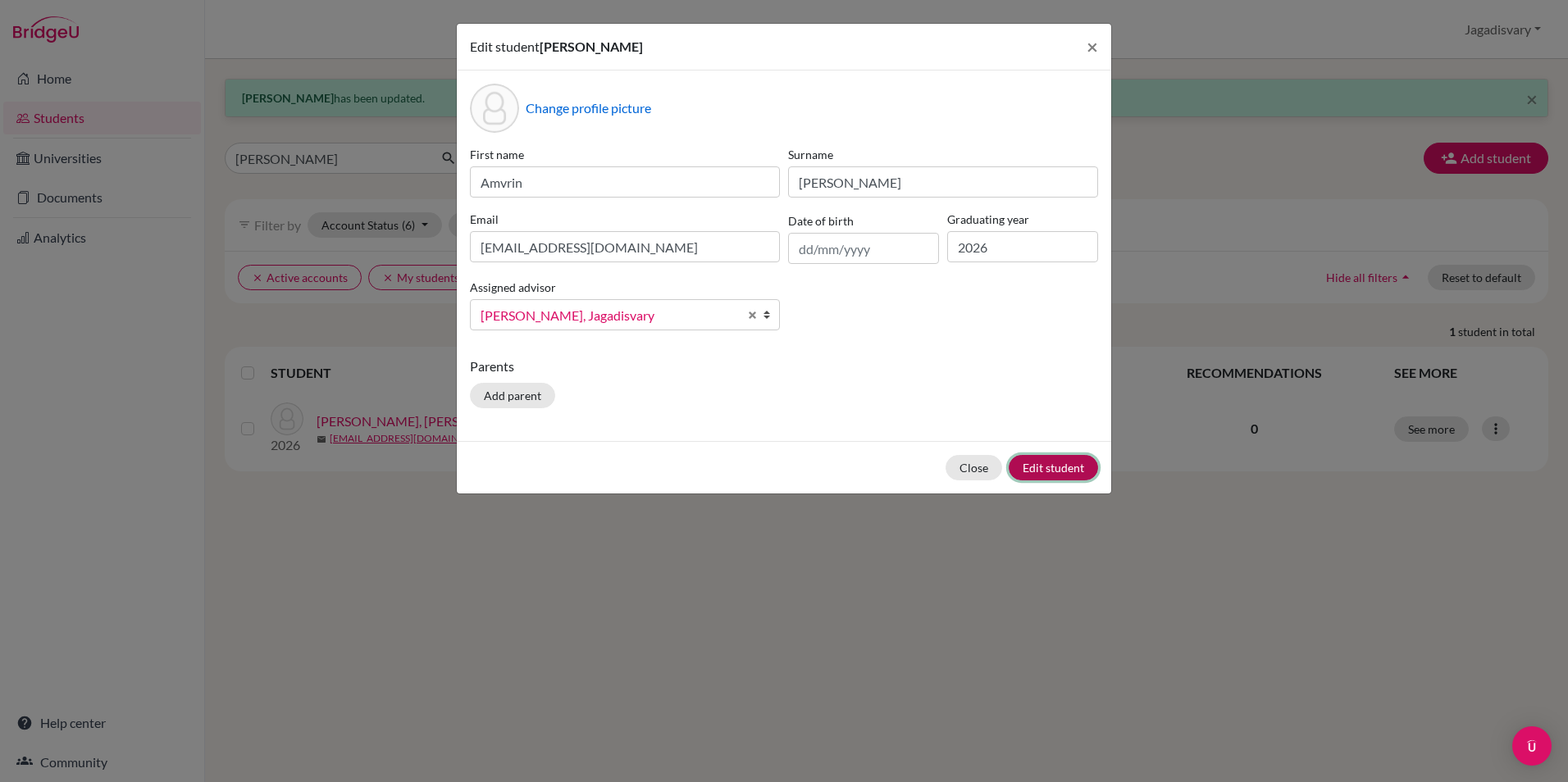
click at [1057, 466] on button "Edit student" at bounding box center [1053, 468] width 90 height 26
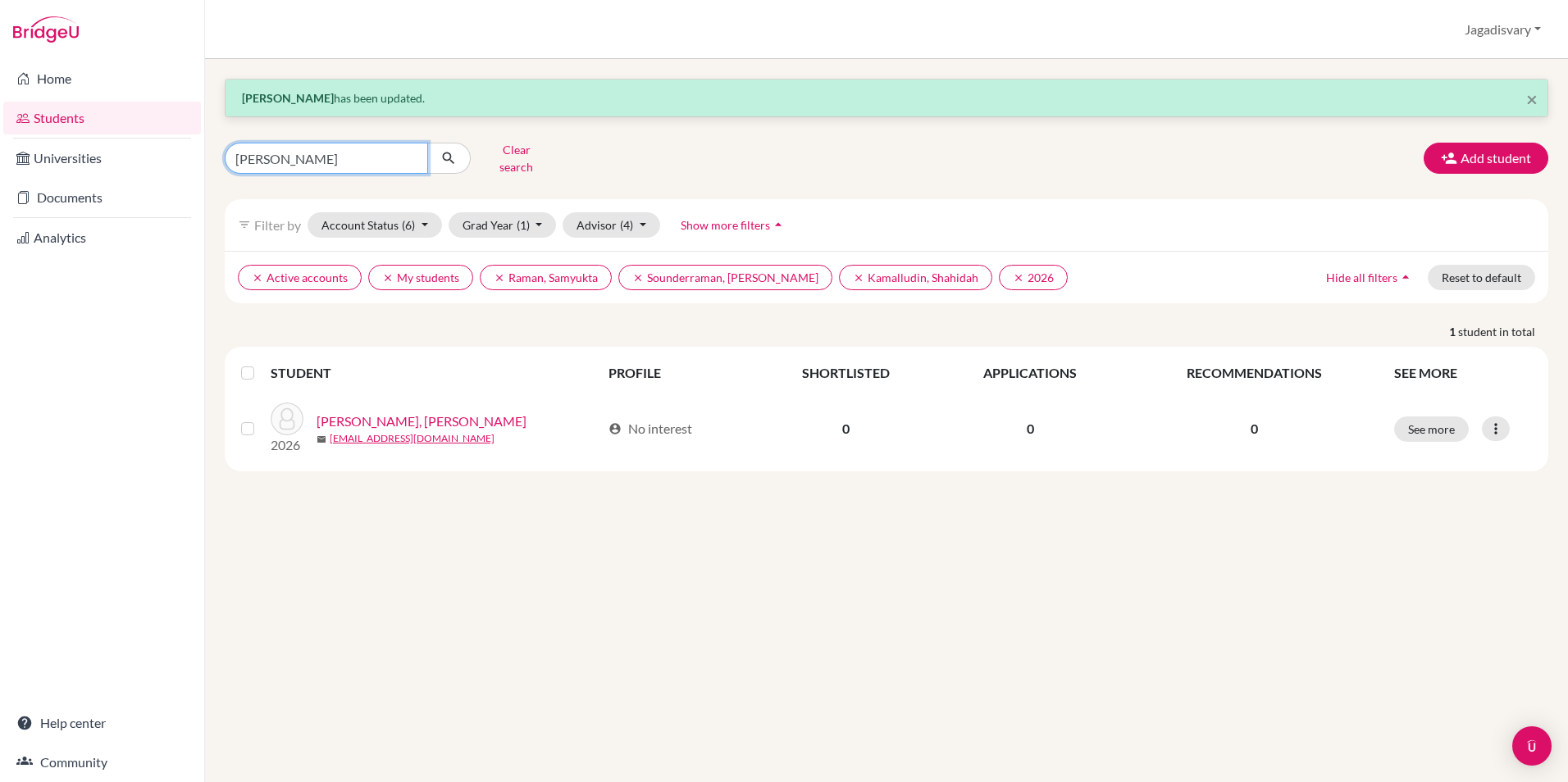
click at [366, 163] on input "PAUL" at bounding box center [326, 158] width 203 height 32
click at [415, 154] on input "PAUL" at bounding box center [326, 158] width 203 height 32
click at [411, 150] on input "PAUL" at bounding box center [326, 158] width 203 height 32
type input "ANYA"
click at [454, 151] on icon "submit" at bounding box center [448, 158] width 16 height 16
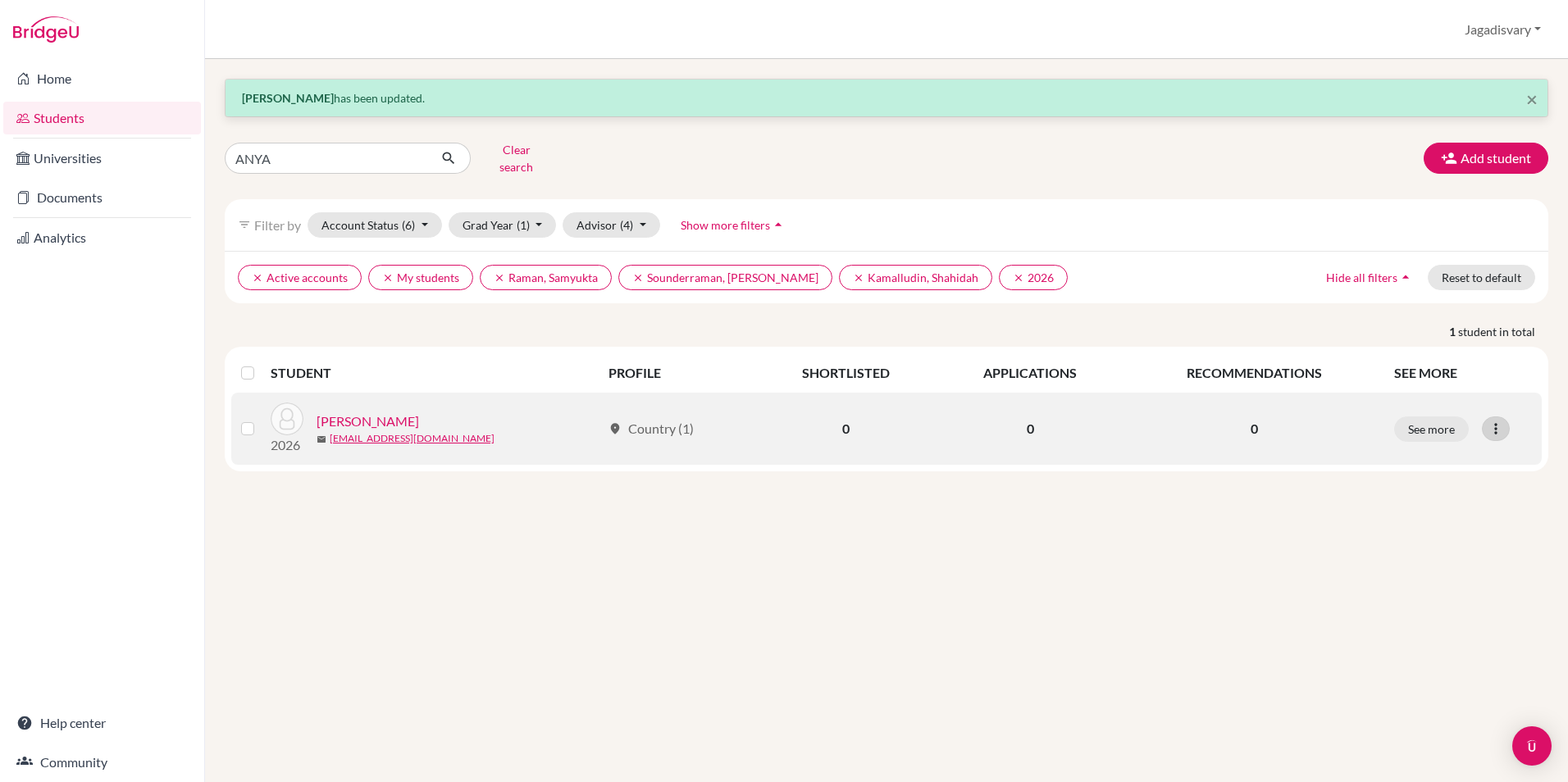
click at [1497, 422] on icon at bounding box center [1495, 429] width 16 height 16
click at [1418, 450] on button "Edit student" at bounding box center [1425, 462] width 130 height 26
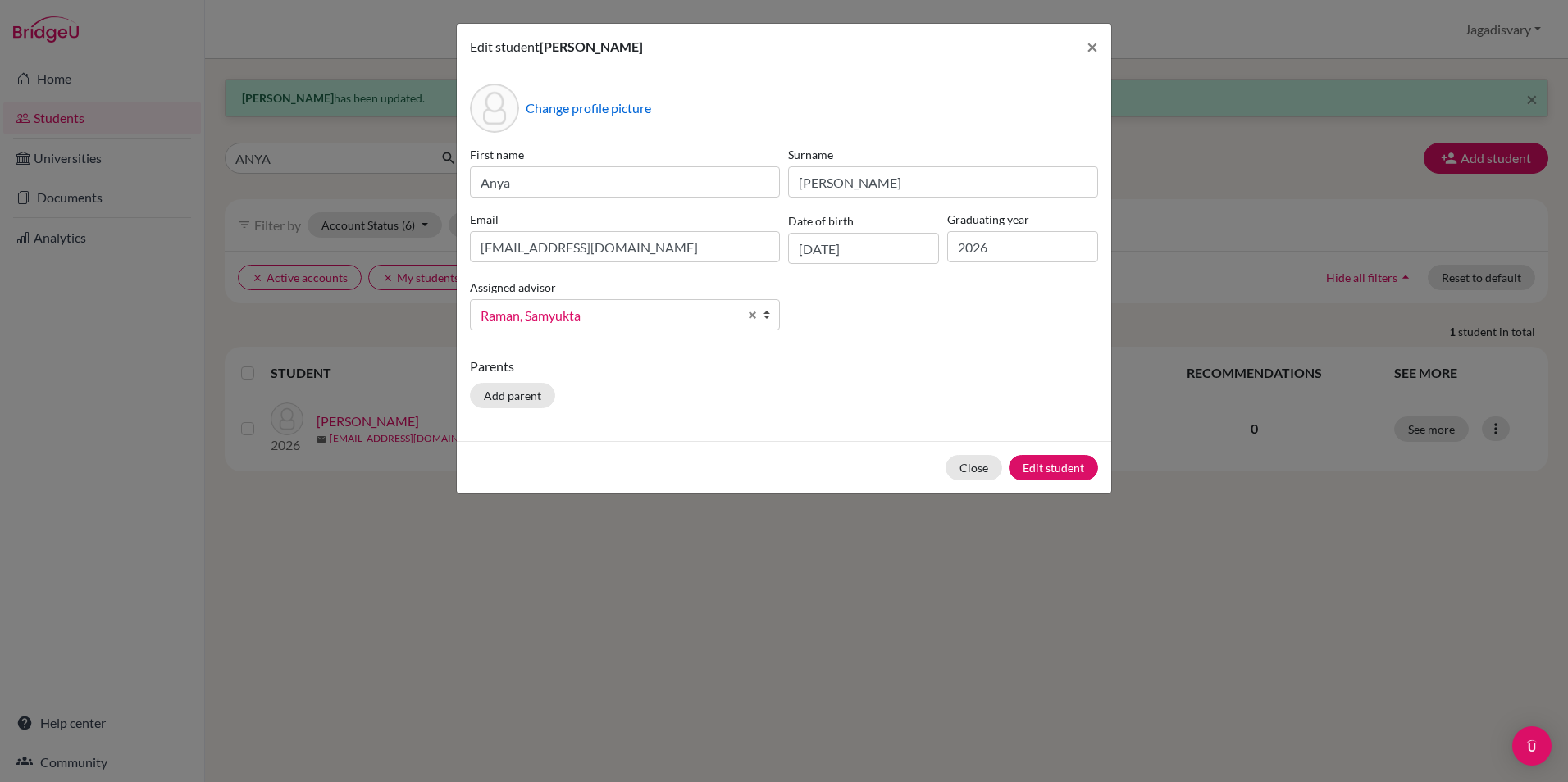
click at [690, 315] on span "Raman, Samyukta" at bounding box center [609, 315] width 258 height 21
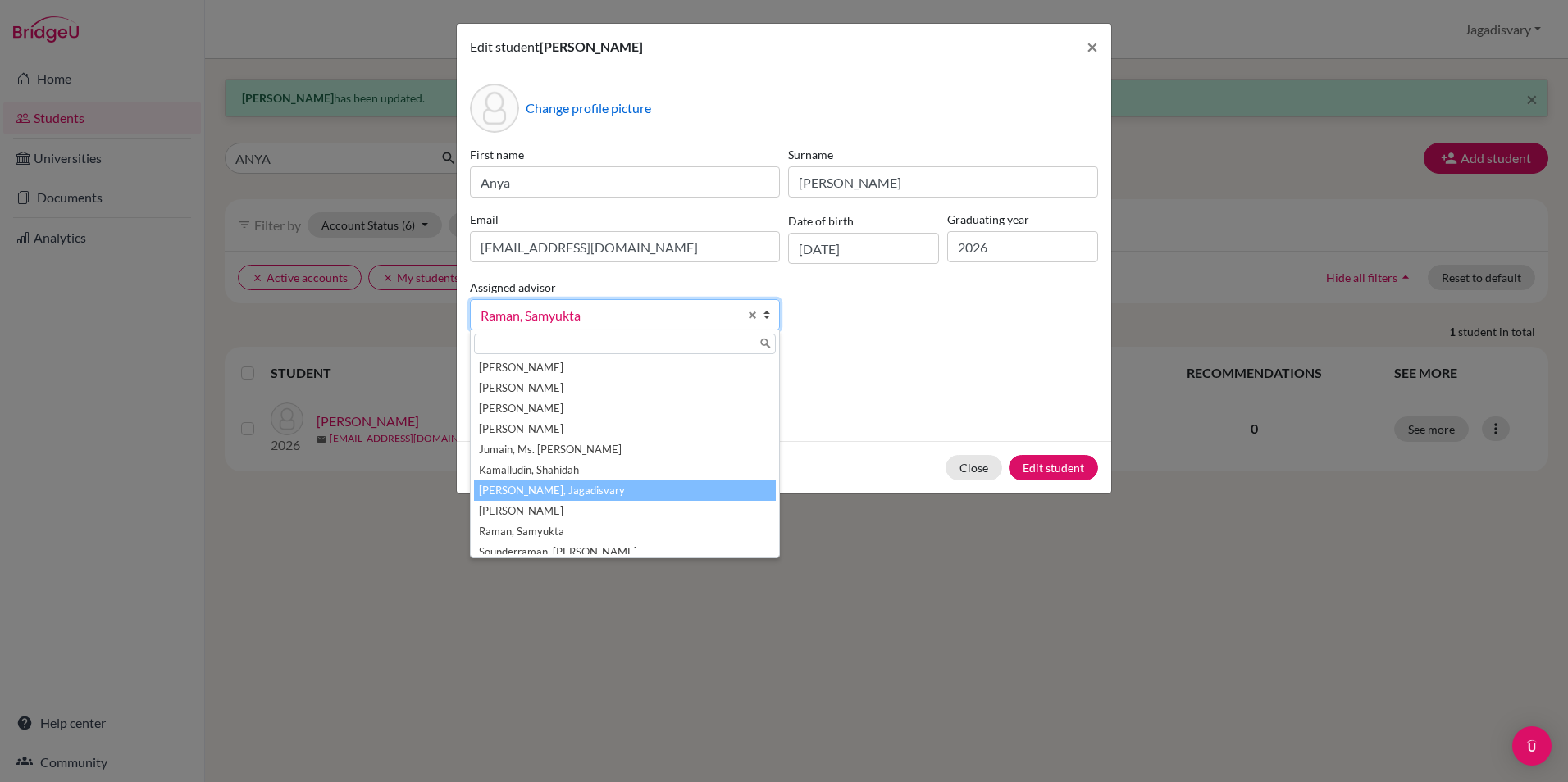
click at [603, 483] on li "[PERSON_NAME], Jagadisvary" at bounding box center [625, 490] width 302 height 20
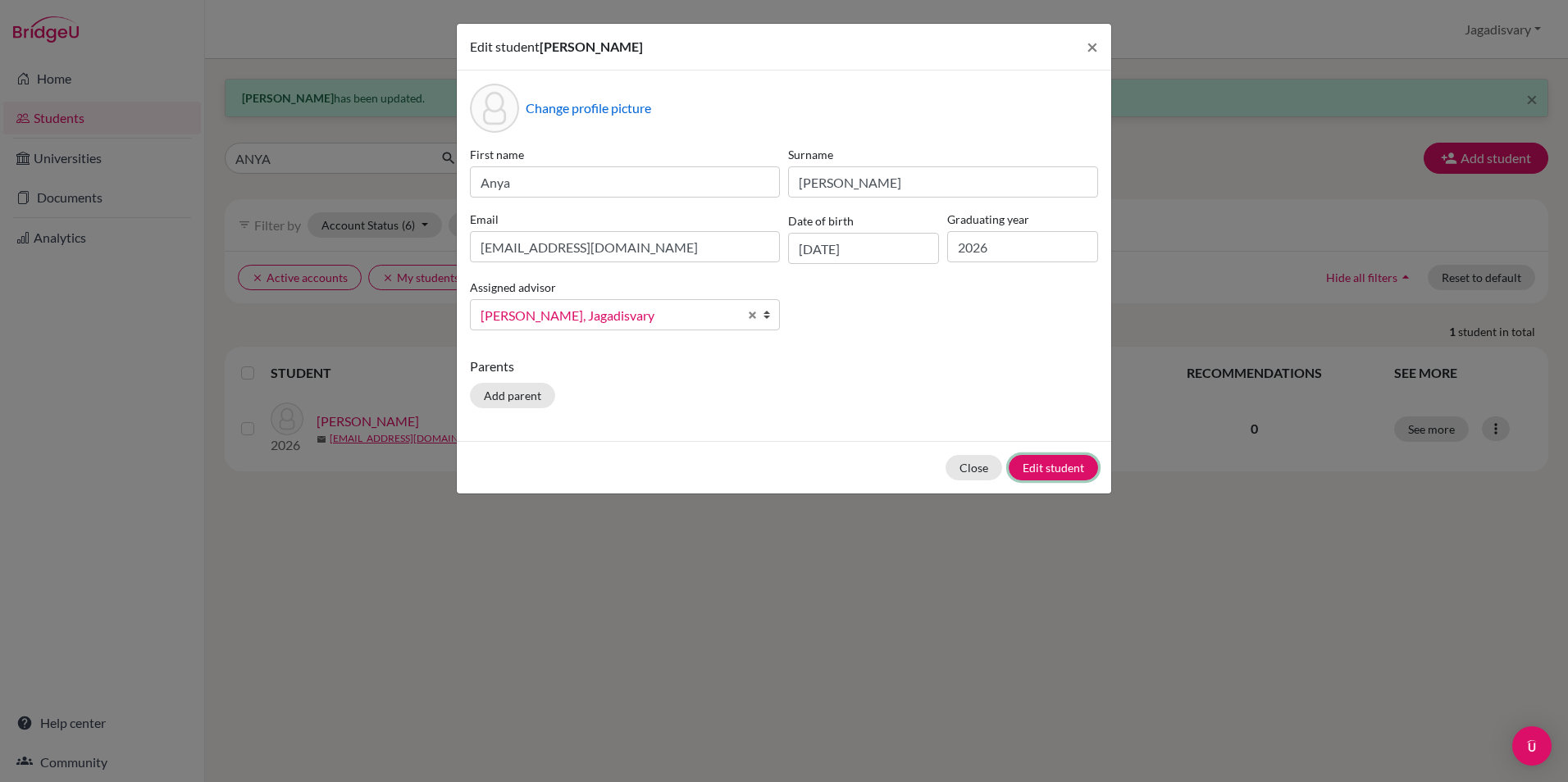
click at [1066, 471] on button "Edit student" at bounding box center [1053, 468] width 90 height 26
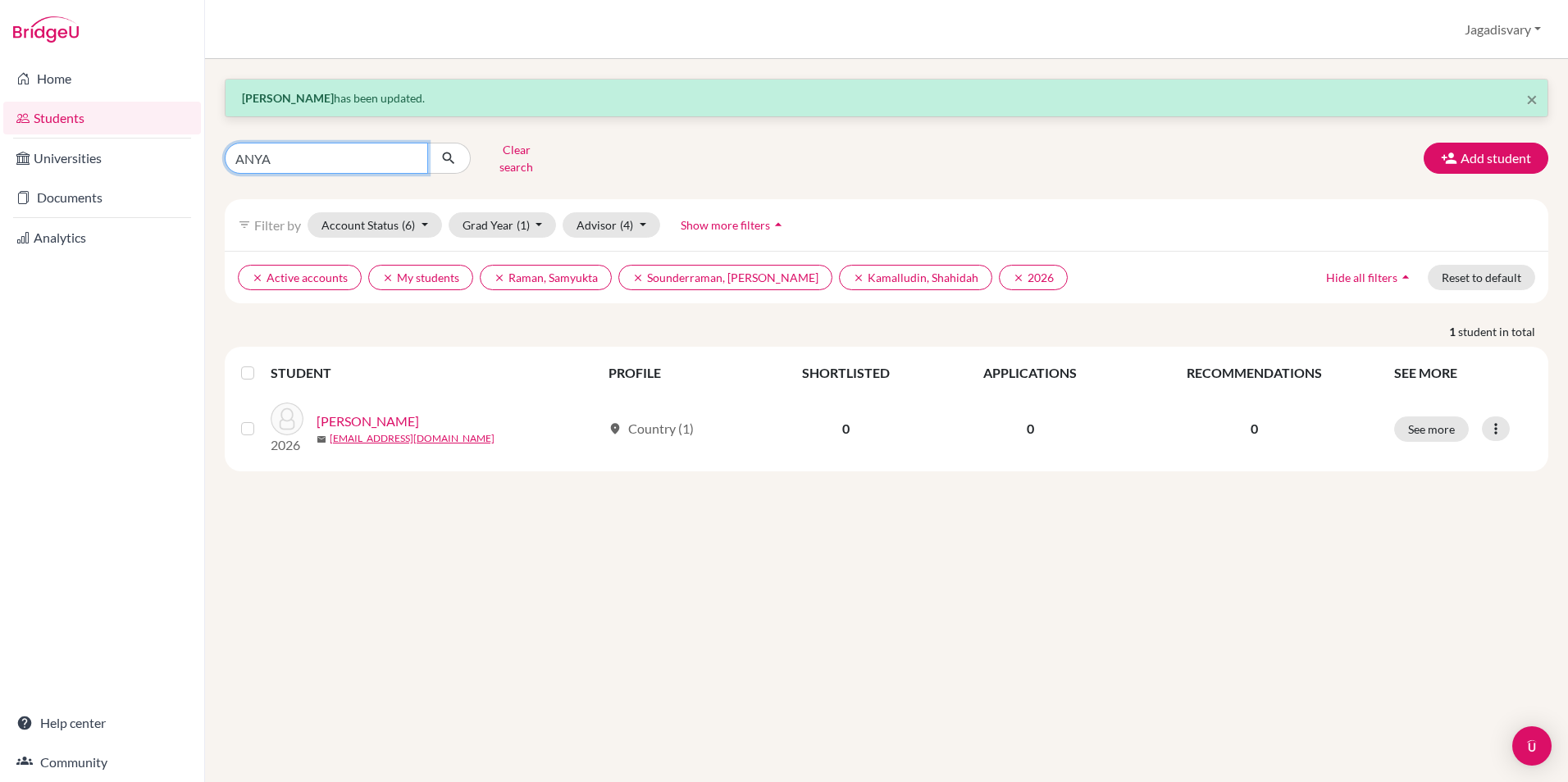
click at [352, 154] on input "ANYA" at bounding box center [326, 158] width 203 height 32
click at [413, 152] on input "ANYA" at bounding box center [326, 158] width 203 height 32
type input "SHUBHI"
click at [649, 535] on div "× Anya Chaudhary has been updated. SHUBHI Clear search Add student filter_list …" at bounding box center [886, 420] width 1363 height 723
click at [455, 151] on icon "submit" at bounding box center [448, 158] width 16 height 16
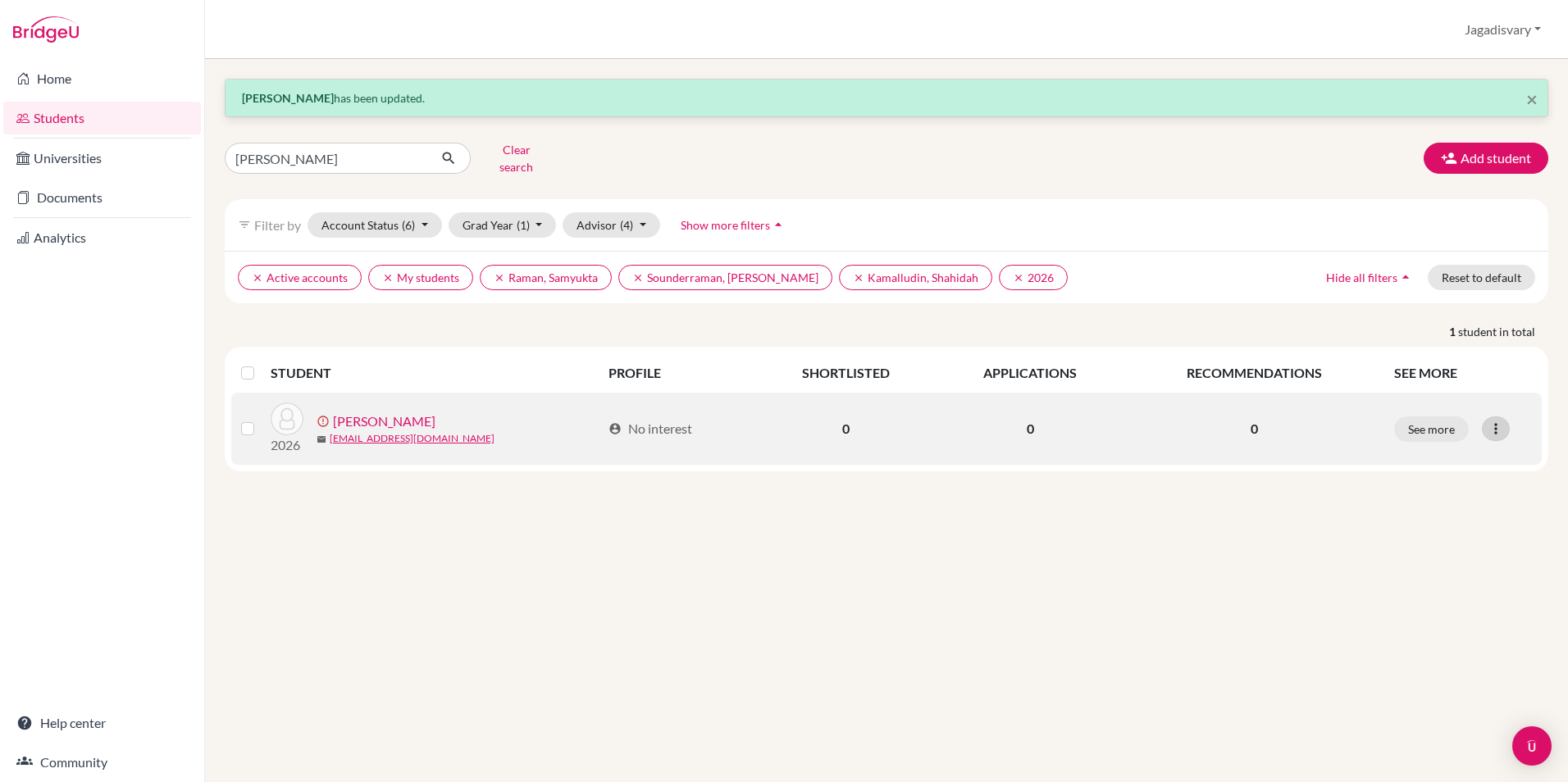
click at [1504, 423] on icon at bounding box center [1495, 429] width 16 height 16
click at [1401, 455] on button "Edit student" at bounding box center [1433, 462] width 148 height 26
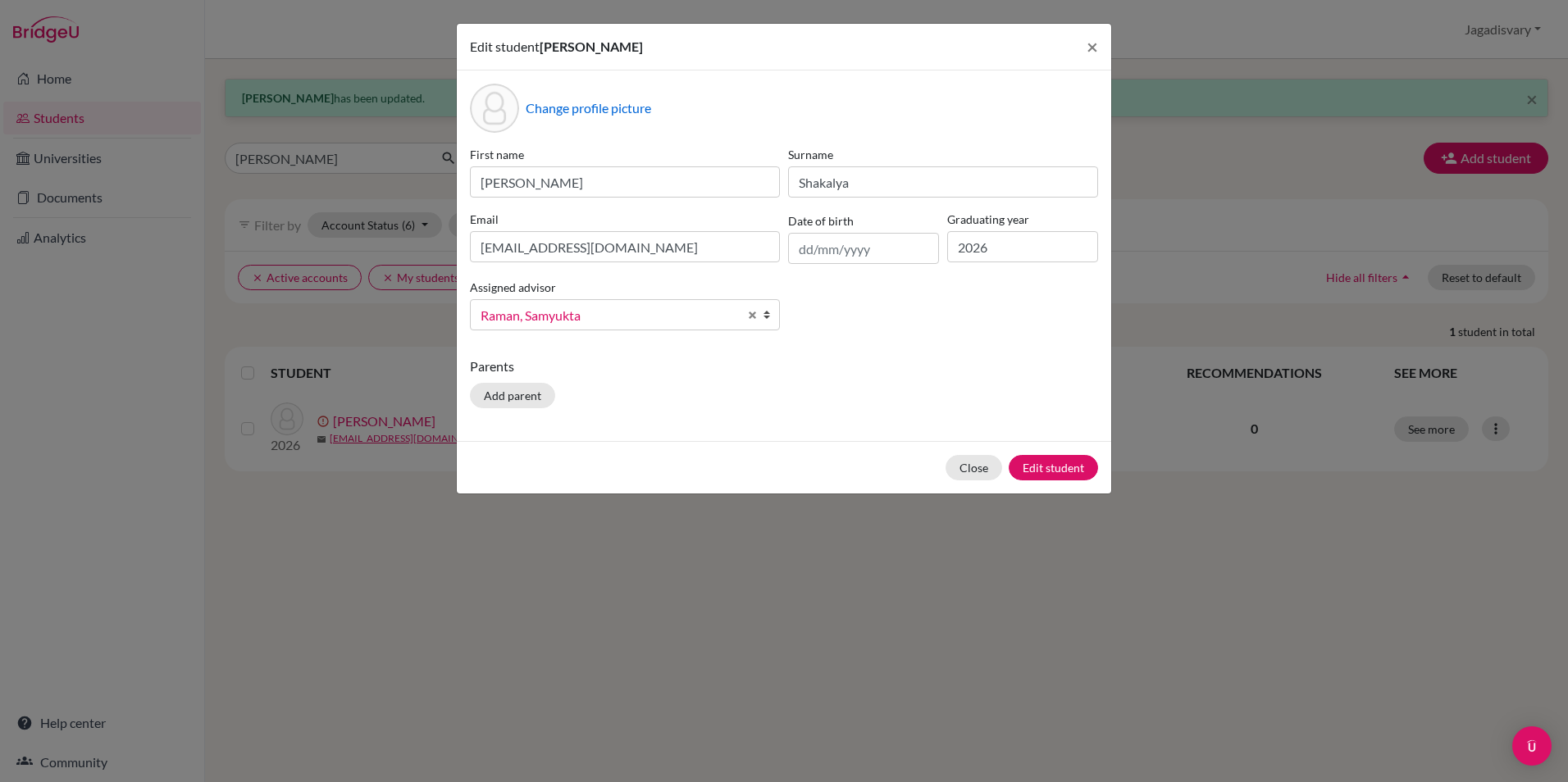
click at [647, 317] on span "Raman, Samyukta" at bounding box center [609, 315] width 258 height 21
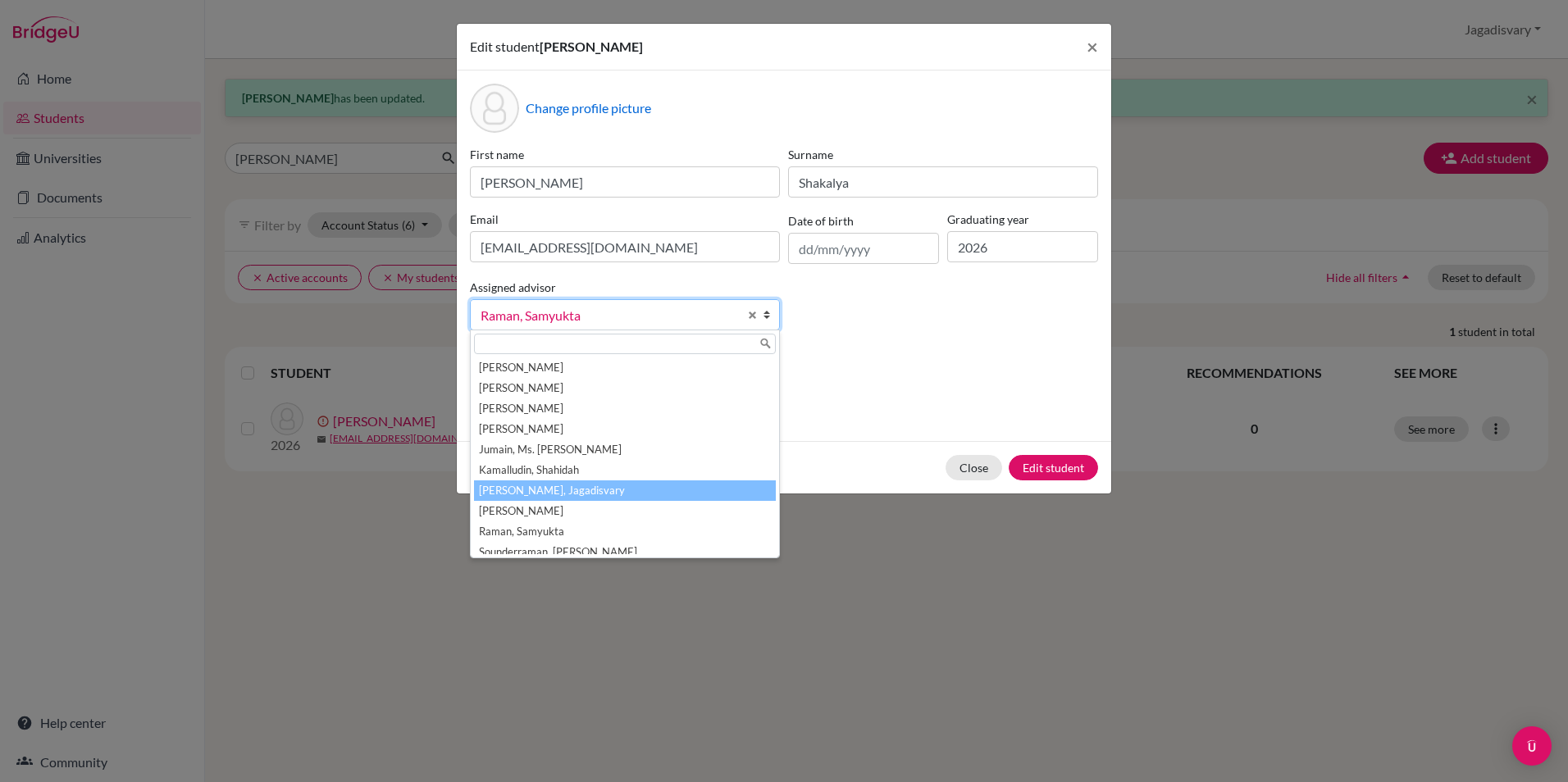
click at [591, 484] on li "[PERSON_NAME], Jagadisvary" at bounding box center [625, 490] width 302 height 20
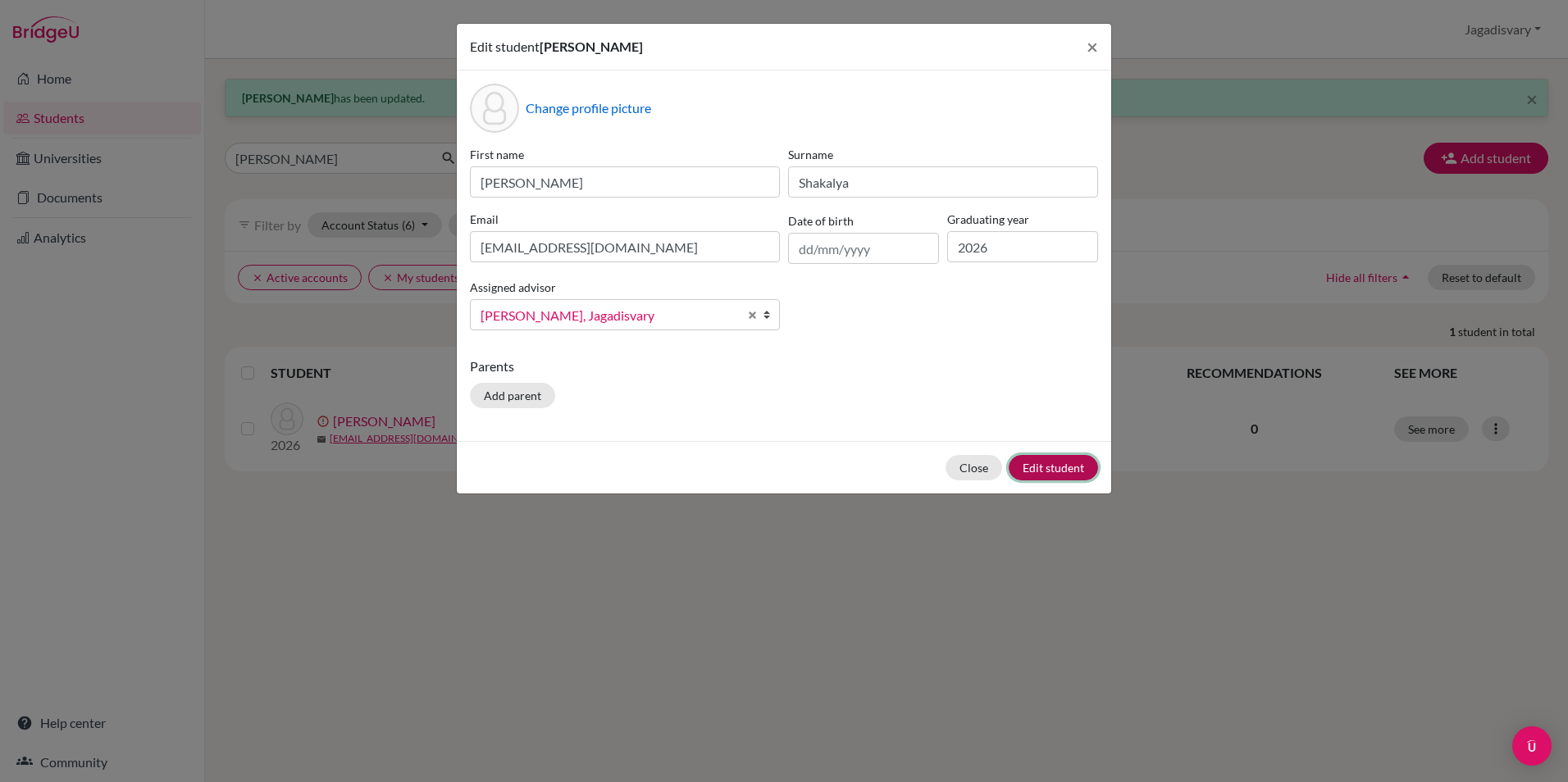
click at [1041, 472] on button "Edit student" at bounding box center [1053, 468] width 90 height 26
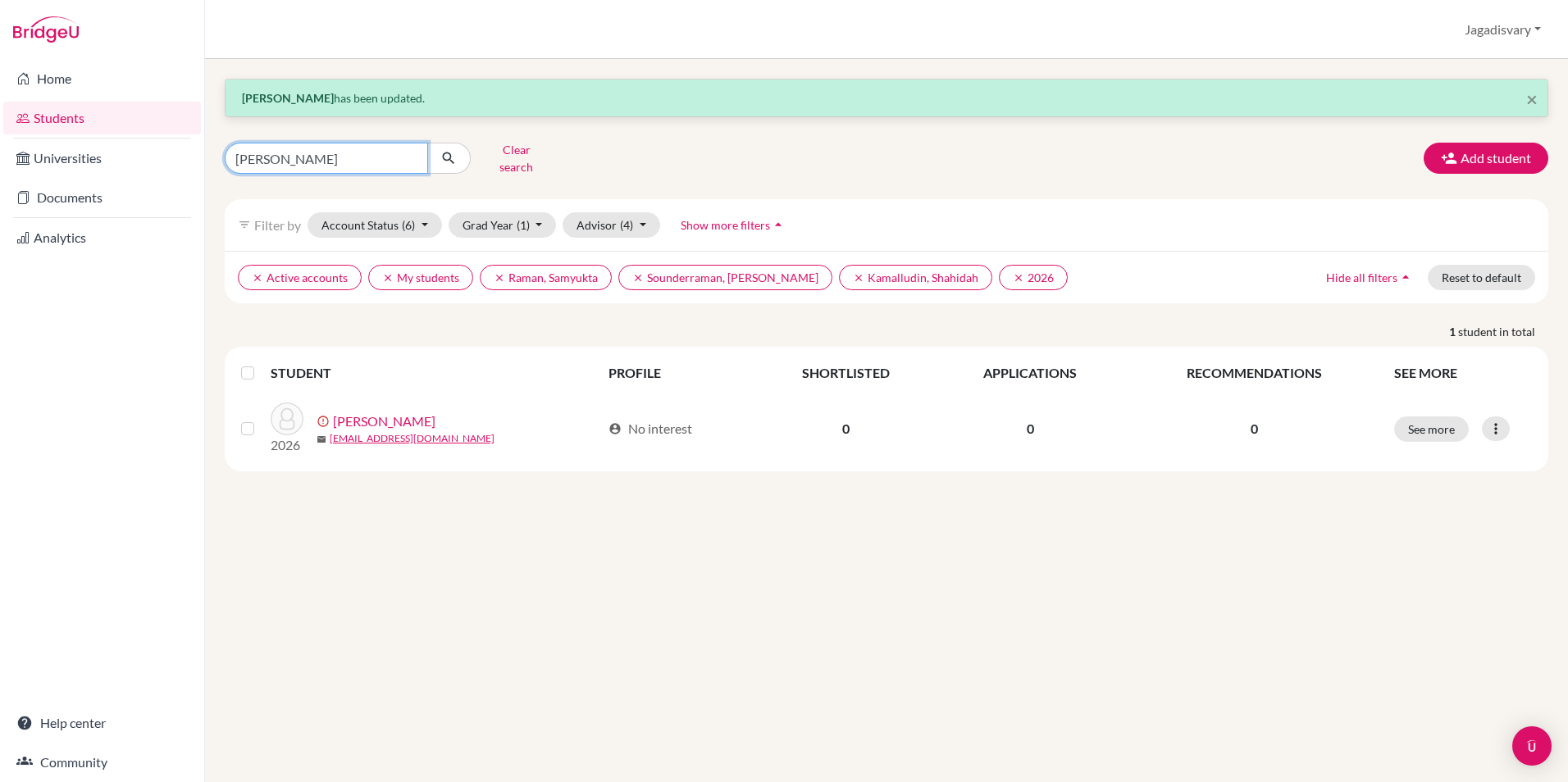
click at [322, 160] on input "SHUBHI" at bounding box center [326, 158] width 203 height 32
click at [408, 152] on input "SHUBHI" at bounding box center [326, 158] width 203 height 32
type input "ISHANYA"
click at [451, 150] on icon "submit" at bounding box center [448, 158] width 16 height 16
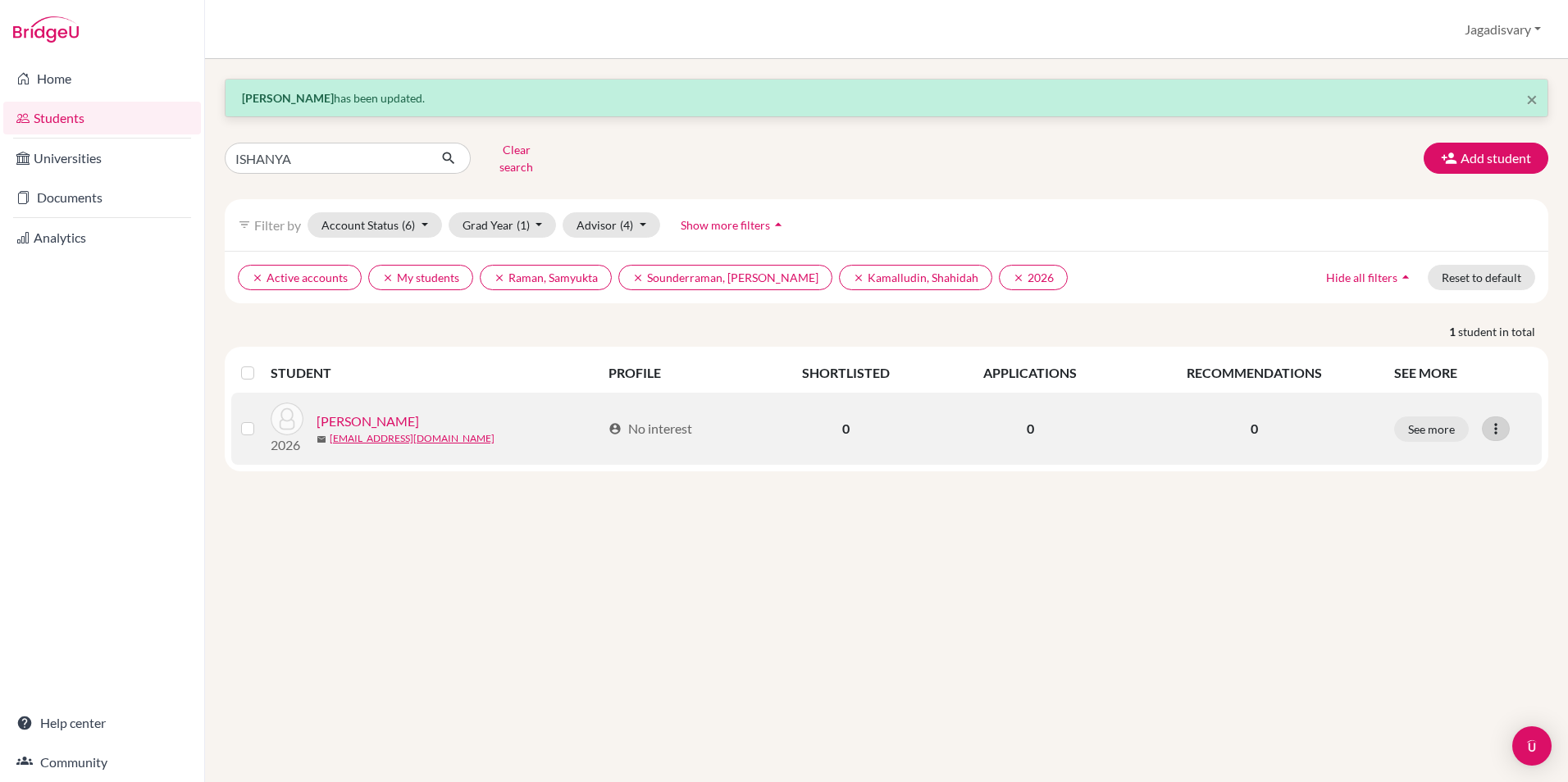
click at [1501, 421] on icon at bounding box center [1495, 429] width 16 height 16
click at [1444, 455] on button "Edit student" at bounding box center [1425, 462] width 130 height 26
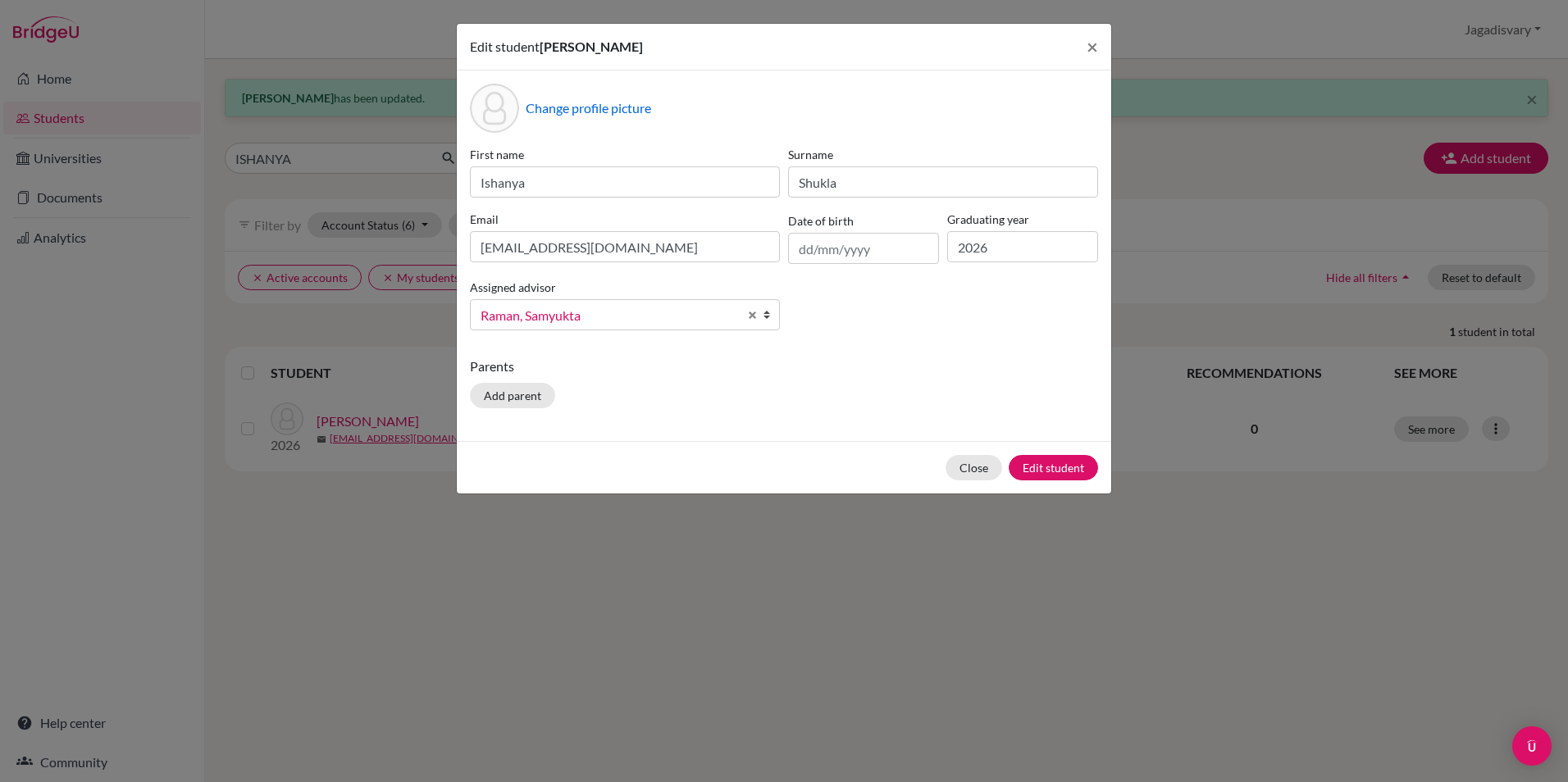
click at [578, 304] on link "Raman, Samyukta" at bounding box center [625, 314] width 310 height 32
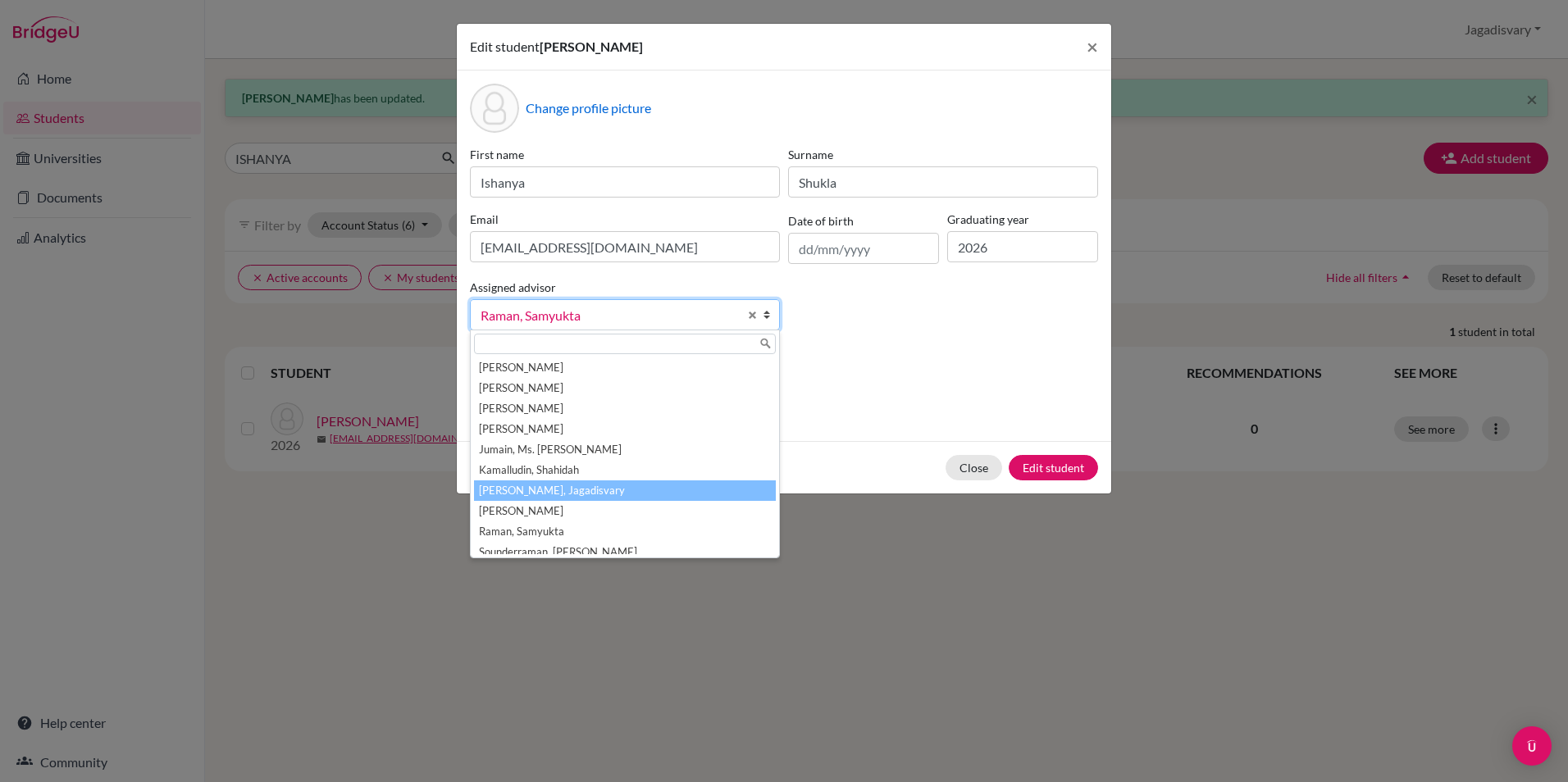
click at [612, 484] on li "[PERSON_NAME], Jagadisvary" at bounding box center [625, 490] width 302 height 20
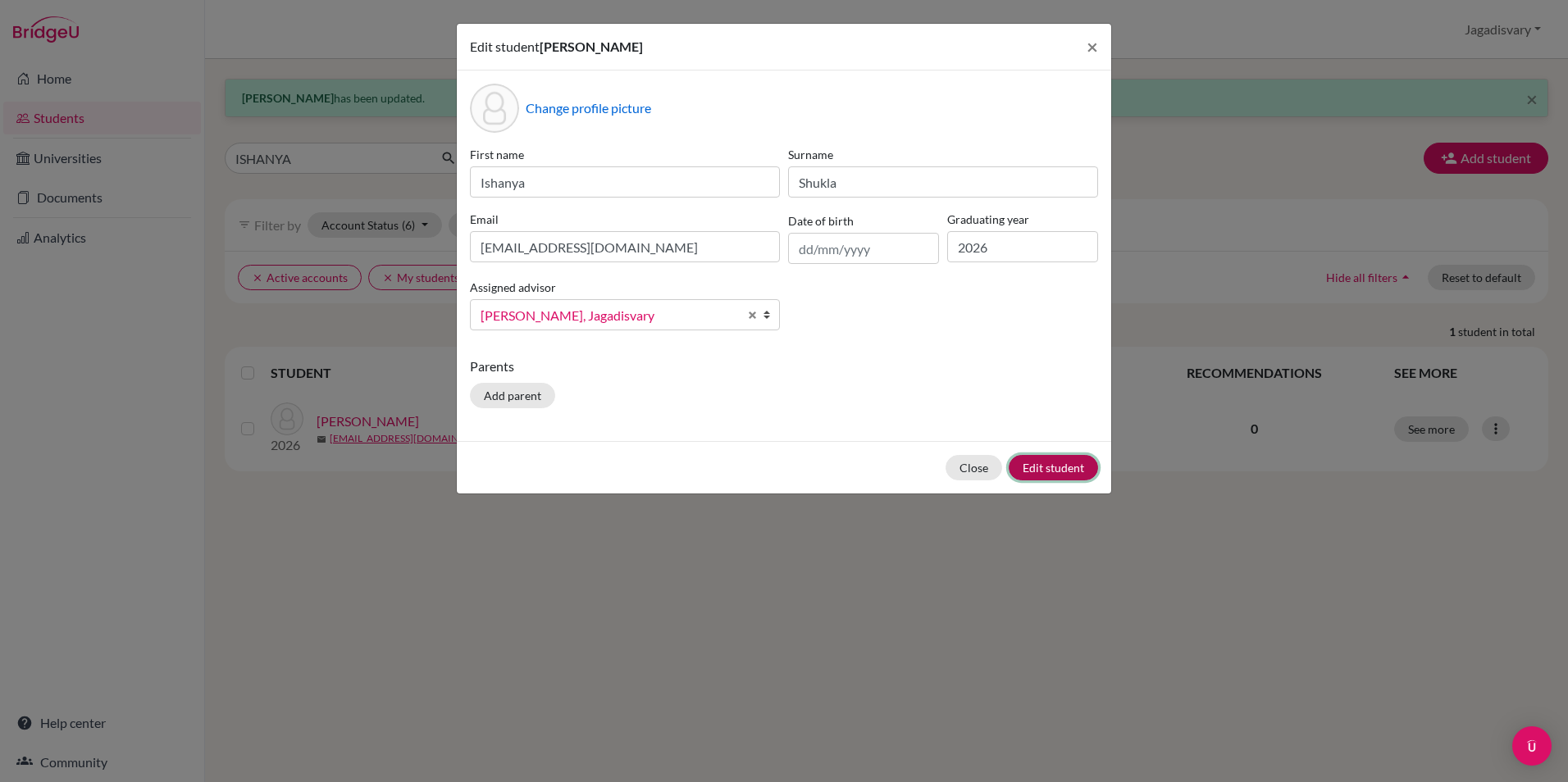
click at [1060, 461] on button "Edit student" at bounding box center [1053, 468] width 90 height 26
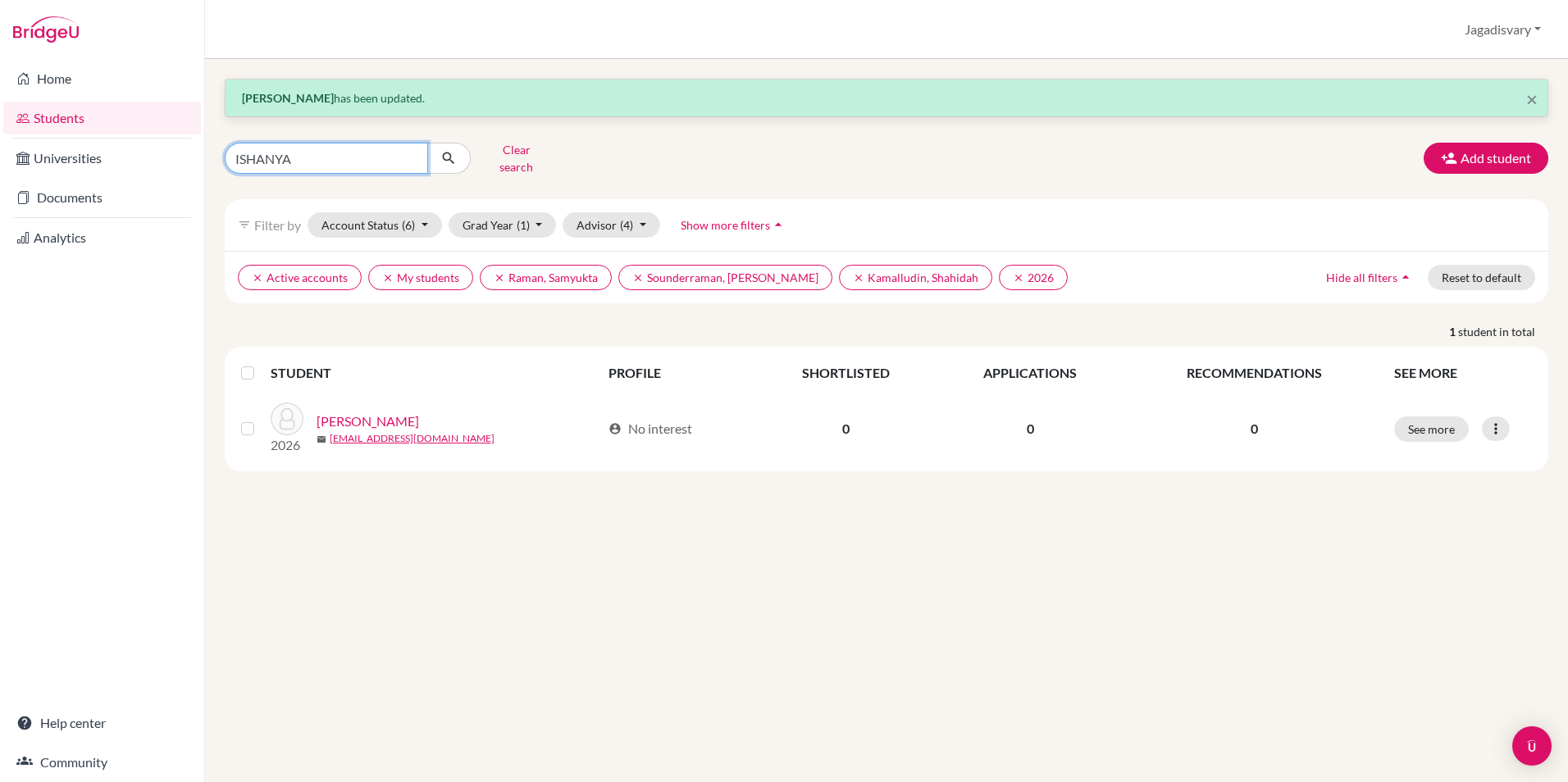
click at [333, 151] on input "ISHANYA" at bounding box center [326, 158] width 203 height 32
click at [410, 150] on input "ISHANYA" at bounding box center [326, 158] width 203 height 32
type input "ATUL"
click at [448, 150] on icon "submit" at bounding box center [448, 158] width 16 height 16
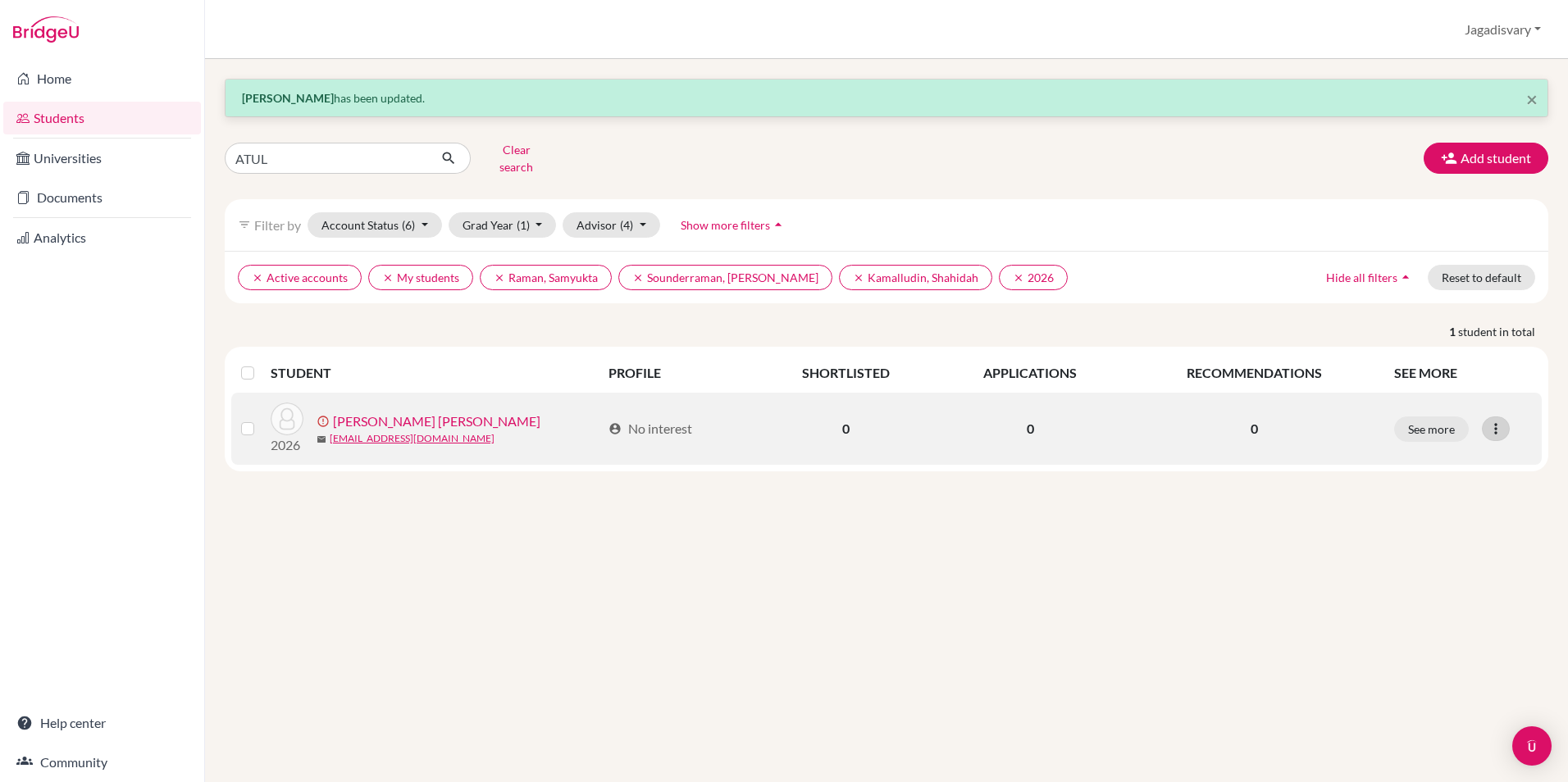
click at [1491, 421] on icon at bounding box center [1495, 429] width 16 height 16
click at [1389, 452] on button "Edit student" at bounding box center [1433, 462] width 148 height 26
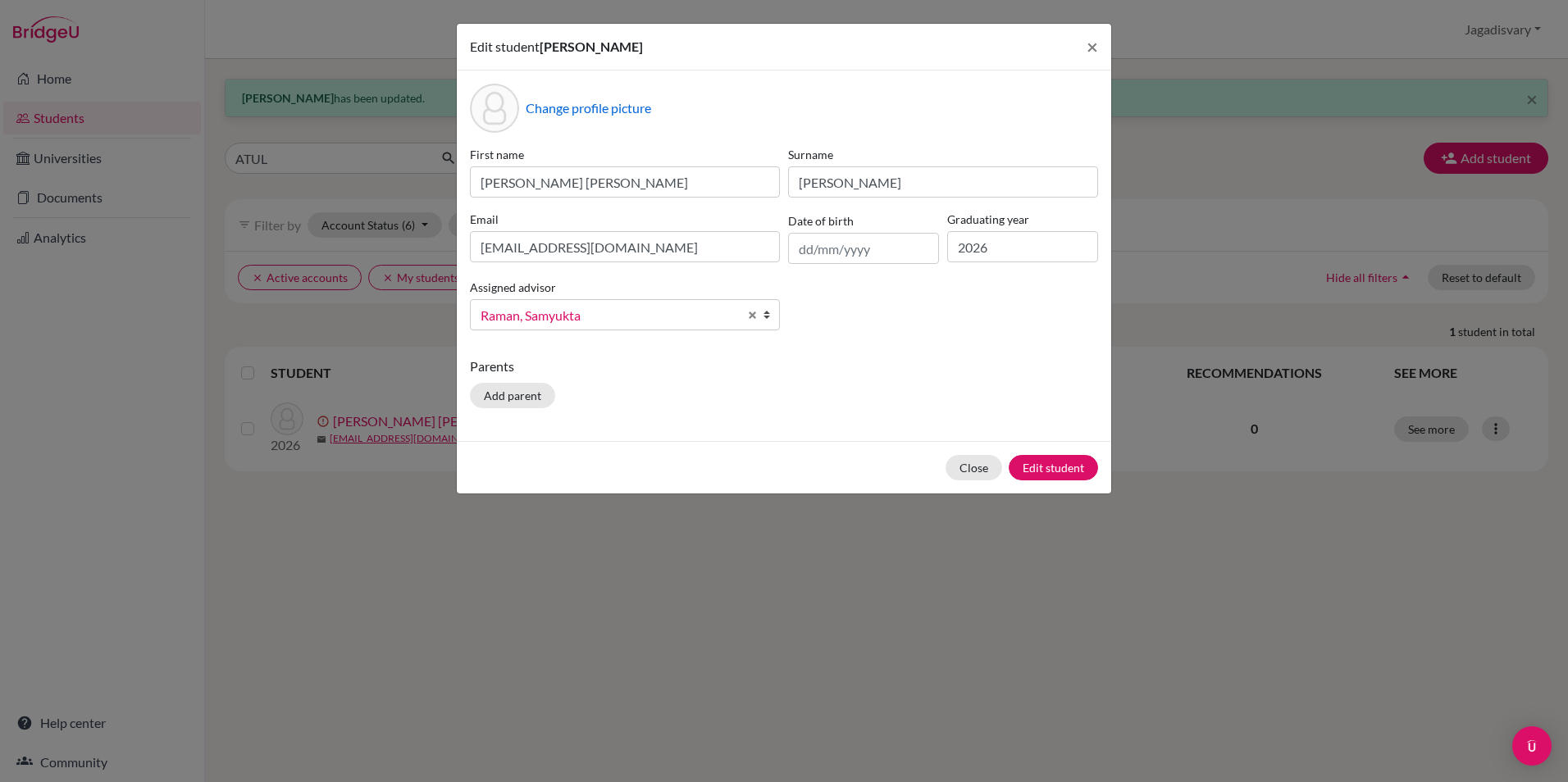
click at [583, 310] on span "Raman, Samyukta" at bounding box center [609, 315] width 258 height 21
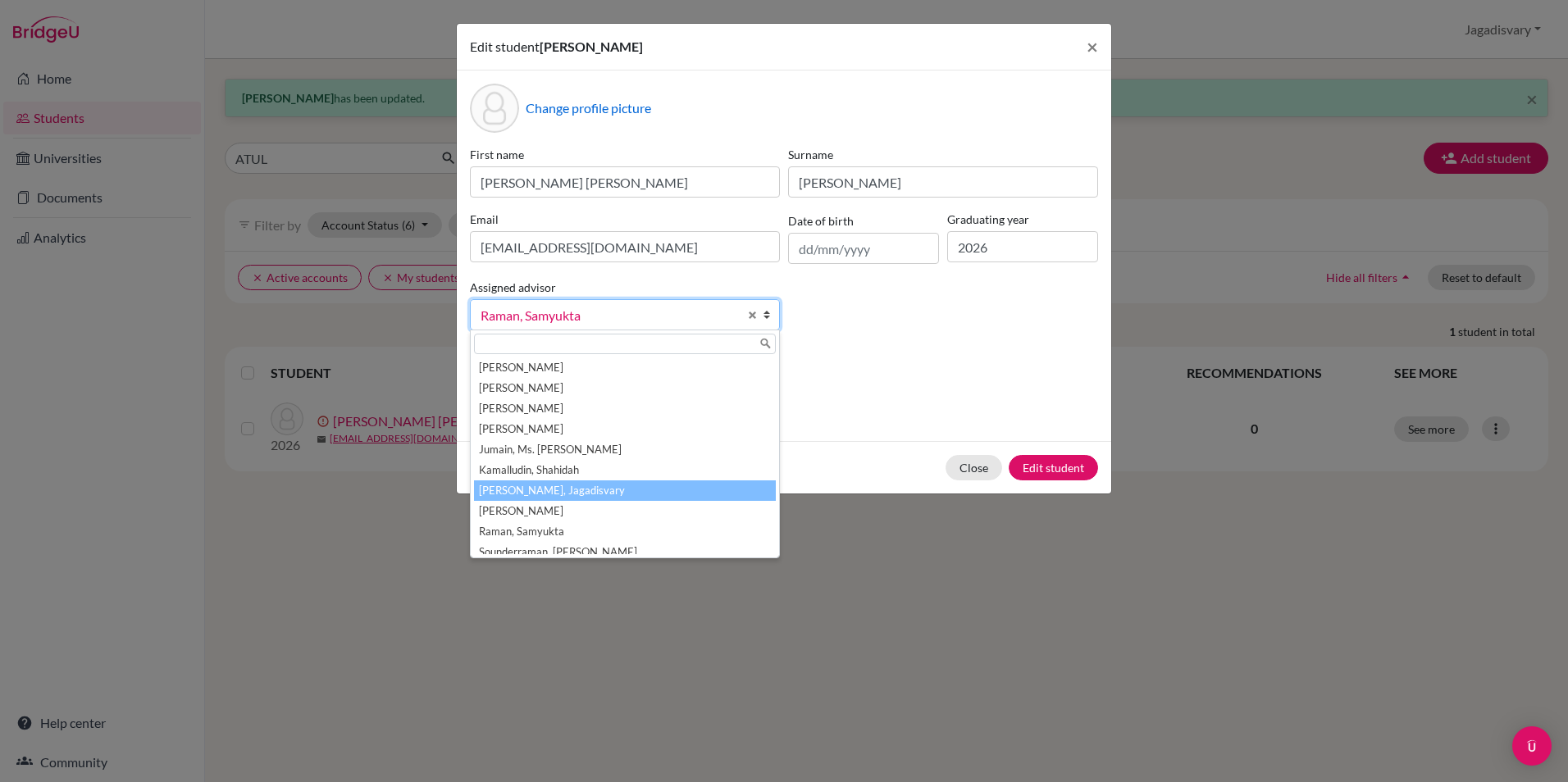
click at [601, 493] on li "[PERSON_NAME], Jagadisvary" at bounding box center [625, 490] width 302 height 20
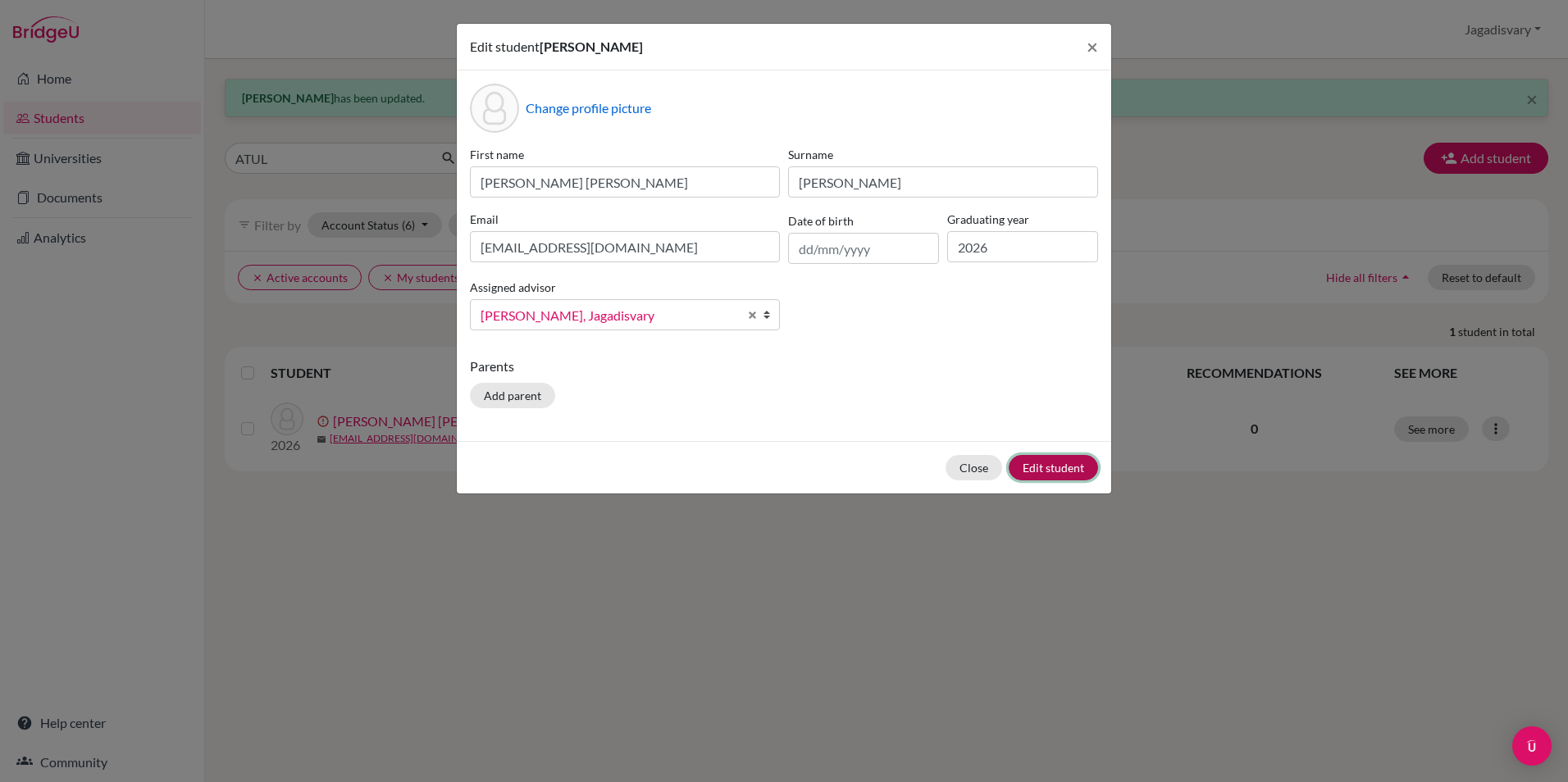
click at [1053, 464] on button "Edit student" at bounding box center [1053, 468] width 90 height 26
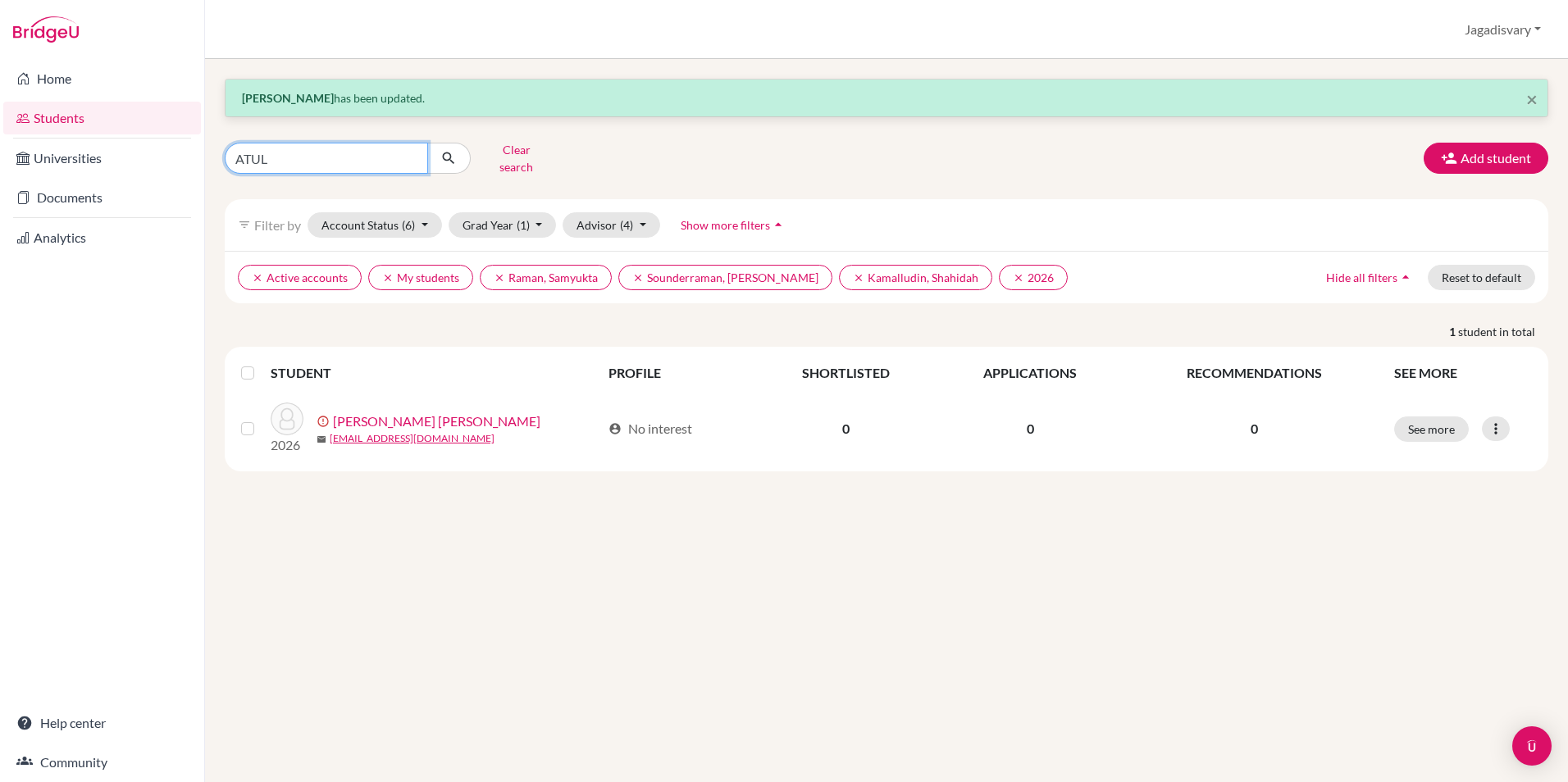
click at [346, 154] on input "ATUL" at bounding box center [326, 158] width 203 height 32
drag, startPoint x: 346, startPoint y: 154, endPoint x: -3, endPoint y: 132, distance: 349.7
click at [0, 132] on html "Home Students Universities Documents Analytics Help center Community Students o…" at bounding box center [784, 391] width 1568 height 782
type input "GURU"
click at [462, 149] on button "submit" at bounding box center [449, 158] width 44 height 32
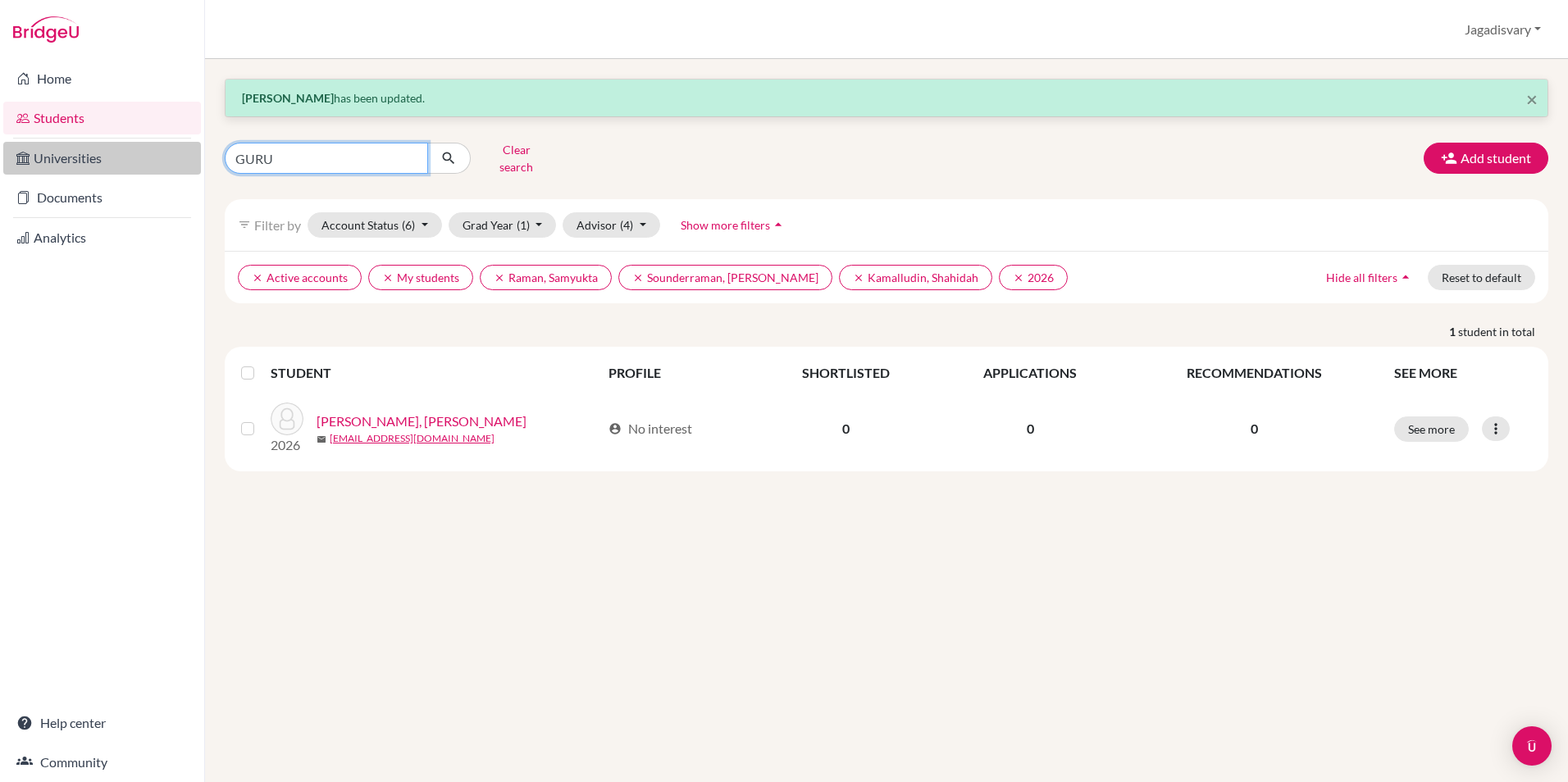
drag, startPoint x: 310, startPoint y: 155, endPoint x: 171, endPoint y: 155, distance: 139.0
click at [161, 155] on div "Home Students Universities Documents Analytics Help center Community Students o…" at bounding box center [784, 391] width 1568 height 782
type input "YUV"
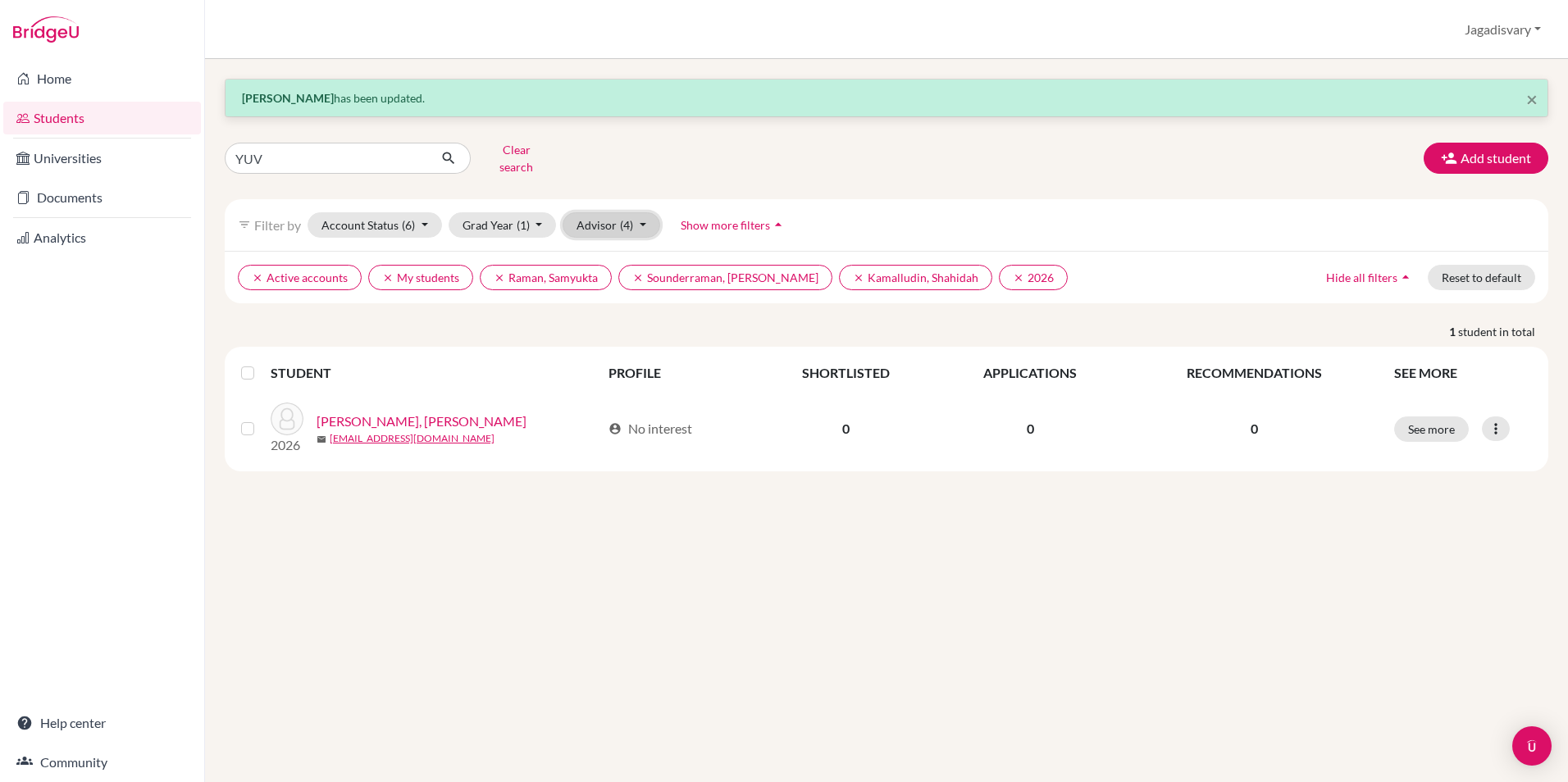
click at [616, 212] on button "Advisor (4)" at bounding box center [611, 224] width 97 height 26
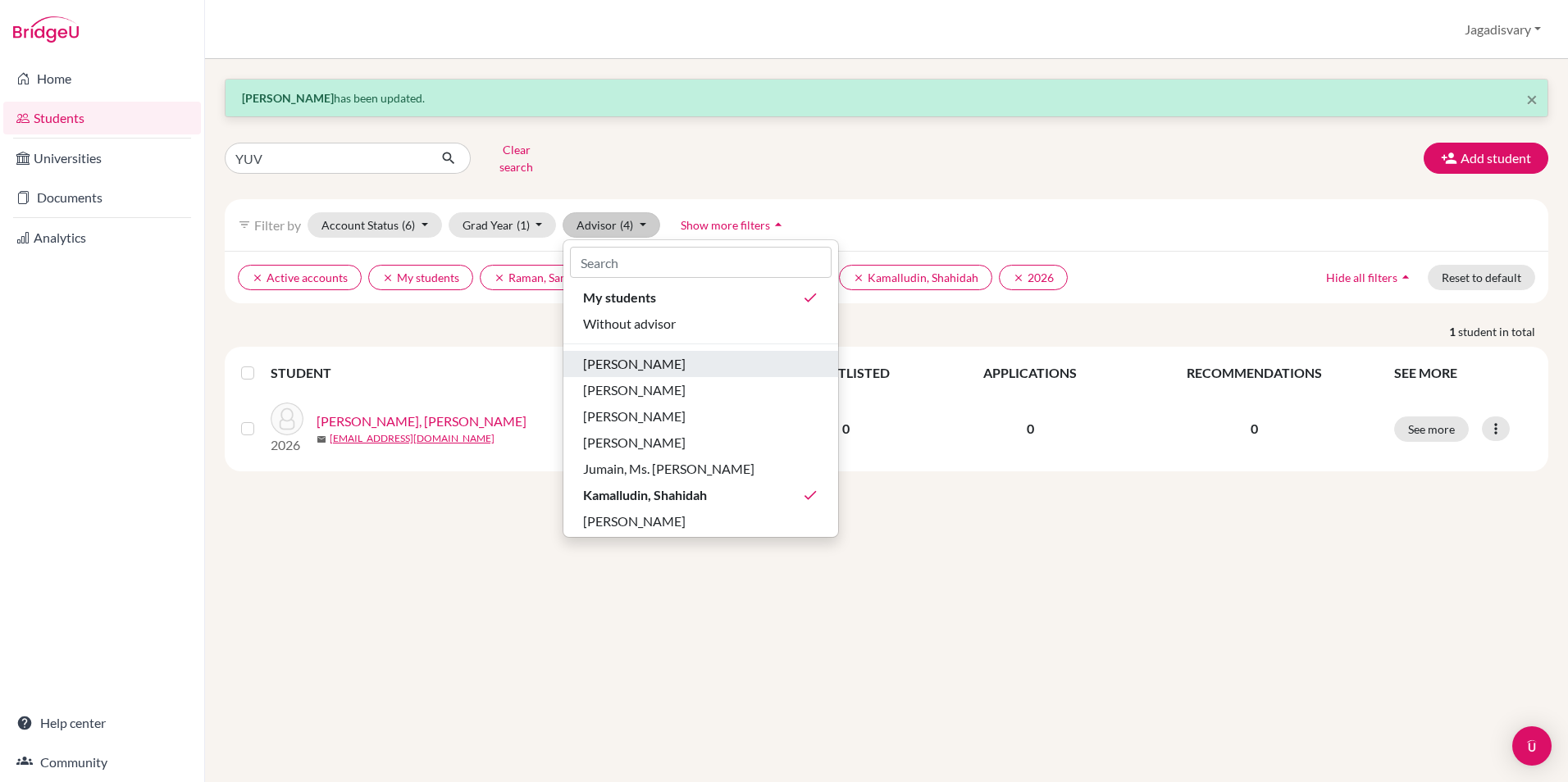
click at [619, 354] on span "[PERSON_NAME]" at bounding box center [634, 364] width 102 height 20
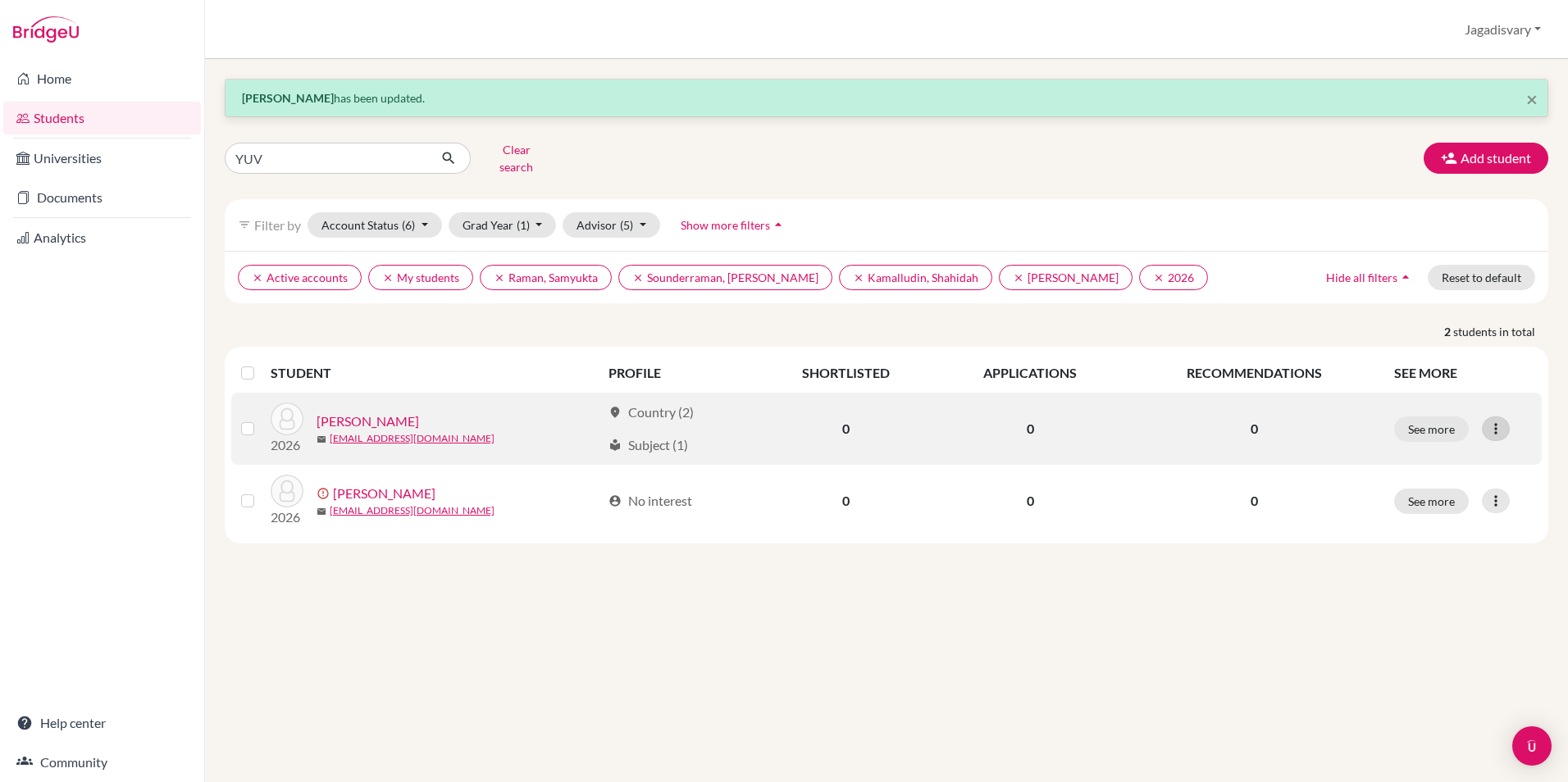
click at [1485, 418] on div at bounding box center [1495, 429] width 28 height 25
click at [1459, 443] on div "Edit student Send Message Reset Password" at bounding box center [1424, 490] width 131 height 94
click at [1512, 417] on div "See more Edit student Send Message Reset Password" at bounding box center [1463, 429] width 138 height 26
click at [1508, 416] on div at bounding box center [1495, 429] width 28 height 25
click at [1451, 451] on button "Edit student" at bounding box center [1425, 462] width 130 height 26
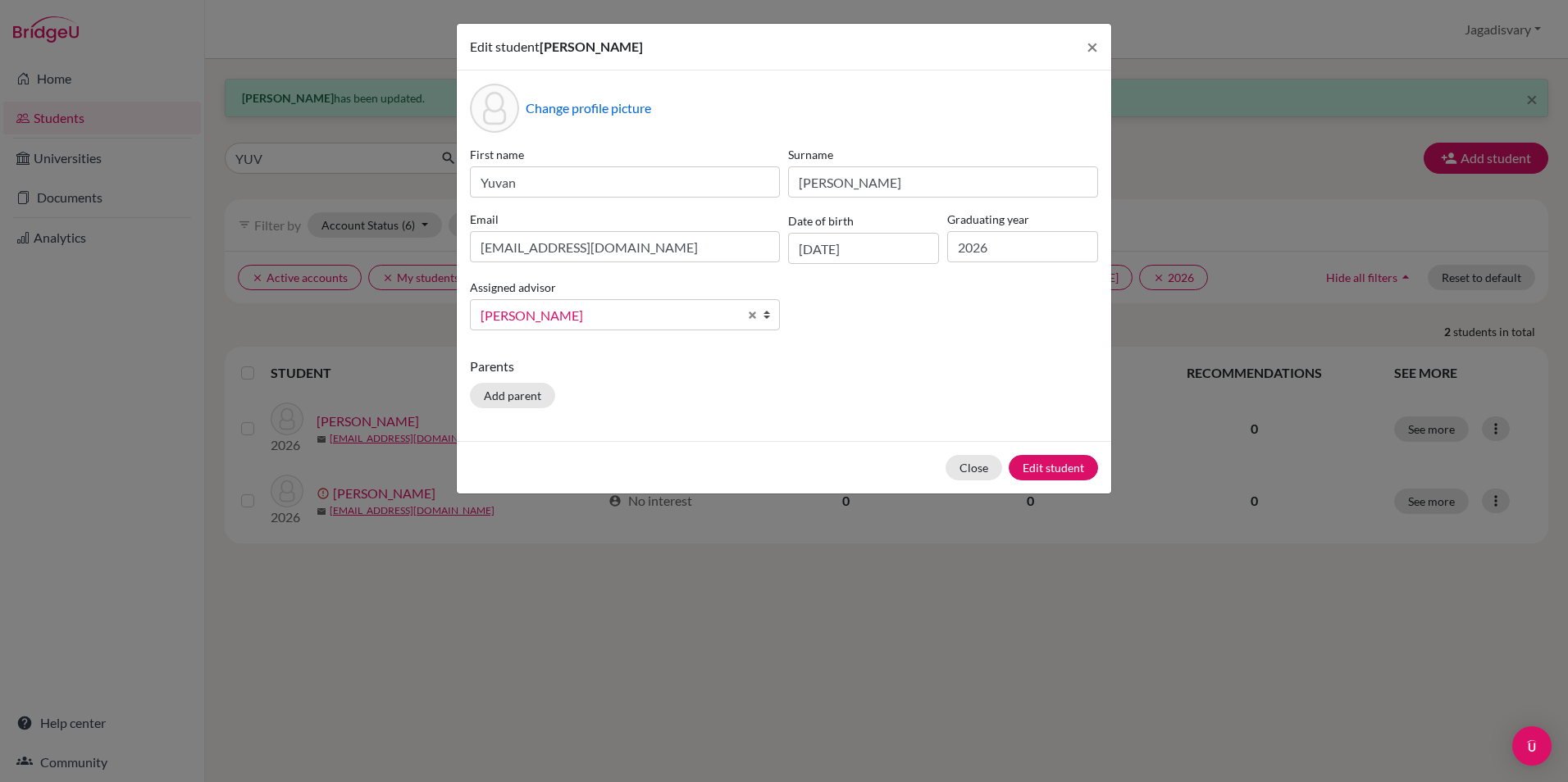
click at [601, 306] on span "[PERSON_NAME]" at bounding box center [609, 315] width 258 height 21
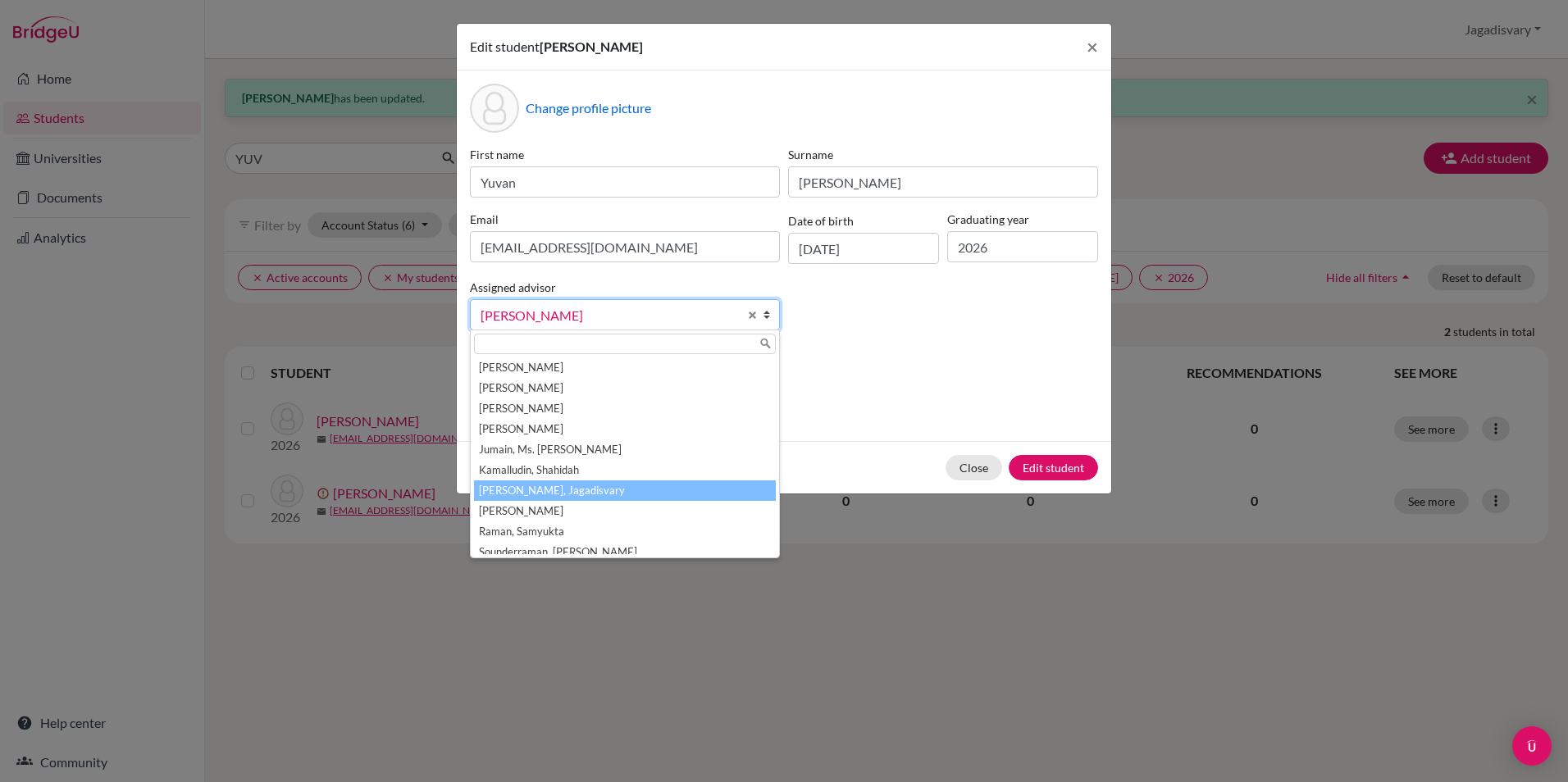
click at [540, 496] on li "[PERSON_NAME], Jagadisvary" at bounding box center [625, 490] width 302 height 20
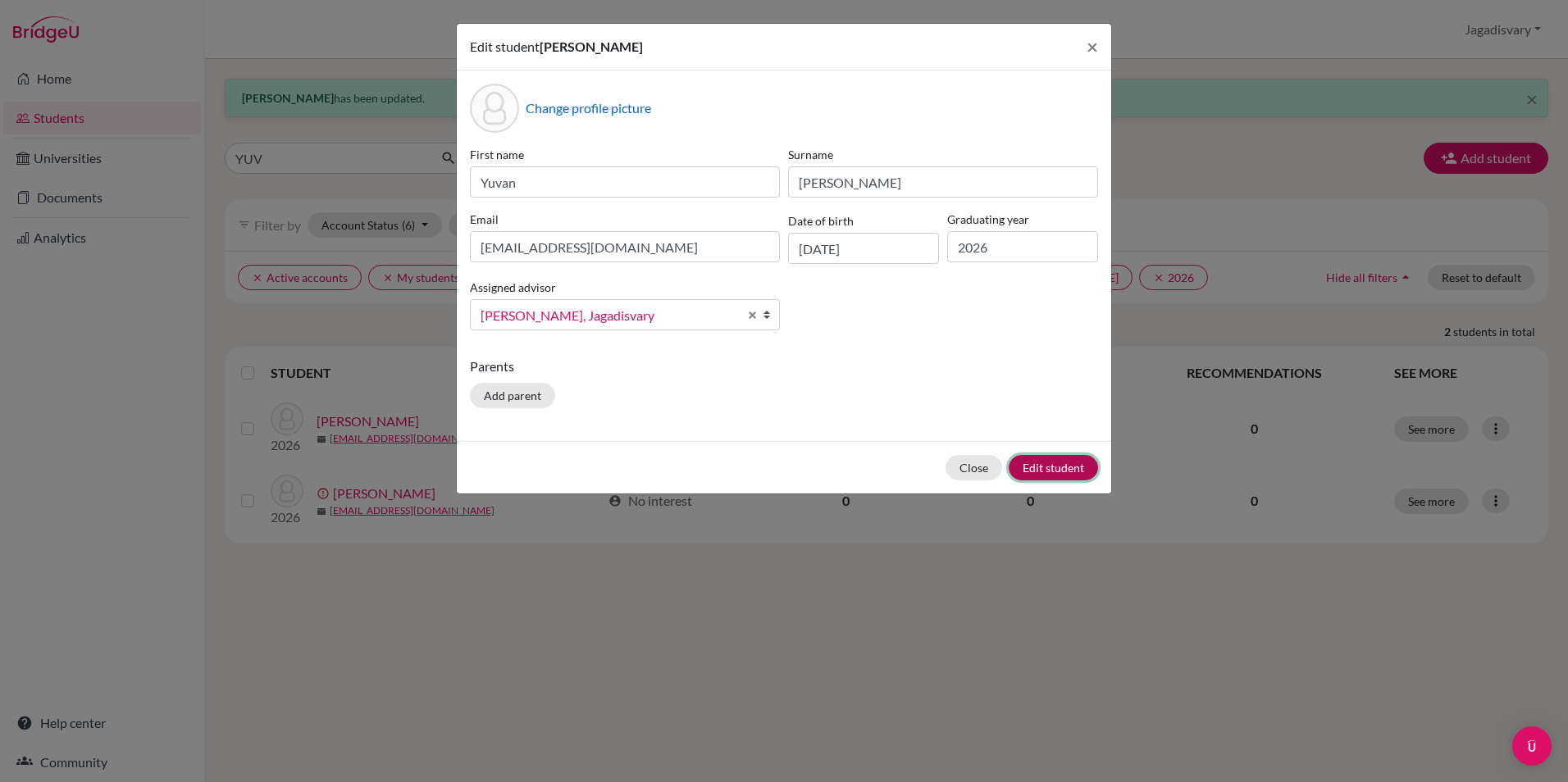
click at [1043, 467] on button "Edit student" at bounding box center [1053, 468] width 90 height 26
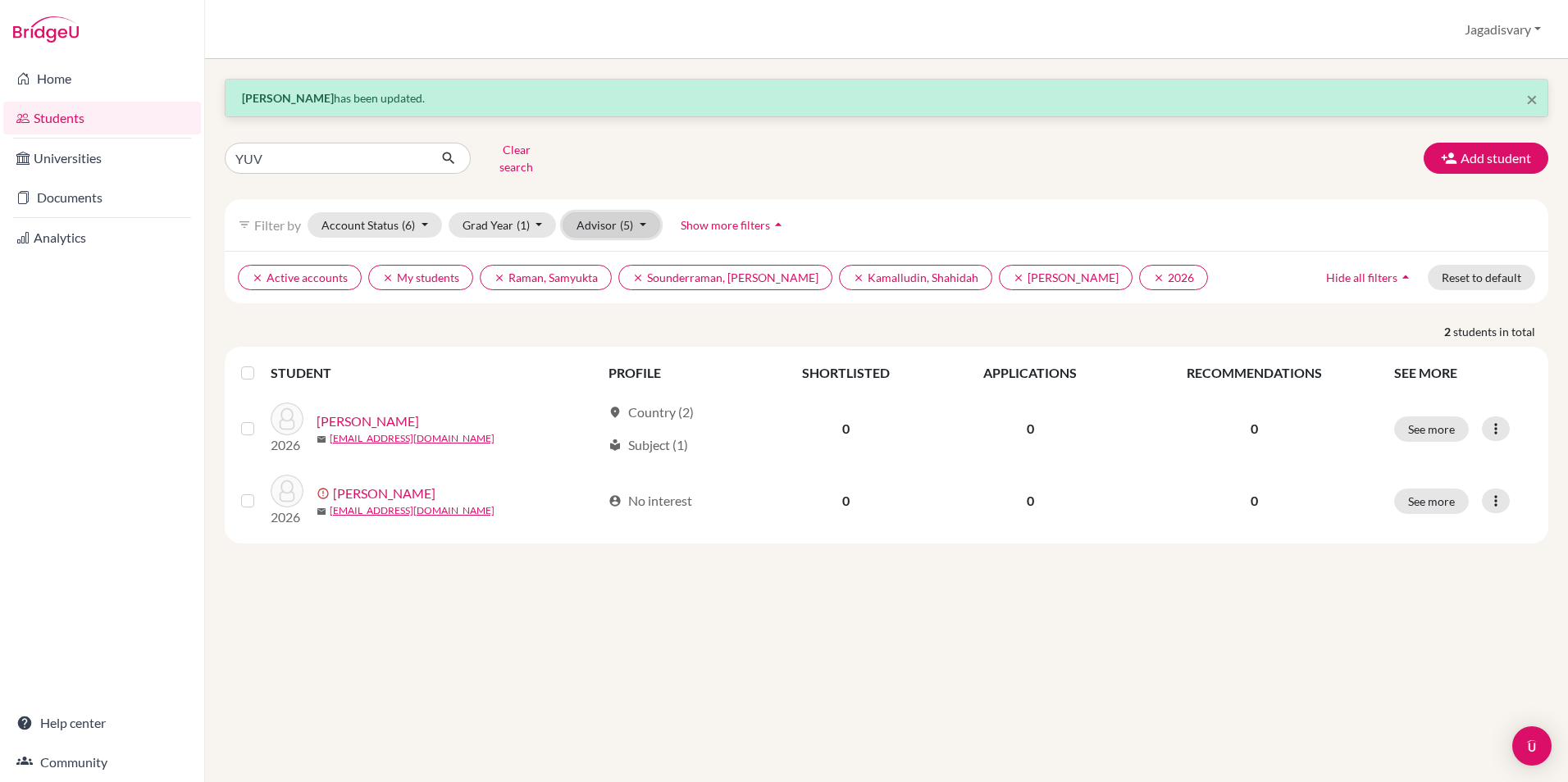
click at [617, 214] on button "Advisor (5)" at bounding box center [611, 224] width 97 height 26
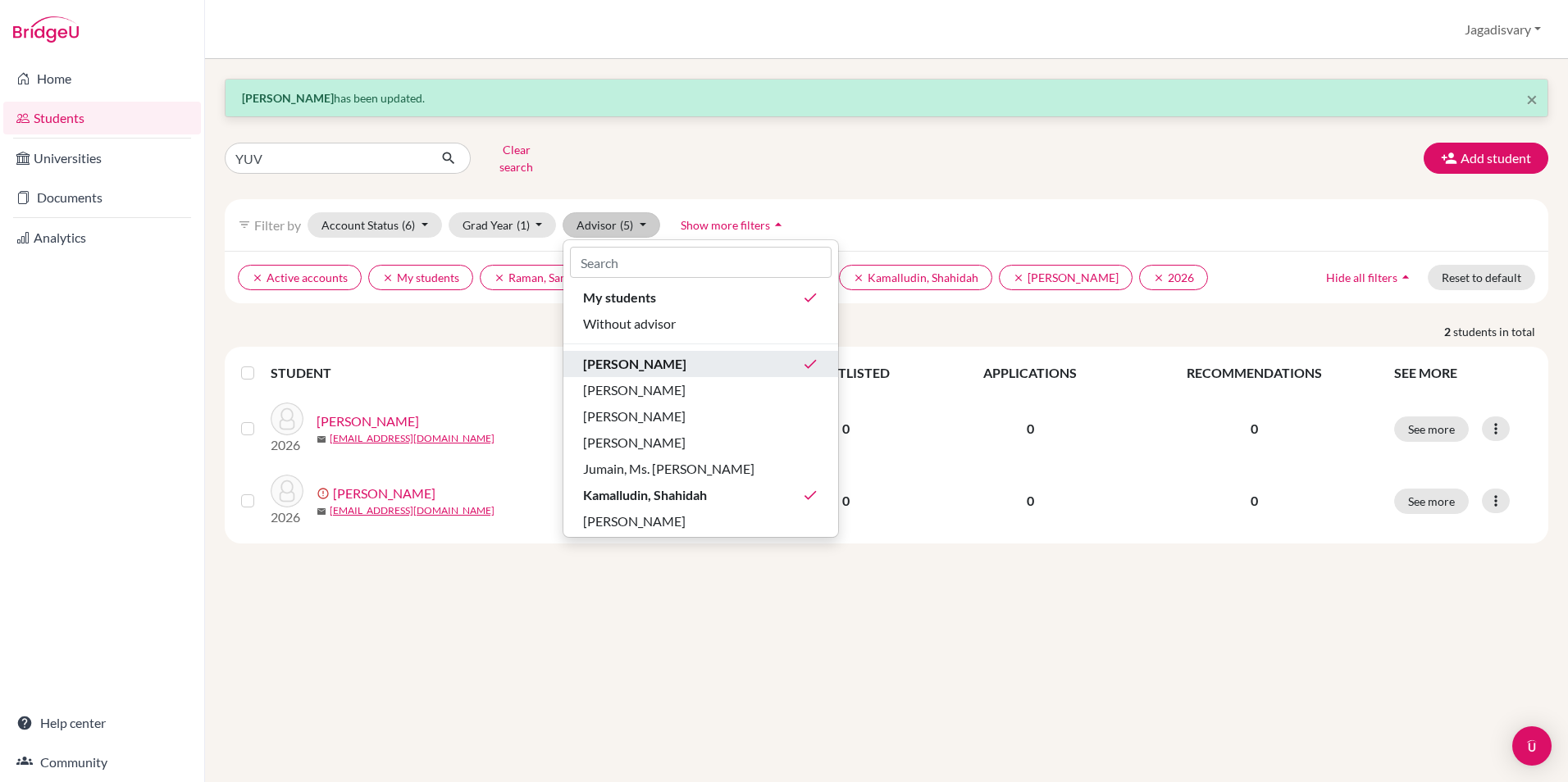
click at [706, 354] on div "Ahuja, Vinita done" at bounding box center [701, 364] width 235 height 20
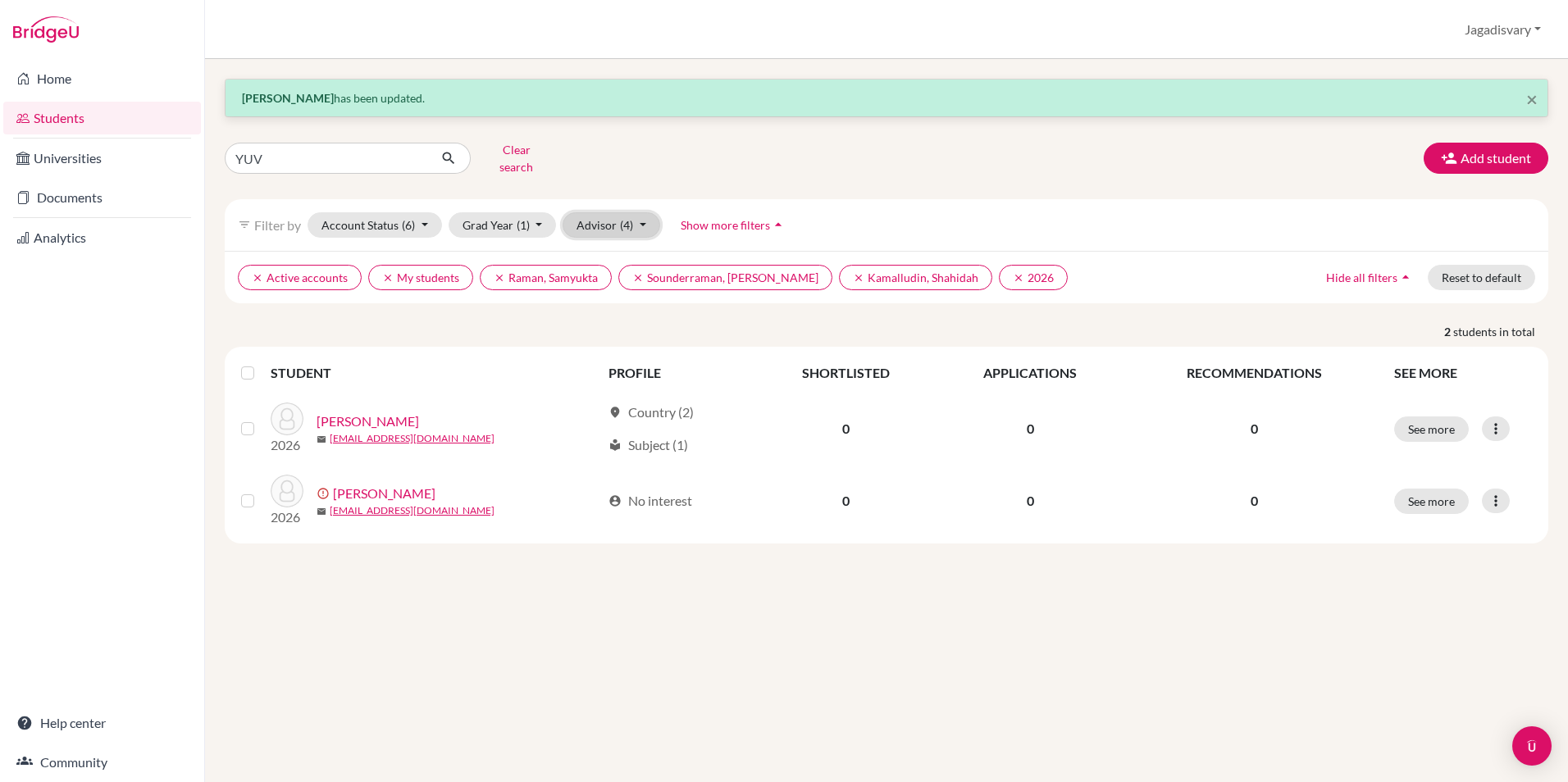
click at [604, 216] on button "Advisor (4)" at bounding box center [611, 224] width 97 height 26
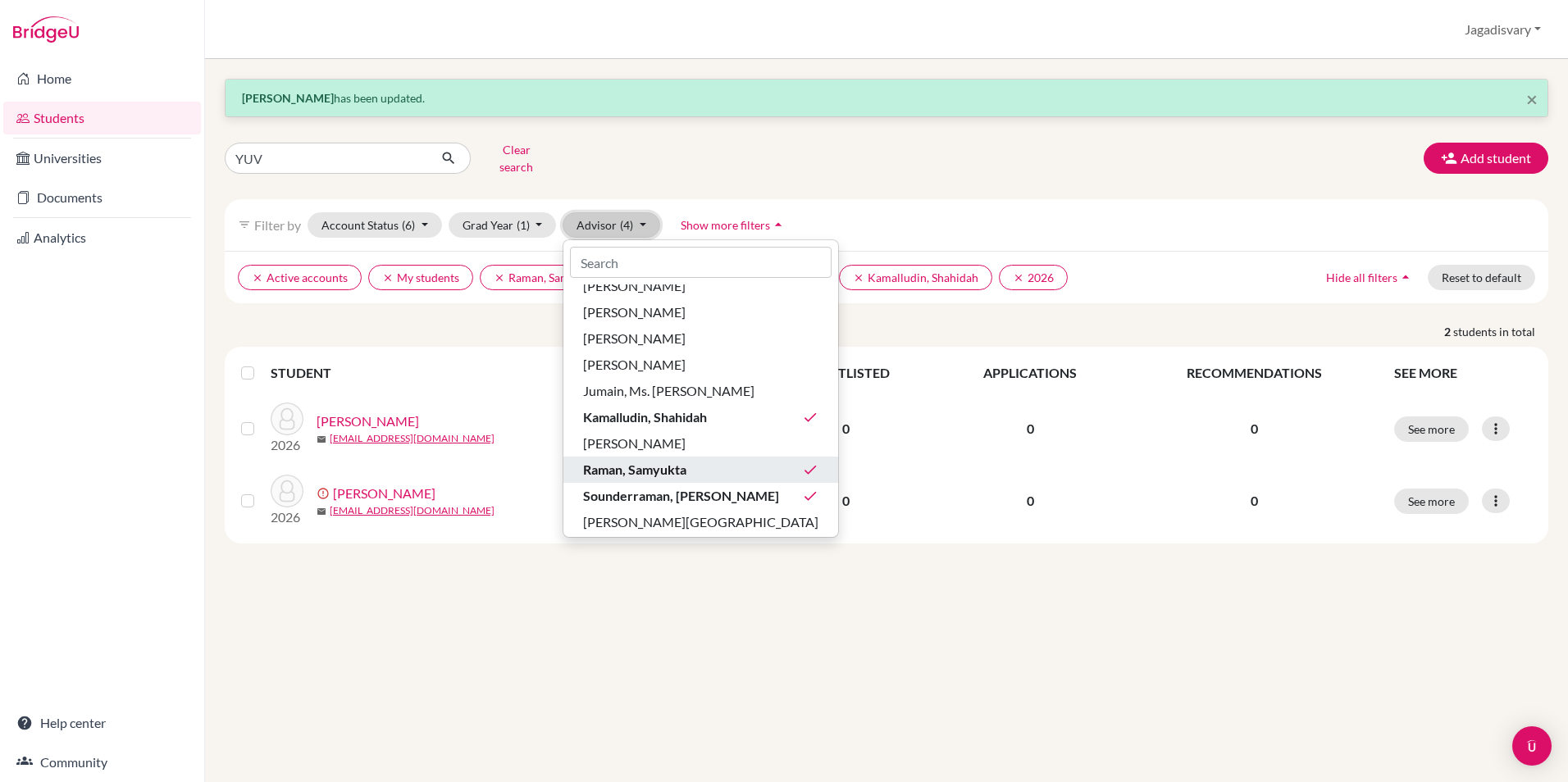
scroll to position [83, 0]
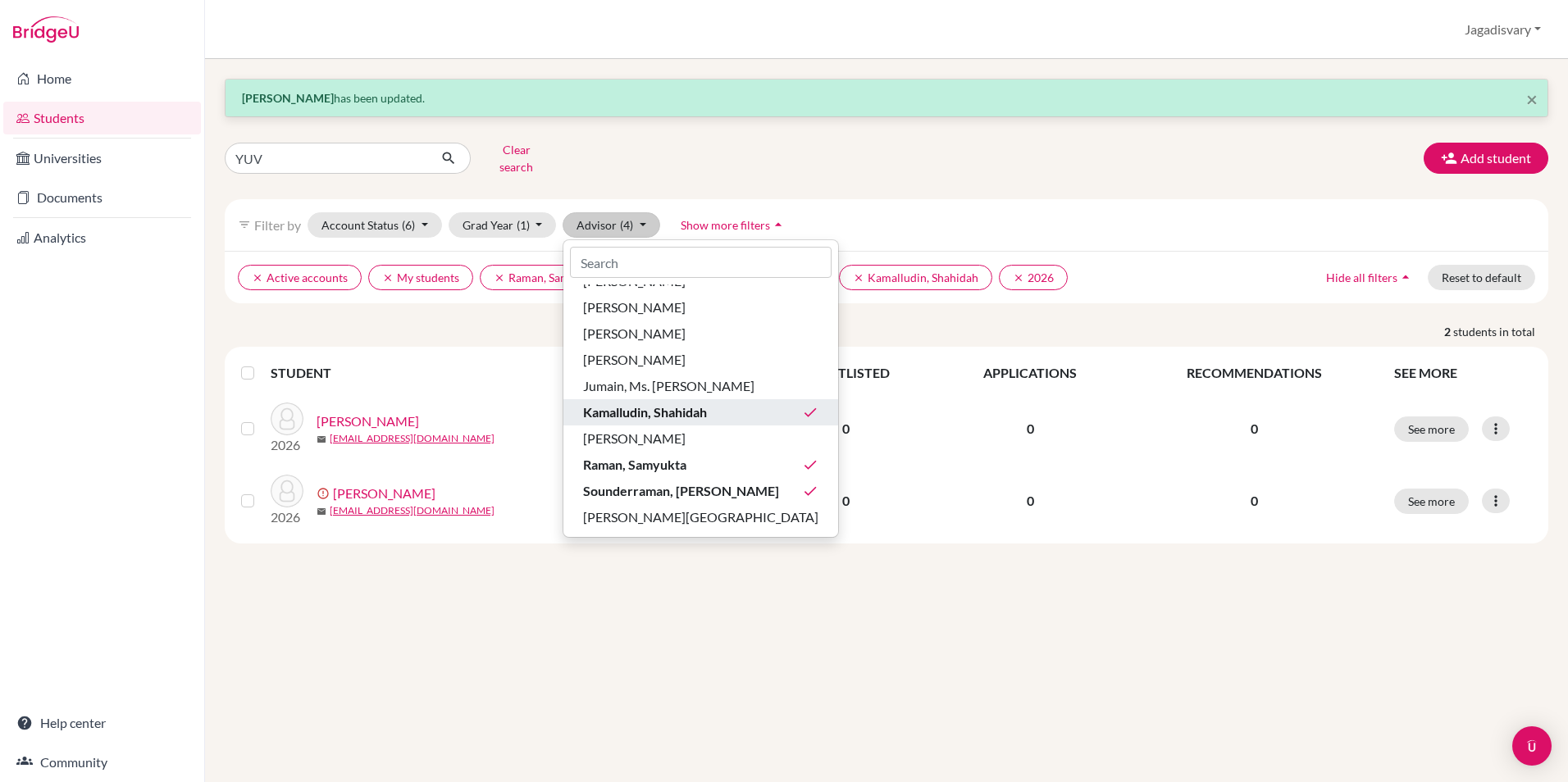
click at [690, 403] on span "Kamalludin, Shahidah" at bounding box center [646, 412] width 124 height 20
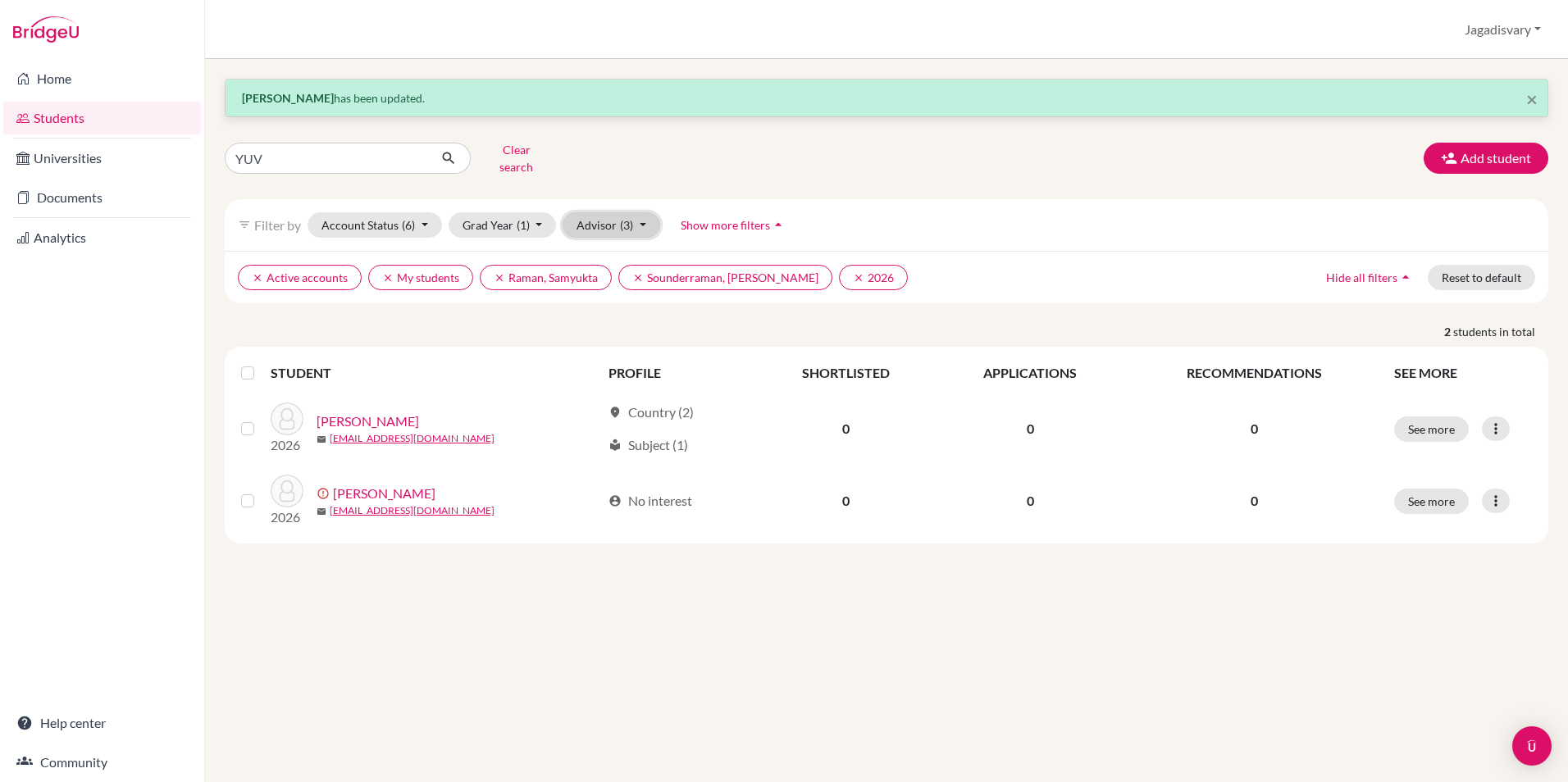
click at [621, 219] on span "(3)" at bounding box center [626, 224] width 13 height 14
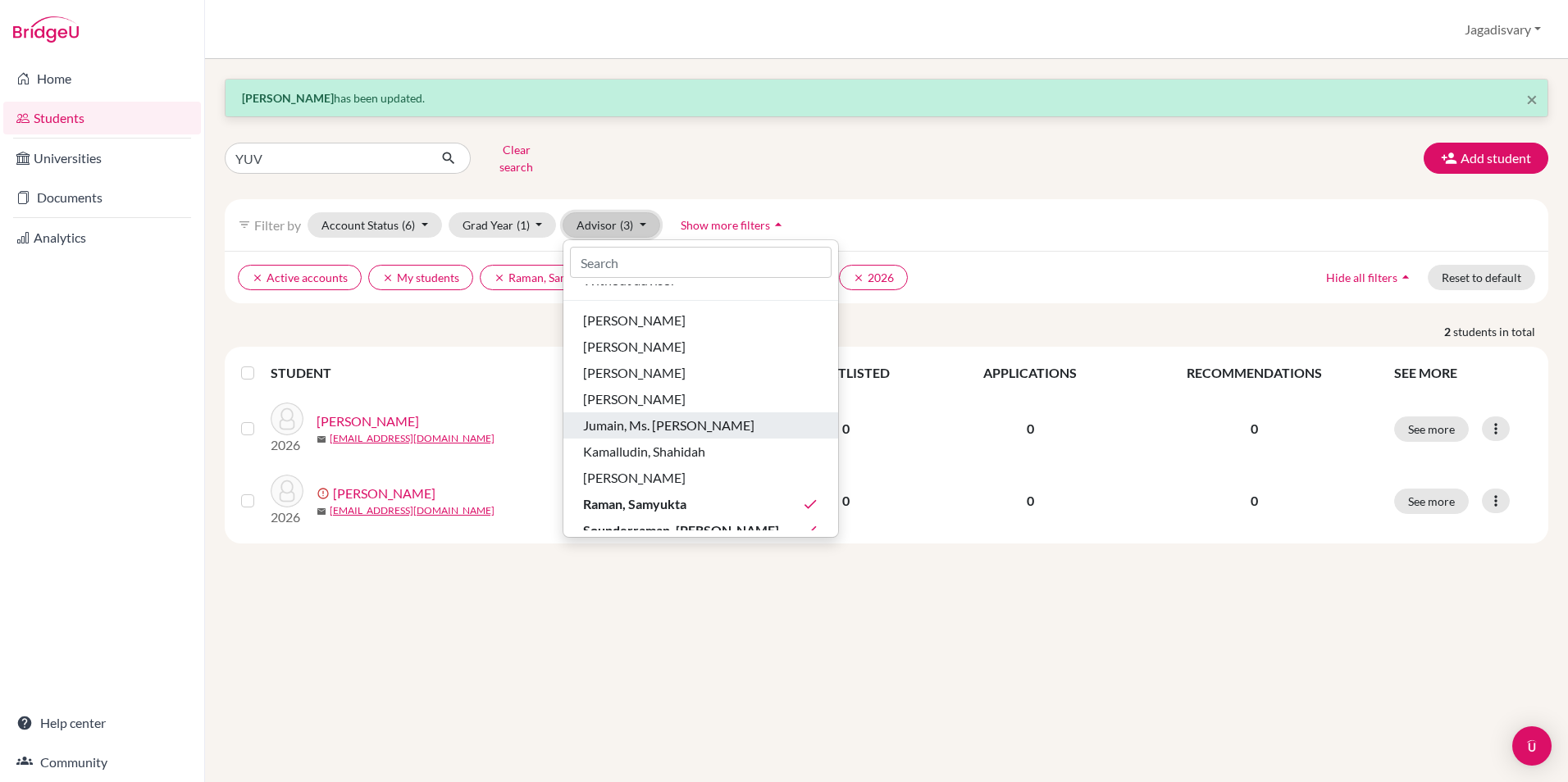
scroll to position [83, 0]
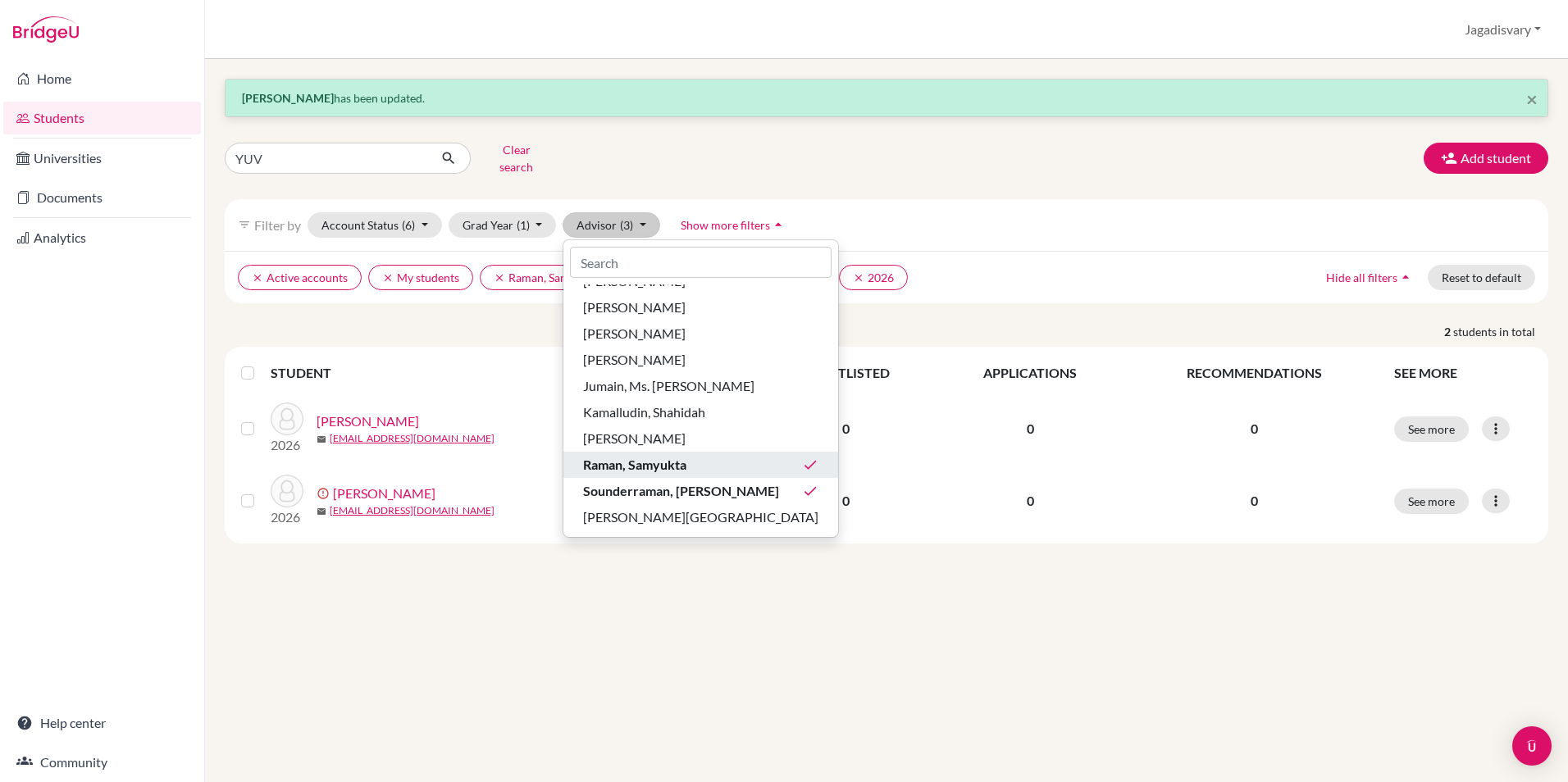
click at [683, 455] on span "Raman, Samyukta" at bounding box center [635, 465] width 103 height 20
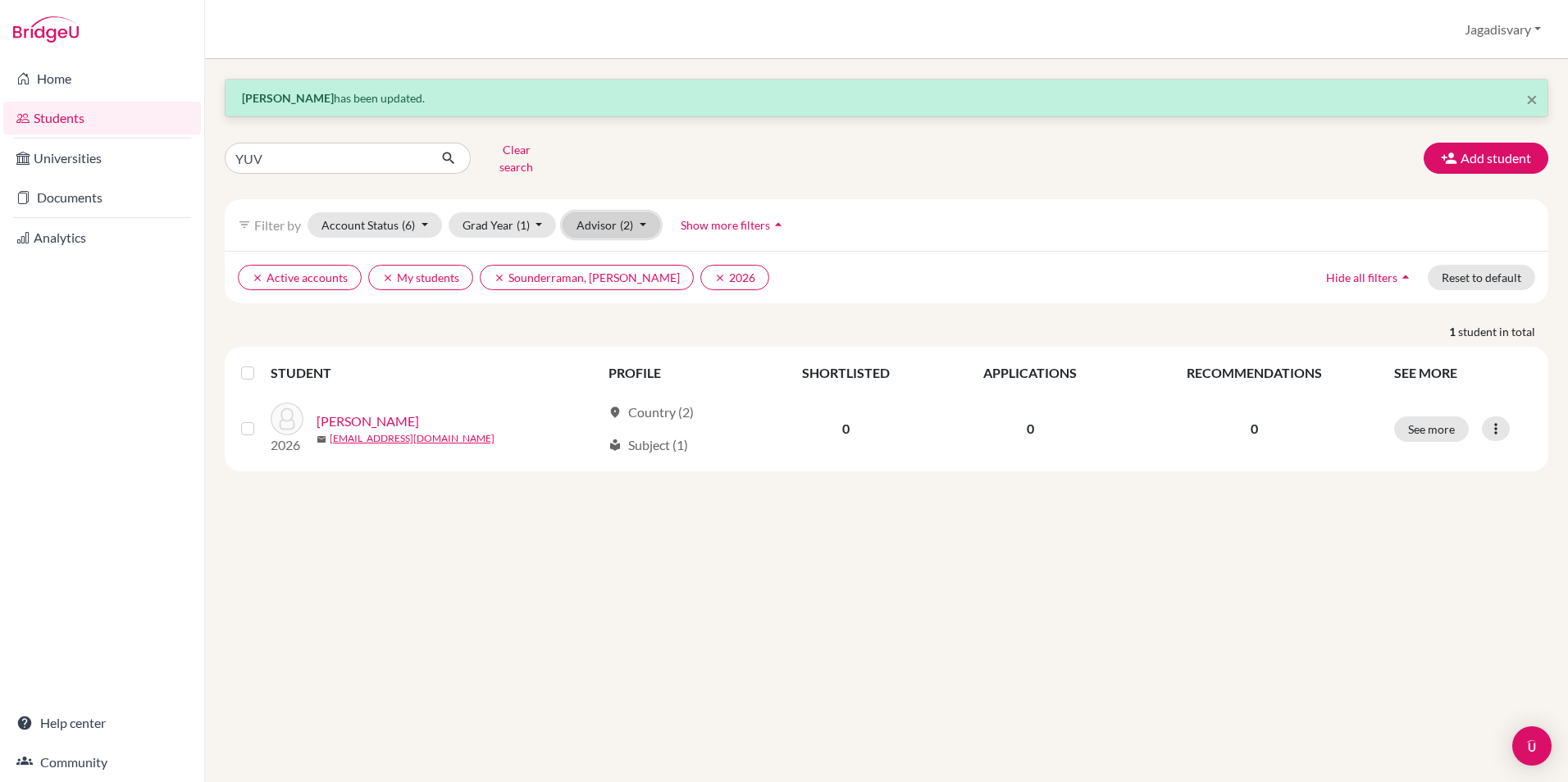
click at [615, 217] on button "Advisor (2)" at bounding box center [611, 224] width 97 height 26
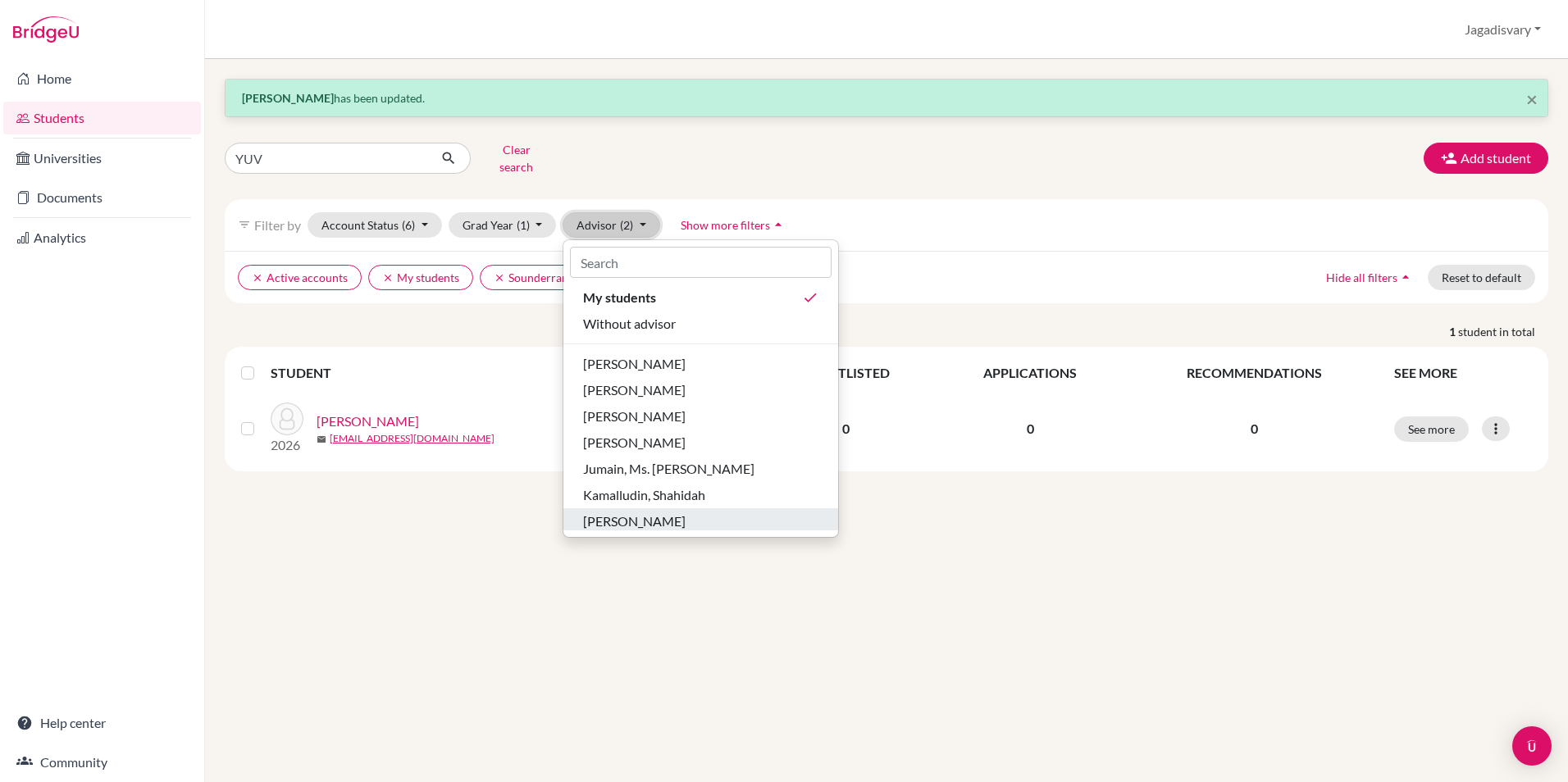
scroll to position [83, 0]
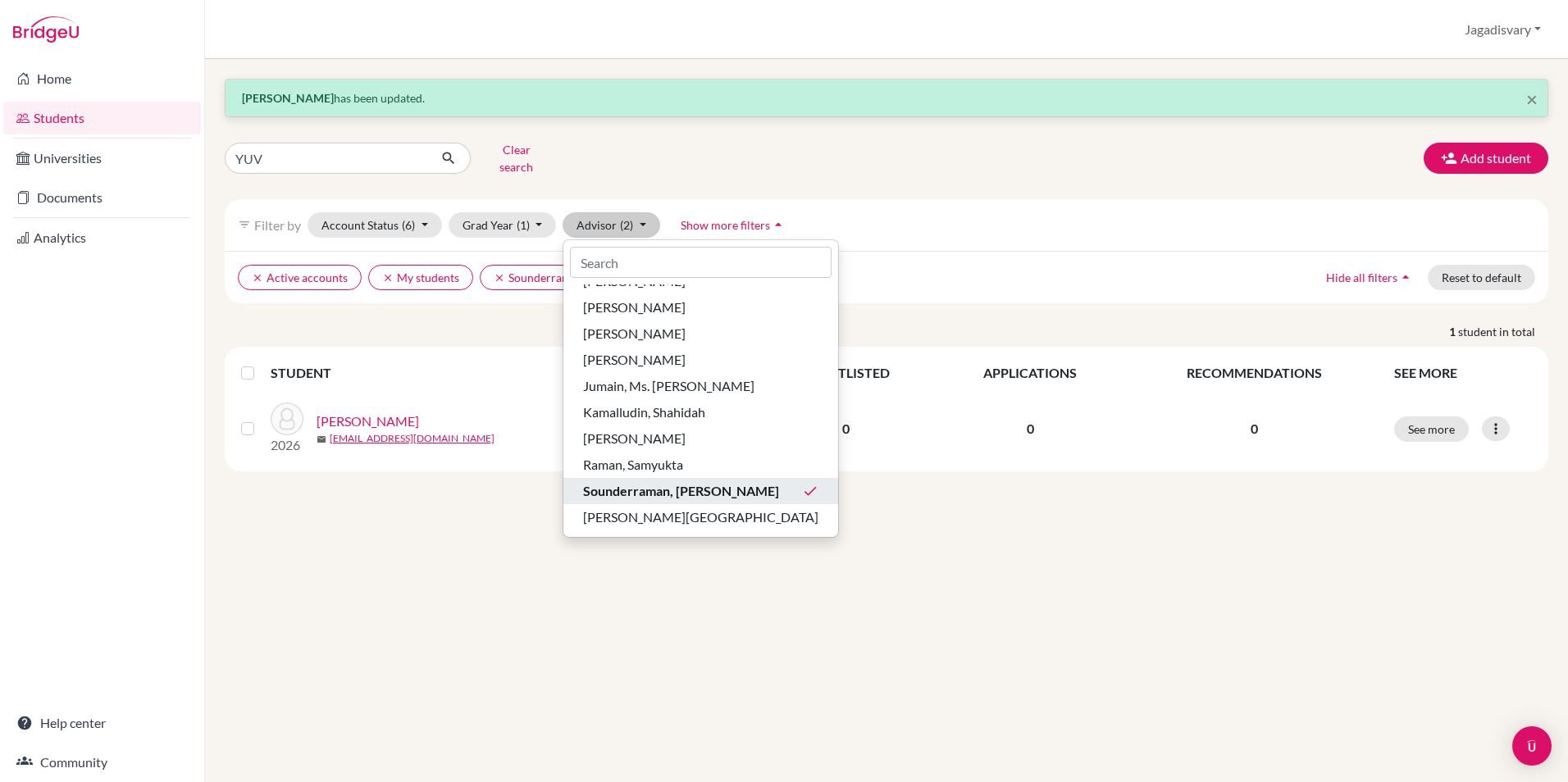
click at [688, 481] on span "Sounderraman, [PERSON_NAME]" at bounding box center [681, 491] width 196 height 20
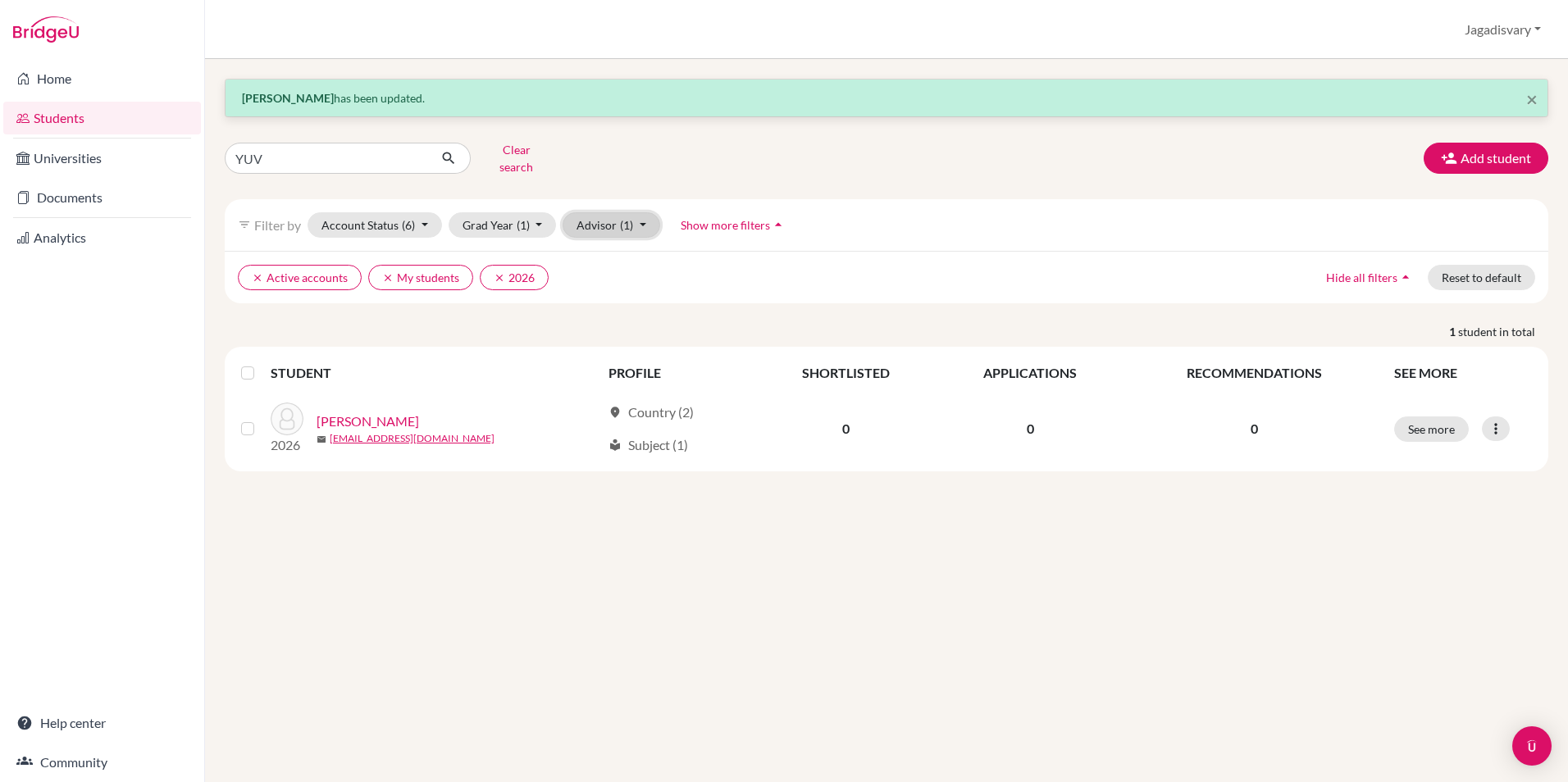
click at [621, 218] on span "(1)" at bounding box center [626, 224] width 13 height 14
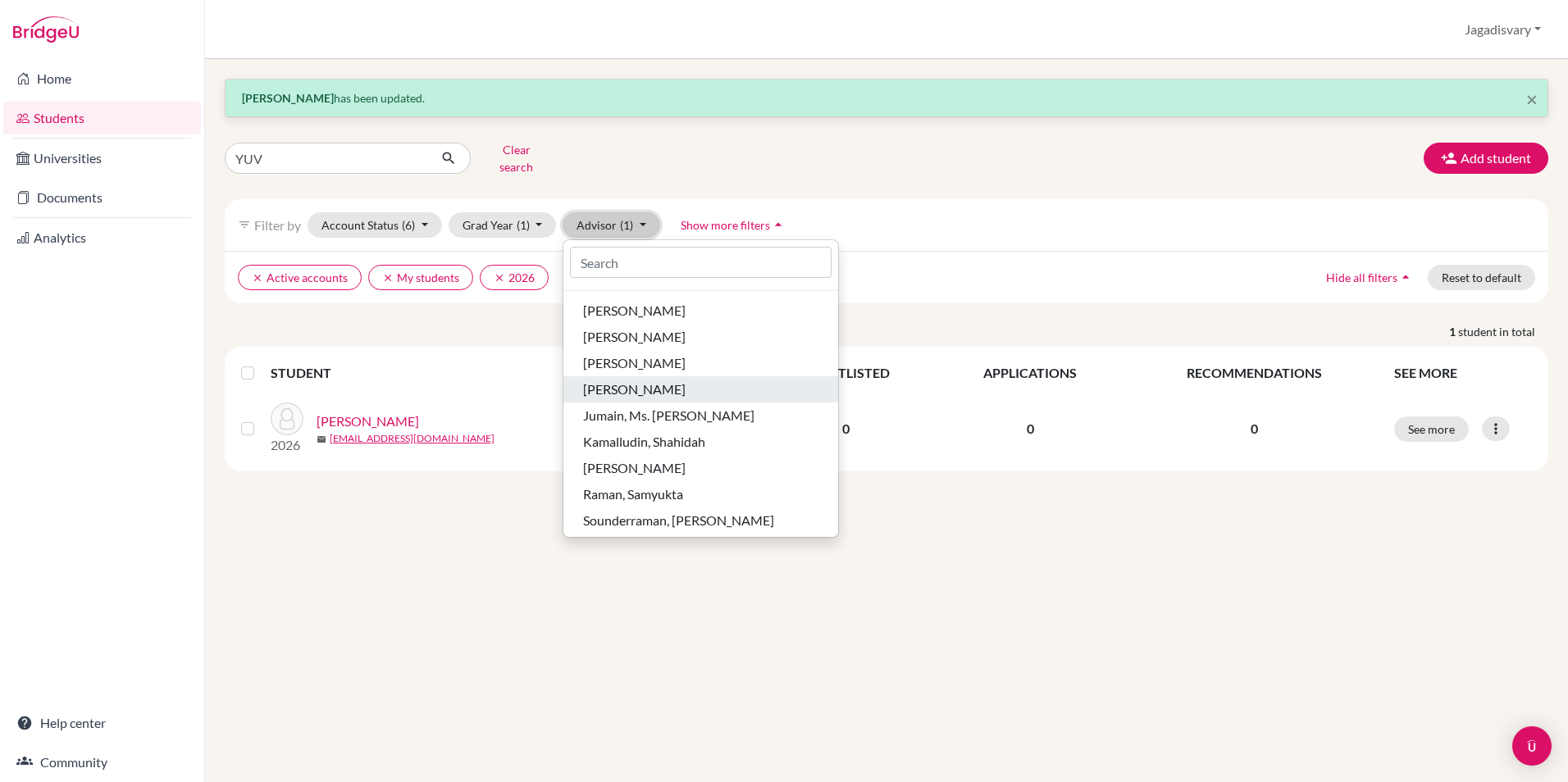
scroll to position [82, 0]
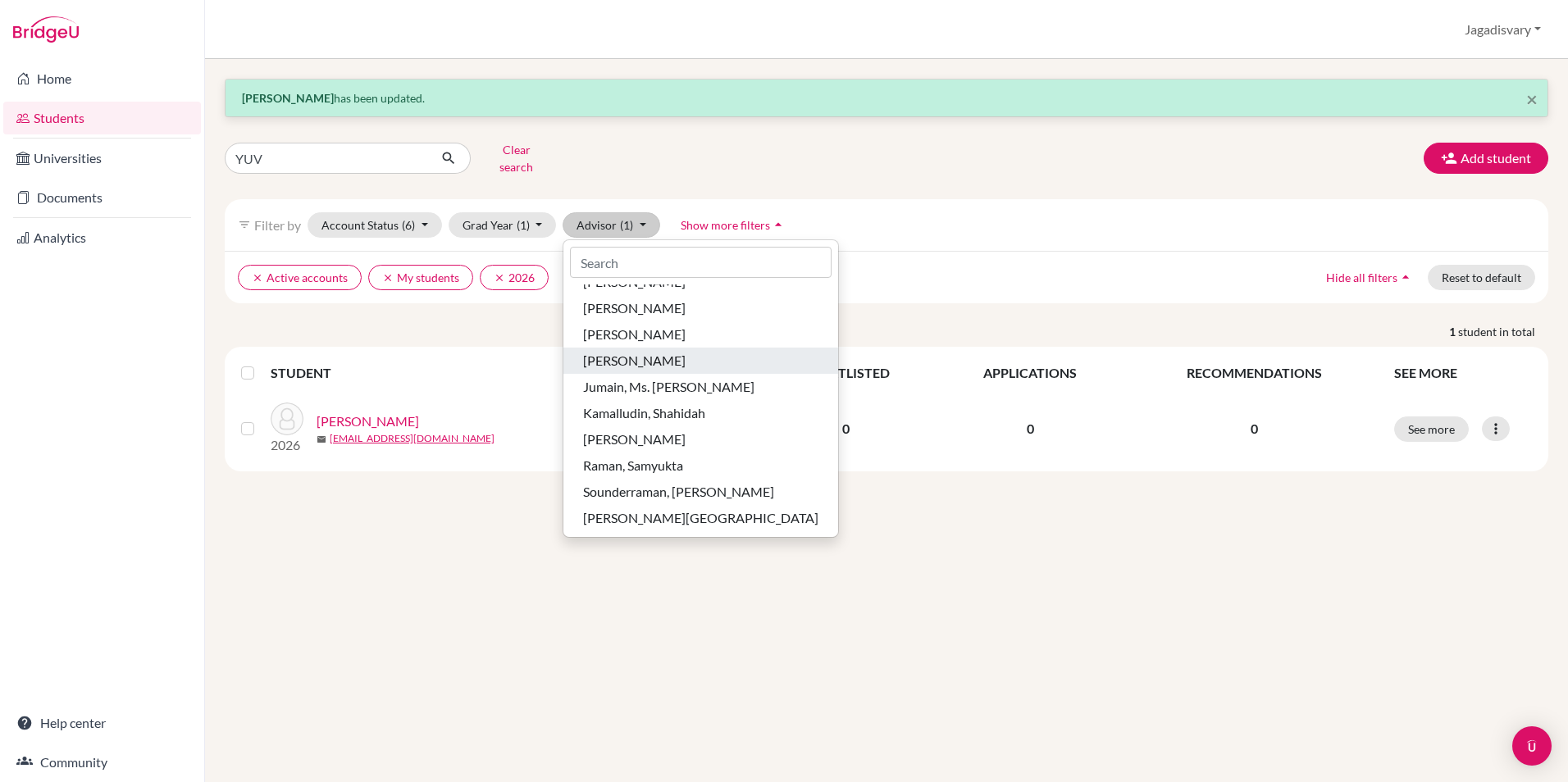
click at [686, 351] on span "[PERSON_NAME]" at bounding box center [634, 361] width 102 height 20
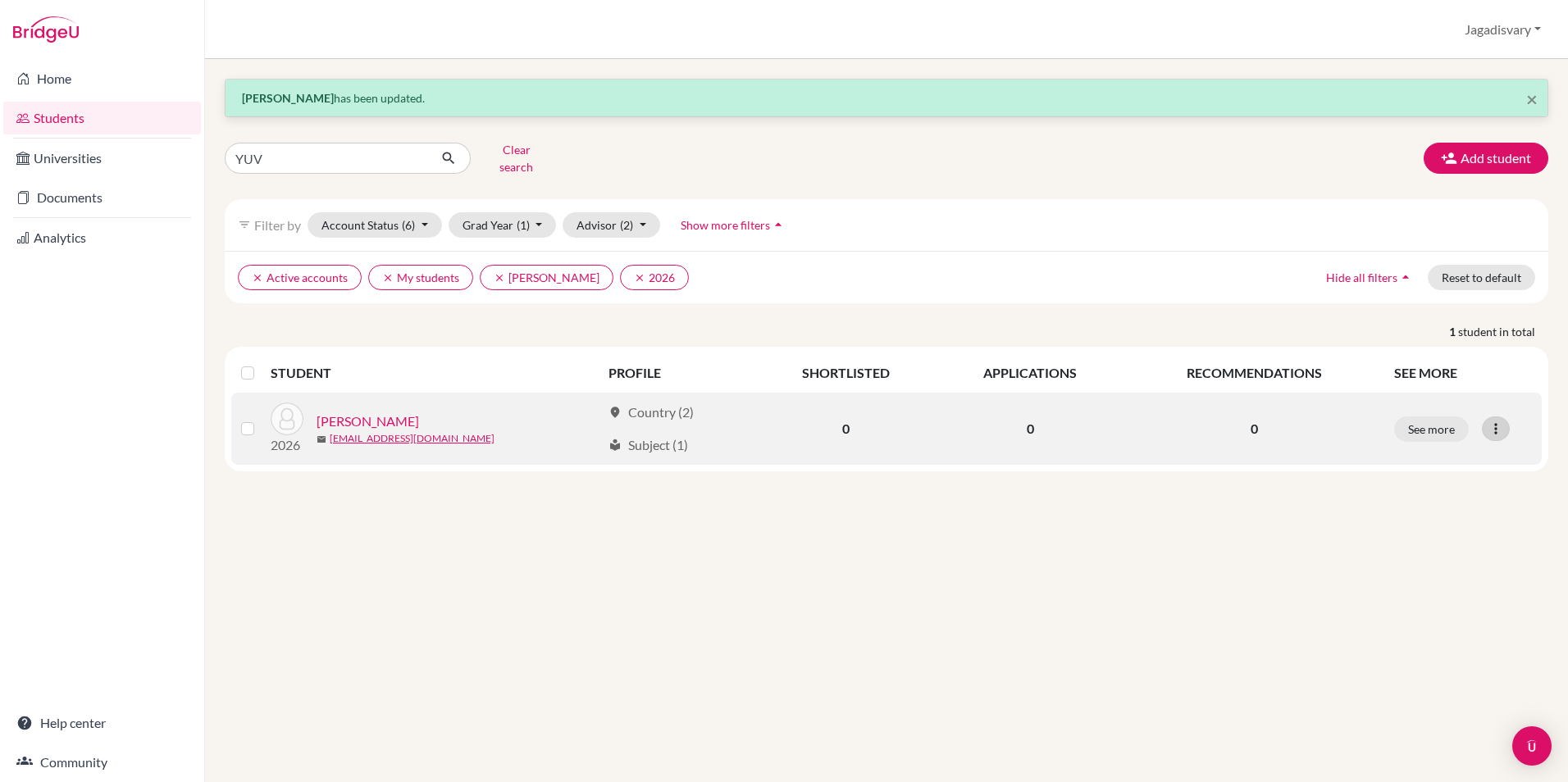
click at [1498, 424] on icon at bounding box center [1495, 429] width 16 height 16
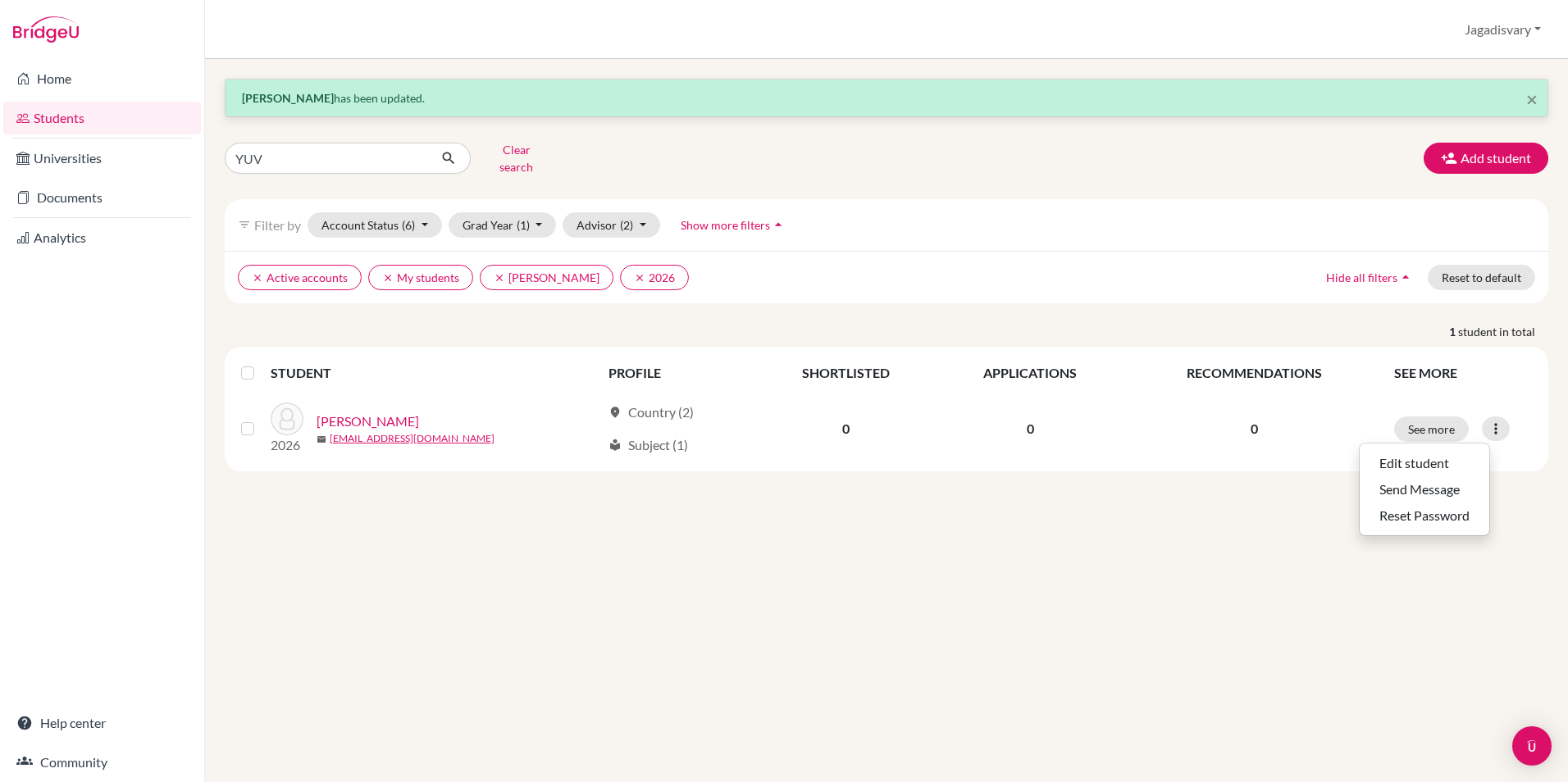
click at [745, 525] on div "× Yuvan Balasubramanian has been updated. YUV Clear search Add student filter_l…" at bounding box center [886, 420] width 1363 height 723
click at [620, 218] on span "(2)" at bounding box center [626, 224] width 13 height 14
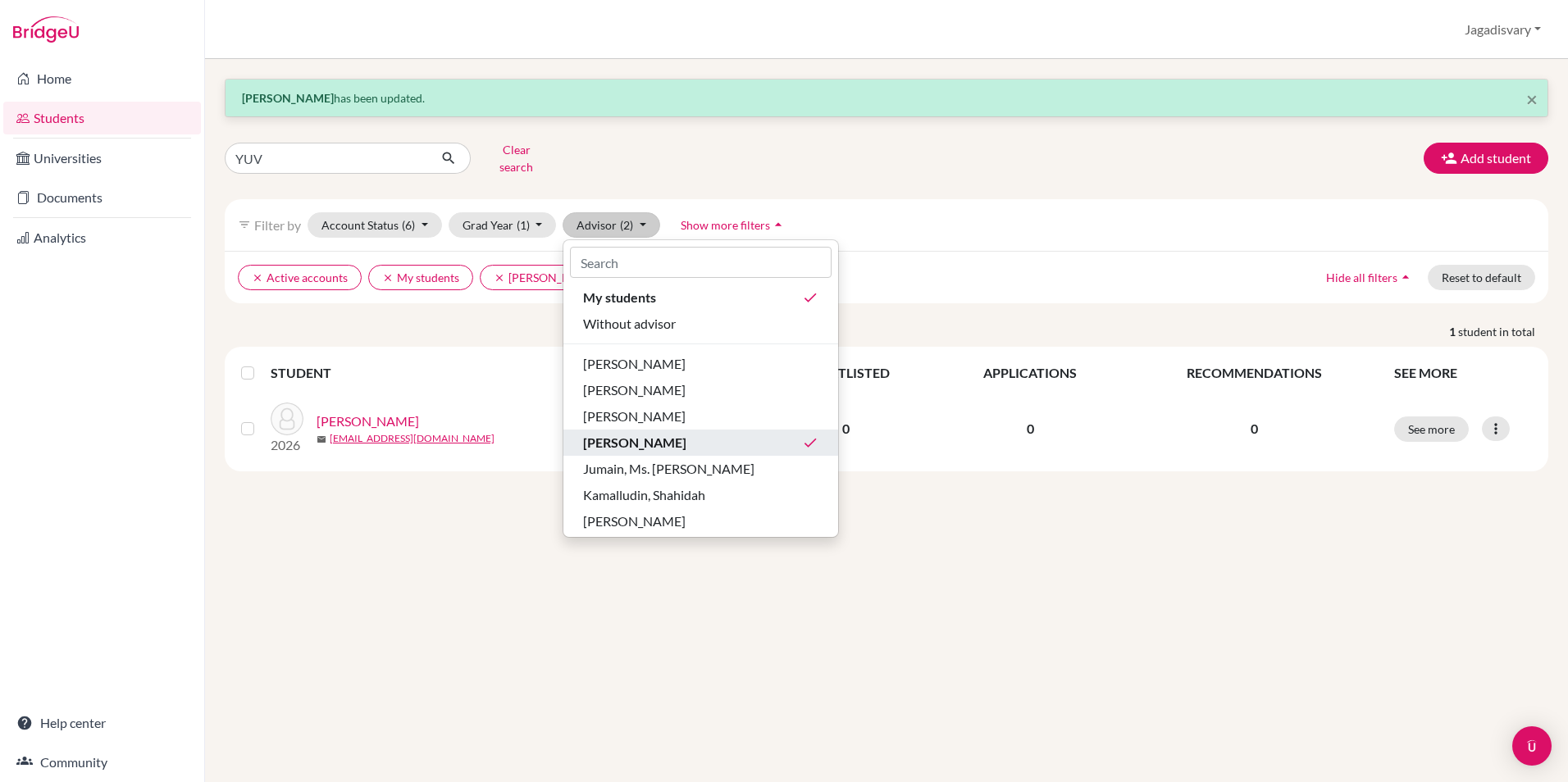
click at [739, 433] on div "Dharmarajan, Hariharan done" at bounding box center [701, 442] width 235 height 20
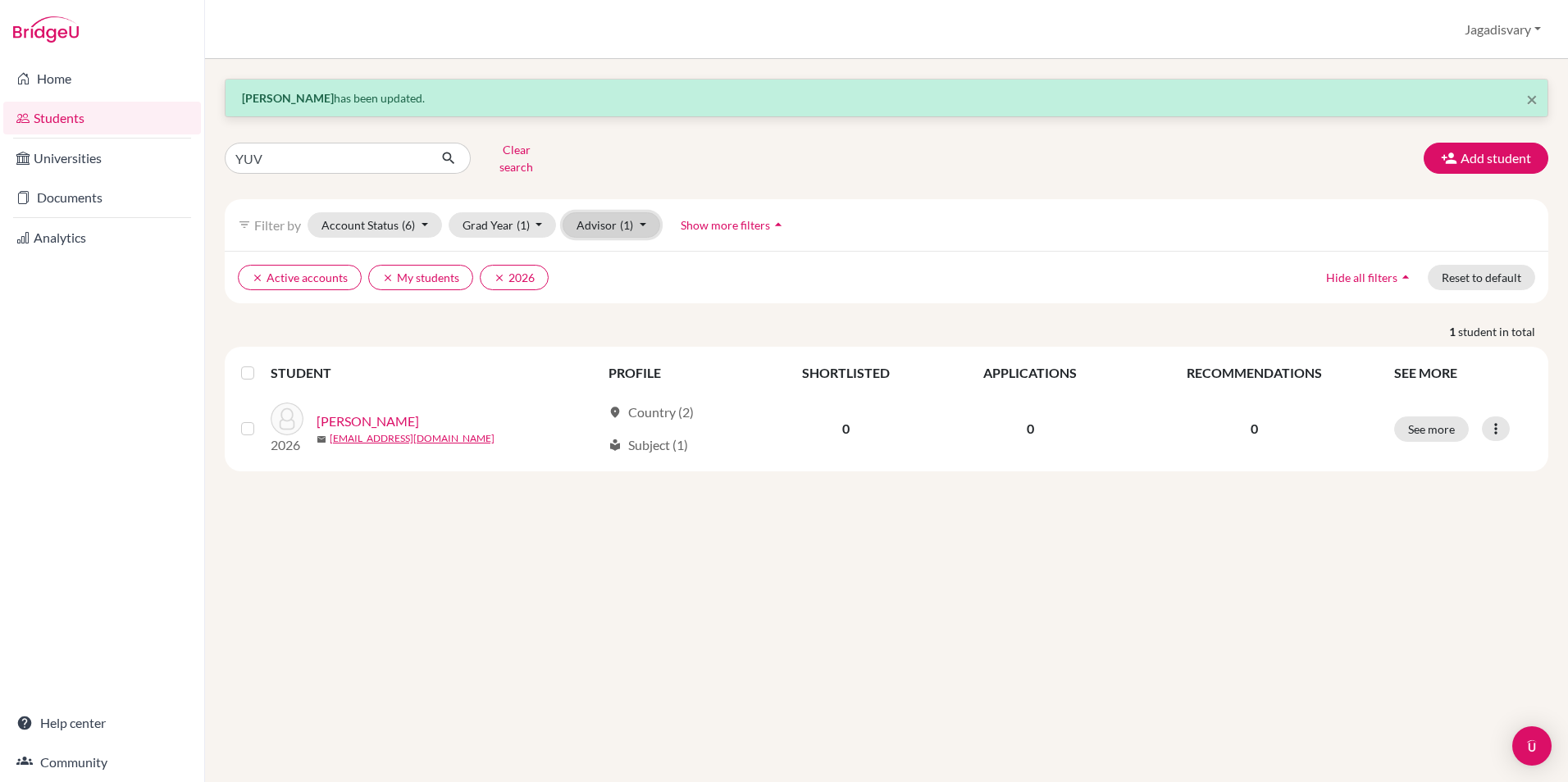
click at [653, 212] on button "Advisor (1)" at bounding box center [611, 224] width 97 height 26
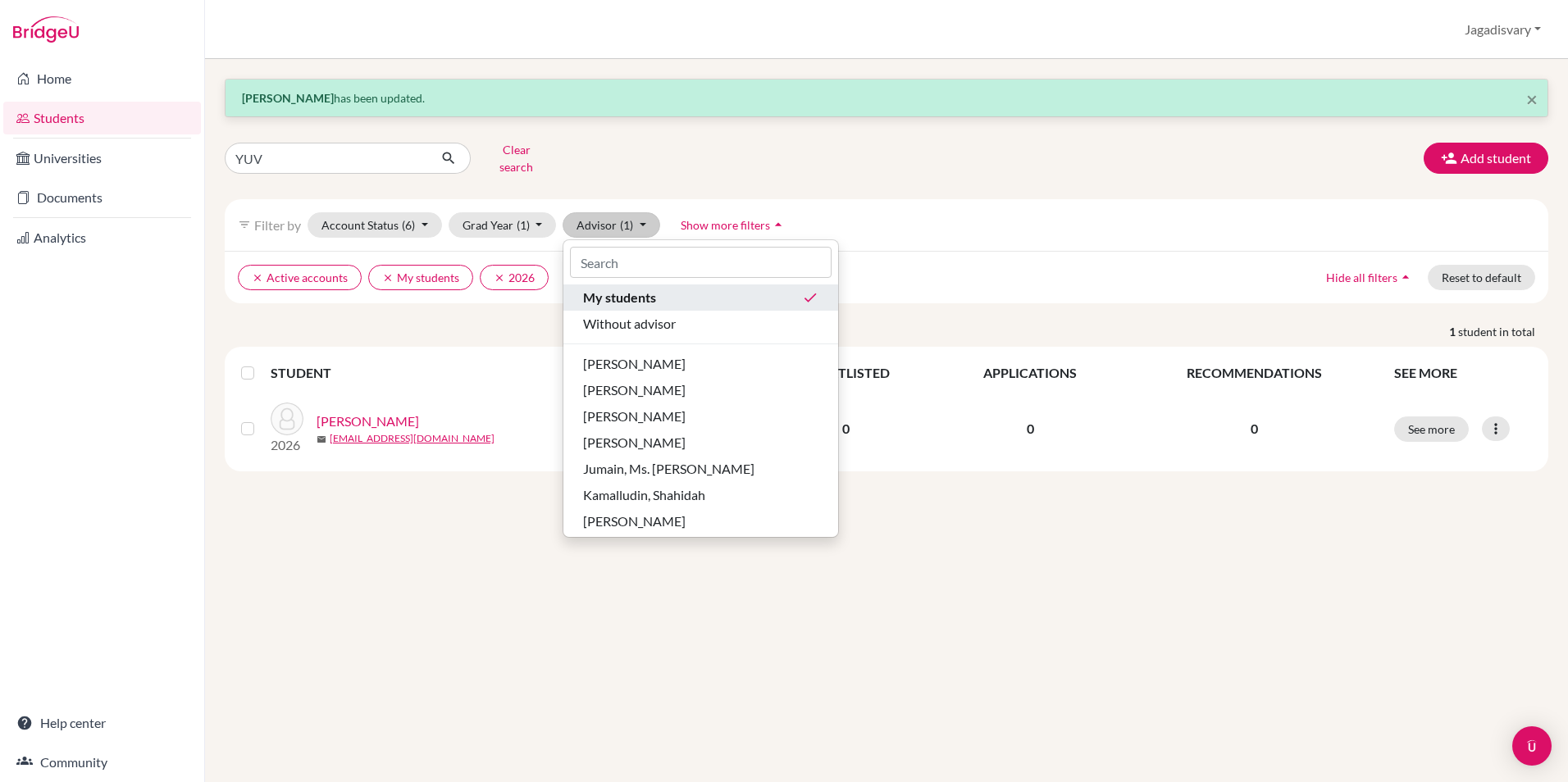
click at [704, 287] on div "My students done" at bounding box center [701, 297] width 235 height 20
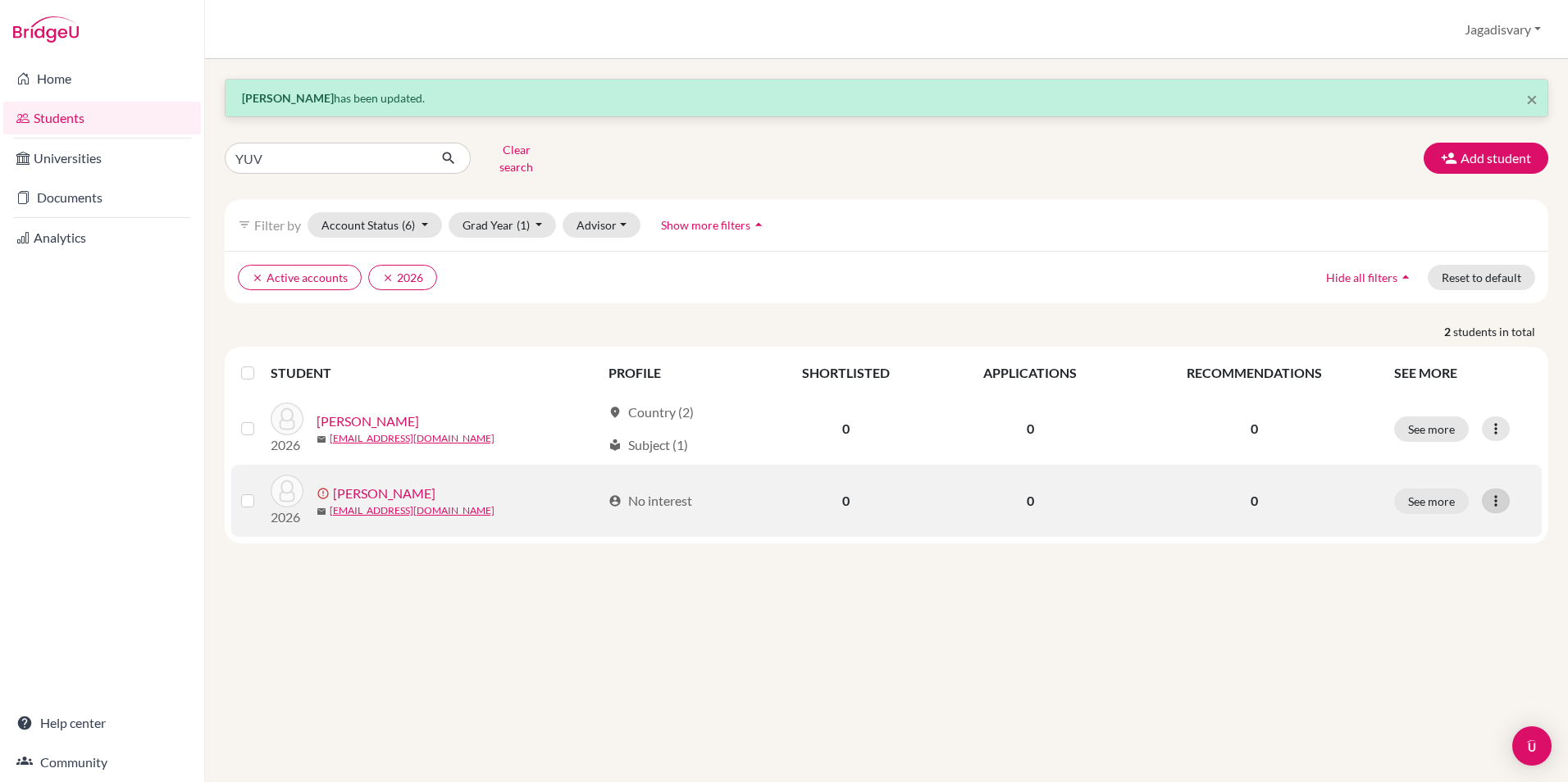
click at [1497, 493] on icon at bounding box center [1495, 500] width 16 height 16
click at [1461, 531] on button "Edit student" at bounding box center [1433, 535] width 148 height 26
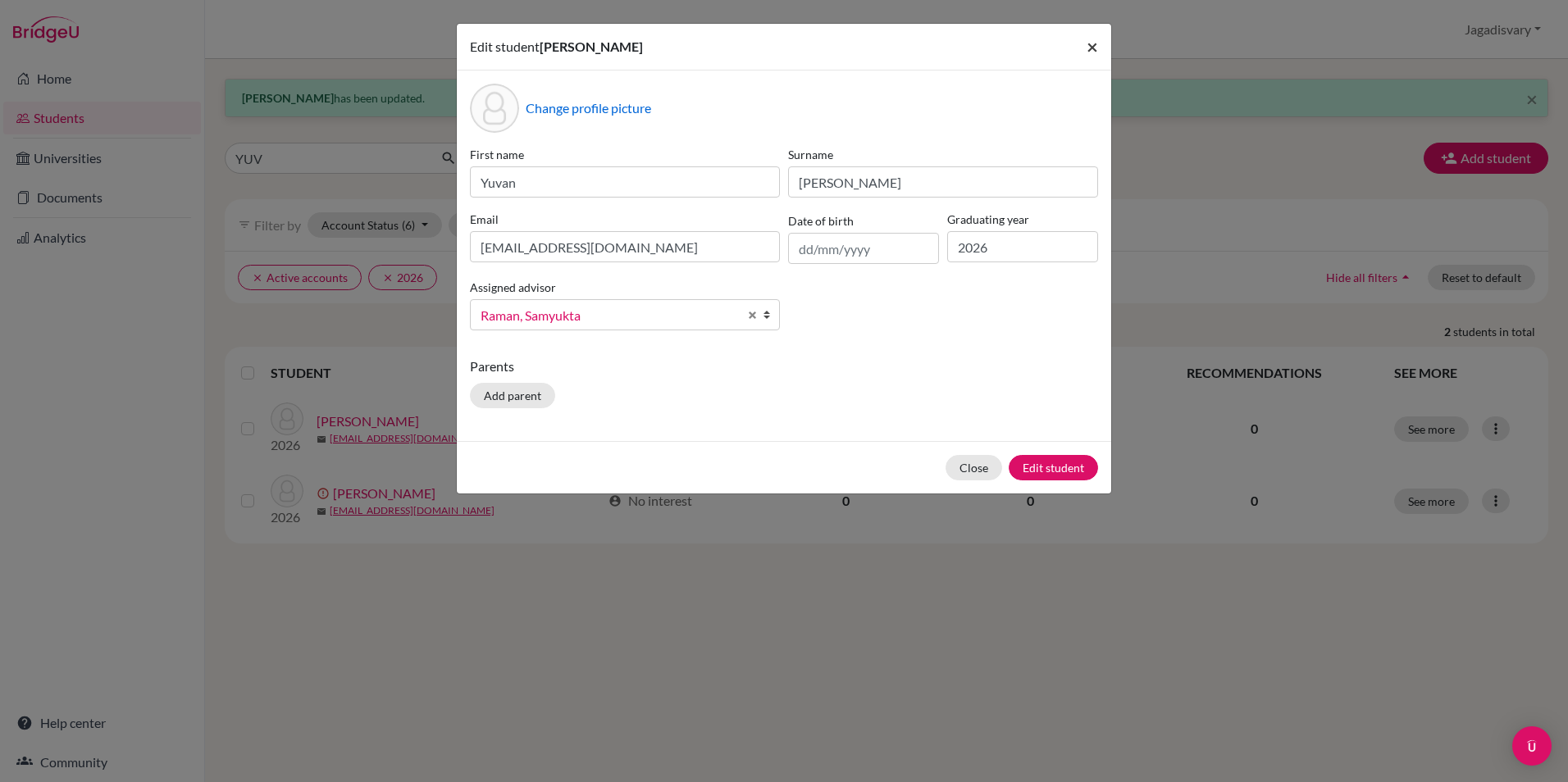
click at [1095, 50] on span "×" at bounding box center [1092, 46] width 11 height 24
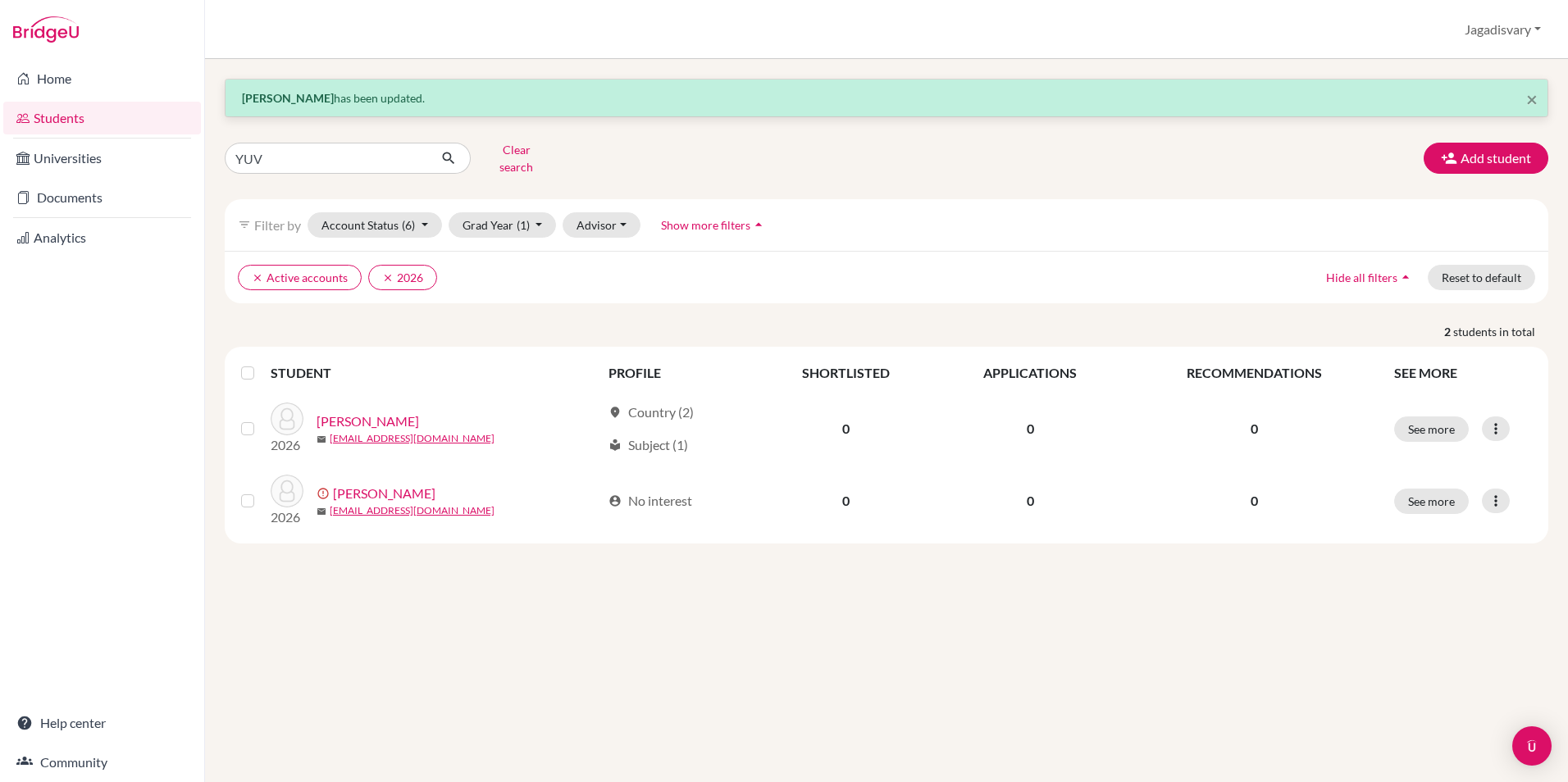
click at [538, 674] on div "× Yuvan Balasubramanian has been updated. YUV Clear search Add student filter_l…" at bounding box center [886, 420] width 1363 height 723
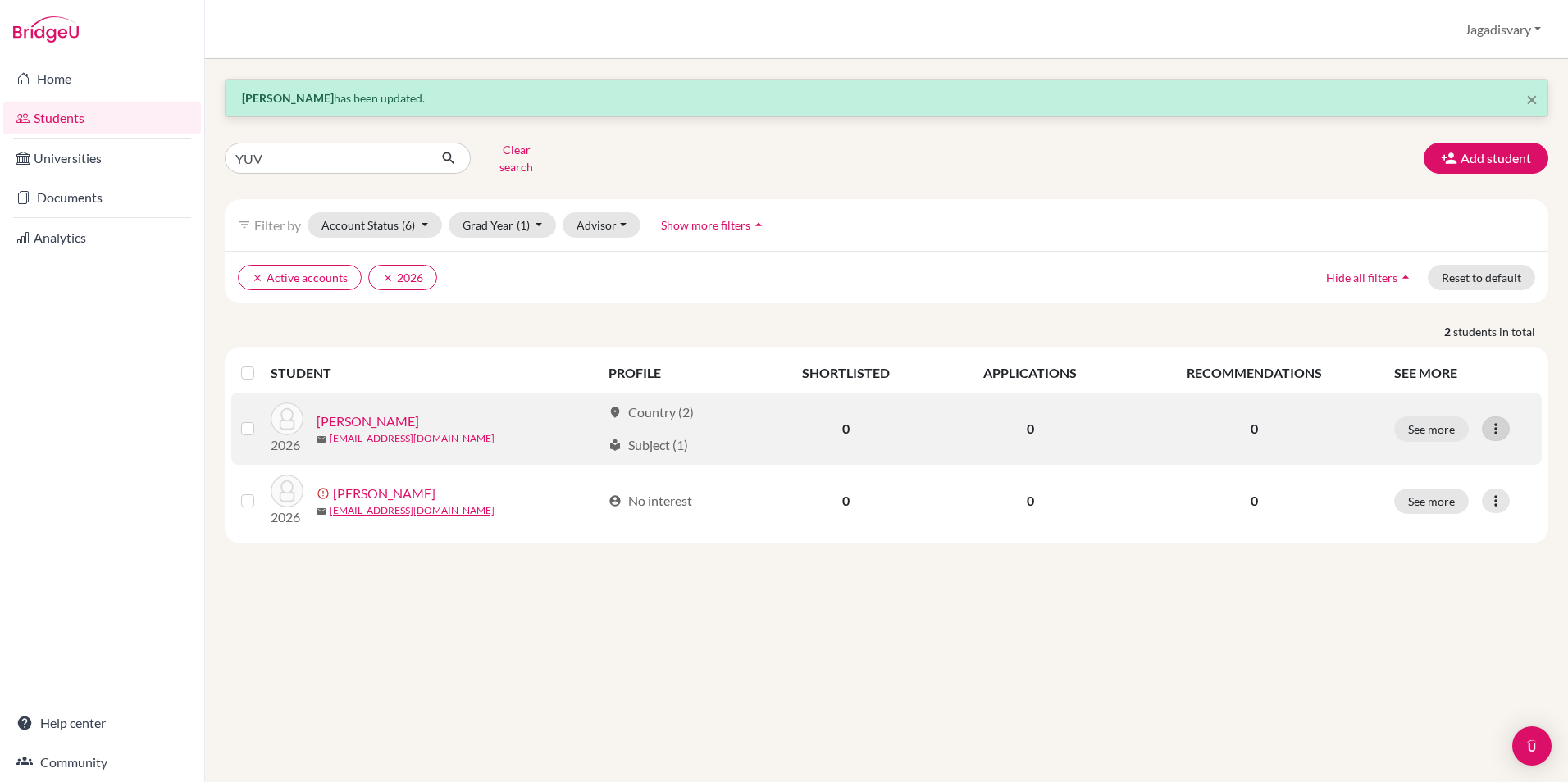
click at [1502, 421] on icon at bounding box center [1495, 429] width 16 height 16
click at [1449, 453] on button "Edit student" at bounding box center [1425, 462] width 130 height 26
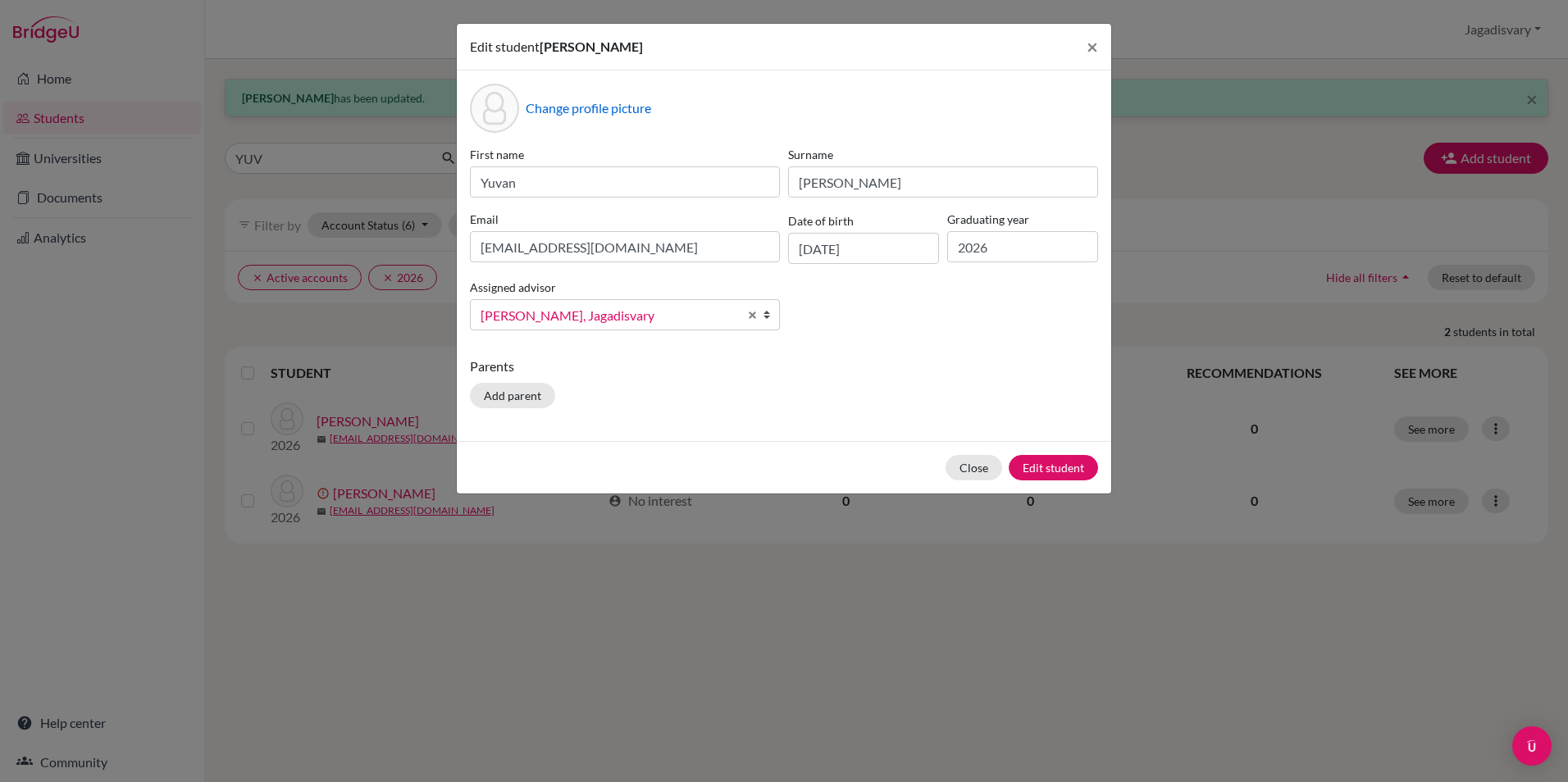
click at [634, 566] on div "Edit student Yuvan Balasubramanian × Change profile picture First name Yuvan Su…" at bounding box center [784, 391] width 1568 height 782
click at [997, 468] on button "Close" at bounding box center [973, 468] width 56 height 26
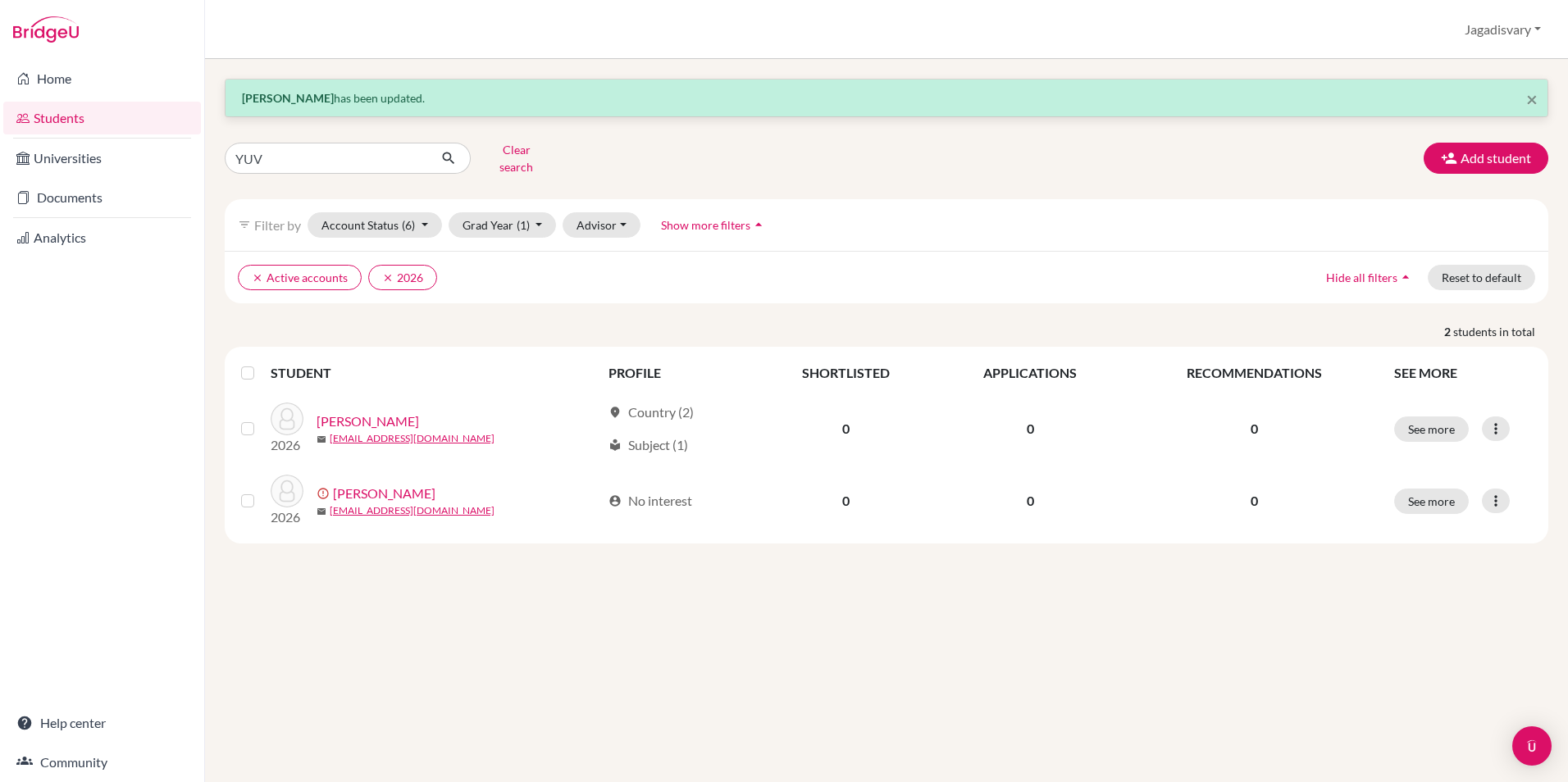
click at [440, 583] on div "× Yuvan Balasubramanian has been updated. YUV Clear search Add student filter_l…" at bounding box center [886, 420] width 1363 height 723
click at [343, 155] on input "YUV" at bounding box center [326, 158] width 203 height 32
type input "Y"
click at [660, 264] on ul "clear Active accounts clear 2026" at bounding box center [724, 277] width 973 height 26
click at [535, 151] on button "Clear search" at bounding box center [516, 158] width 91 height 43
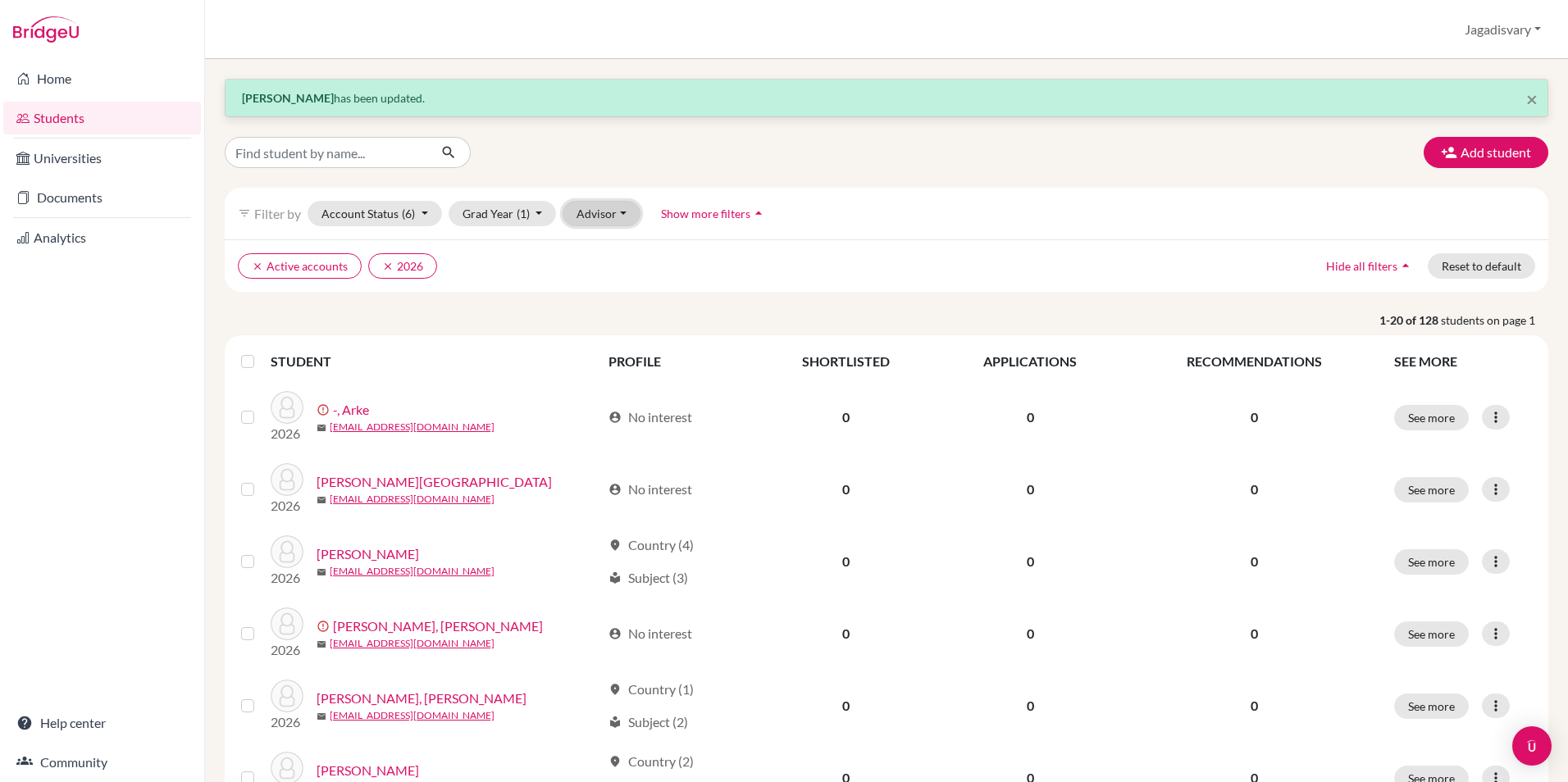
click at [604, 215] on button "Advisor" at bounding box center [602, 213] width 78 height 26
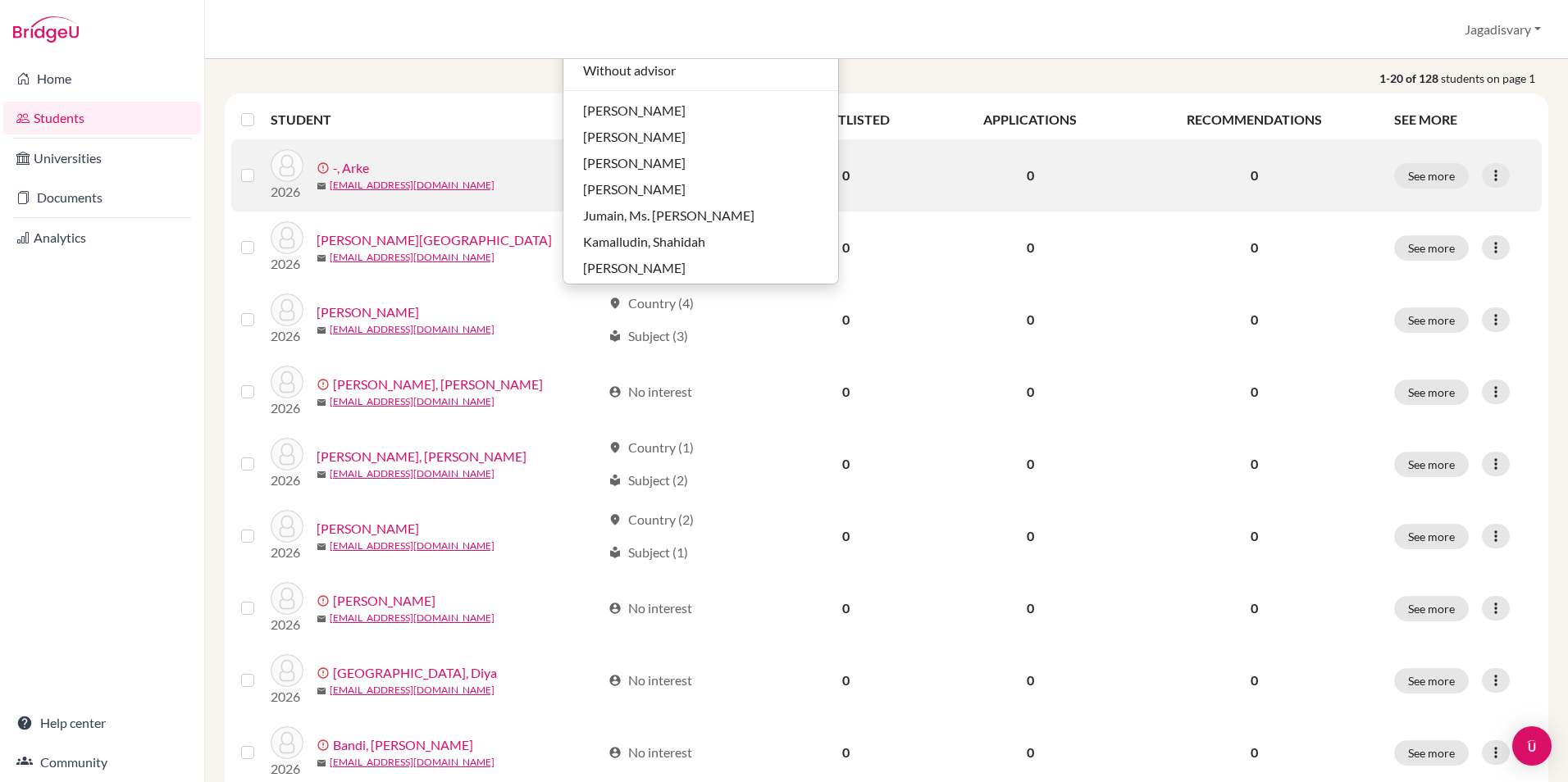
scroll to position [246, 0]
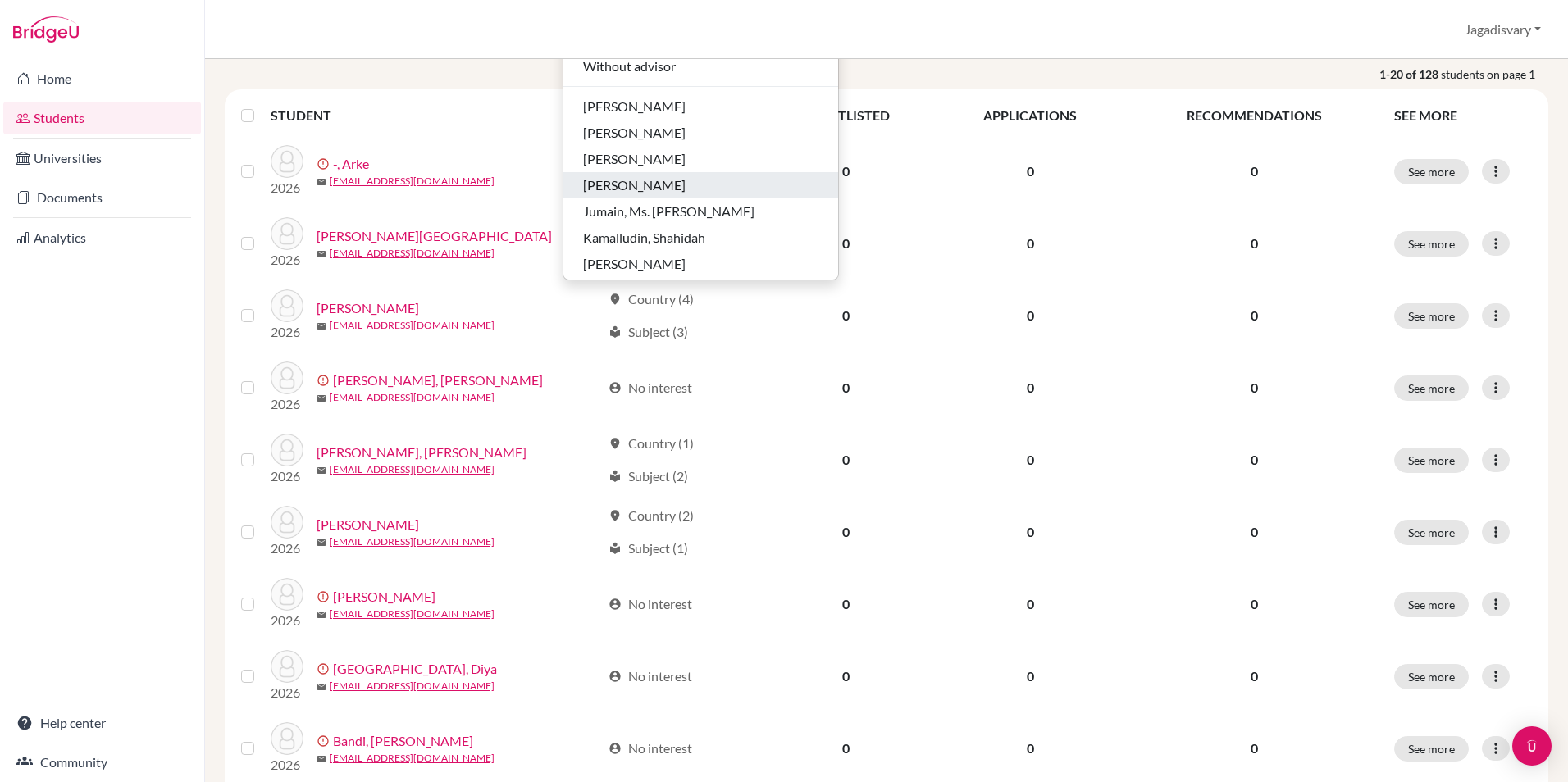
click at [625, 193] on span "[PERSON_NAME]" at bounding box center [634, 185] width 102 height 20
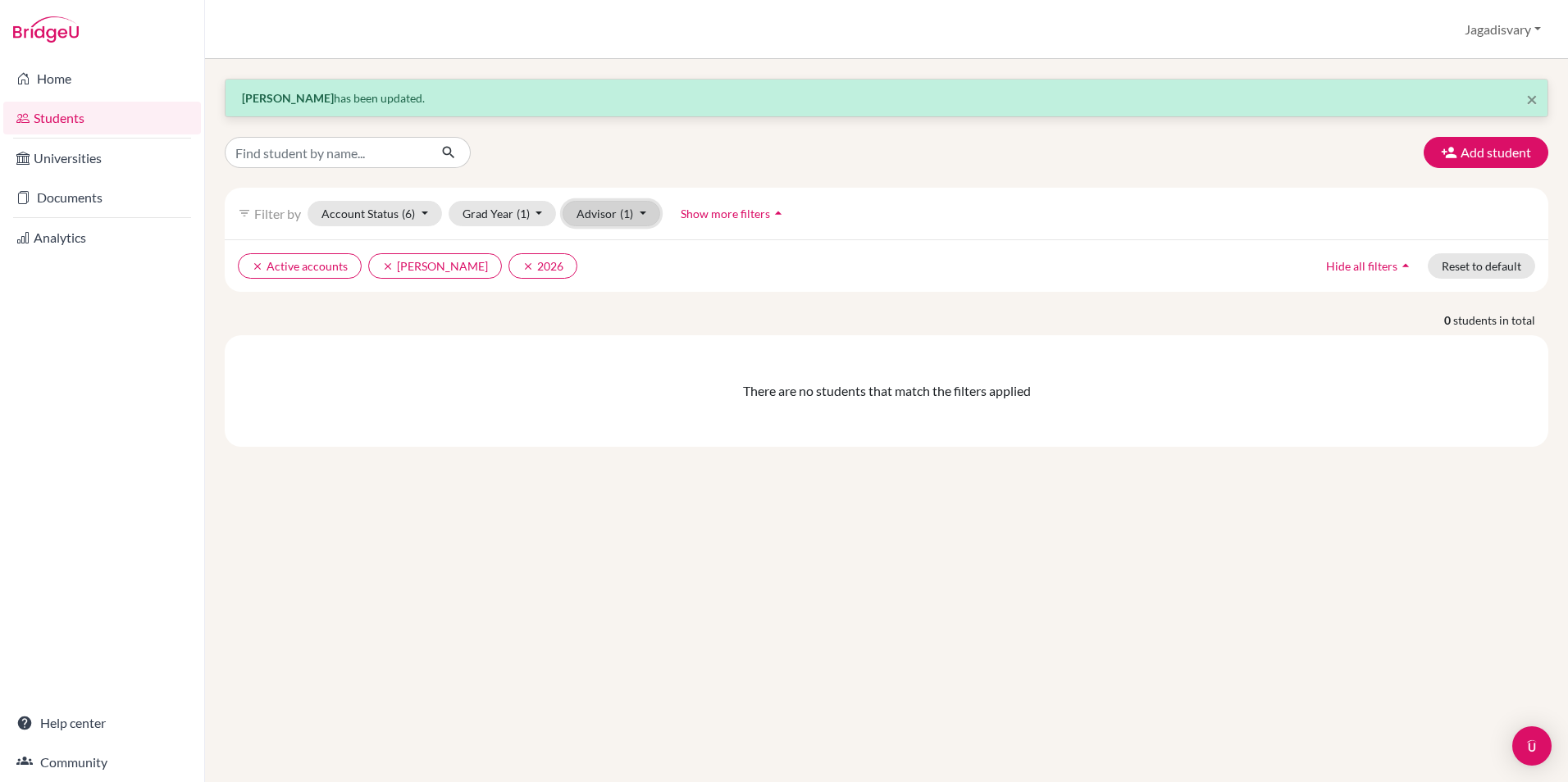
click at [595, 214] on button "Advisor (1)" at bounding box center [611, 213] width 97 height 26
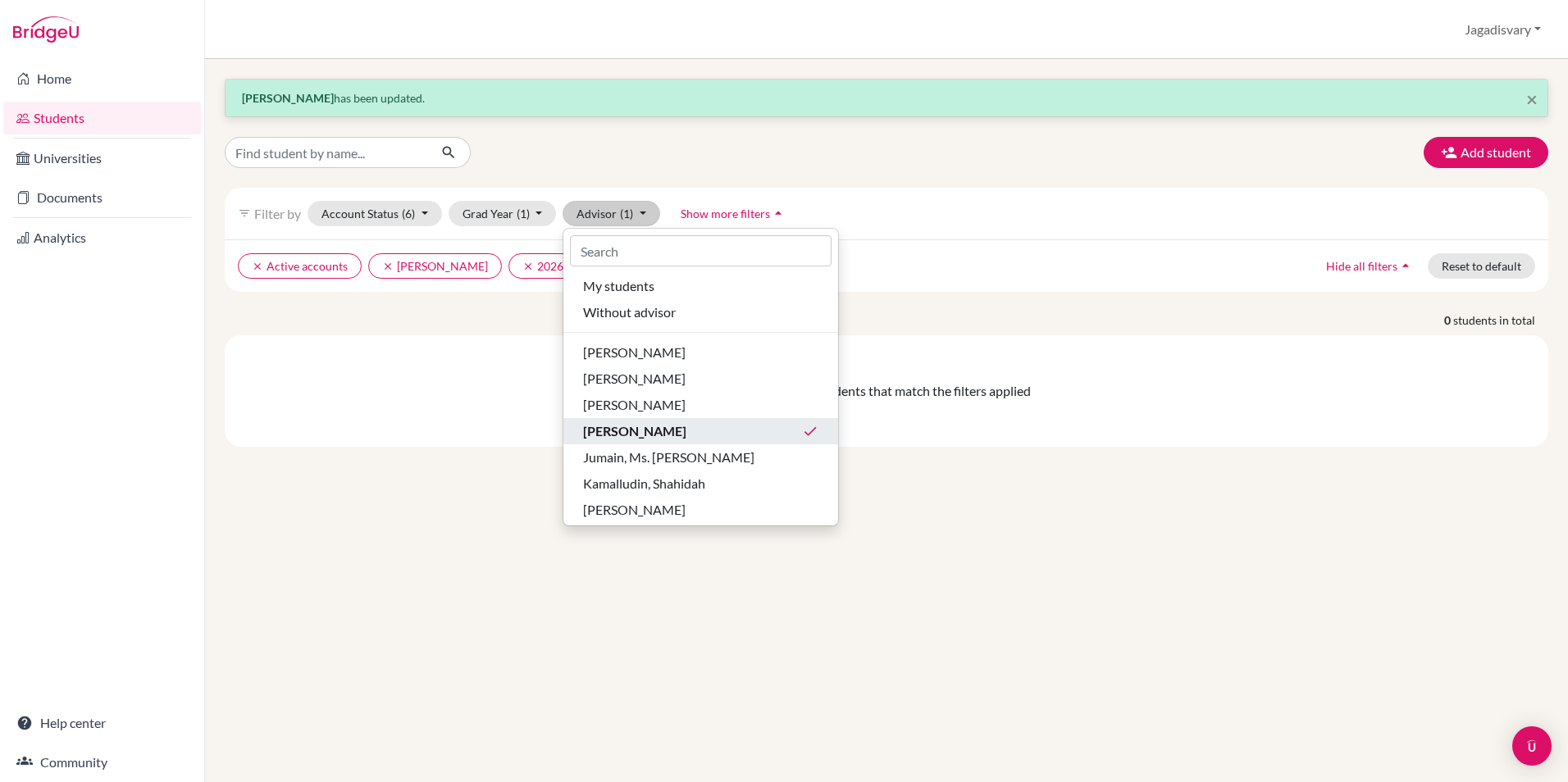
click at [687, 427] on span "[PERSON_NAME]" at bounding box center [635, 431] width 103 height 20
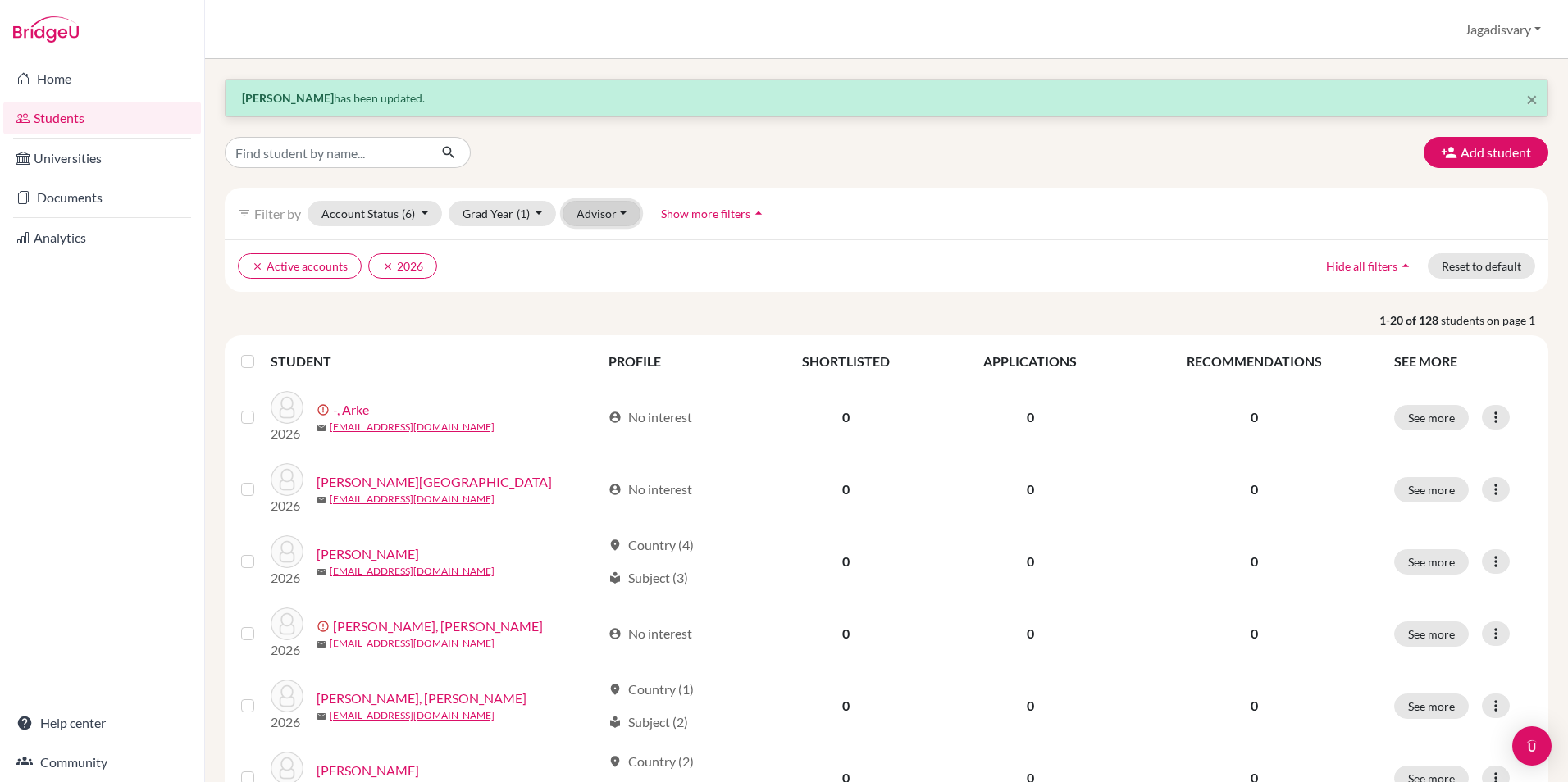
click at [589, 211] on button "Advisor" at bounding box center [602, 213] width 78 height 26
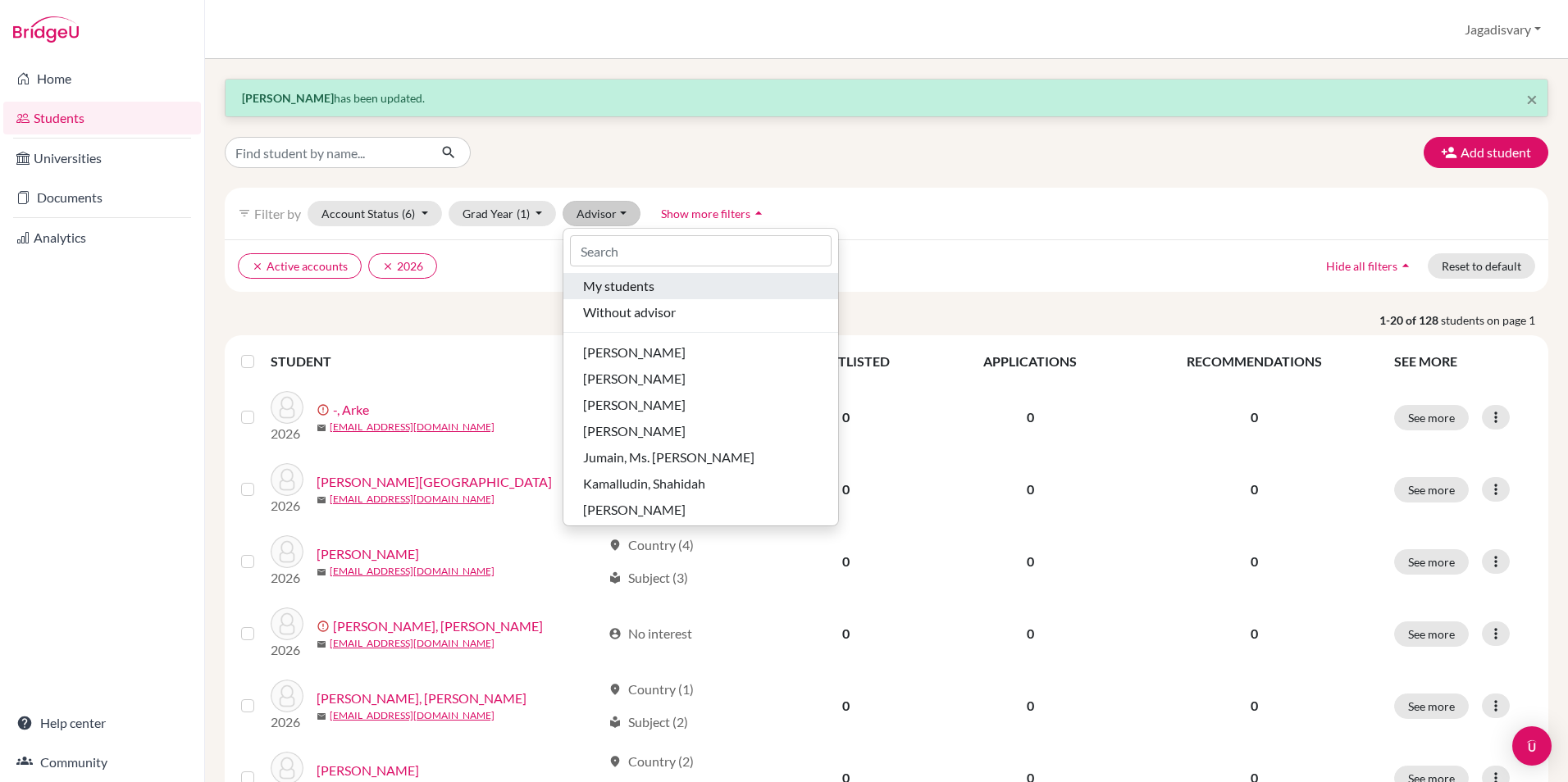
click at [664, 295] on div "My students" at bounding box center [701, 285] width 235 height 20
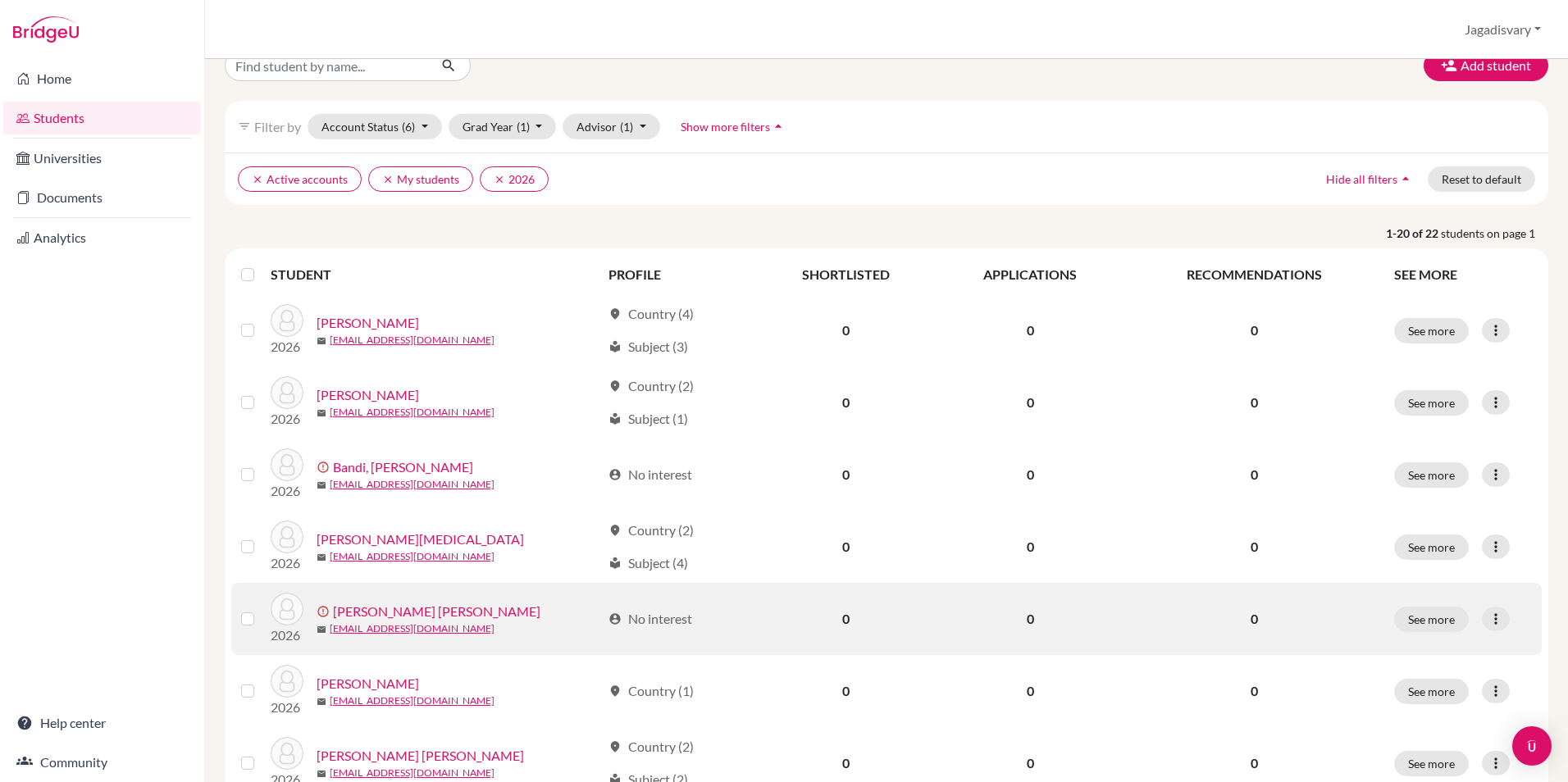
scroll to position [86, 0]
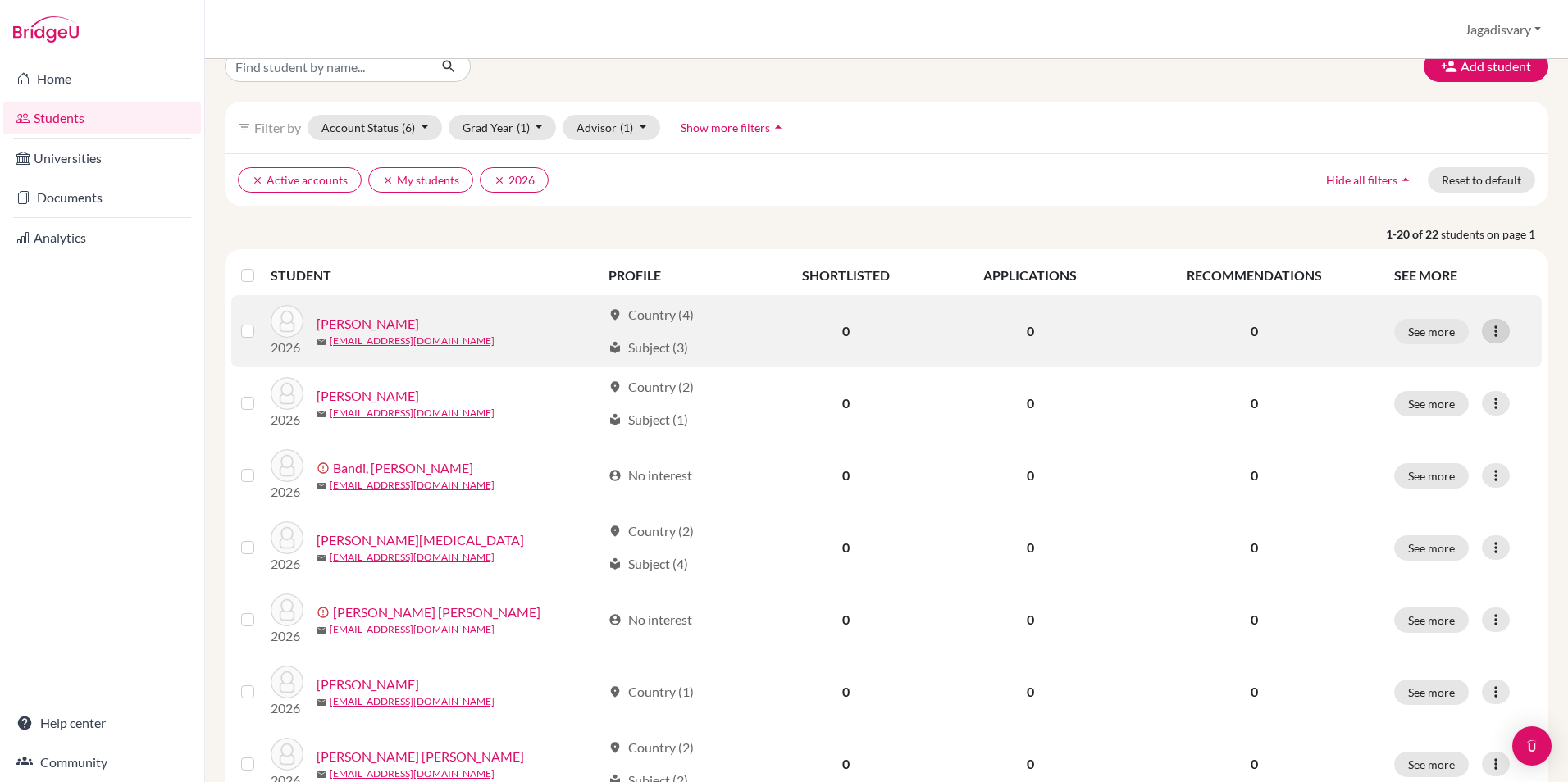
click at [1491, 328] on icon at bounding box center [1495, 330] width 16 height 16
click at [1430, 389] on button "Send Message" at bounding box center [1412, 391] width 130 height 26
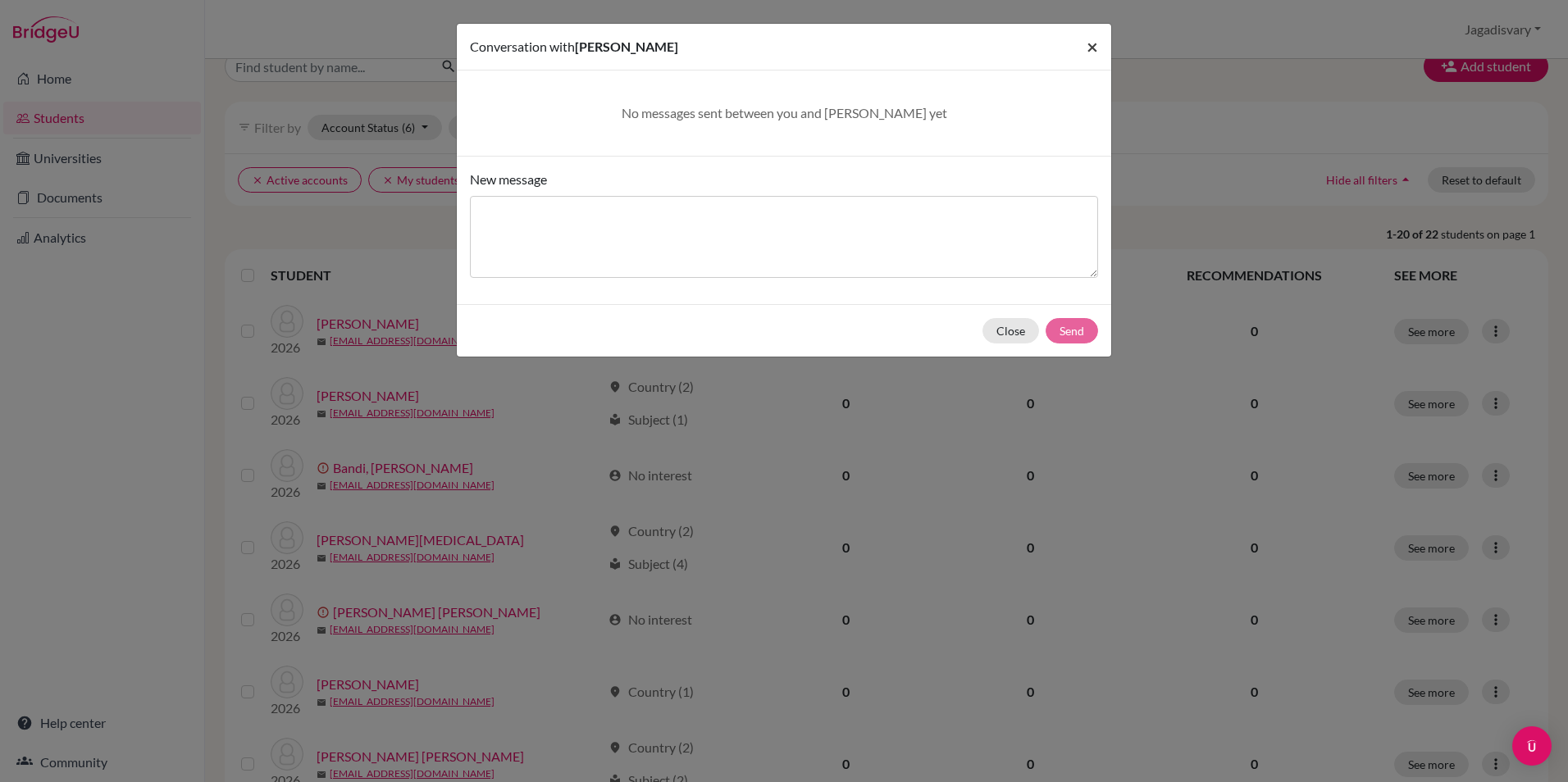
click at [1090, 44] on span "×" at bounding box center [1092, 46] width 11 height 24
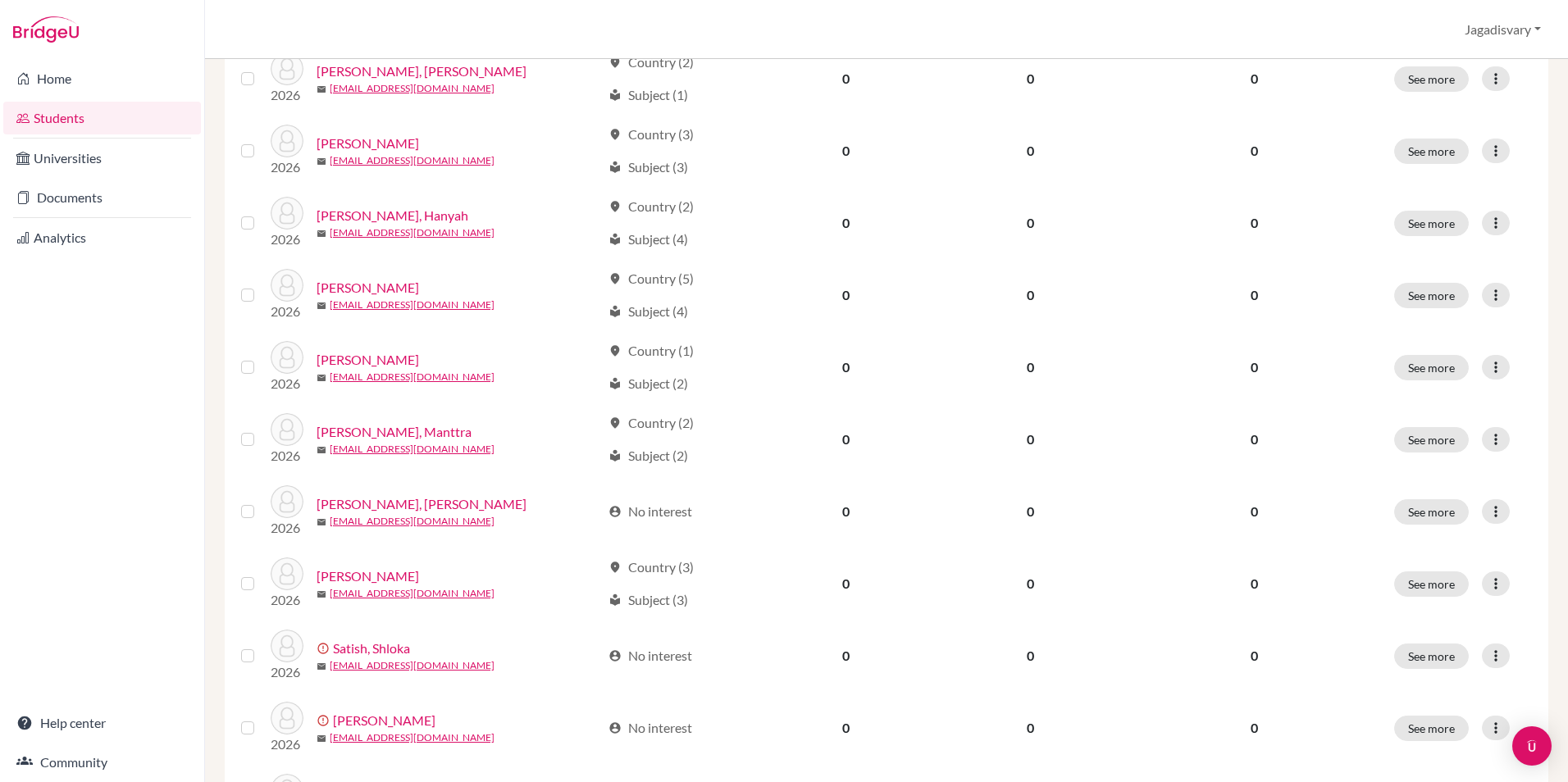
scroll to position [1152, 0]
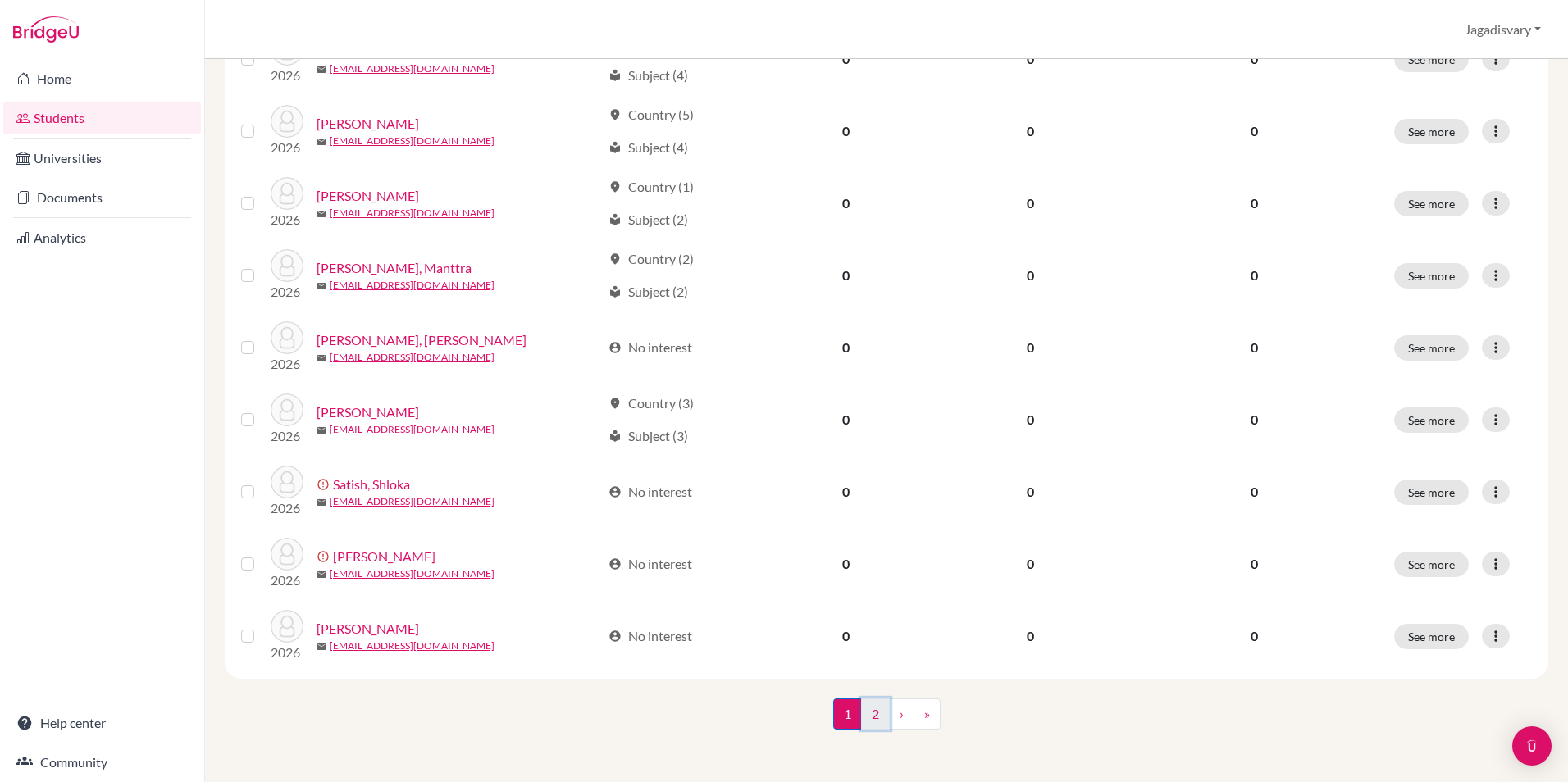
click at [873, 719] on link "2" at bounding box center [876, 714] width 29 height 32
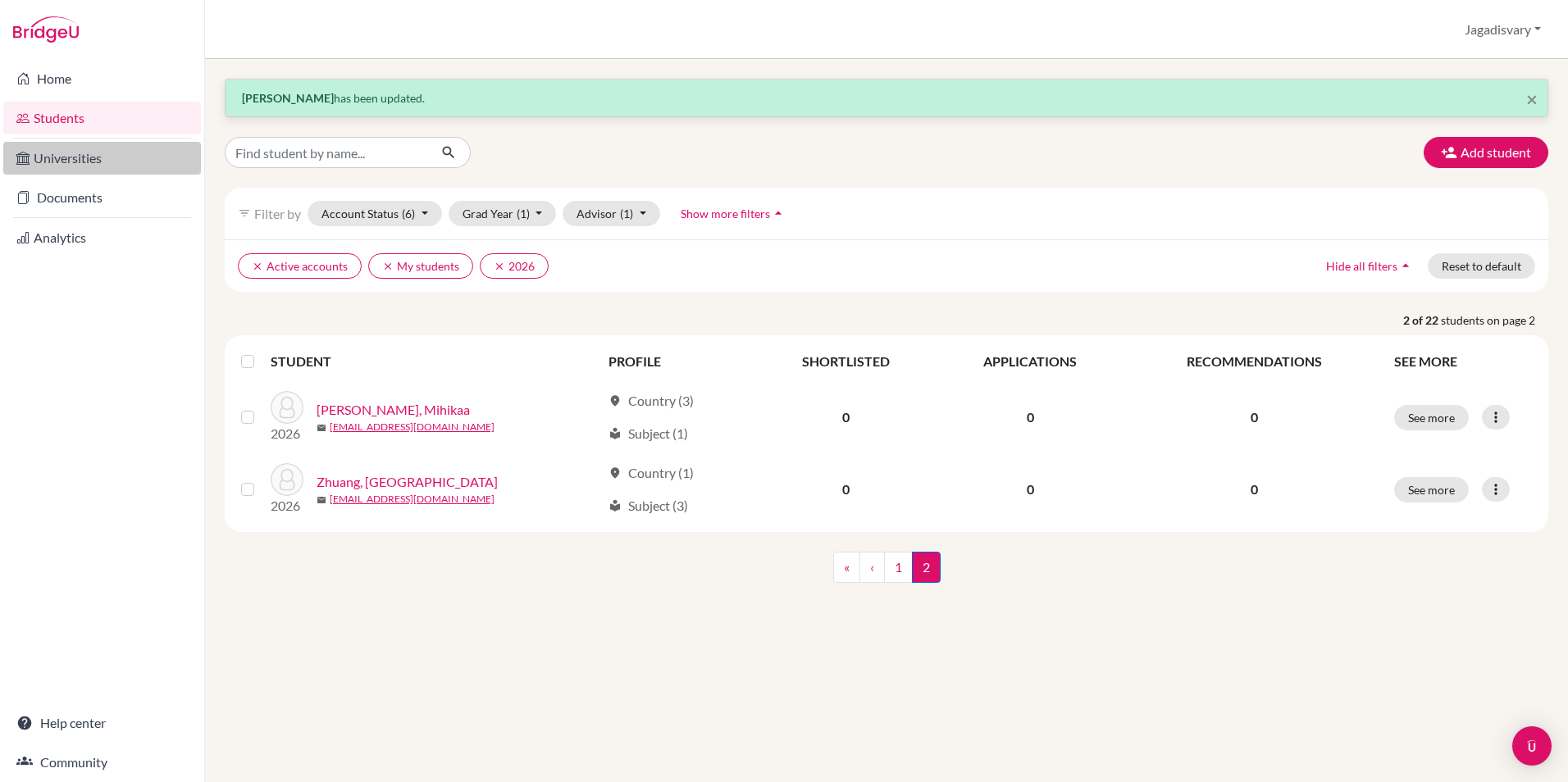
click at [146, 158] on link "Universities" at bounding box center [101, 159] width 198 height 32
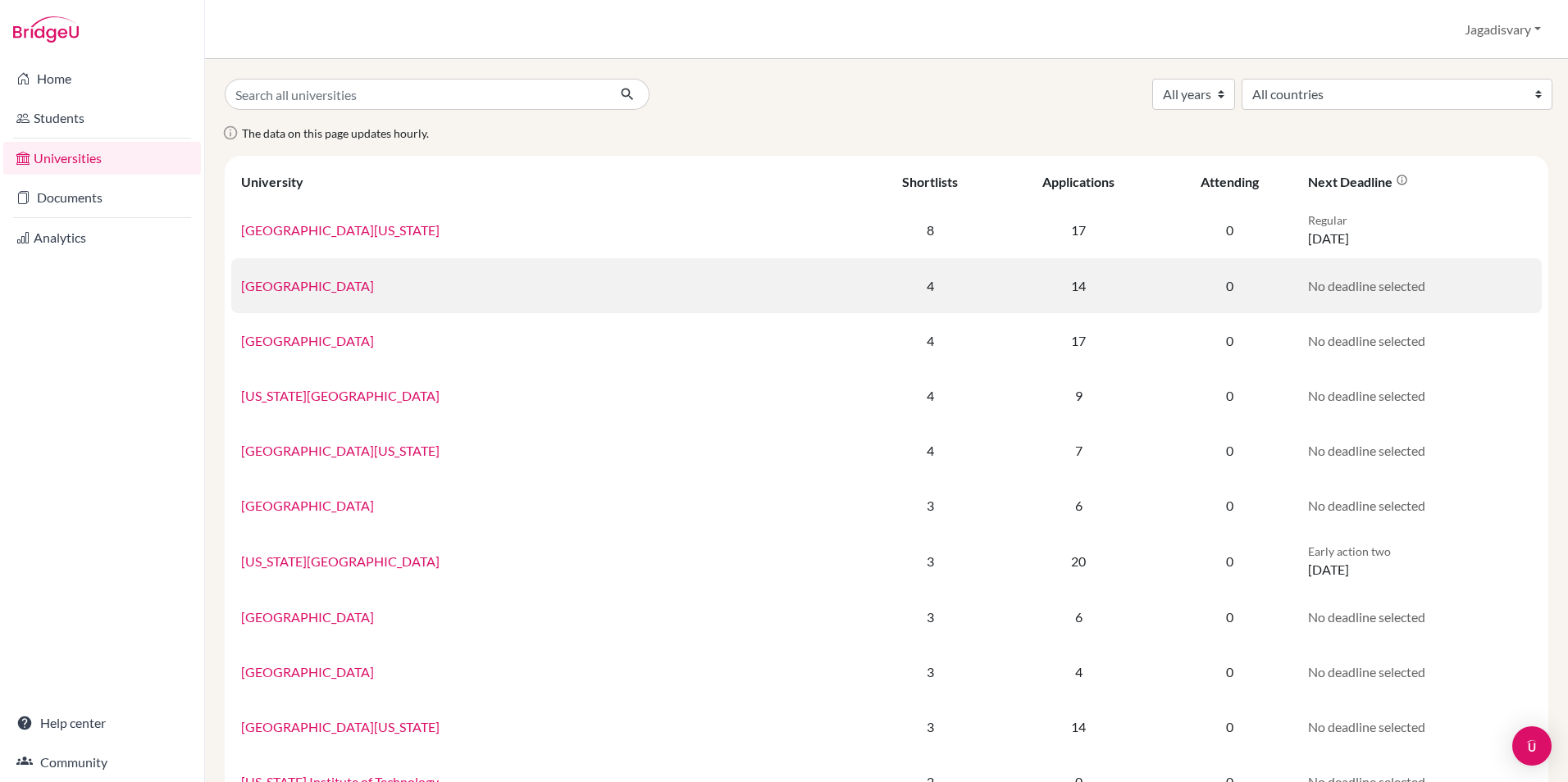
click at [374, 291] on link "[GEOGRAPHIC_DATA]" at bounding box center [307, 285] width 133 height 15
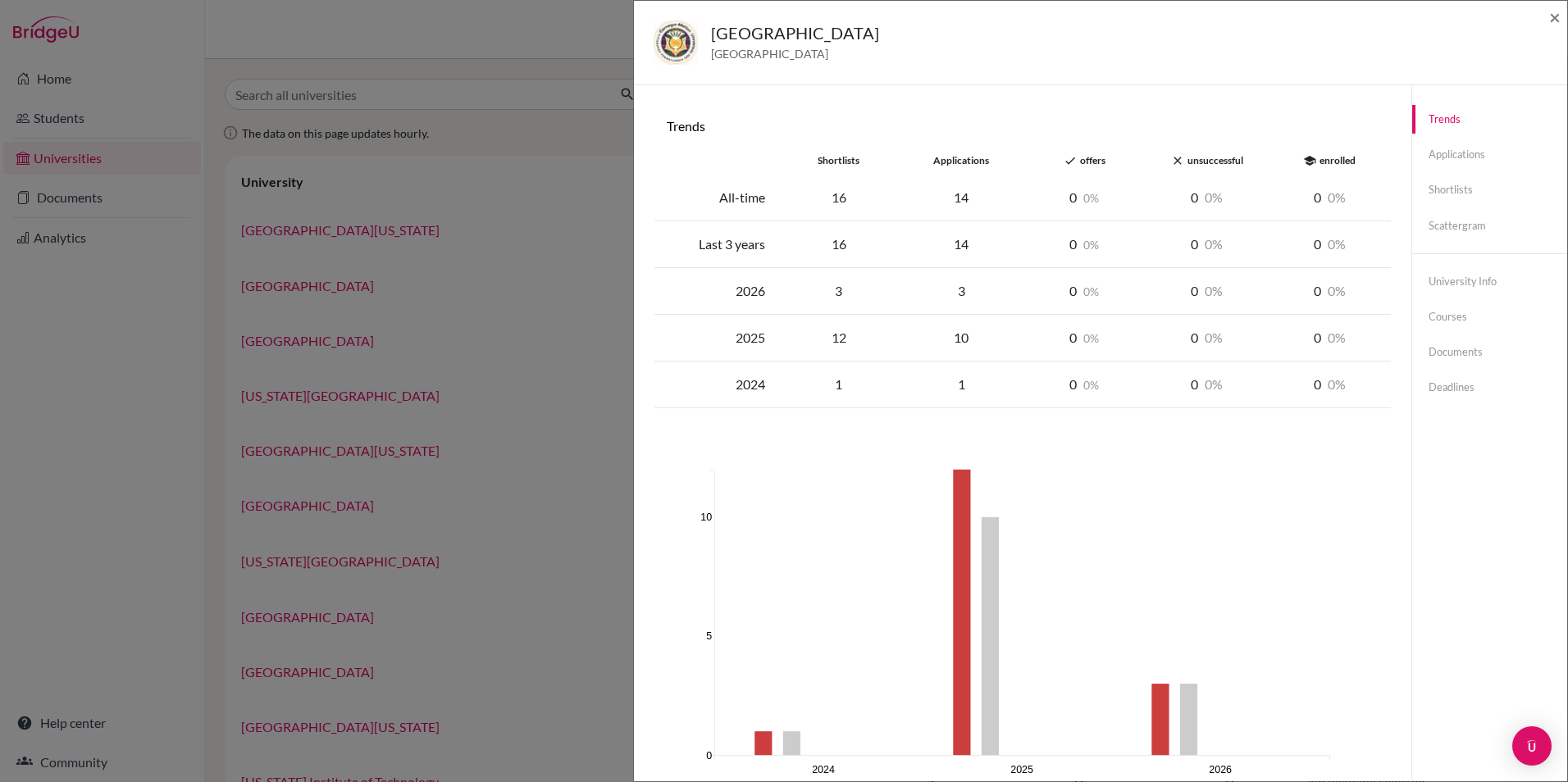
scroll to position [156, 0]
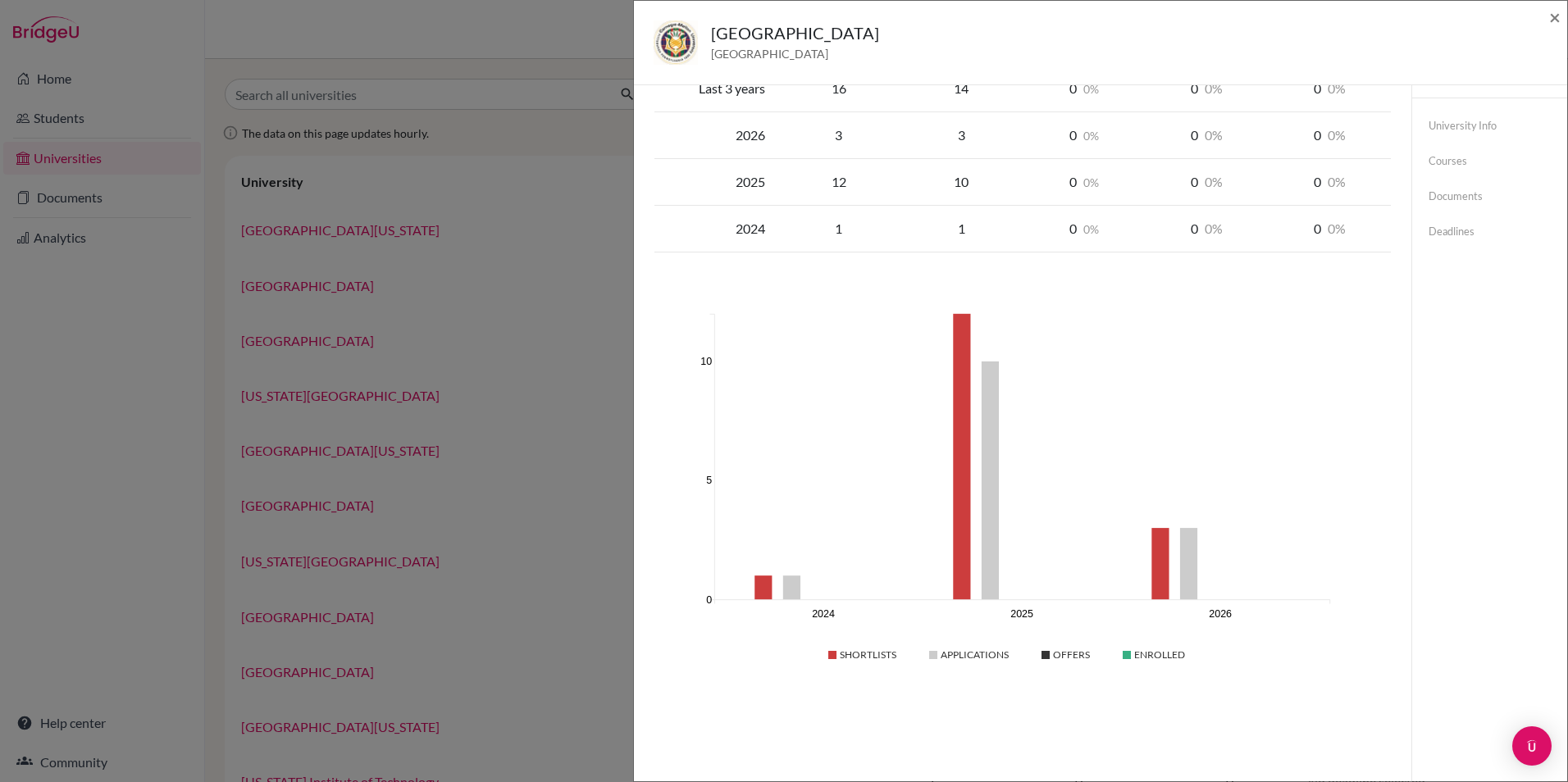
click at [169, 325] on div "Carnegie Mellon University United States of America × Trends shortlists applica…" at bounding box center [784, 391] width 1568 height 782
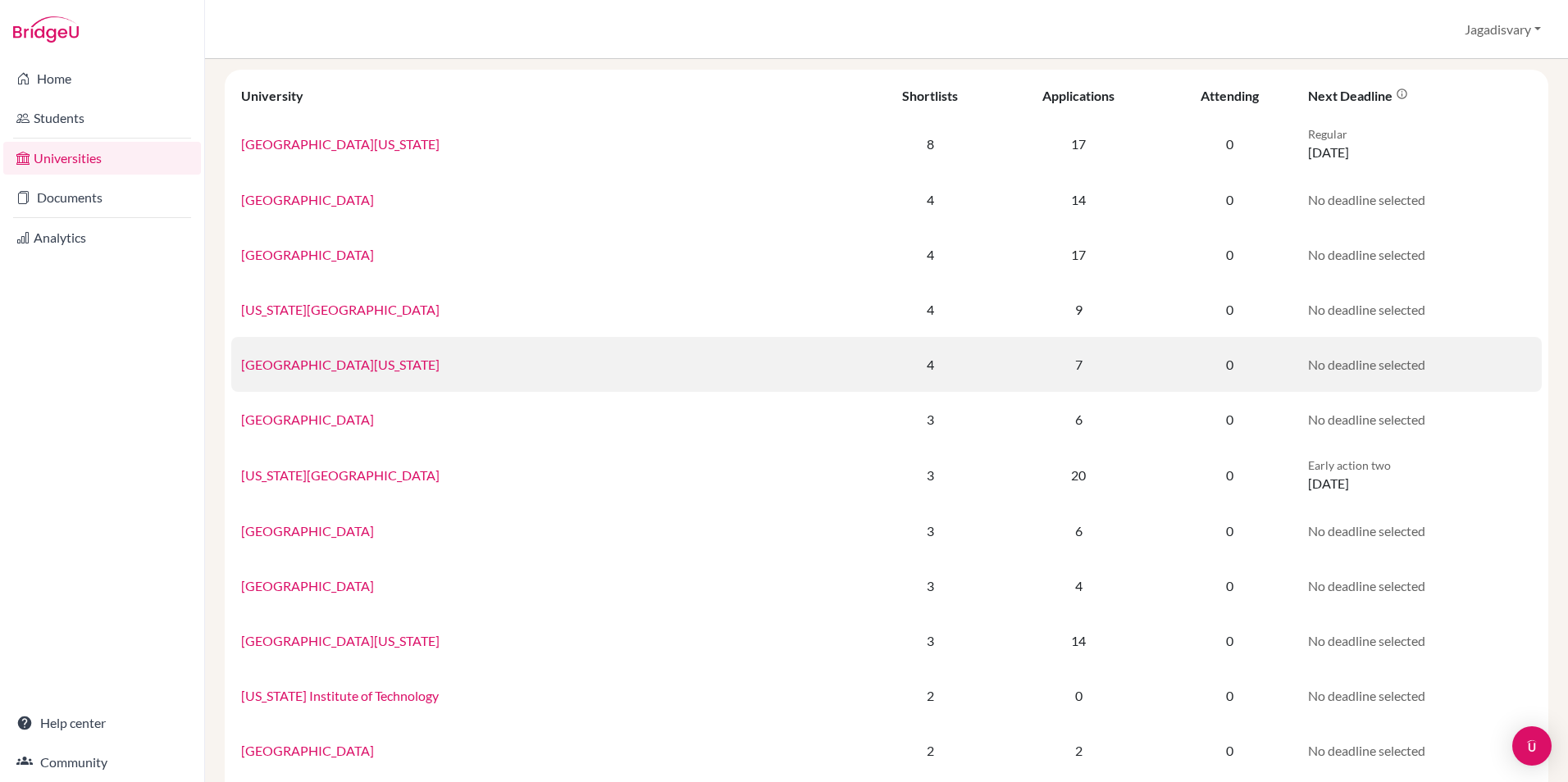
scroll to position [246, 0]
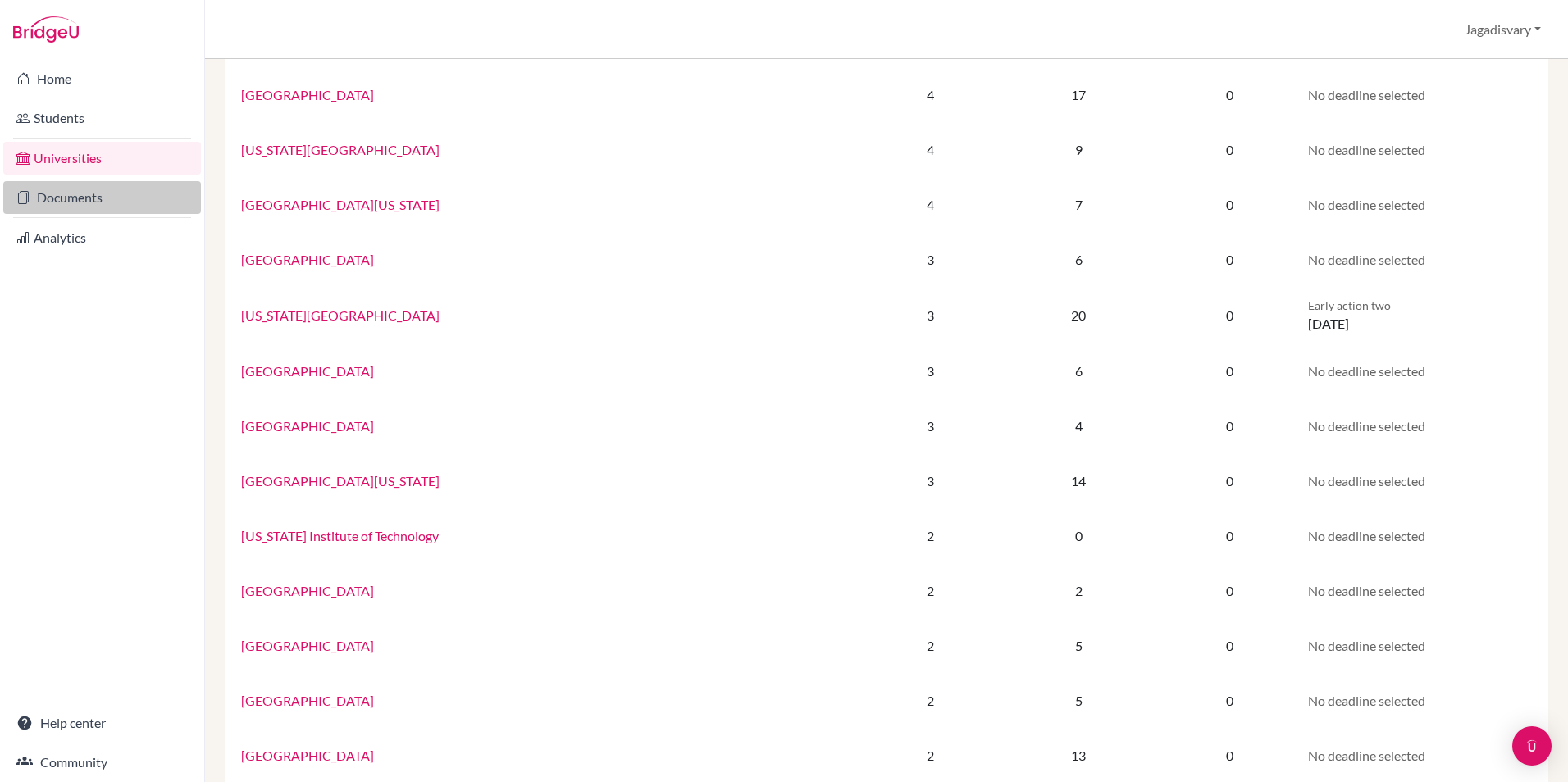
click at [77, 200] on link "Documents" at bounding box center [101, 198] width 198 height 32
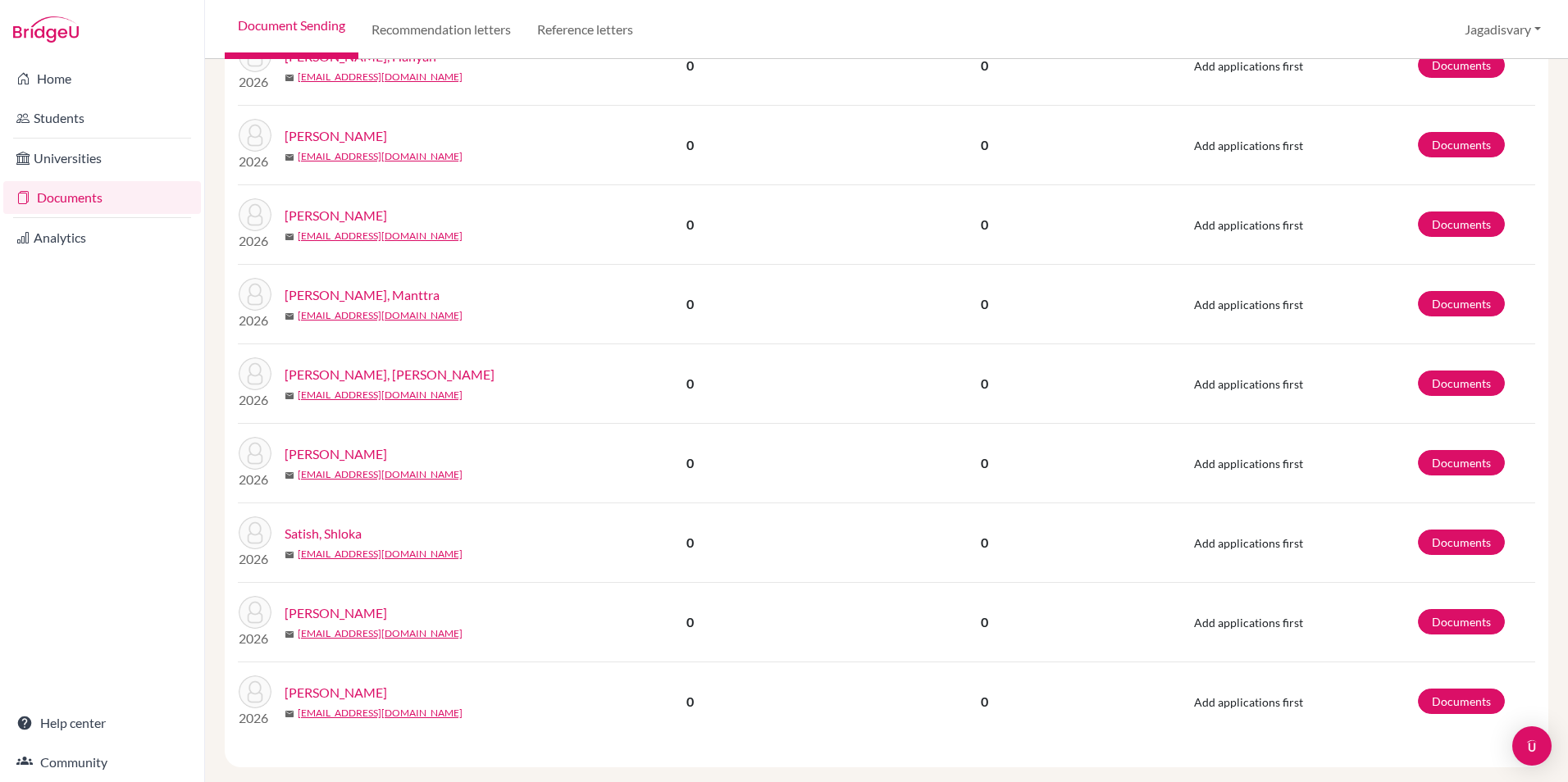
scroll to position [1340, 0]
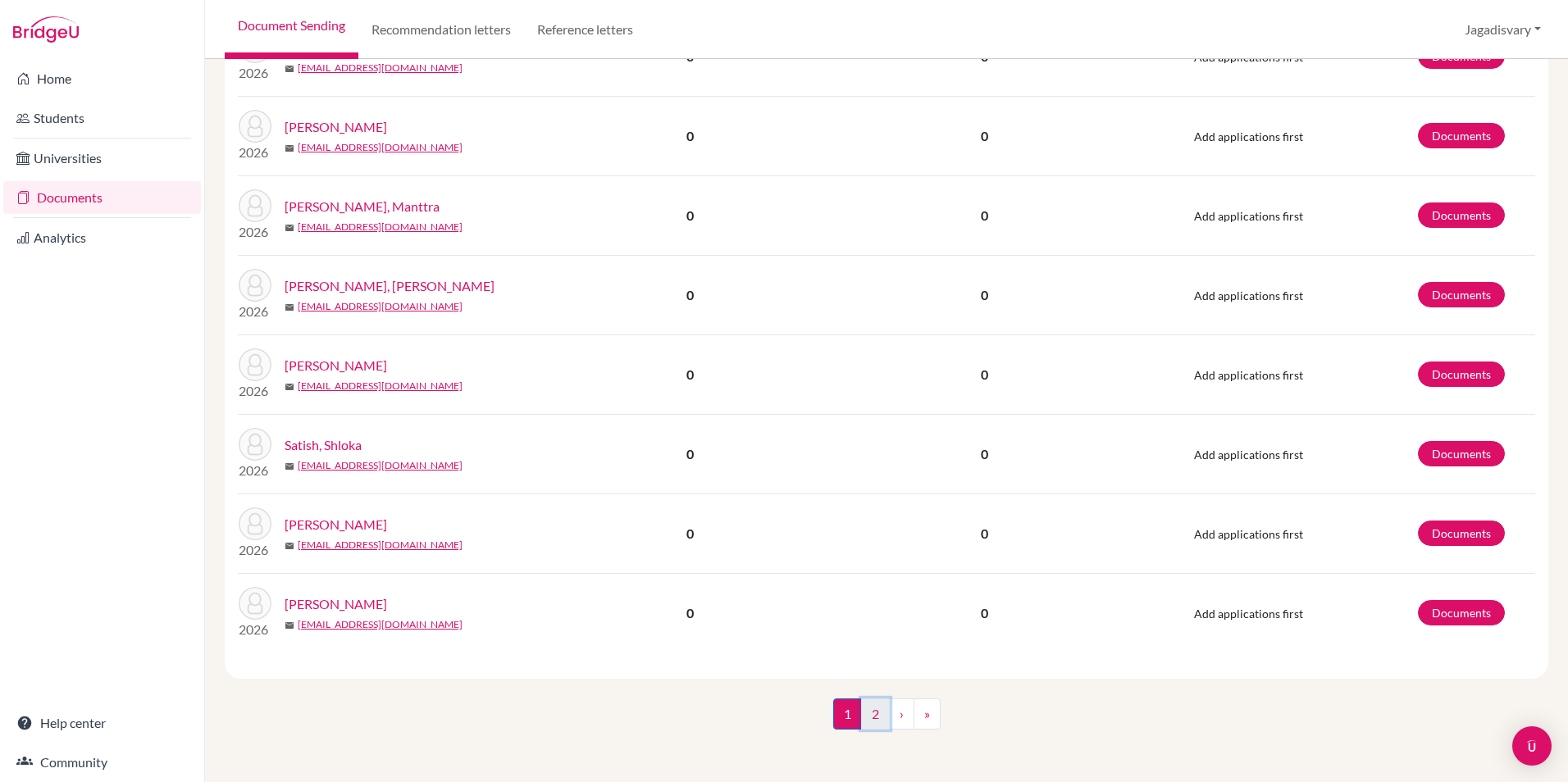
click at [873, 708] on link "2" at bounding box center [876, 714] width 29 height 32
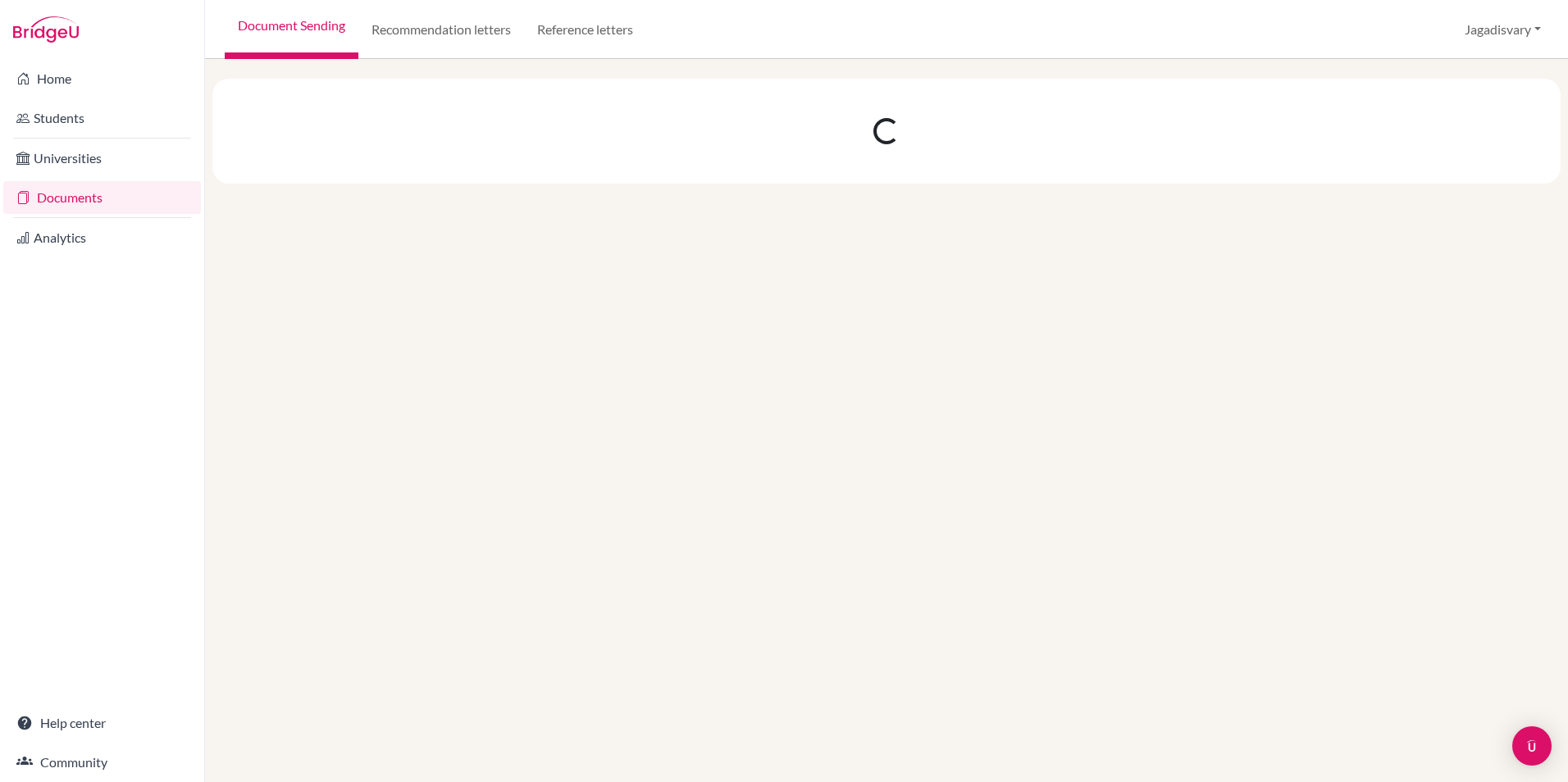
scroll to position [0, 0]
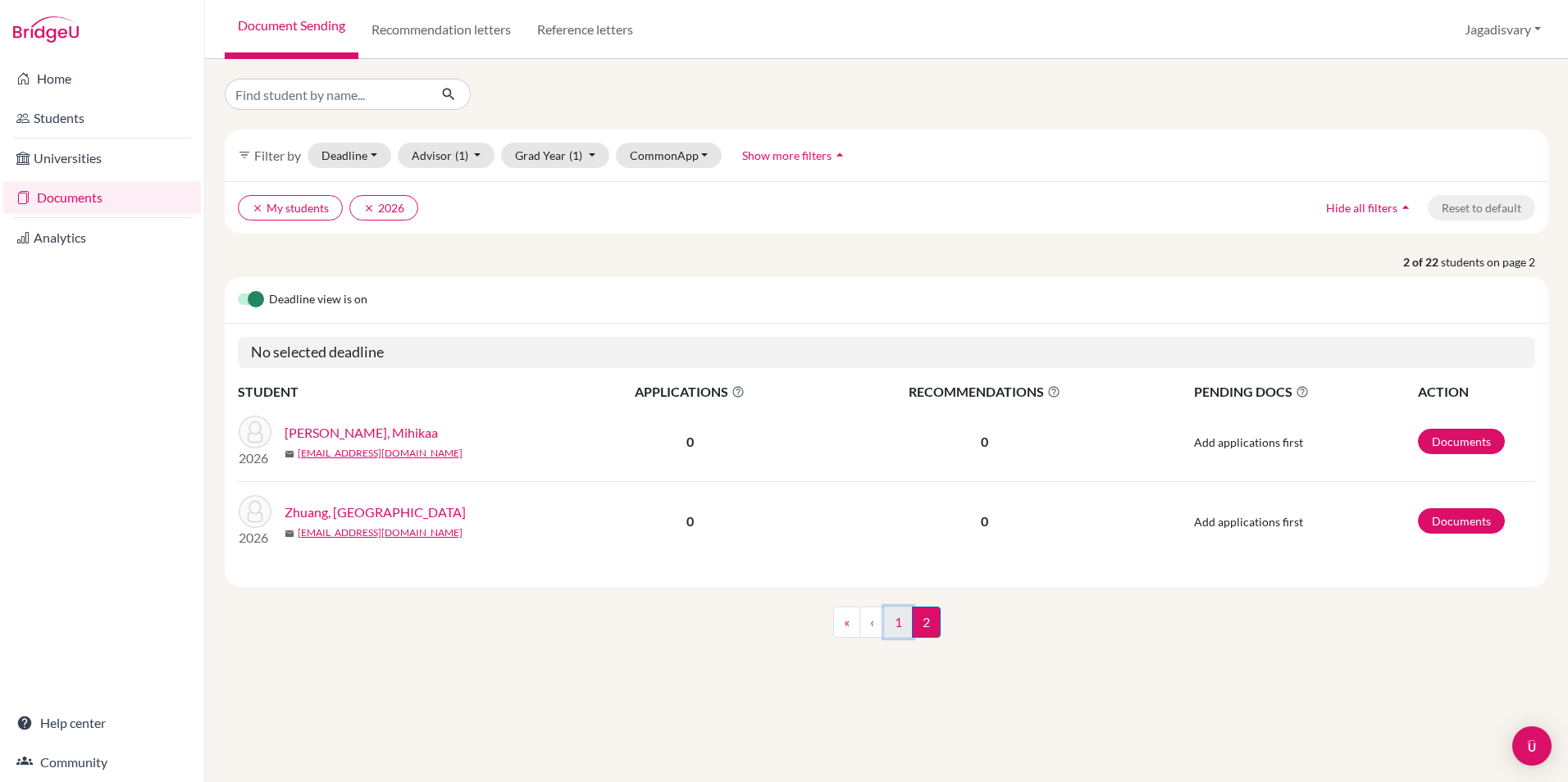
click at [893, 618] on link "1" at bounding box center [899, 623] width 29 height 32
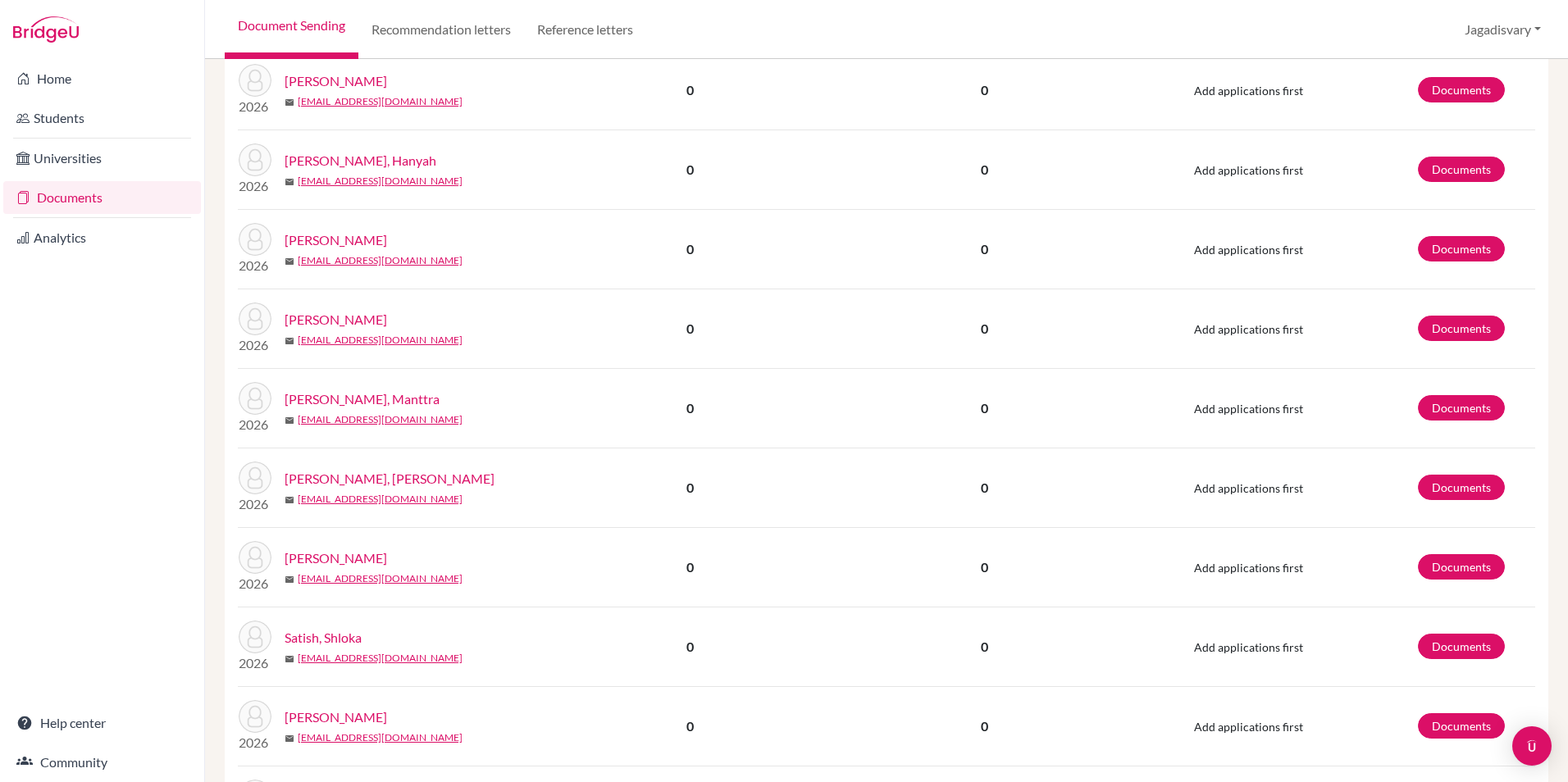
scroll to position [1340, 0]
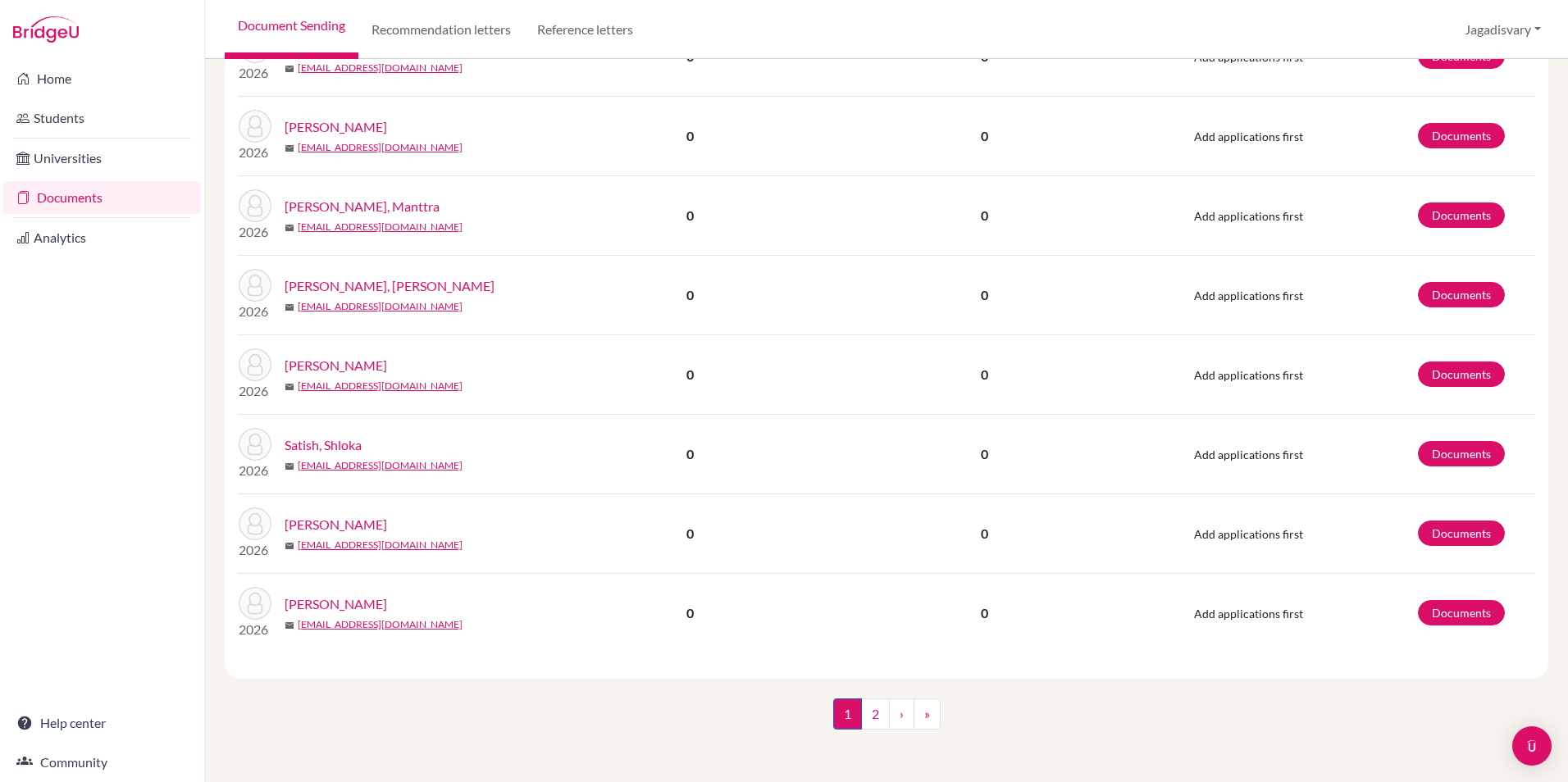
click at [566, 705] on div "1 (current) 2 › »" at bounding box center [886, 730] width 1348 height 64
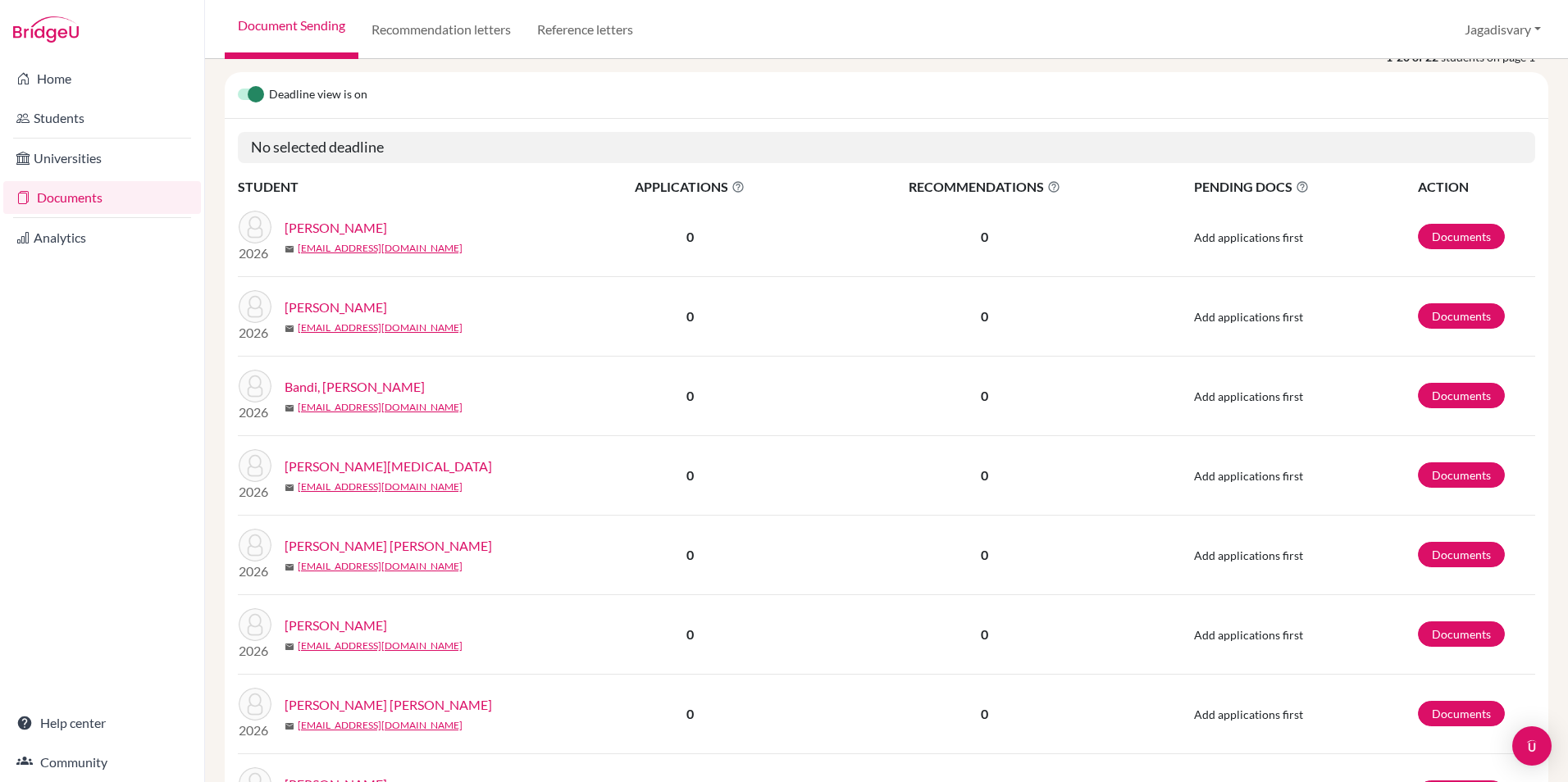
scroll to position [0, 0]
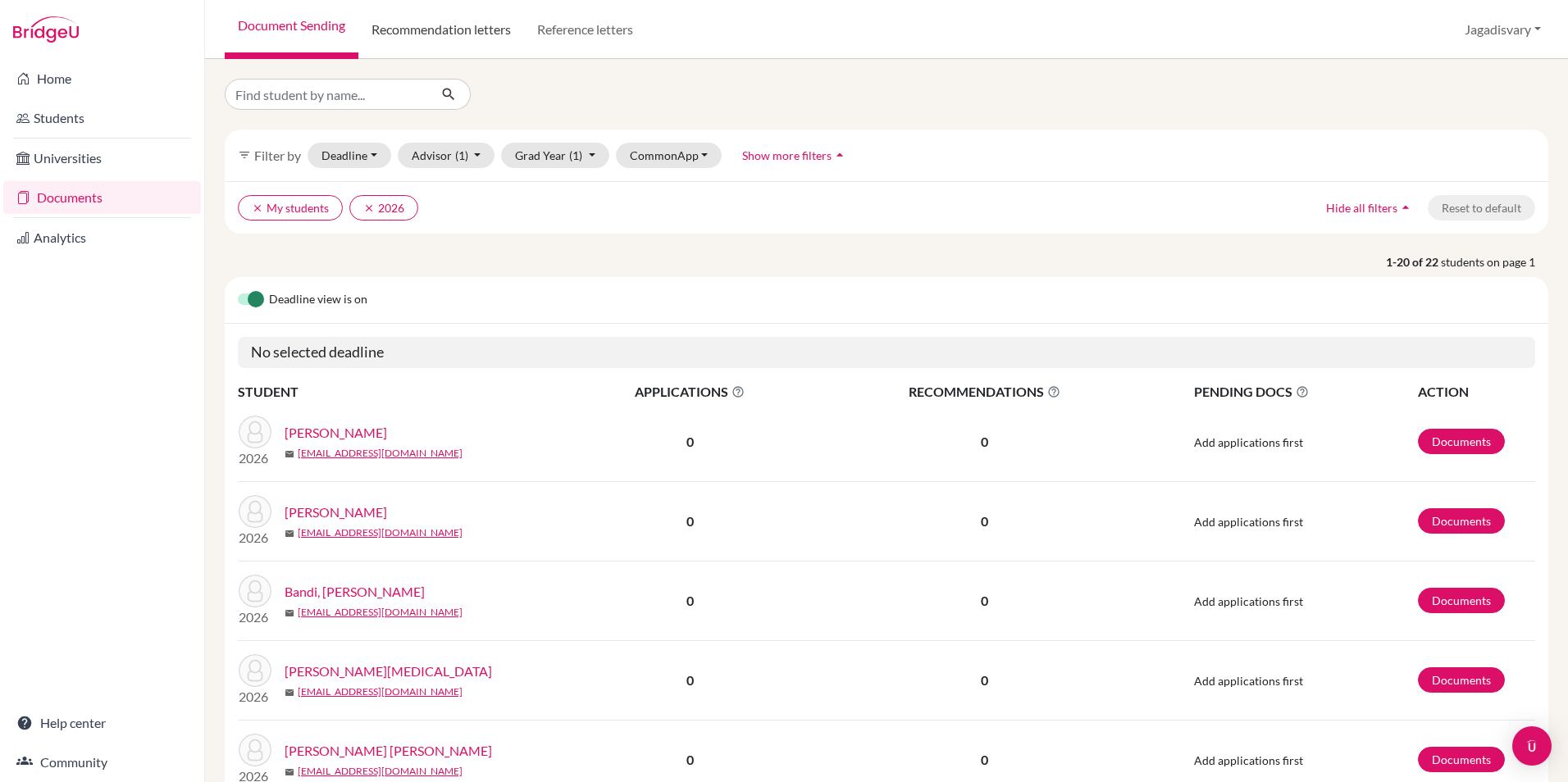
click at [495, 25] on link "Recommendation letters" at bounding box center [440, 30] width 165 height 59
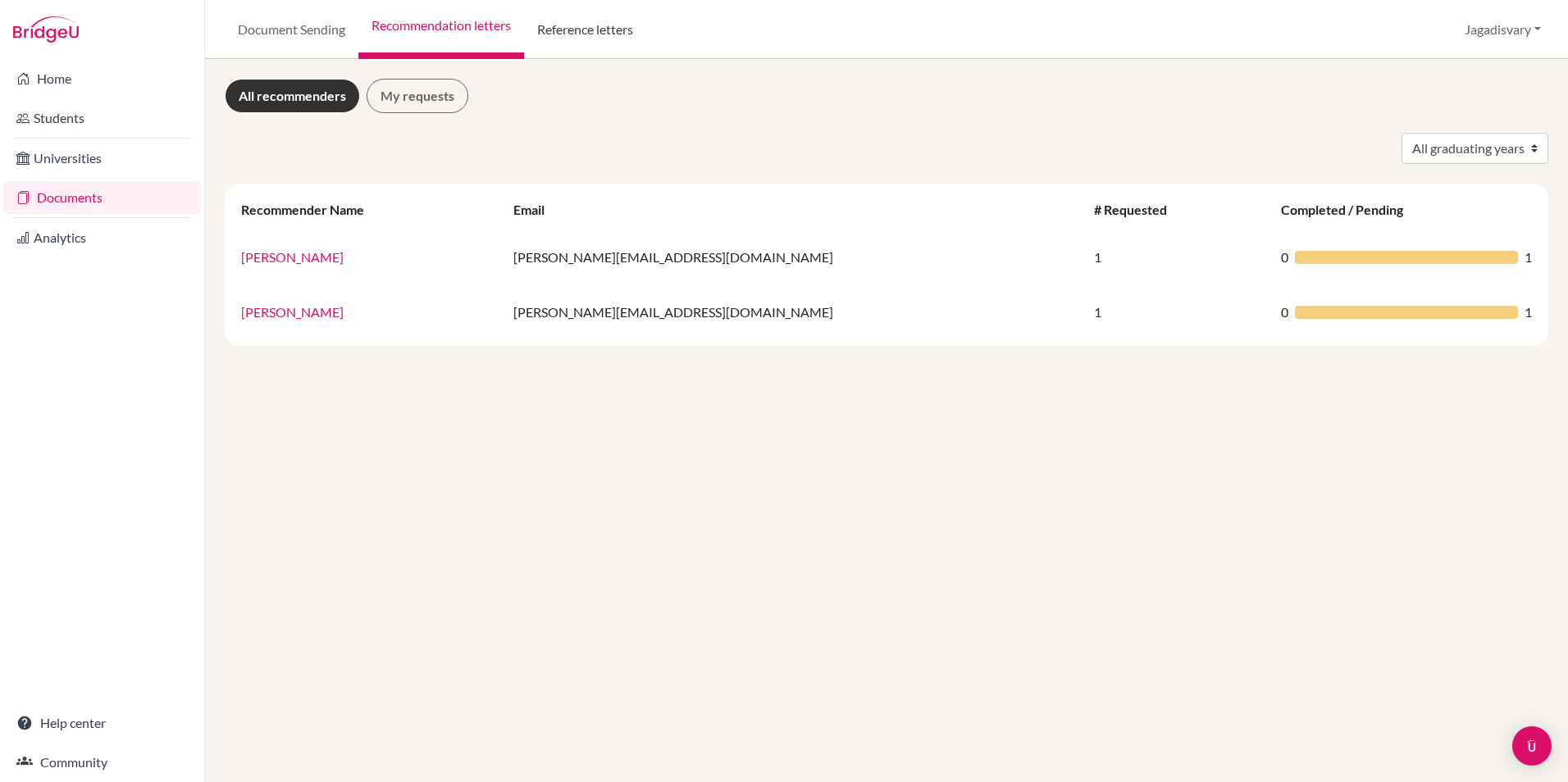
click at [617, 38] on link "Reference letters" at bounding box center [585, 30] width 122 height 59
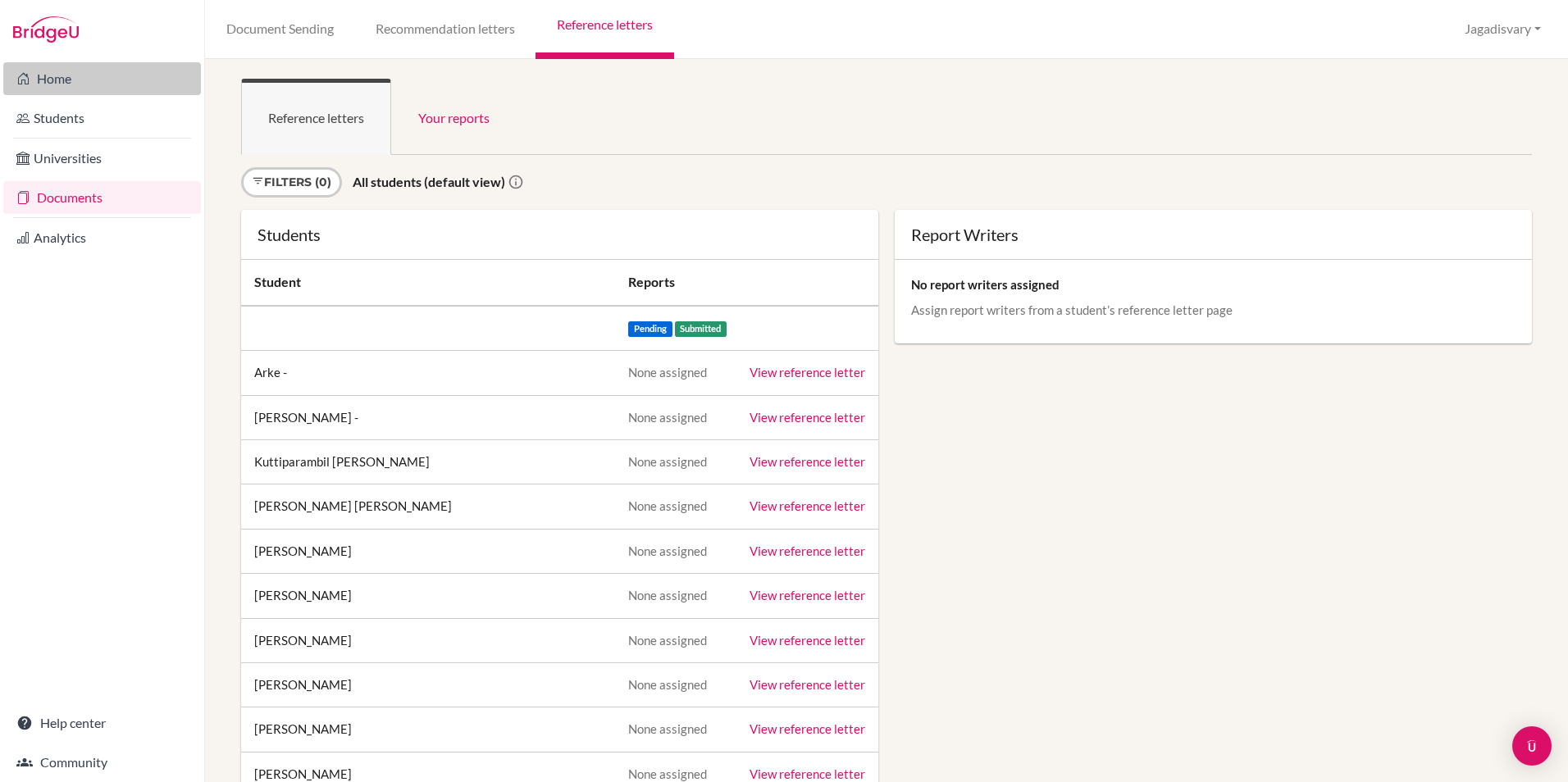
click at [64, 83] on link "Home" at bounding box center [101, 78] width 198 height 32
